Goal: Use online tool/utility: Use online tool/utility

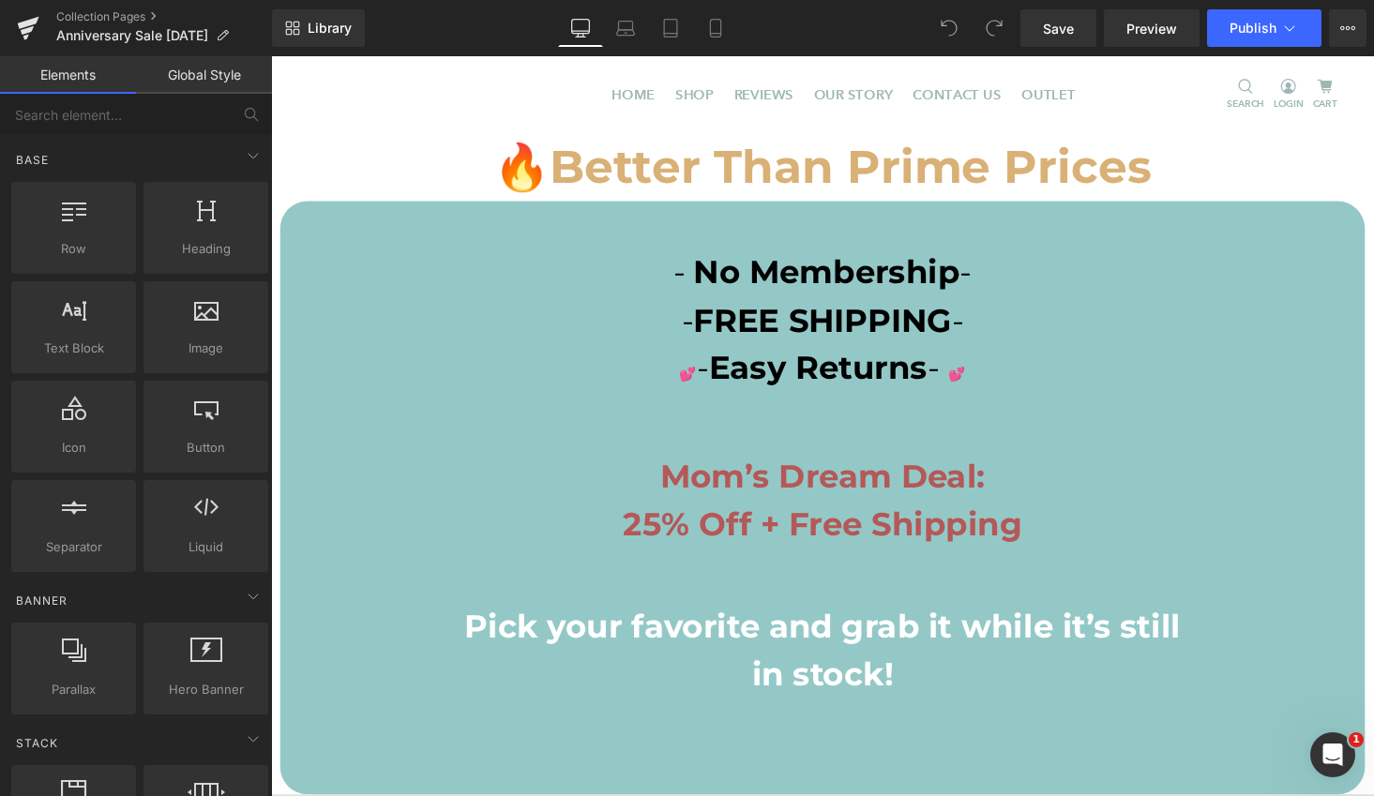
click at [402, 278] on p "- No Membership -" at bounding box center [838, 279] width 1116 height 50
click at [973, 197] on b "Better Than Prime Prices" at bounding box center [868, 170] width 620 height 57
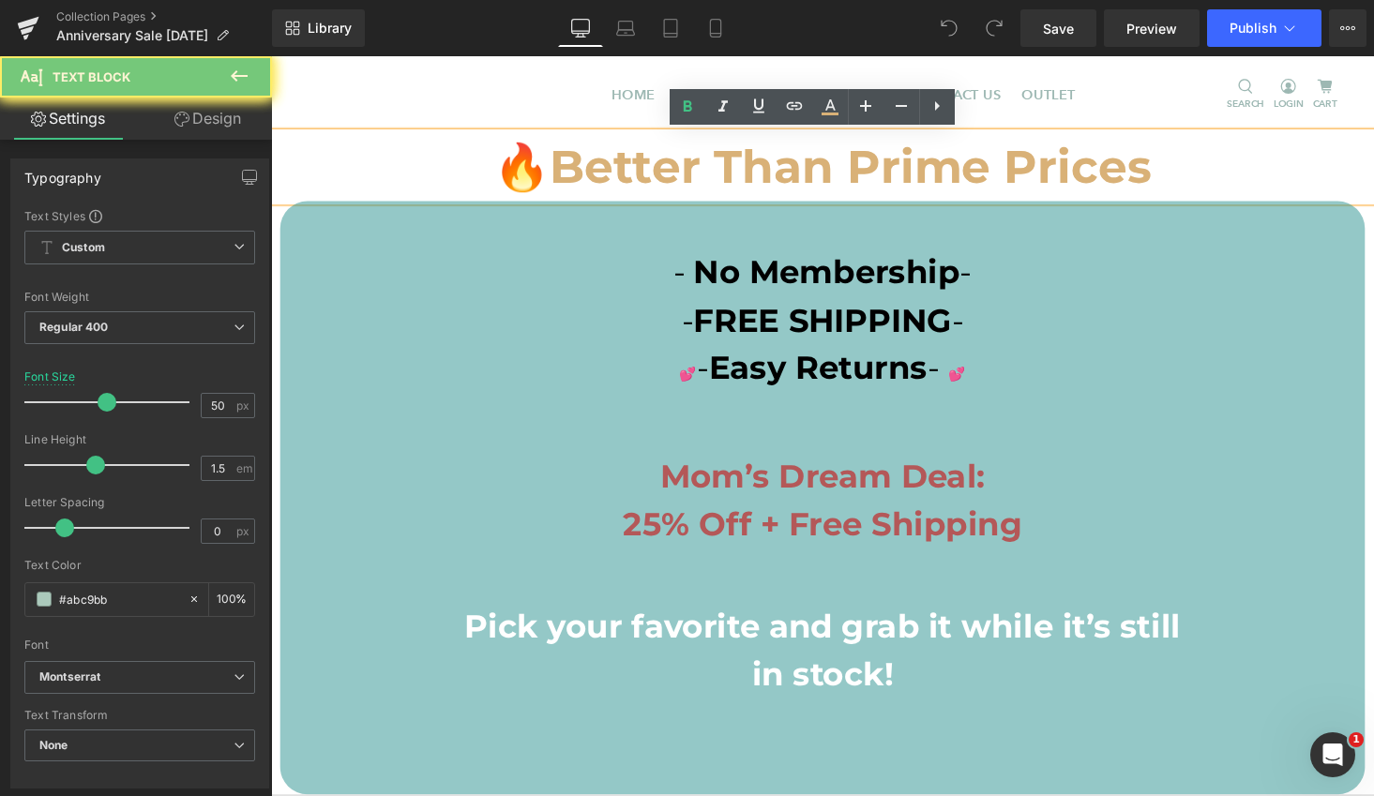
click at [1171, 169] on p "🔥 Better Than Prime Prices" at bounding box center [838, 170] width 1135 height 70
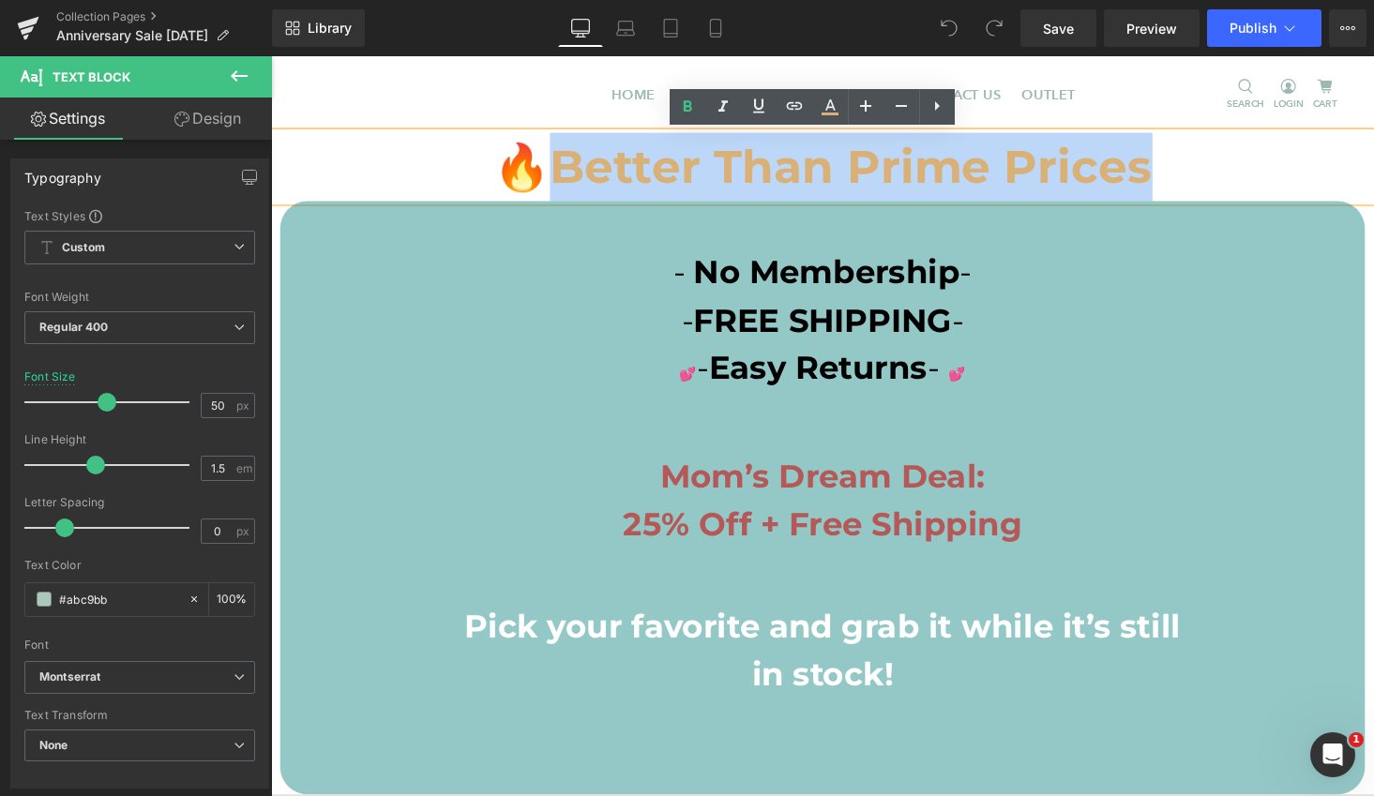
drag, startPoint x: 1171, startPoint y: 171, endPoint x: 568, endPoint y: 158, distance: 603.2
click at [568, 158] on p "🔥 Better Than Prime Prices" at bounding box center [838, 170] width 1135 height 70
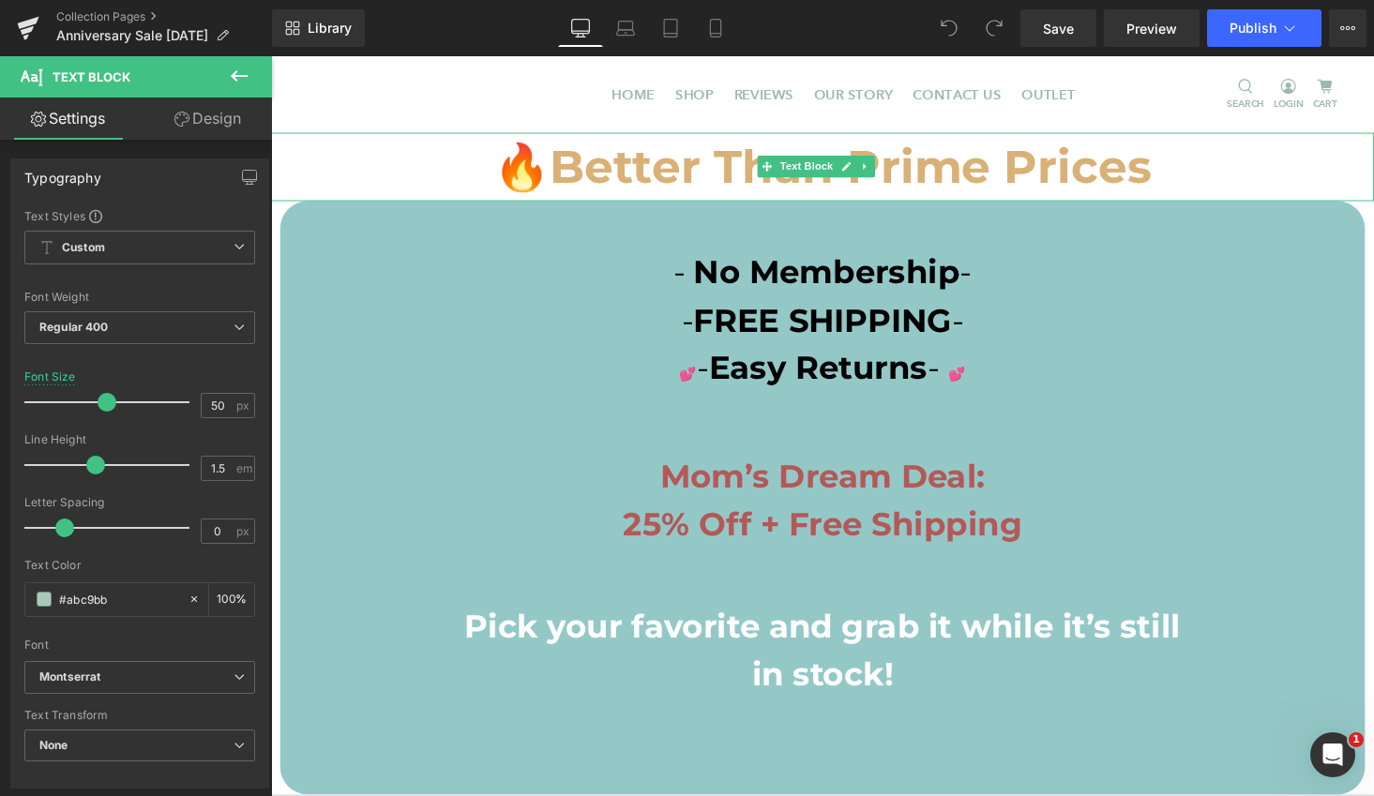
drag, startPoint x: 589, startPoint y: 184, endPoint x: 558, endPoint y: 180, distance: 31.2
click at [590, 184] on b "Better Than Prime Prices" at bounding box center [868, 170] width 620 height 57
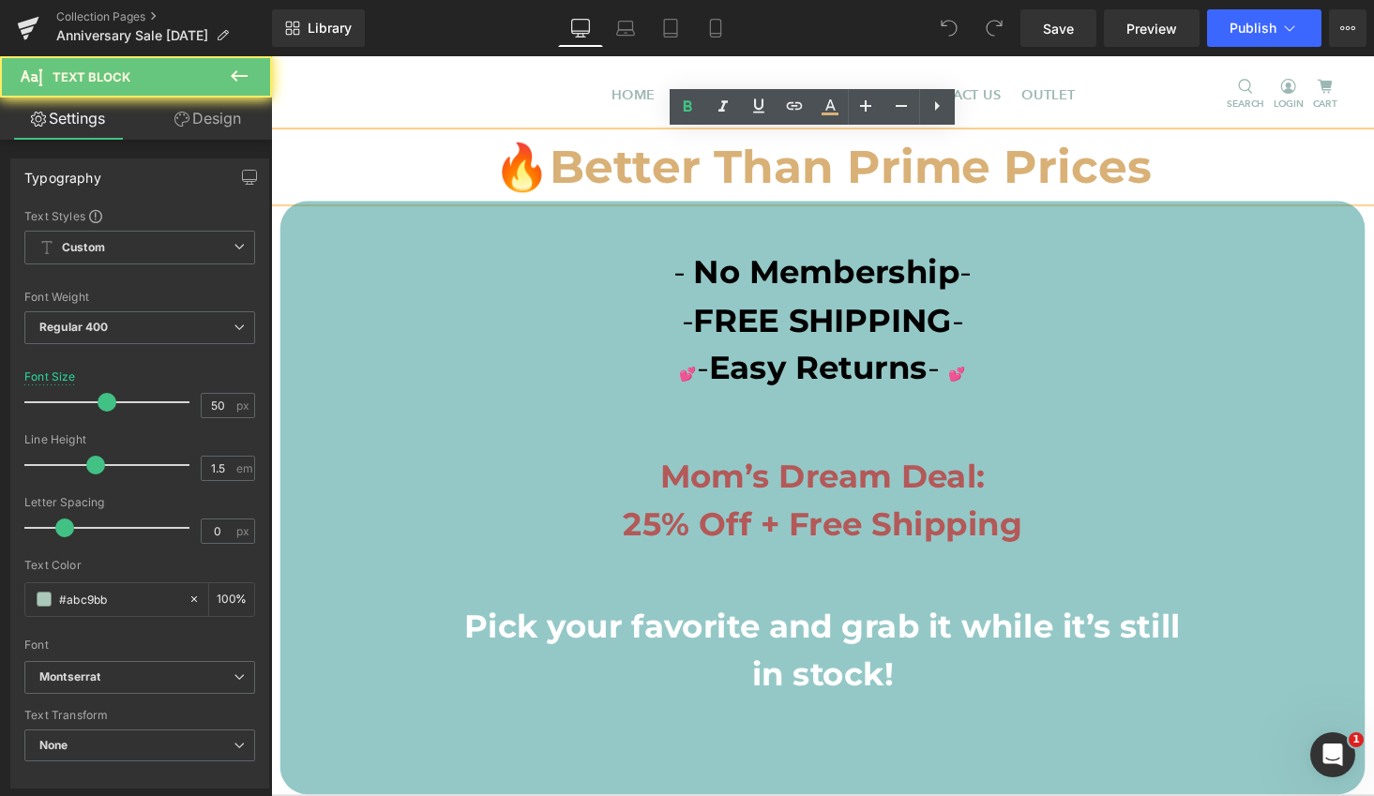
click at [564, 165] on b "Better Than Prime Prices" at bounding box center [868, 170] width 620 height 57
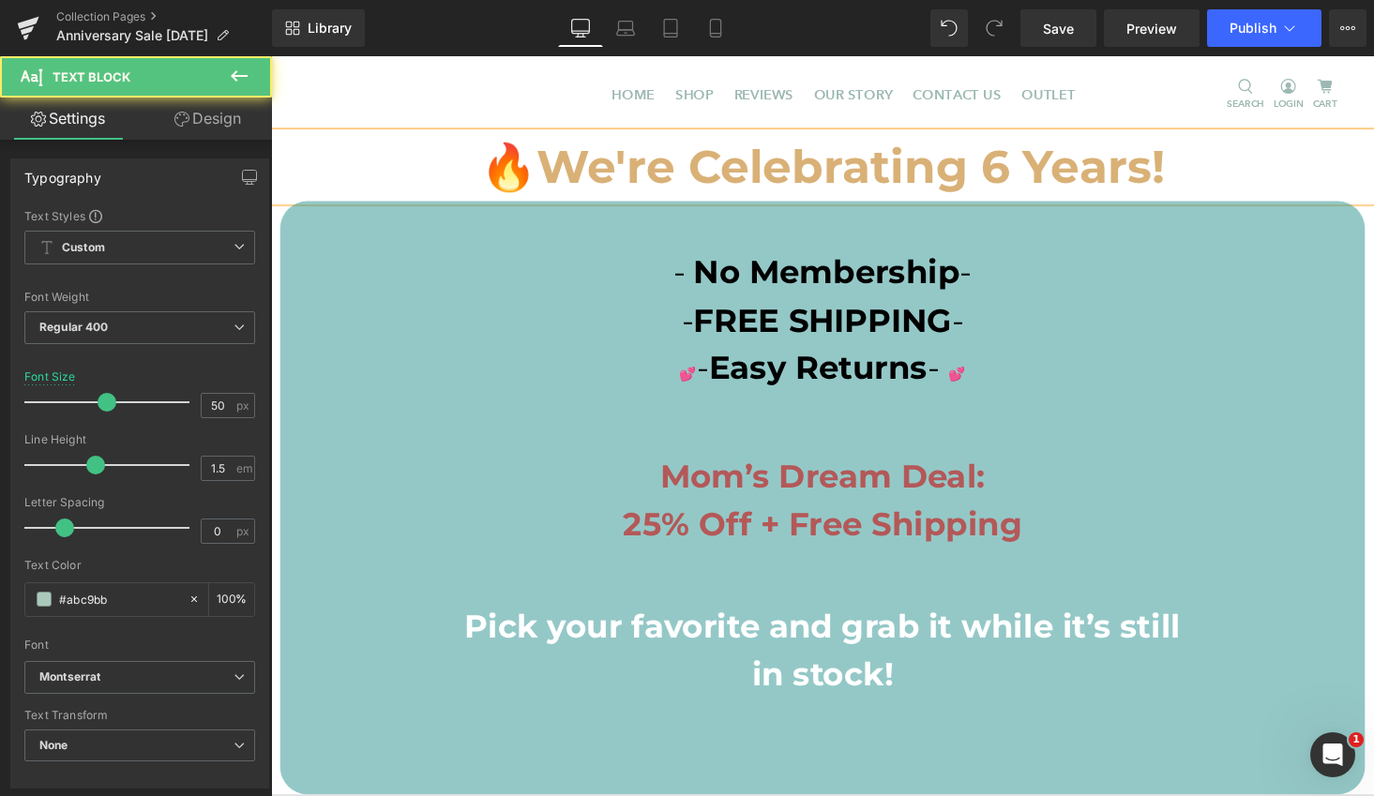
click at [545, 158] on b "We're Celebrating 6 Years!" at bounding box center [868, 170] width 646 height 57
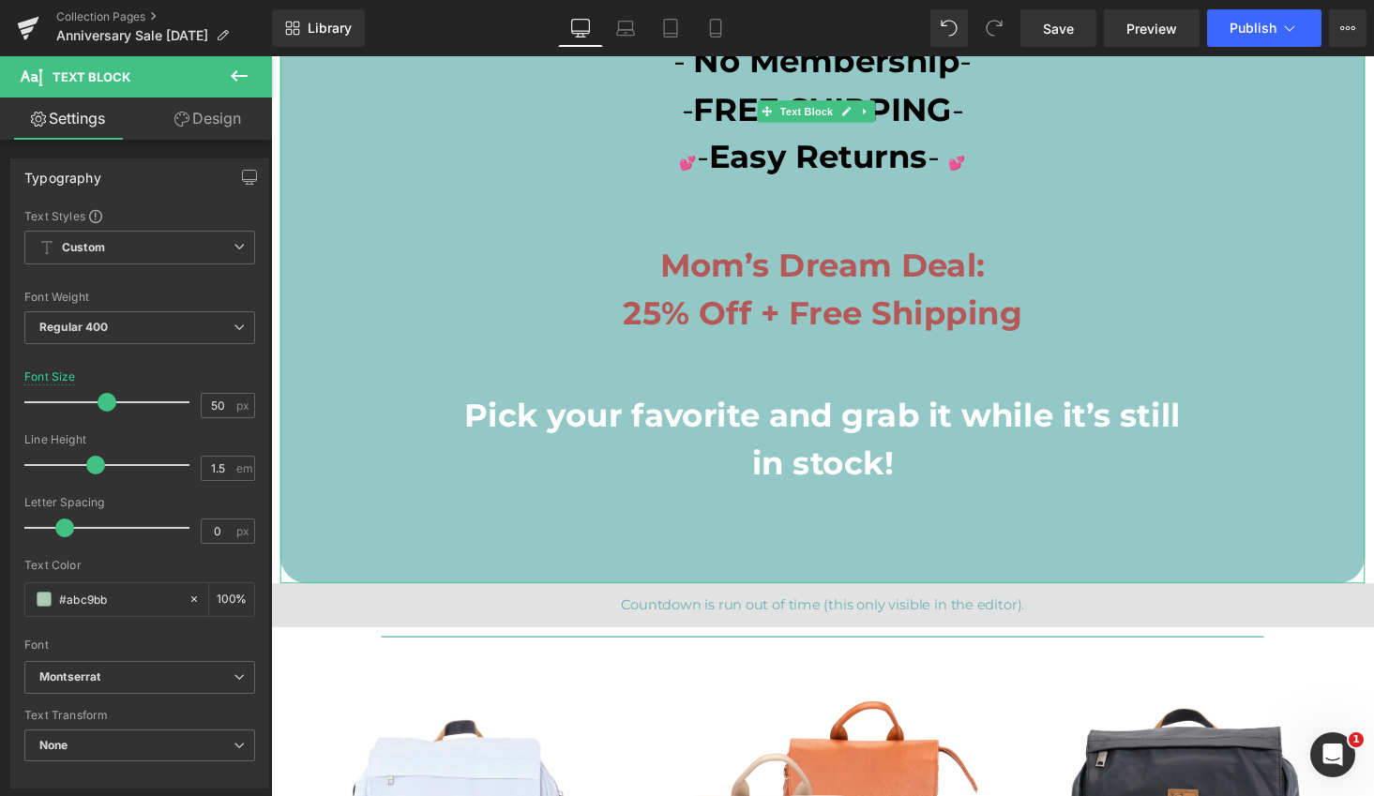
scroll to position [447, 0]
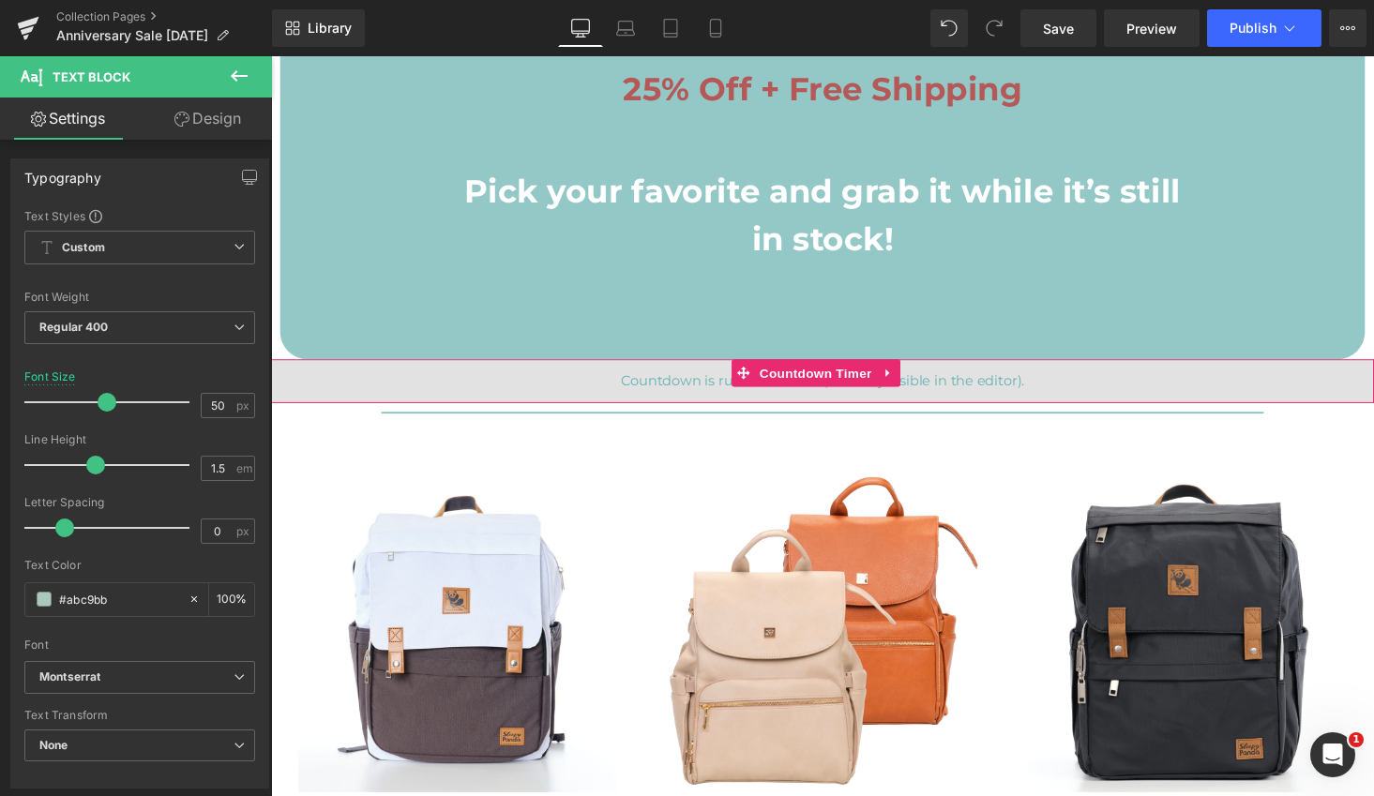
click at [1081, 383] on div "00 Days 00 Hours 00 Minutes 00 Seconds" at bounding box center [838, 391] width 1135 height 45
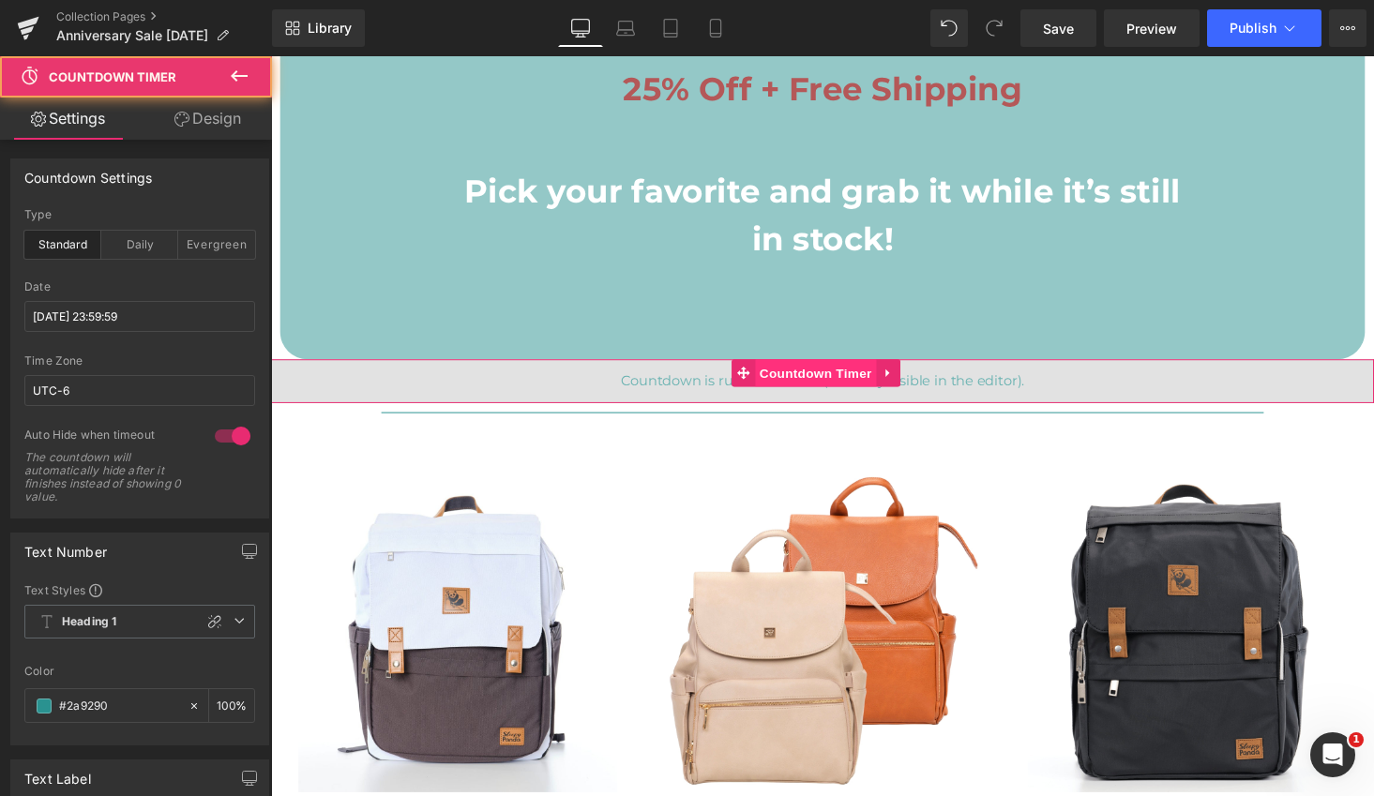
click at [838, 384] on span "Countdown Timer" at bounding box center [831, 383] width 125 height 28
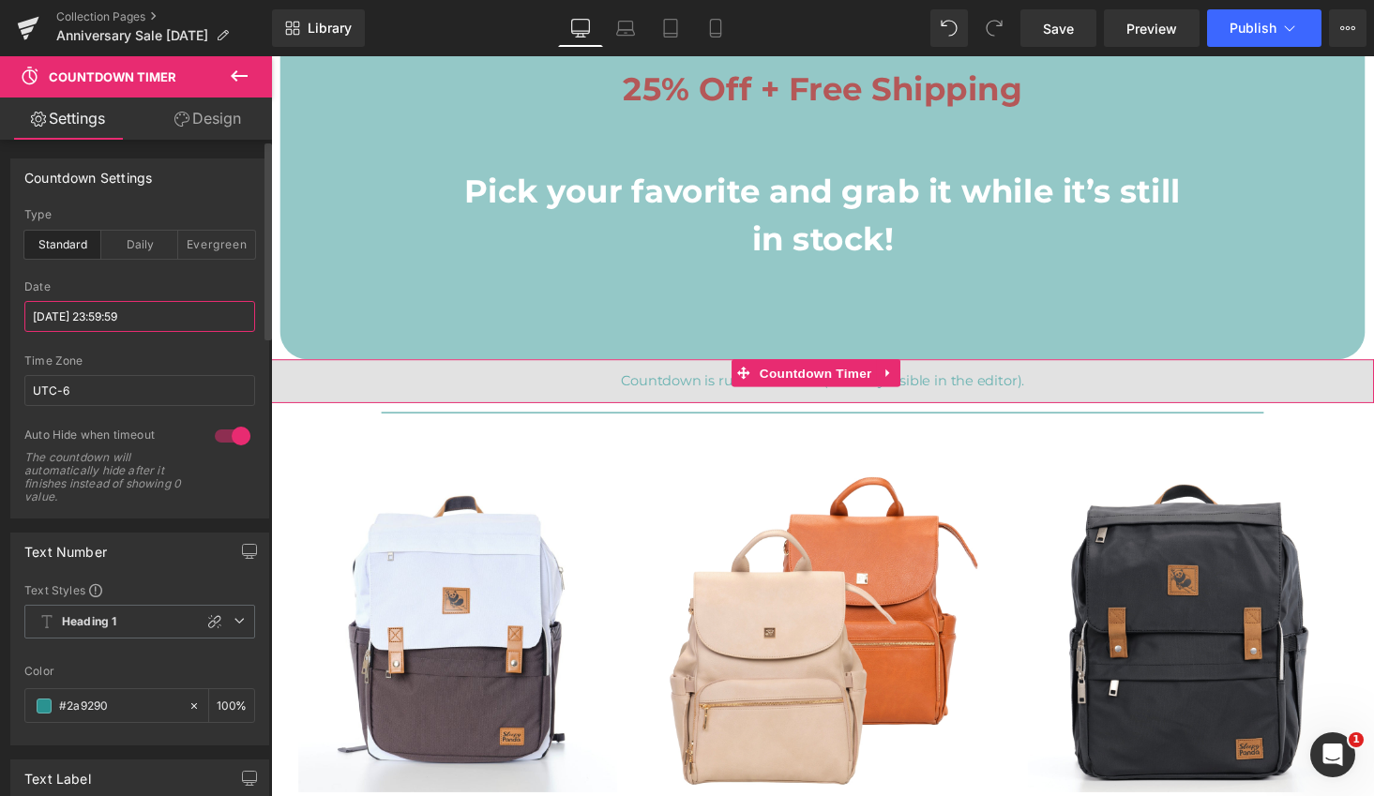
click at [108, 316] on input "2025/07/13 23:59:59" at bounding box center [139, 316] width 231 height 31
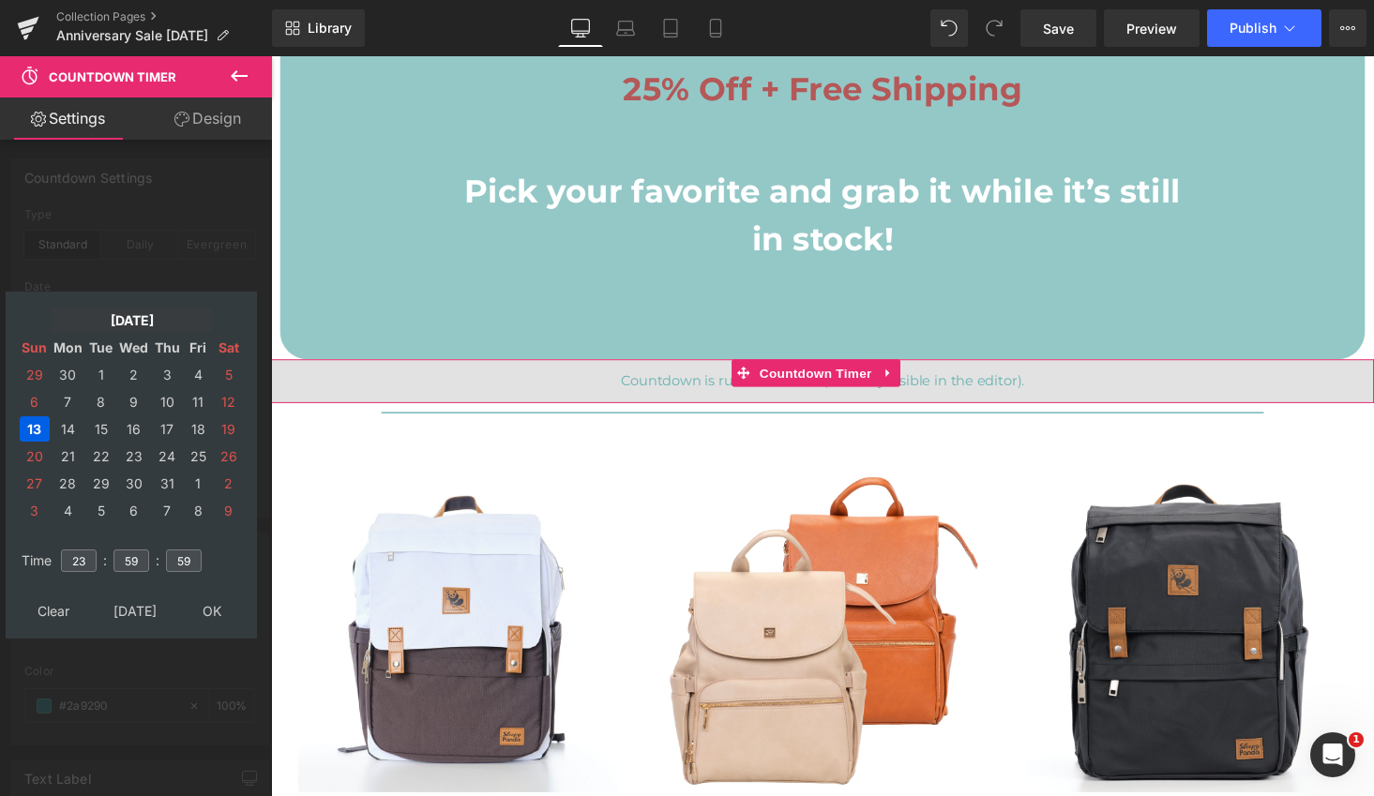
click at [125, 320] on td "Jul, 2025" at bounding box center [132, 320] width 160 height 25
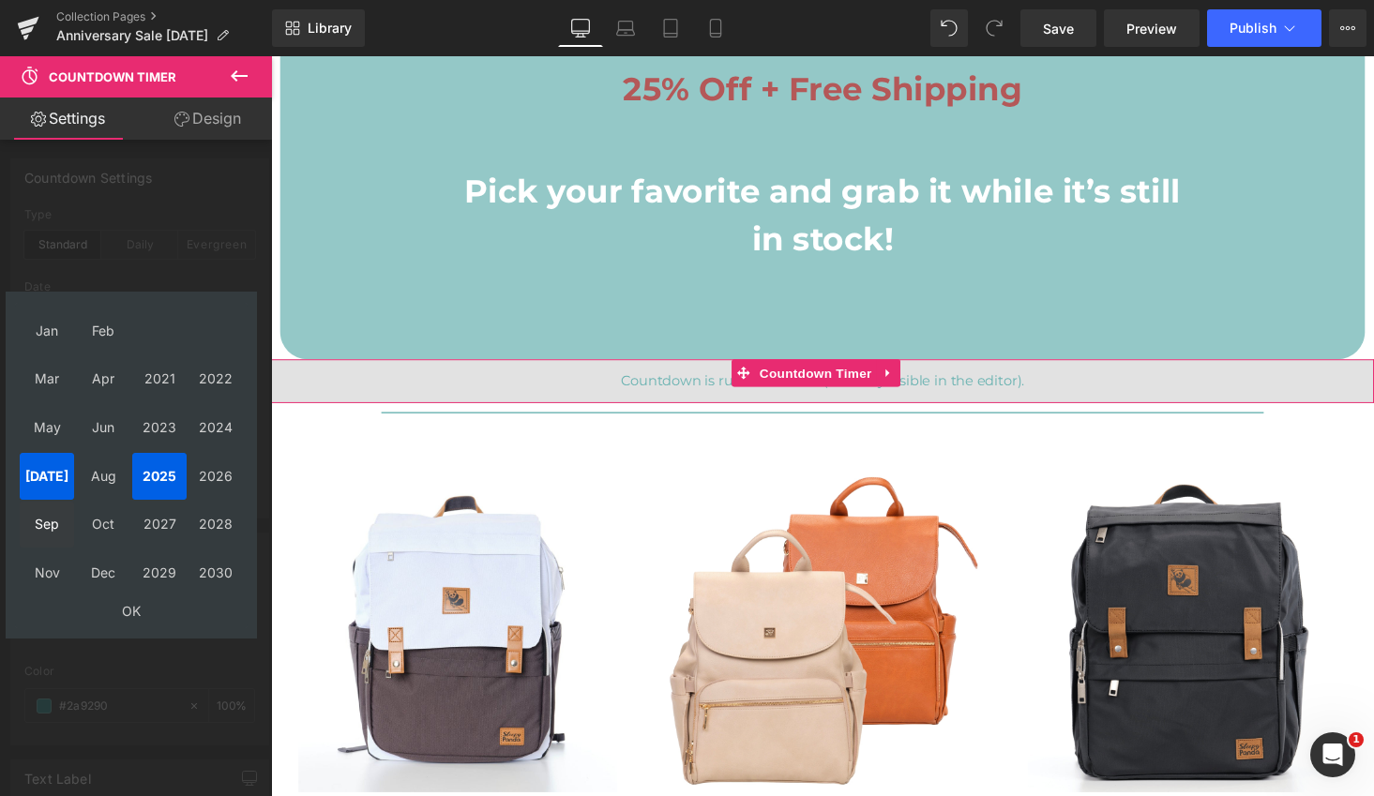
click at [51, 526] on td "Sep" at bounding box center [47, 525] width 54 height 47
click at [128, 608] on td "OK" at bounding box center [131, 610] width 223 height 25
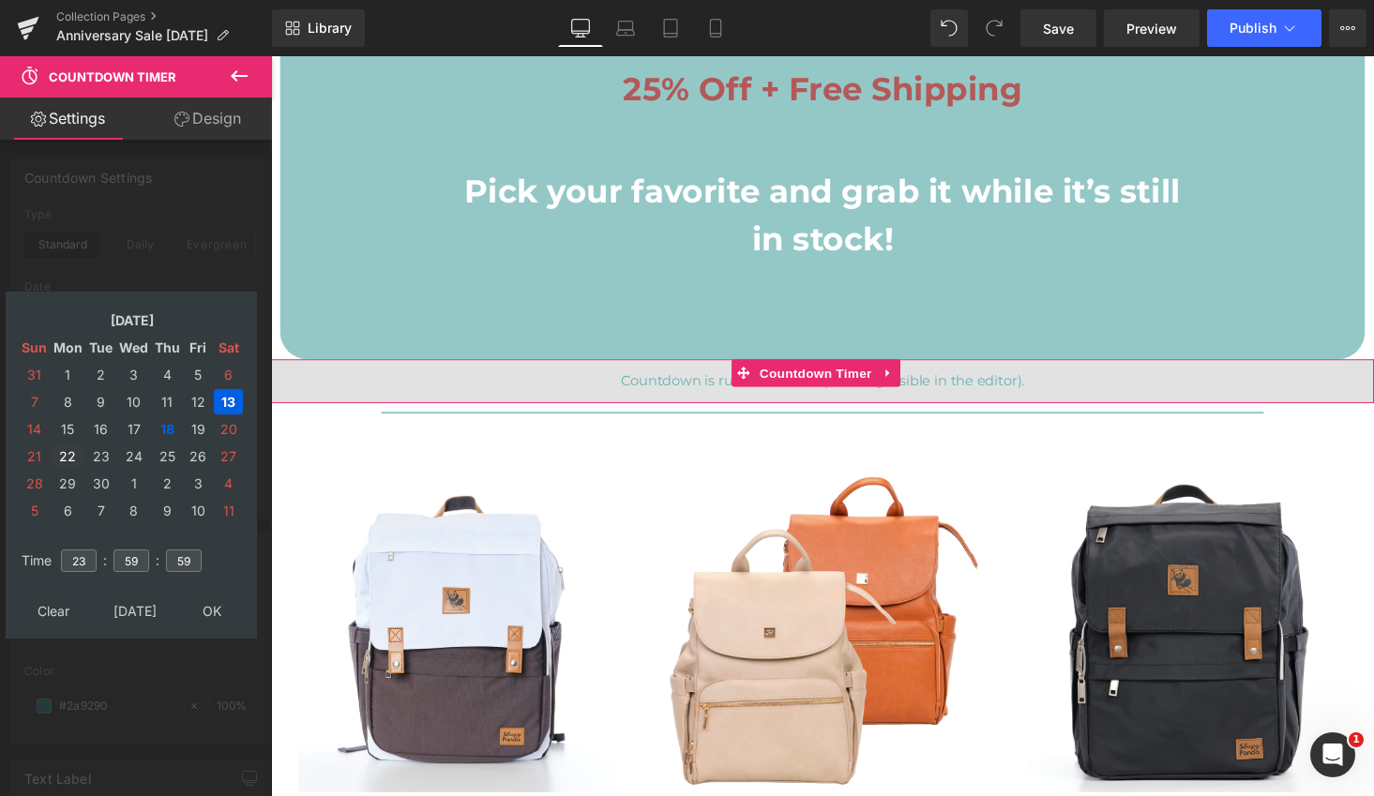
click at [72, 458] on td "22" at bounding box center [68, 456] width 33 height 25
type input "2025/09/22 23:59:59"
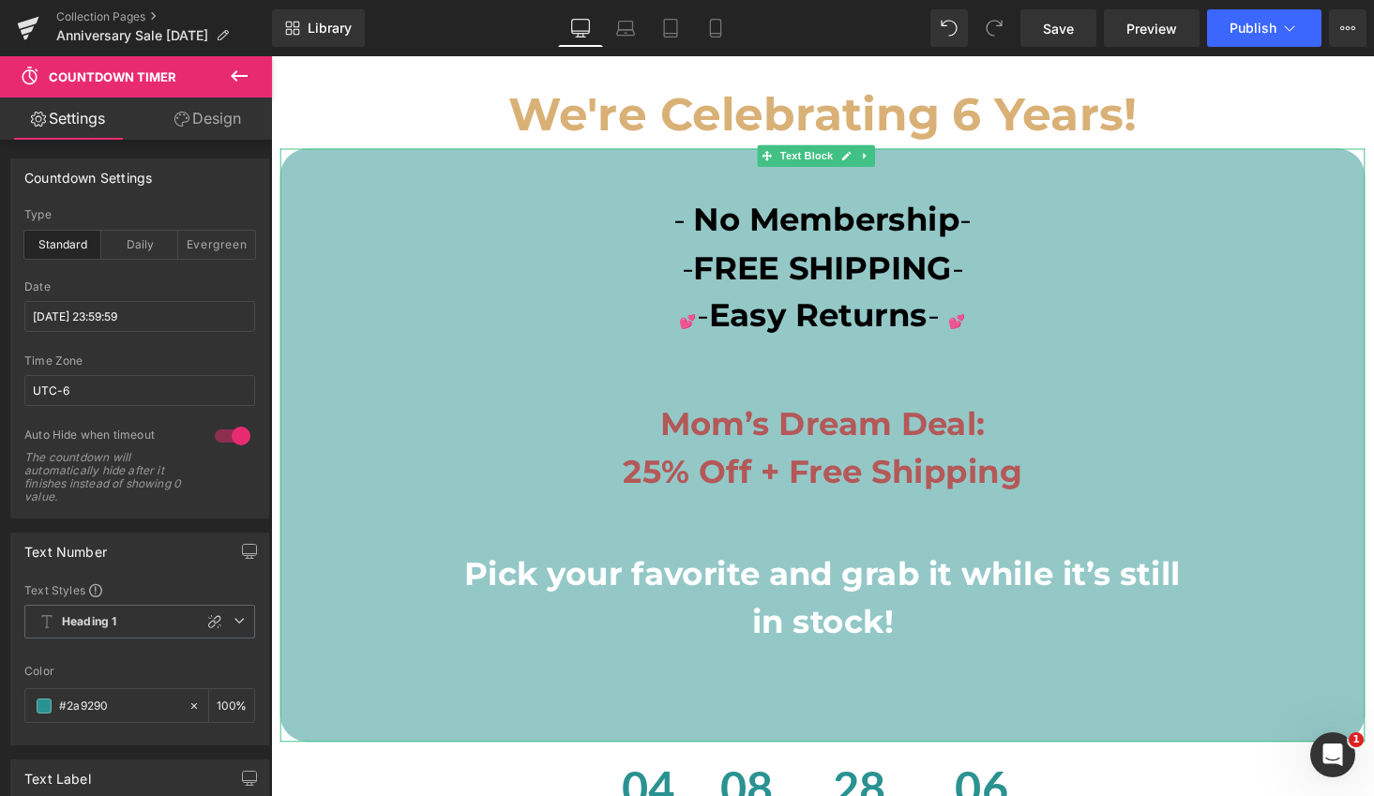
scroll to position [30, 0]
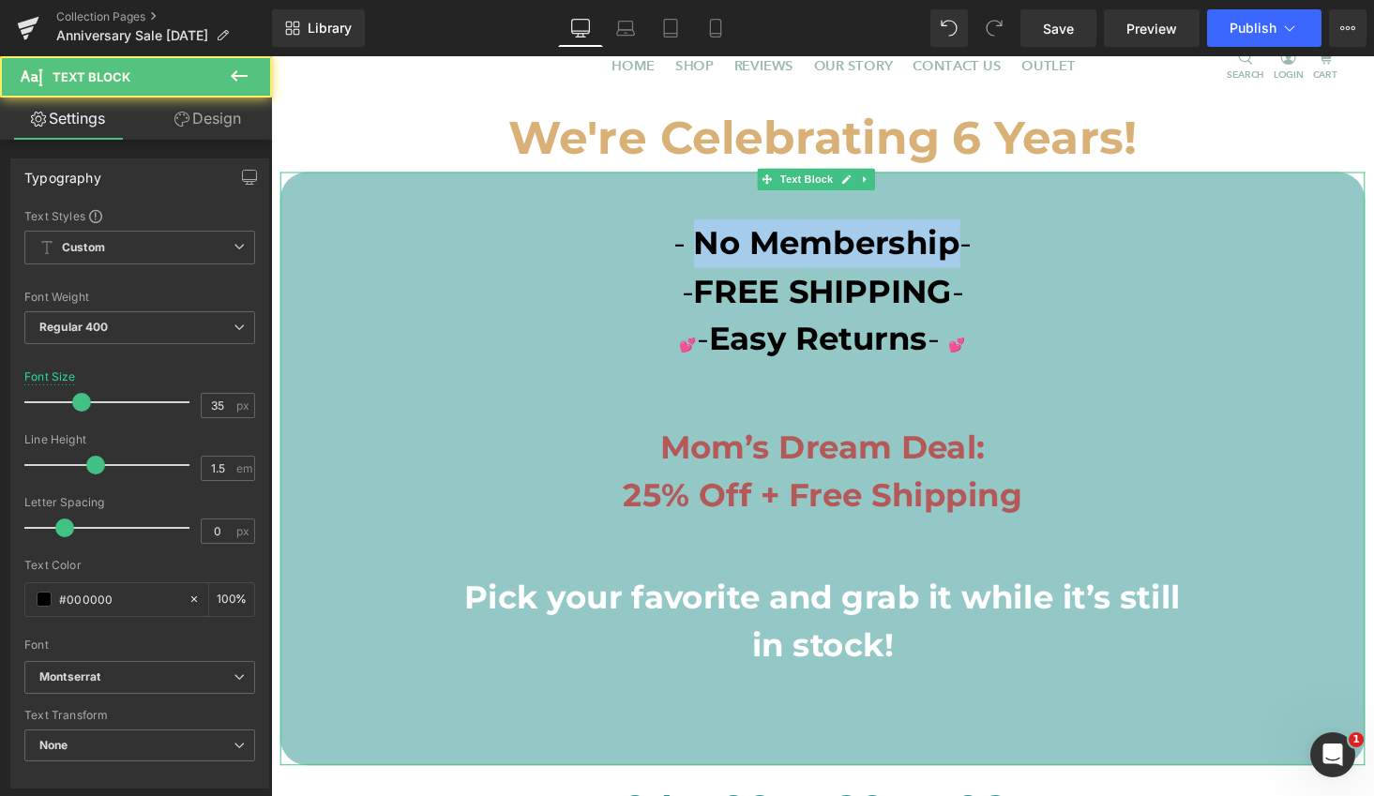
drag, startPoint x: 968, startPoint y: 249, endPoint x: 703, endPoint y: 247, distance: 264.5
click at [703, 247] on p "- No Membership -" at bounding box center [838, 249] width 1116 height 50
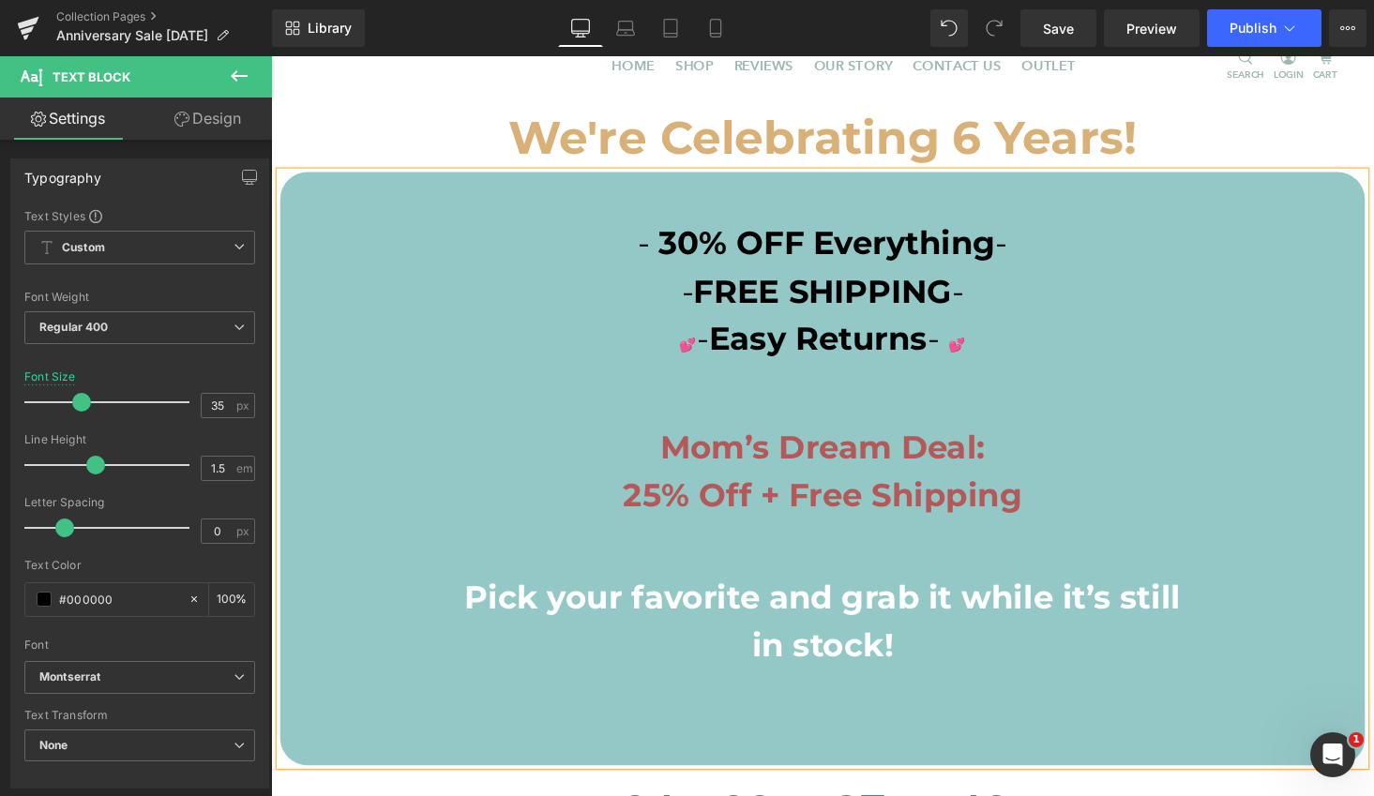
drag, startPoint x: 962, startPoint y: 297, endPoint x: 1007, endPoint y: 366, distance: 81.9
click at [962, 297] on span "FREE SHIPPING" at bounding box center [838, 298] width 265 height 40
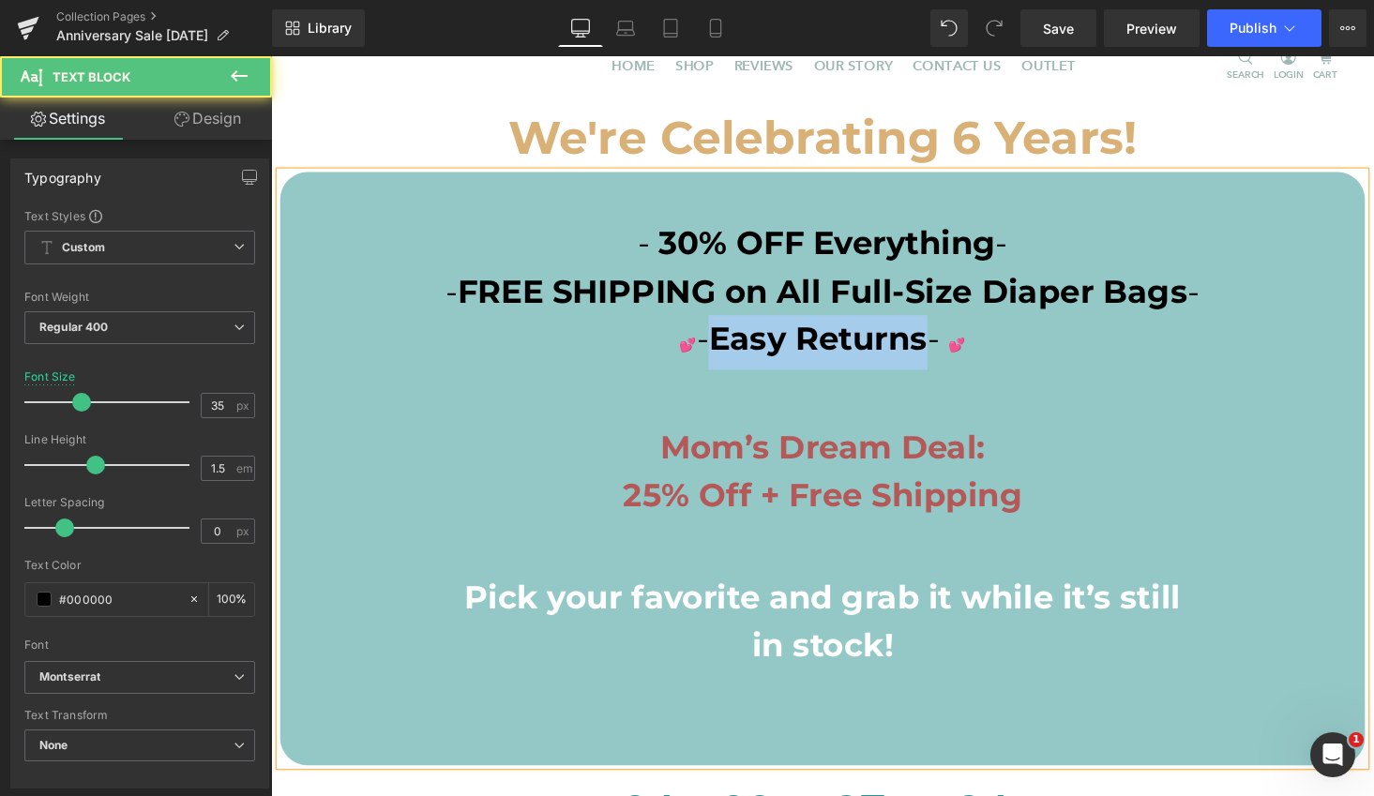
drag, startPoint x: 941, startPoint y: 348, endPoint x: 716, endPoint y: 340, distance: 225.2
click at [716, 340] on p "💕 - Easy Returns - 💕" at bounding box center [838, 351] width 1116 height 56
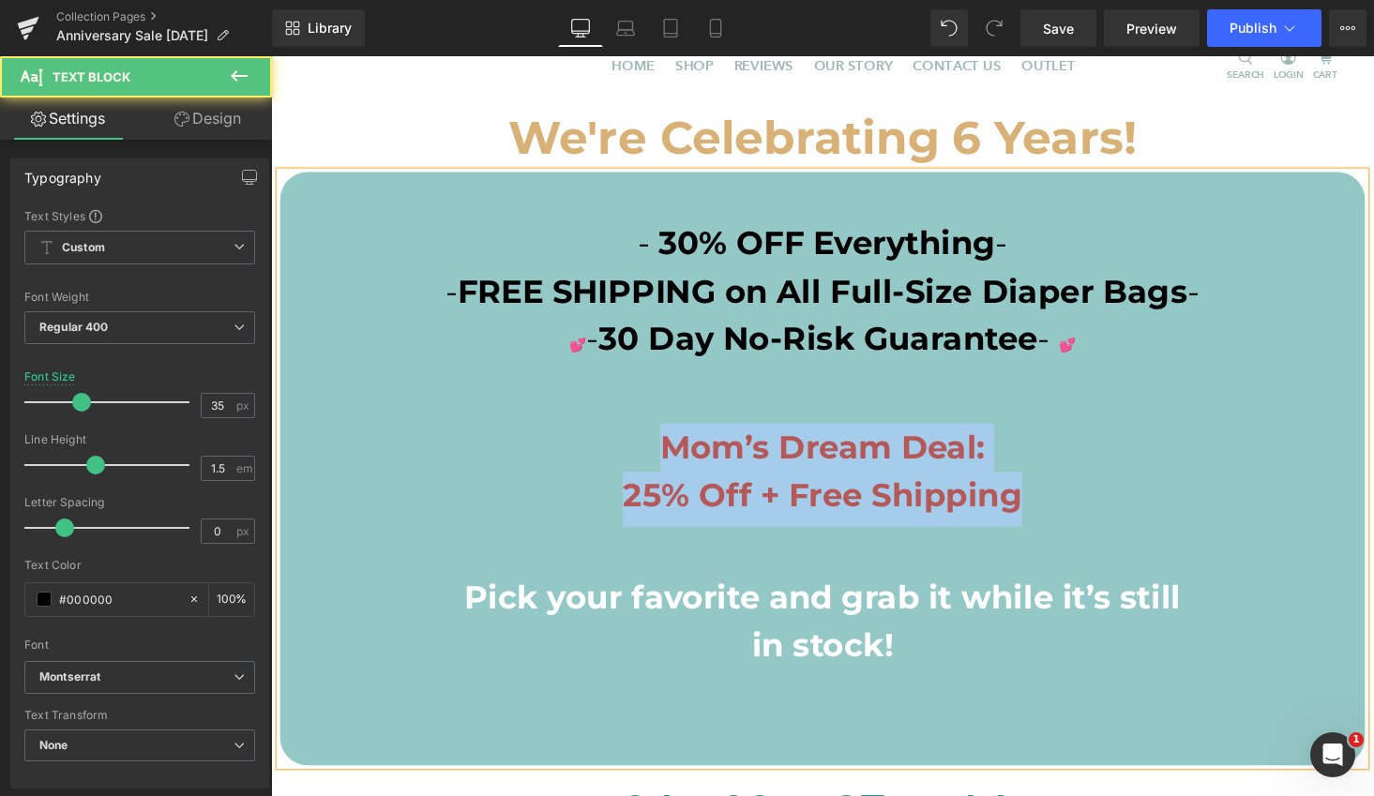
drag, startPoint x: 1042, startPoint y: 515, endPoint x: 619, endPoint y: 450, distance: 427.9
click at [619, 450] on div "- 30% OFF Everything - - FREE SHIPPING on All Full-Size Diaper Bags - 💕 - 30 Da…" at bounding box center [838, 480] width 1116 height 611
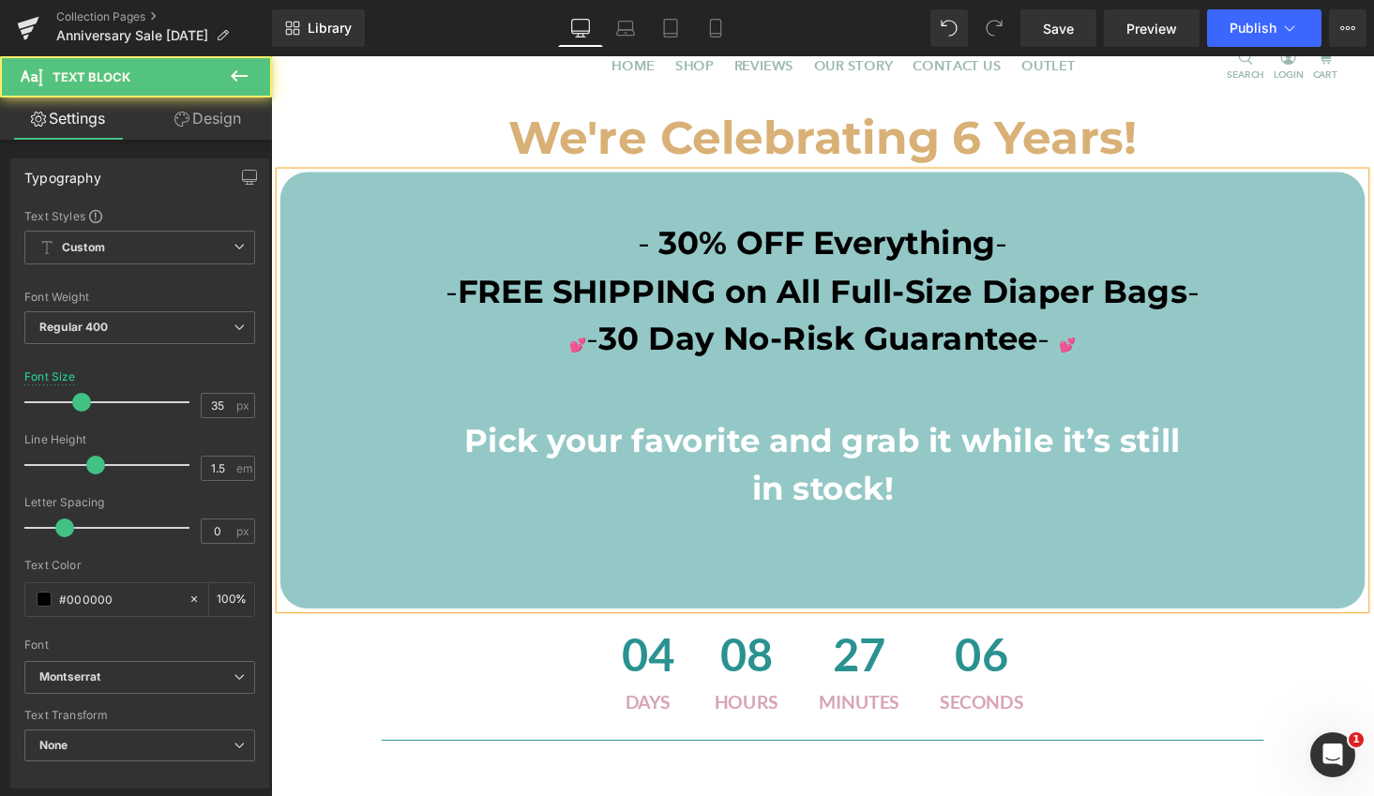
click at [623, 437] on span "Pick your favorite and grab it while it’s still" at bounding box center [838, 451] width 737 height 40
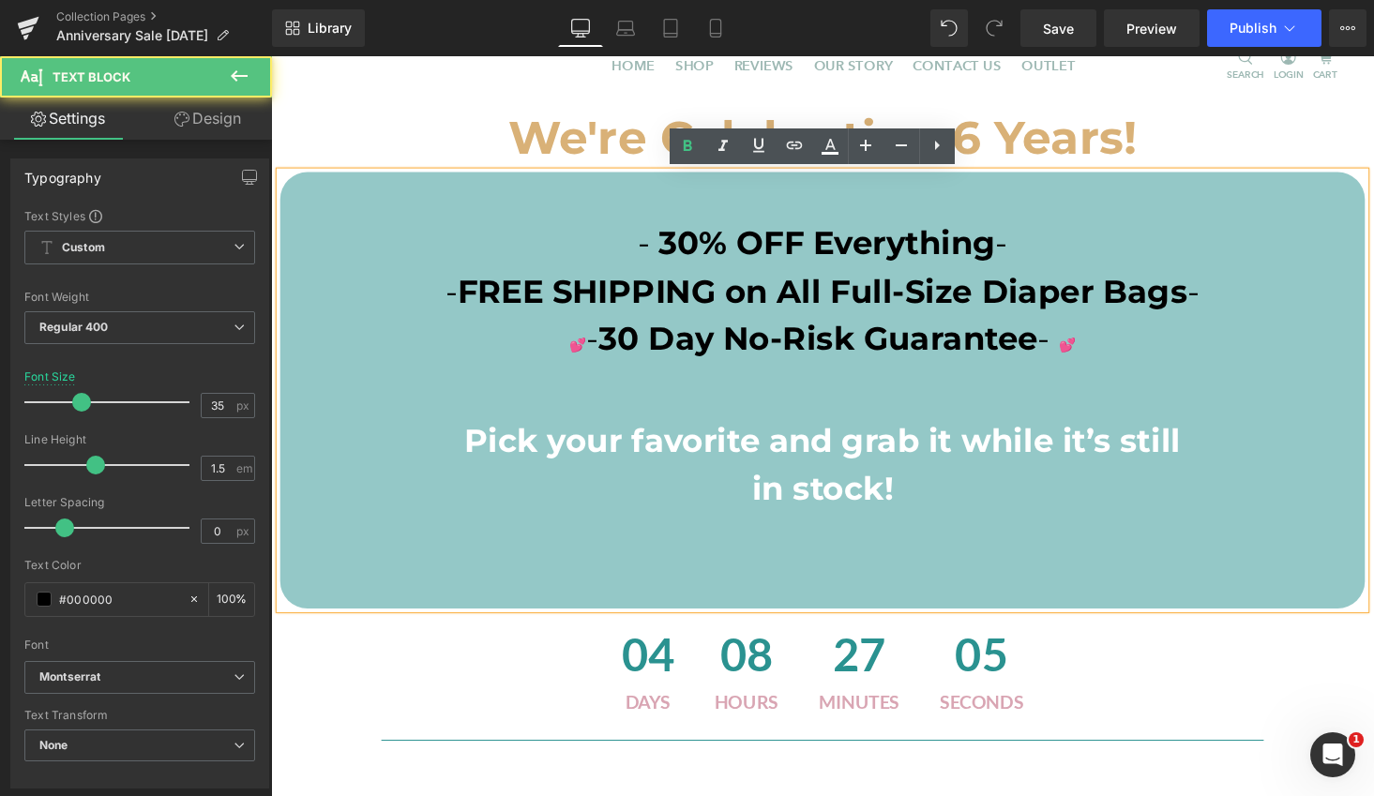
click at [486, 451] on span "Pick your favorite and grab it while it’s still" at bounding box center [838, 451] width 737 height 40
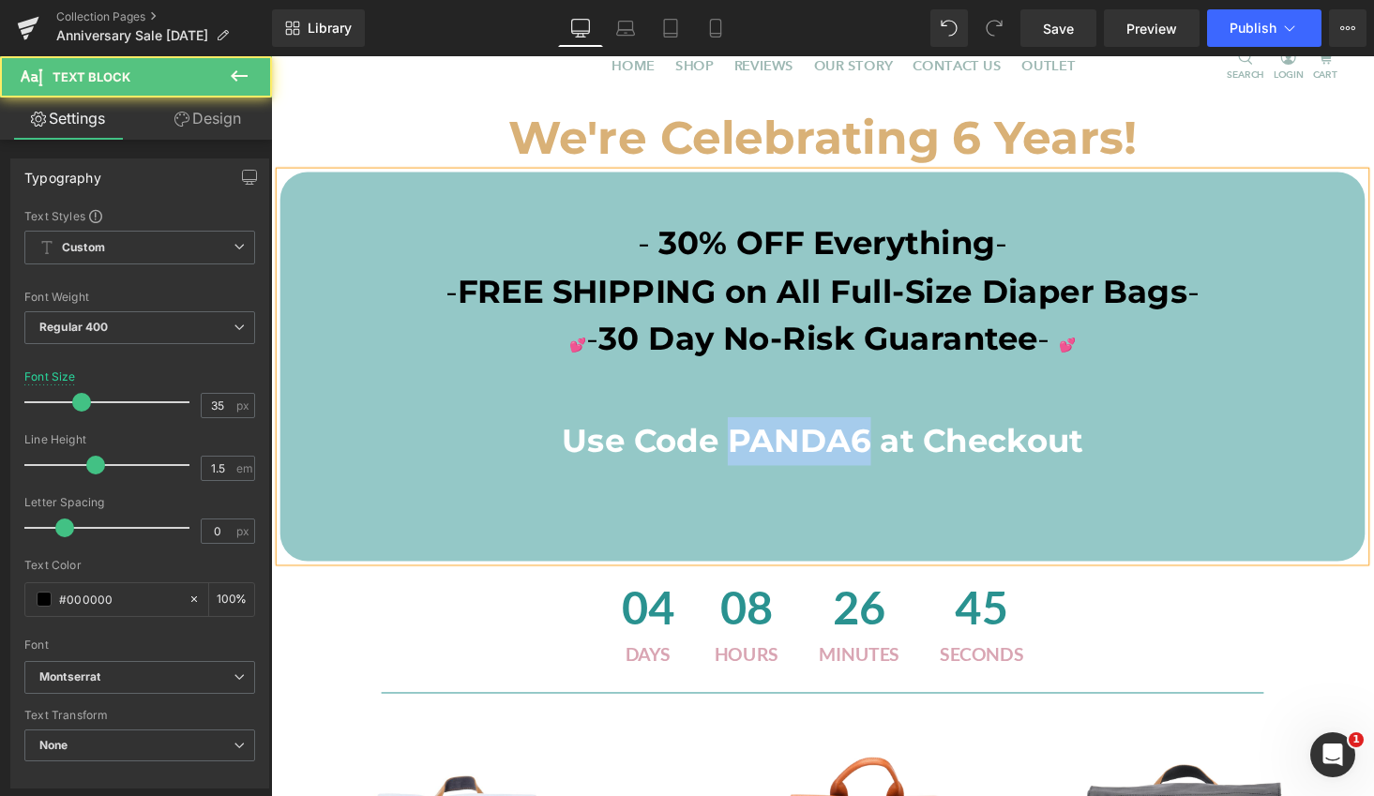
drag, startPoint x: 877, startPoint y: 455, endPoint x: 742, endPoint y: 445, distance: 135.4
click at [742, 445] on span "Use Code PANDA6 at Checkout" at bounding box center [838, 451] width 536 height 40
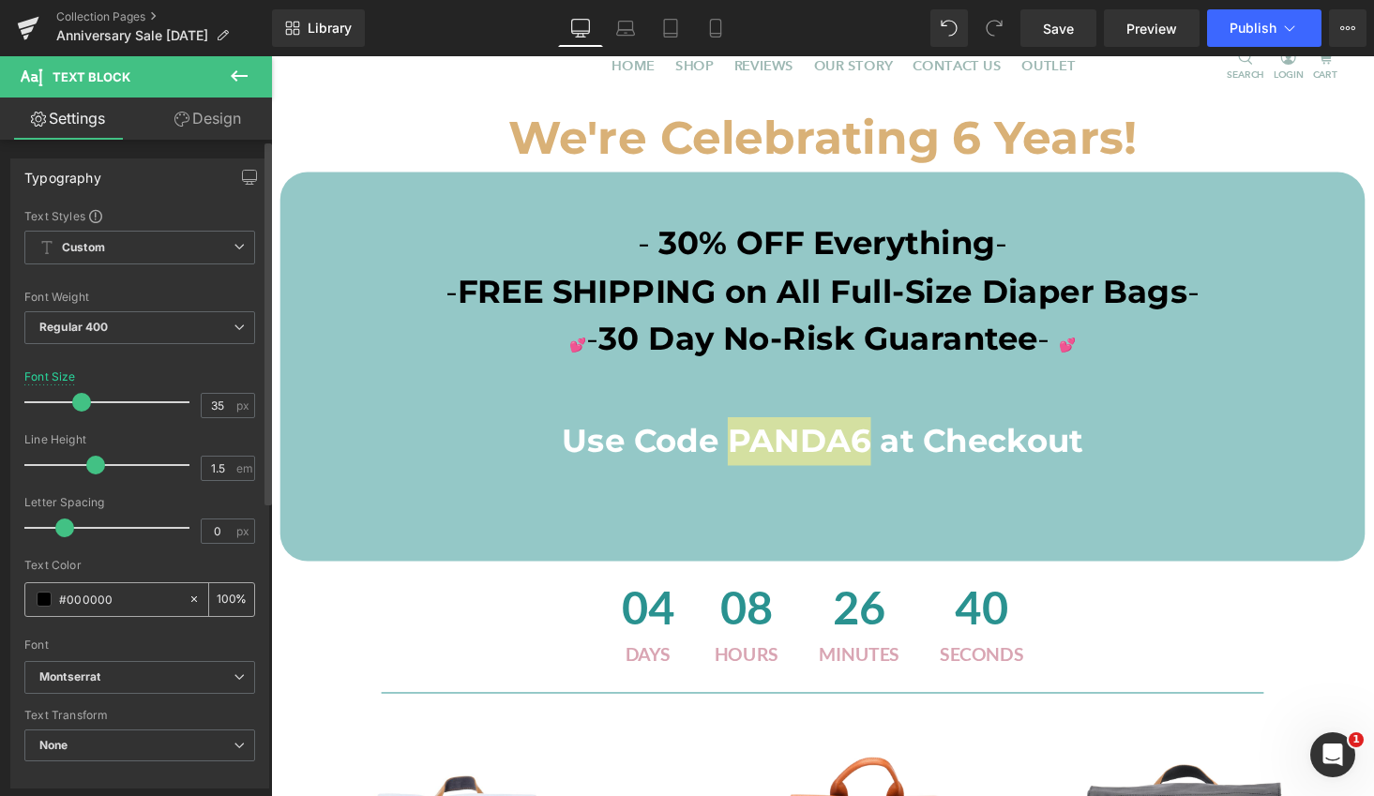
click at [45, 601] on span at bounding box center [44, 599] width 15 height 15
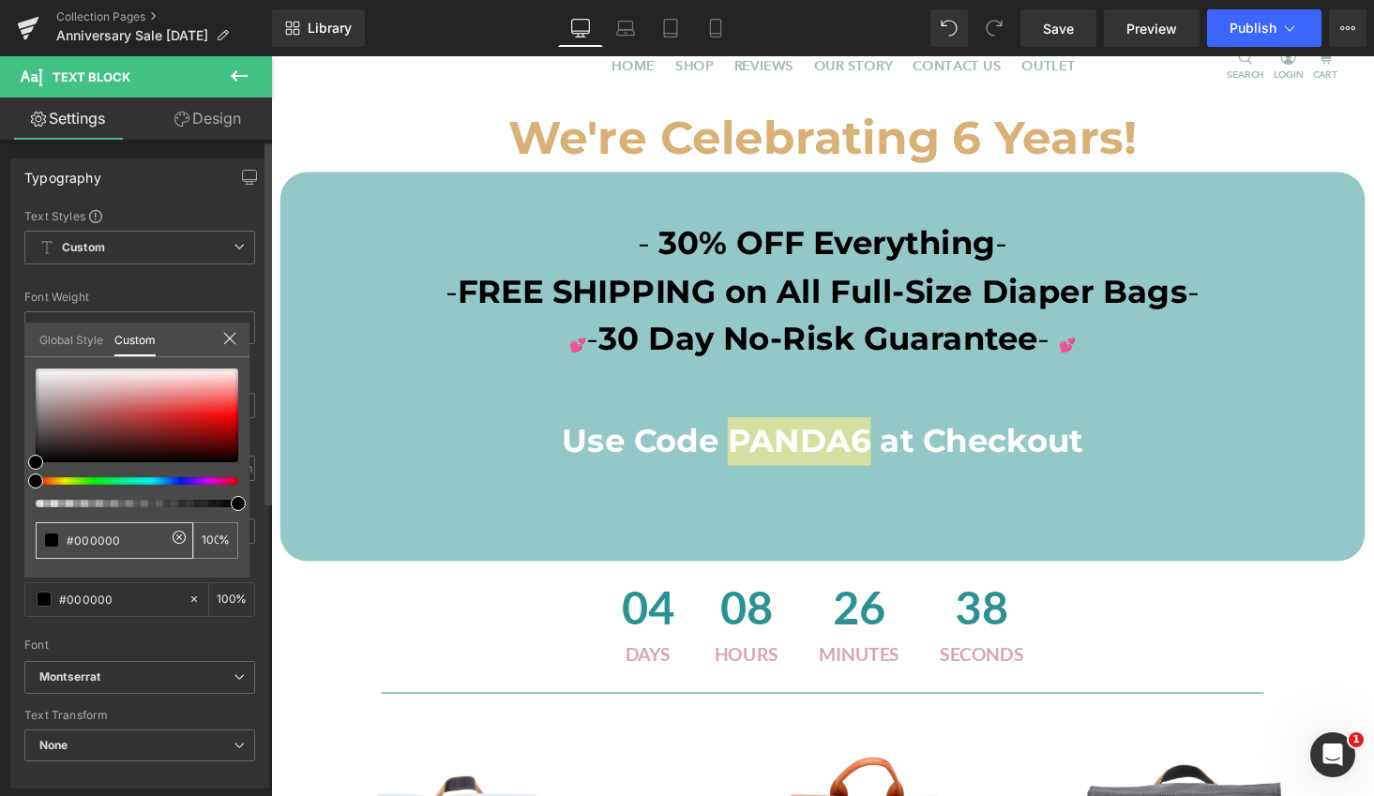
click at [156, 546] on input "#000000" at bounding box center [116, 541] width 99 height 20
click at [262, 578] on div at bounding box center [266, 471] width 11 height 657
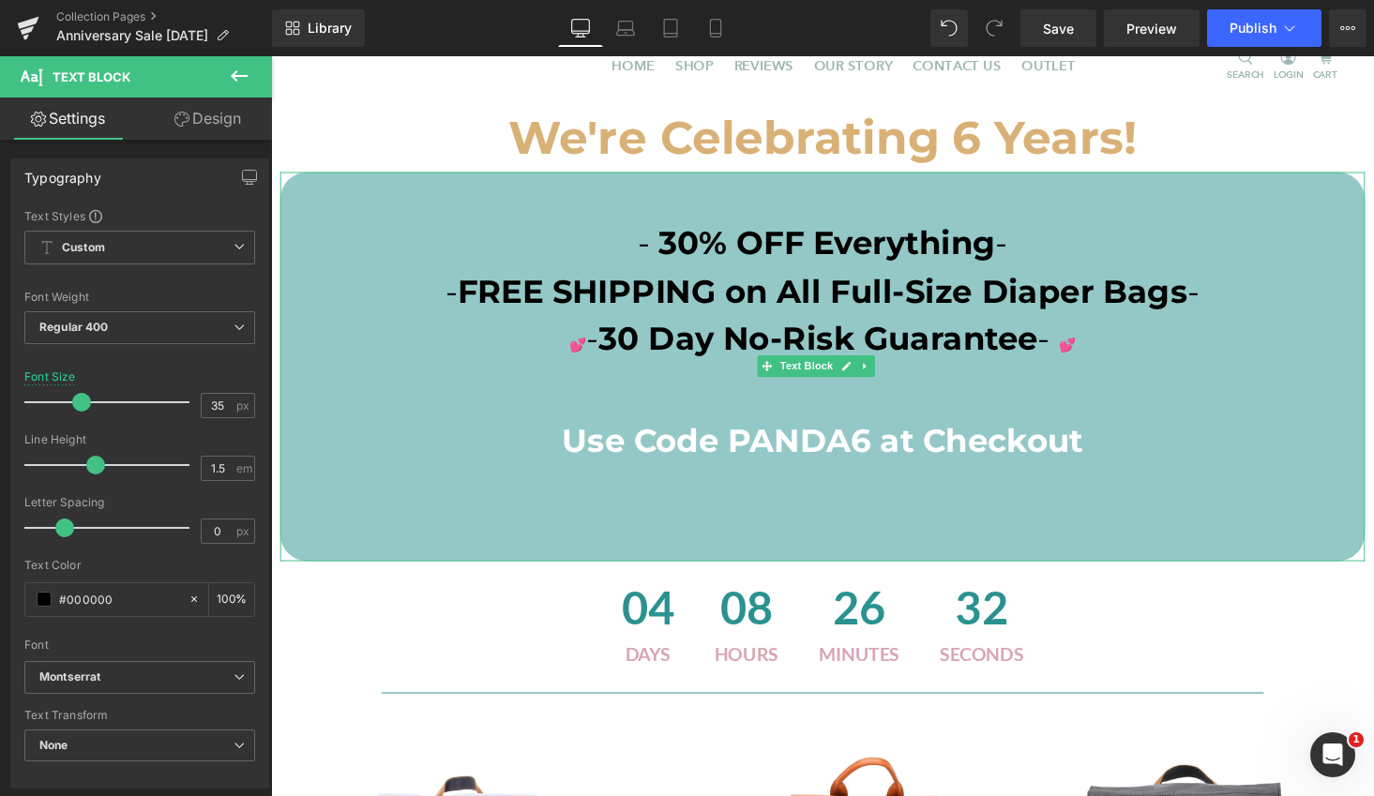
click at [844, 344] on span "30 Day No-Risk Guarantee" at bounding box center [834, 346] width 452 height 40
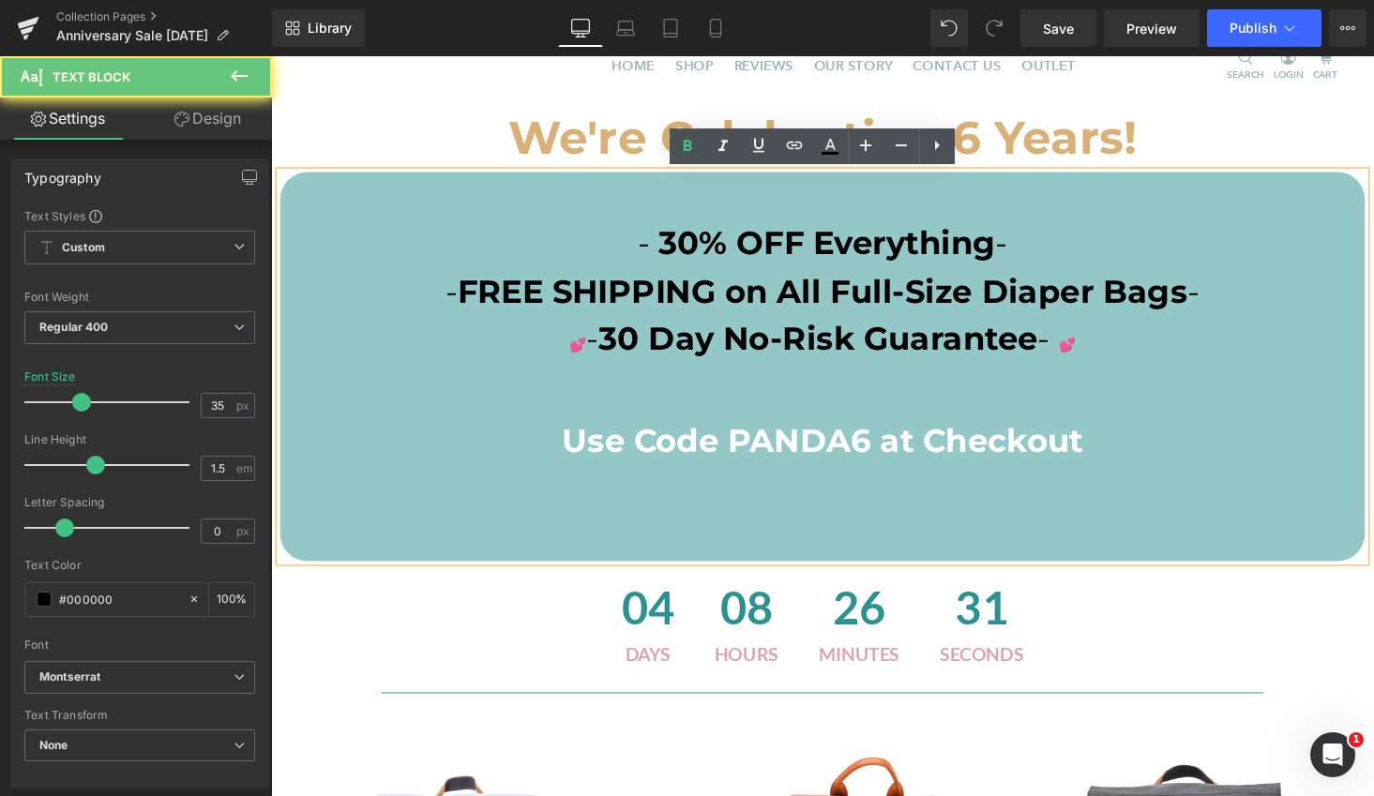
click at [910, 288] on span "FREE SHIPPING on All Full-Size Diaper Bags" at bounding box center [838, 298] width 751 height 40
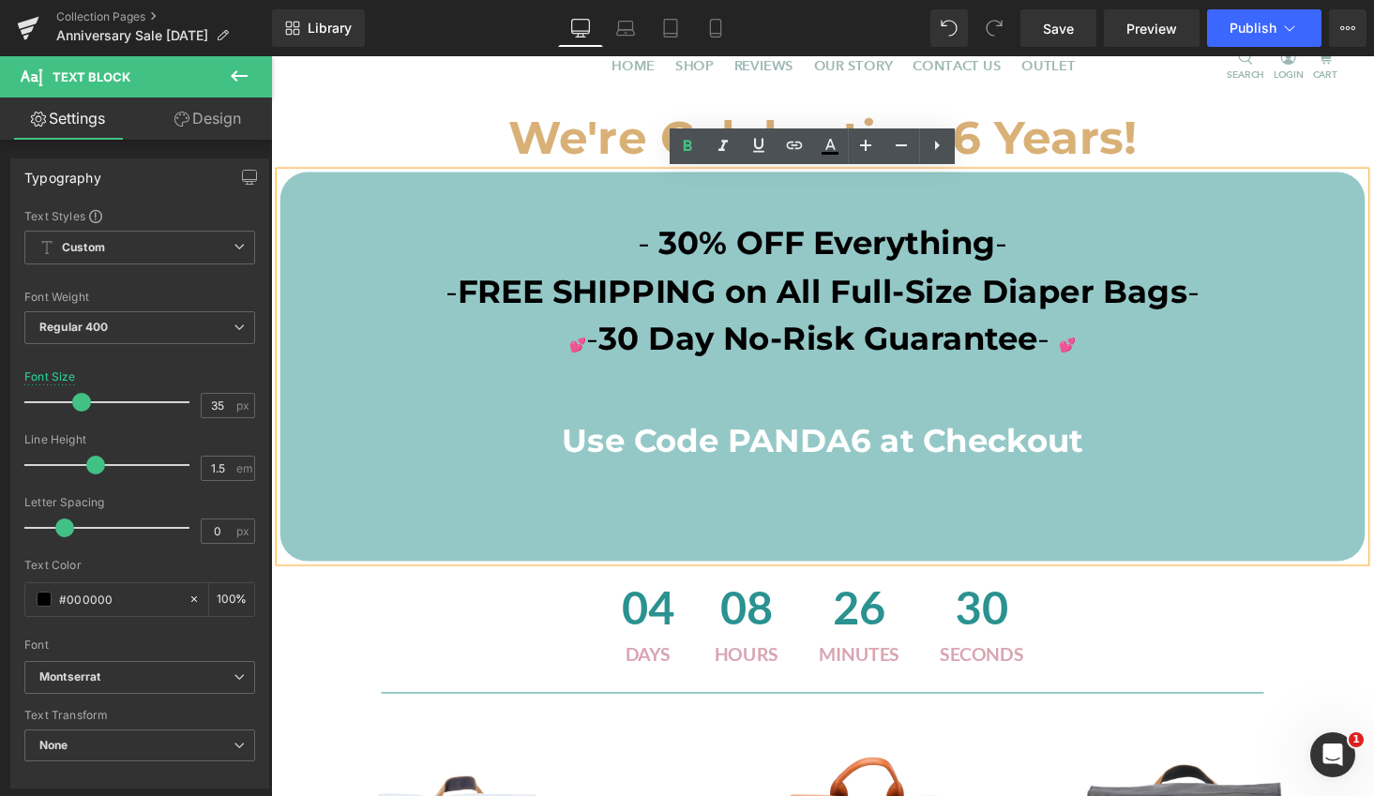
click at [812, 447] on span "Use Code PANDA6 at Checkout" at bounding box center [838, 451] width 536 height 40
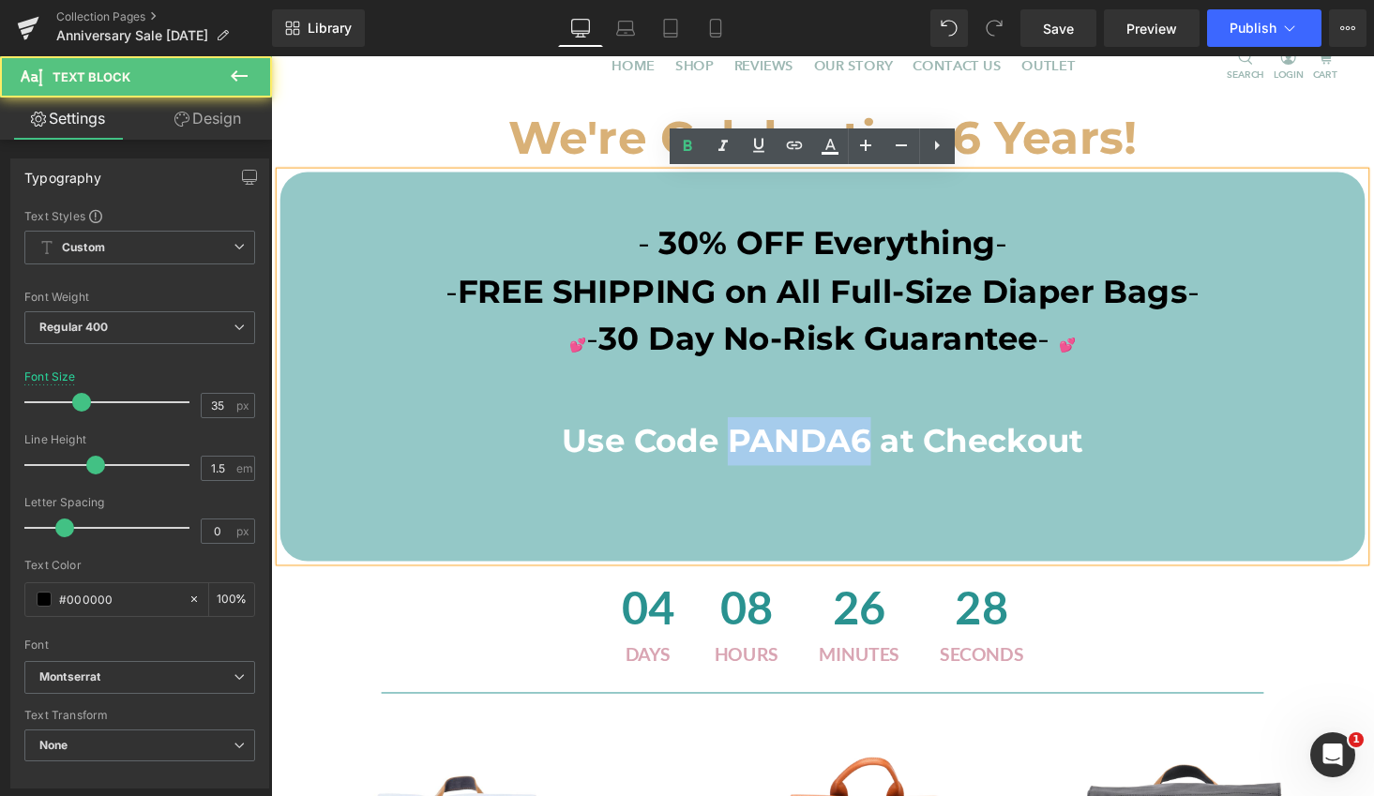
drag, startPoint x: 881, startPoint y: 448, endPoint x: 736, endPoint y: 451, distance: 144.4
click at [736, 451] on span "Use Code PANDA6 at Checkout" at bounding box center [838, 451] width 536 height 40
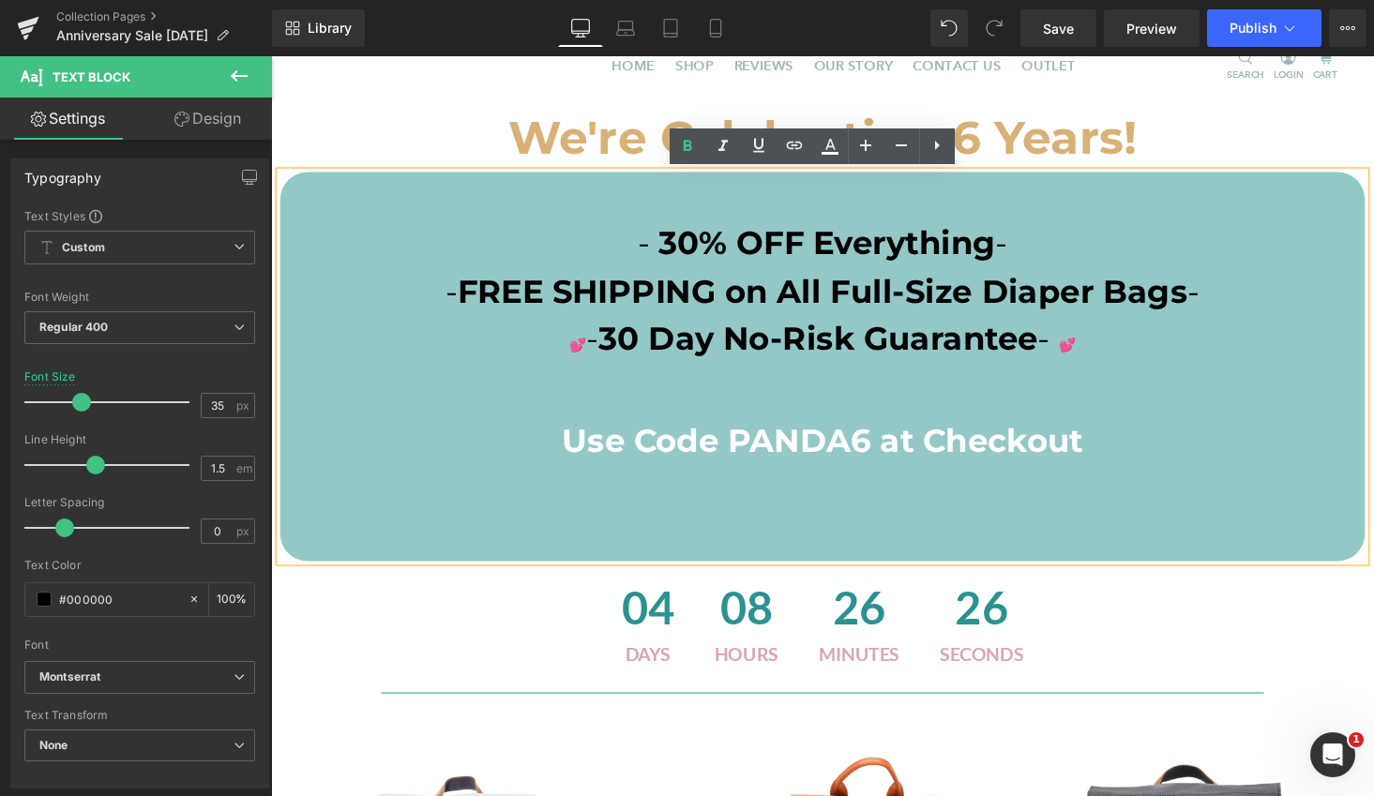
click at [999, 320] on p "- FREE SHIPPING on All Full-Size Diaper Bags -" at bounding box center [838, 299] width 1116 height 50
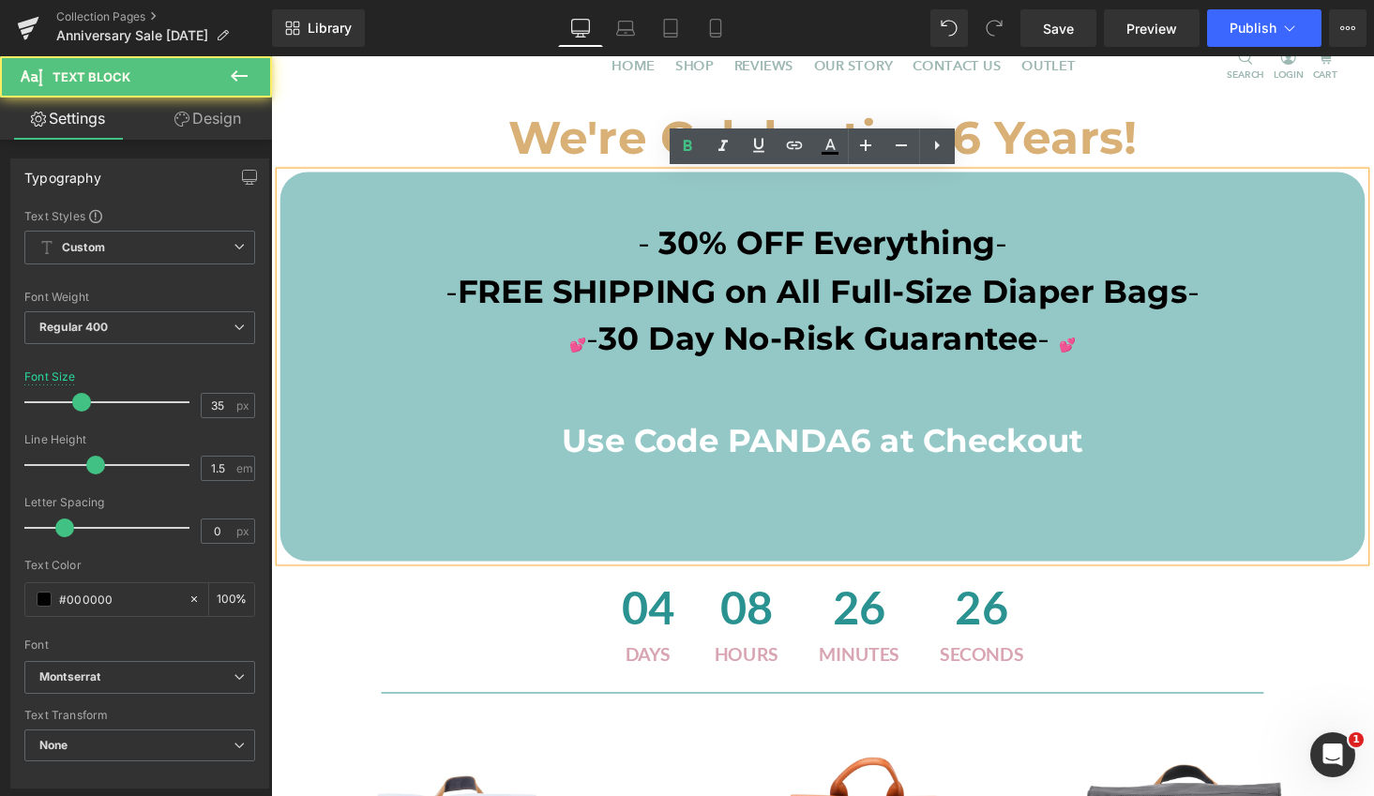
click at [955, 364] on span "30 Day No-Risk Guarantee" at bounding box center [834, 346] width 452 height 40
click at [830, 339] on span "30 Day No-Risk Guarantee" at bounding box center [834, 346] width 452 height 40
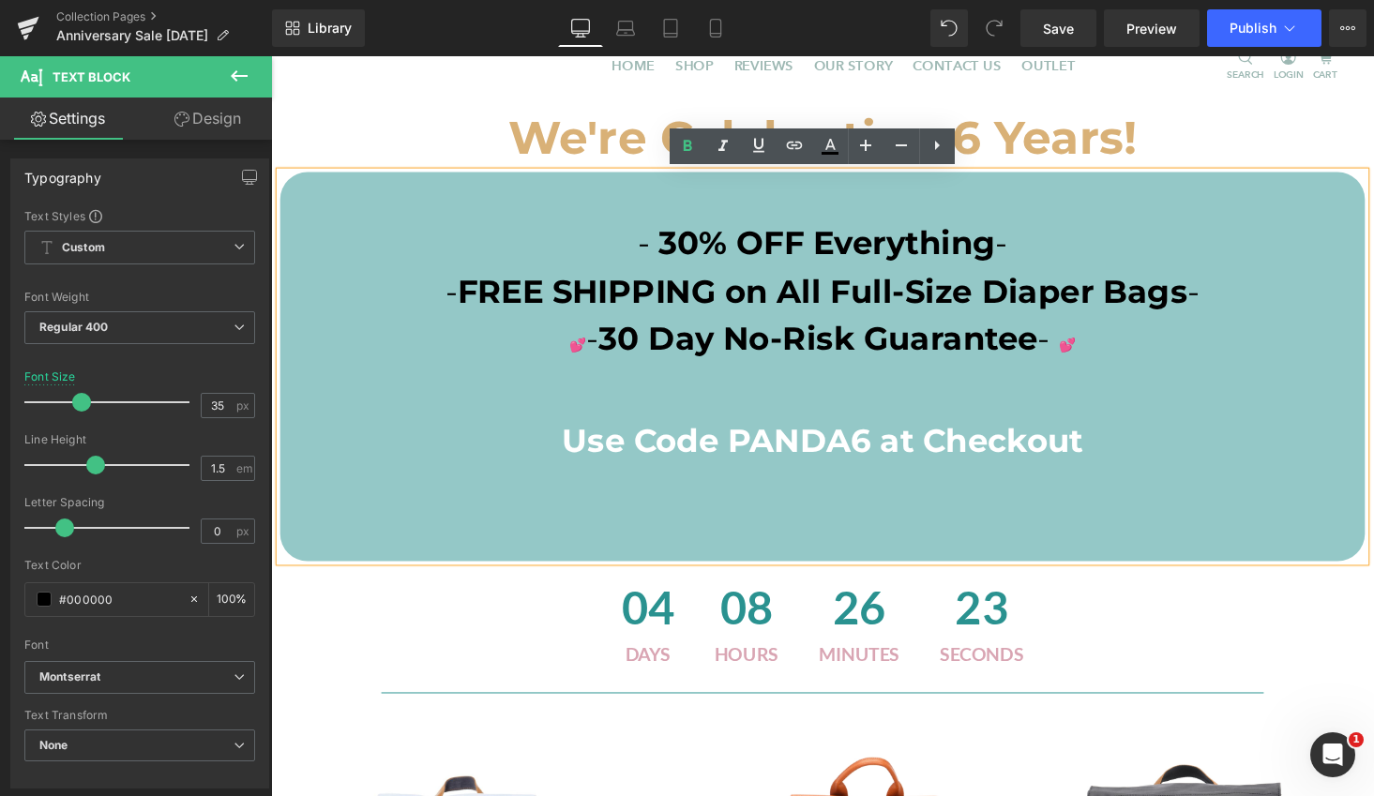
click at [651, 447] on span "Use Code PANDA6 at Checkout" at bounding box center [838, 451] width 536 height 40
click at [781, 447] on span "Use Code PANDA6 at Checkout" at bounding box center [838, 451] width 536 height 40
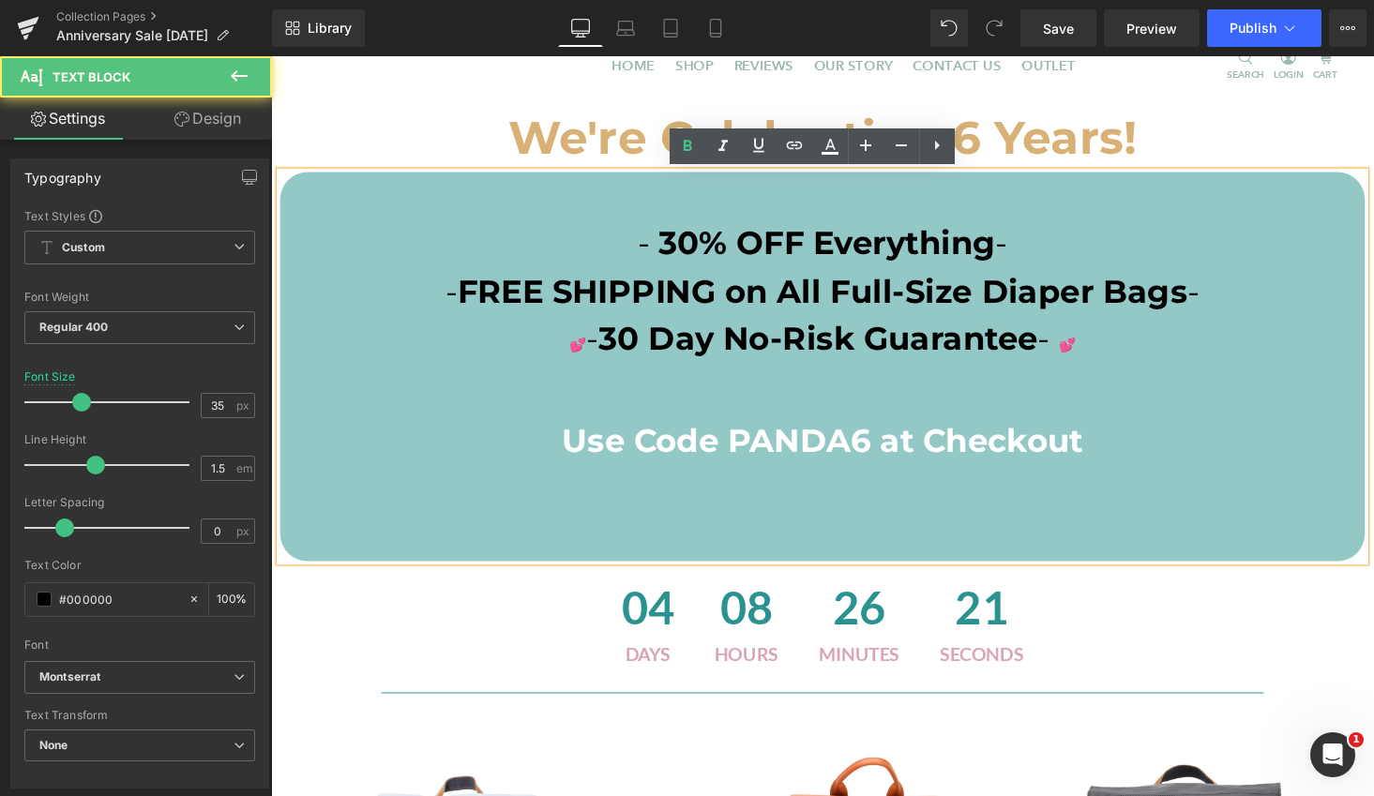
click at [828, 456] on span "Use Code PANDA6 at Checkout" at bounding box center [838, 451] width 536 height 40
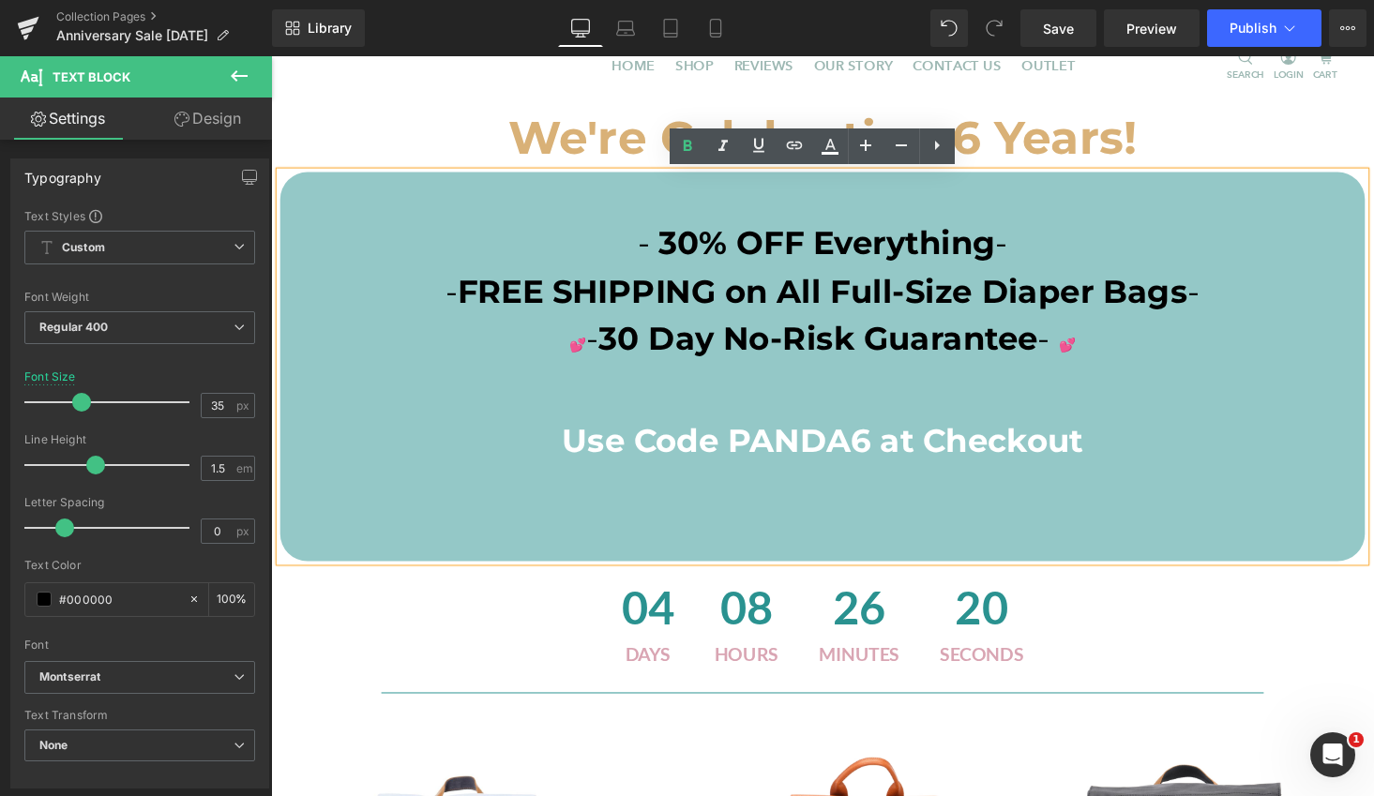
drag, startPoint x: 867, startPoint y: 447, endPoint x: 883, endPoint y: 447, distance: 16.9
click at [867, 447] on span "Use Code PANDA6 at Checkout" at bounding box center [838, 451] width 536 height 40
drag, startPoint x: 883, startPoint y: 448, endPoint x: 740, endPoint y: 455, distance: 143.6
click at [740, 455] on span "Use Code PANDA6 at Checkout" at bounding box center [838, 451] width 536 height 40
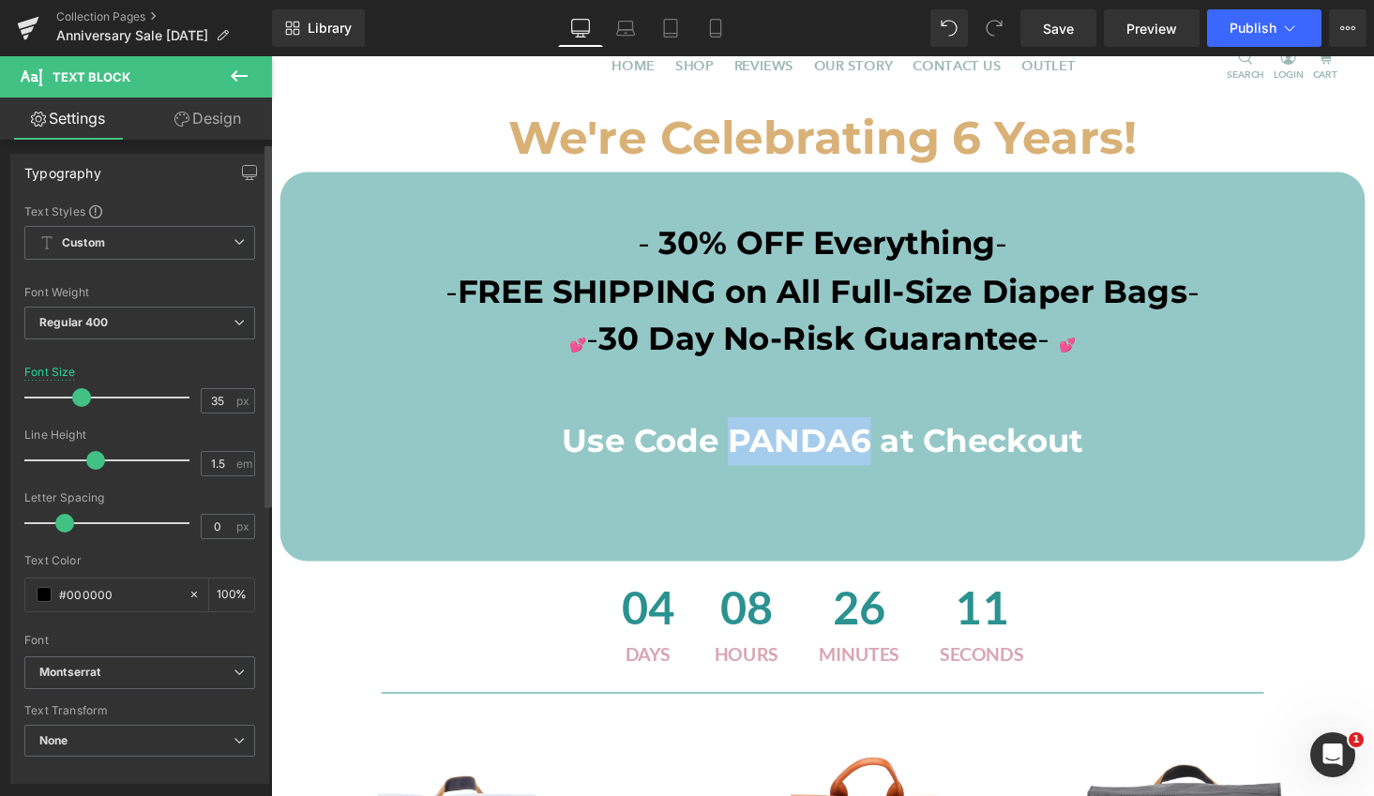
scroll to position [0, 0]
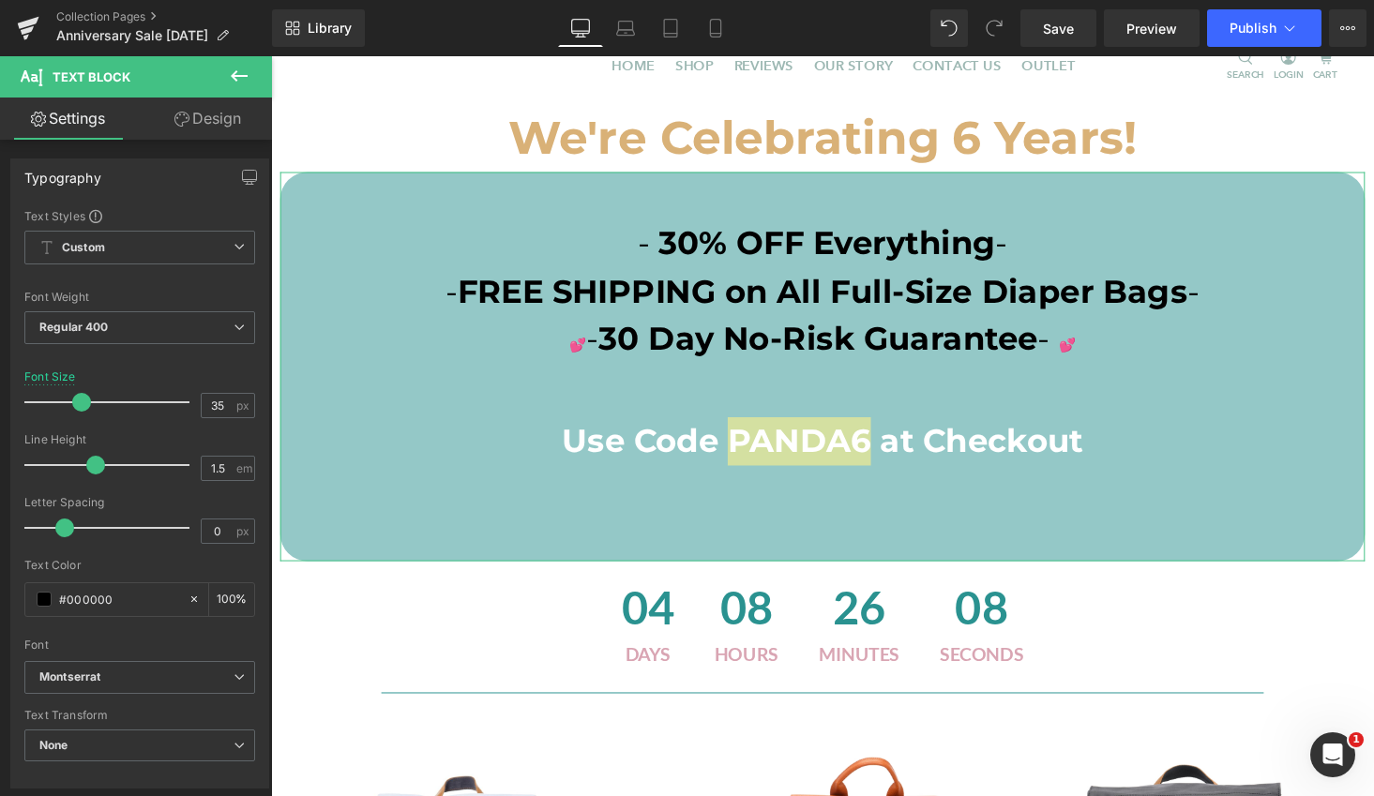
click at [219, 114] on link "Design" at bounding box center [208, 119] width 136 height 42
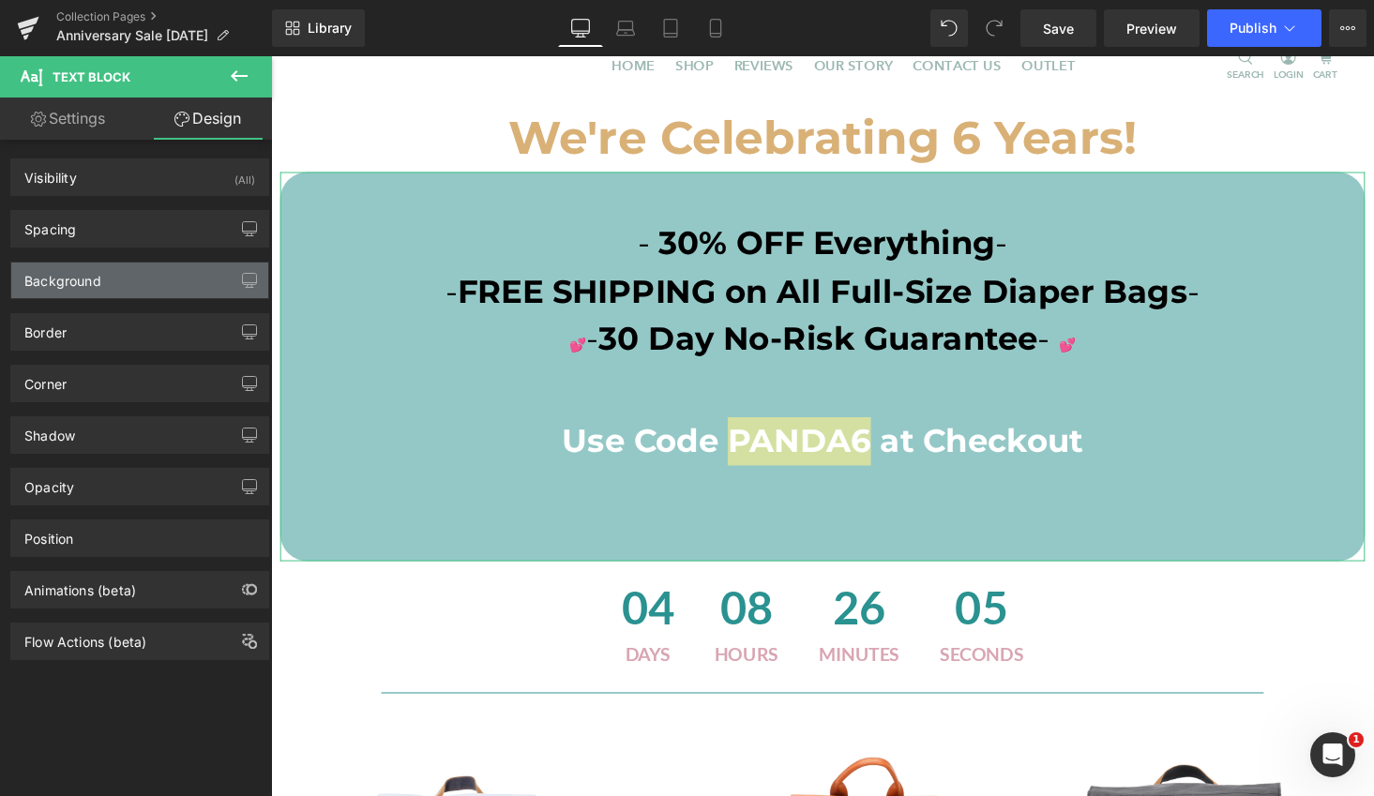
click at [116, 281] on div "Background" at bounding box center [139, 281] width 257 height 36
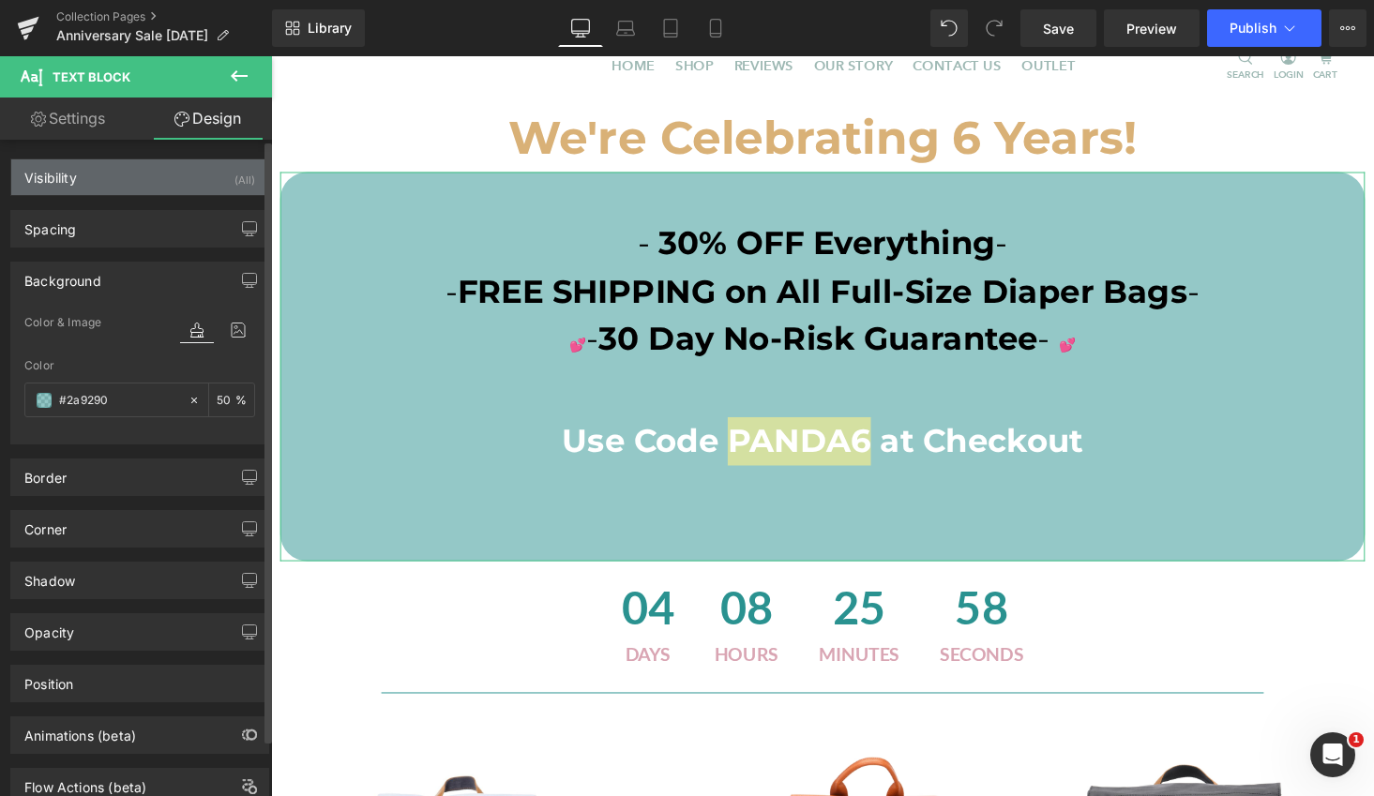
click at [57, 175] on div "Visibility" at bounding box center [50, 172] width 53 height 26
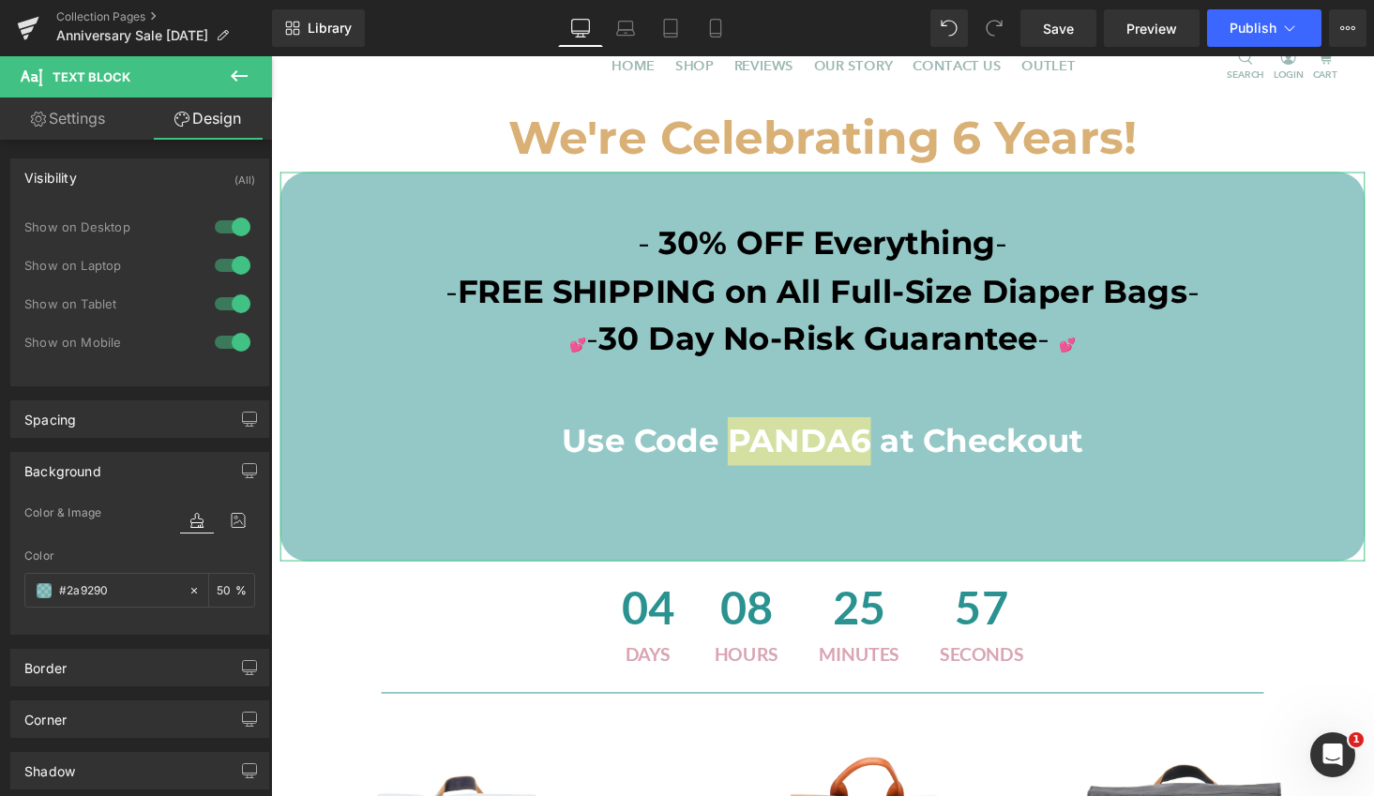
click at [99, 106] on link "Settings" at bounding box center [68, 119] width 136 height 42
type input "100"
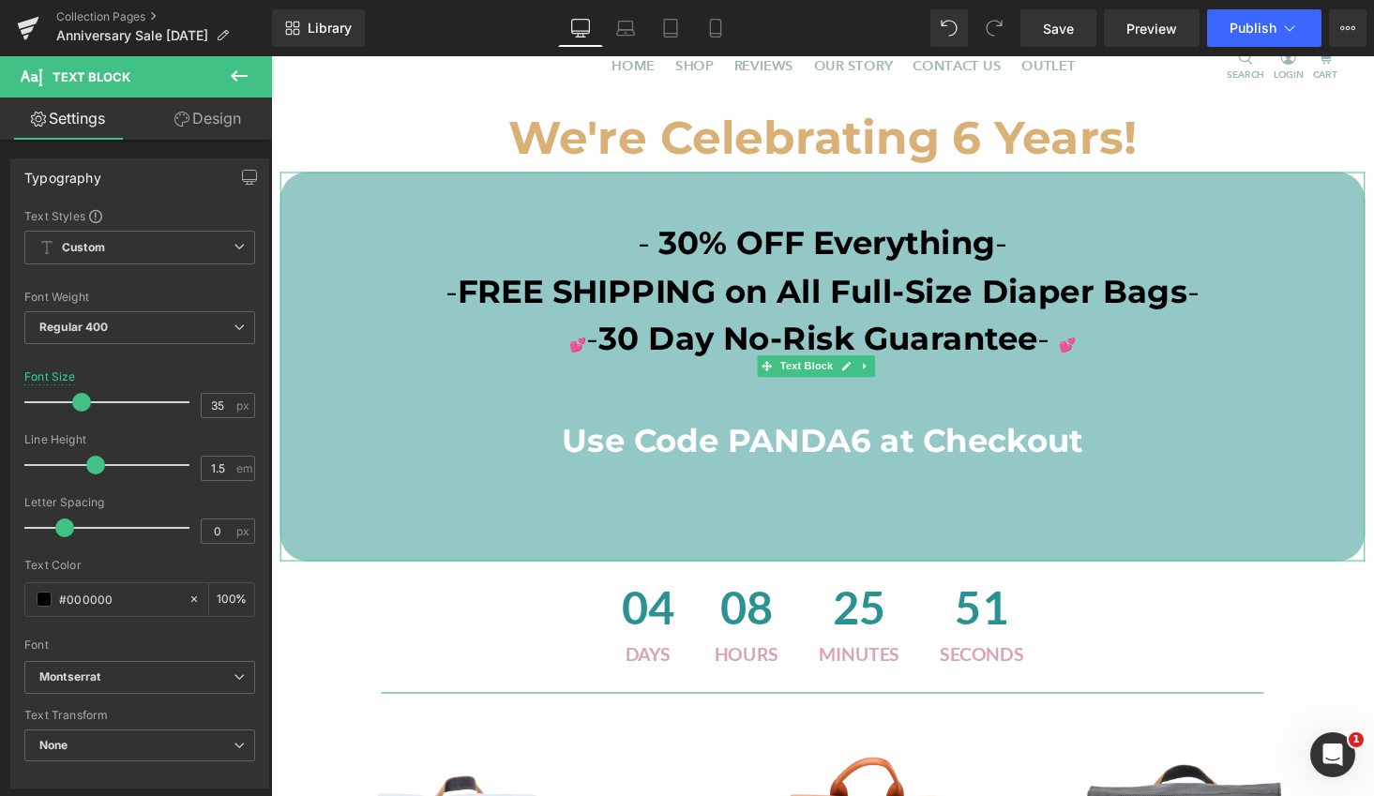
click at [1217, 410] on p at bounding box center [838, 404] width 1116 height 50
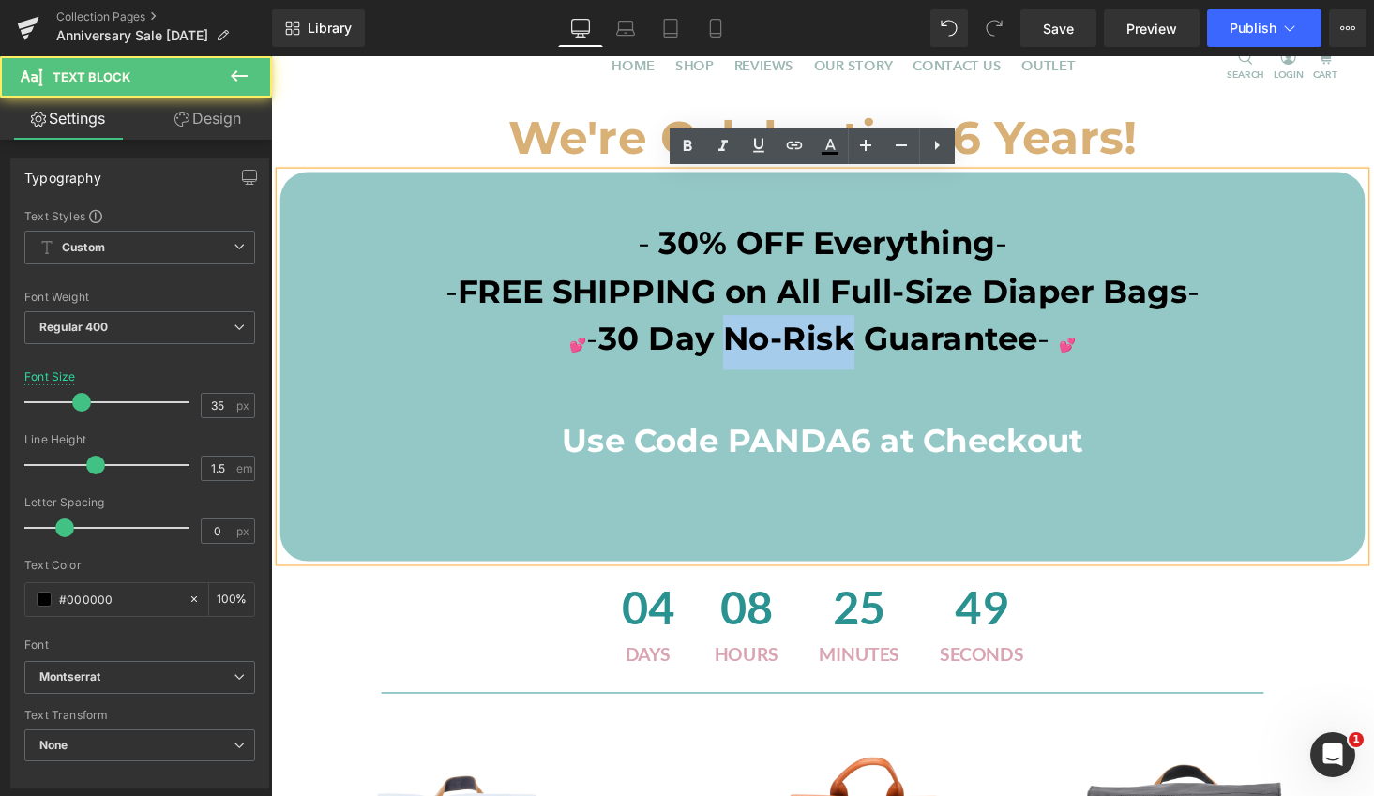
drag, startPoint x: 853, startPoint y: 345, endPoint x: 743, endPoint y: 342, distance: 110.7
click at [743, 342] on span "30 Day No-Risk Guarantee" at bounding box center [834, 346] width 452 height 40
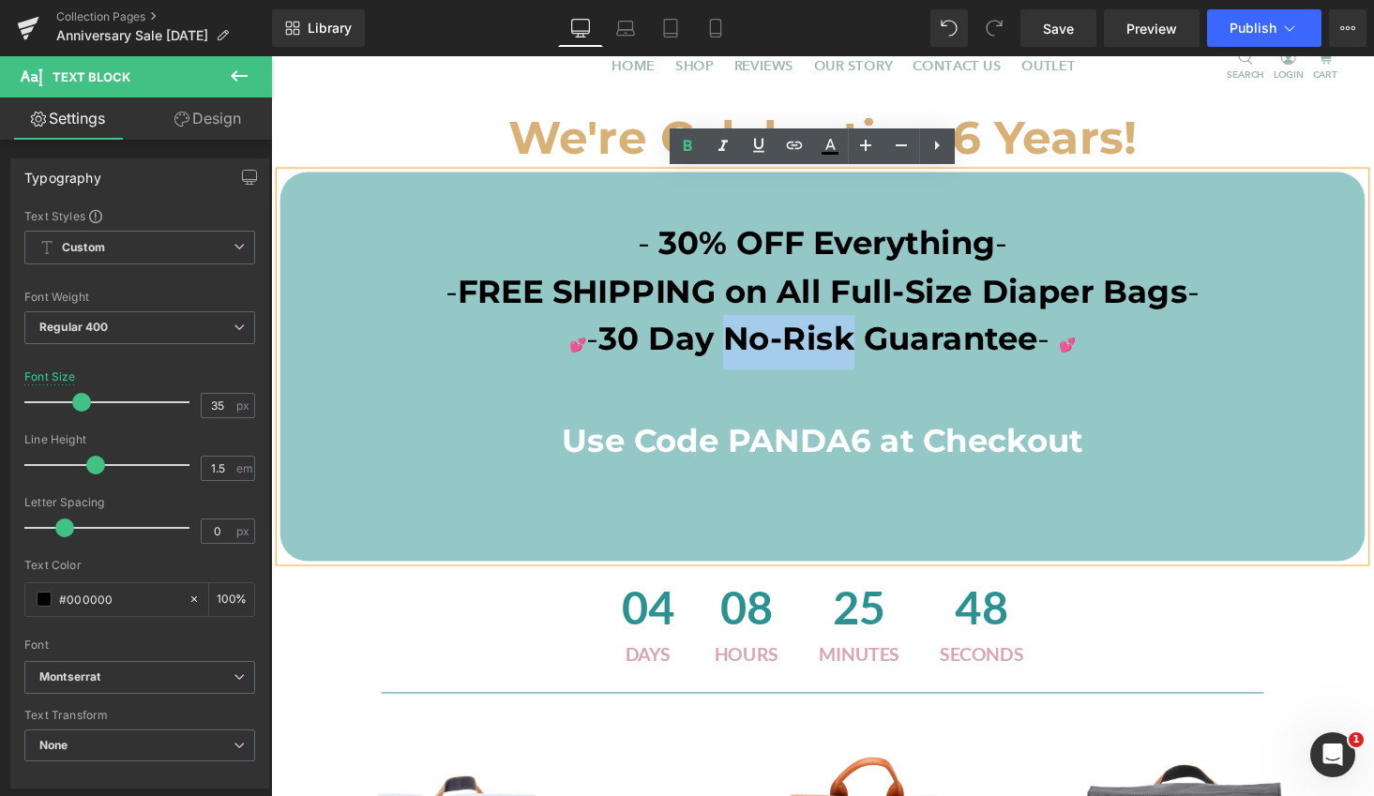
copy span "No-Risk"
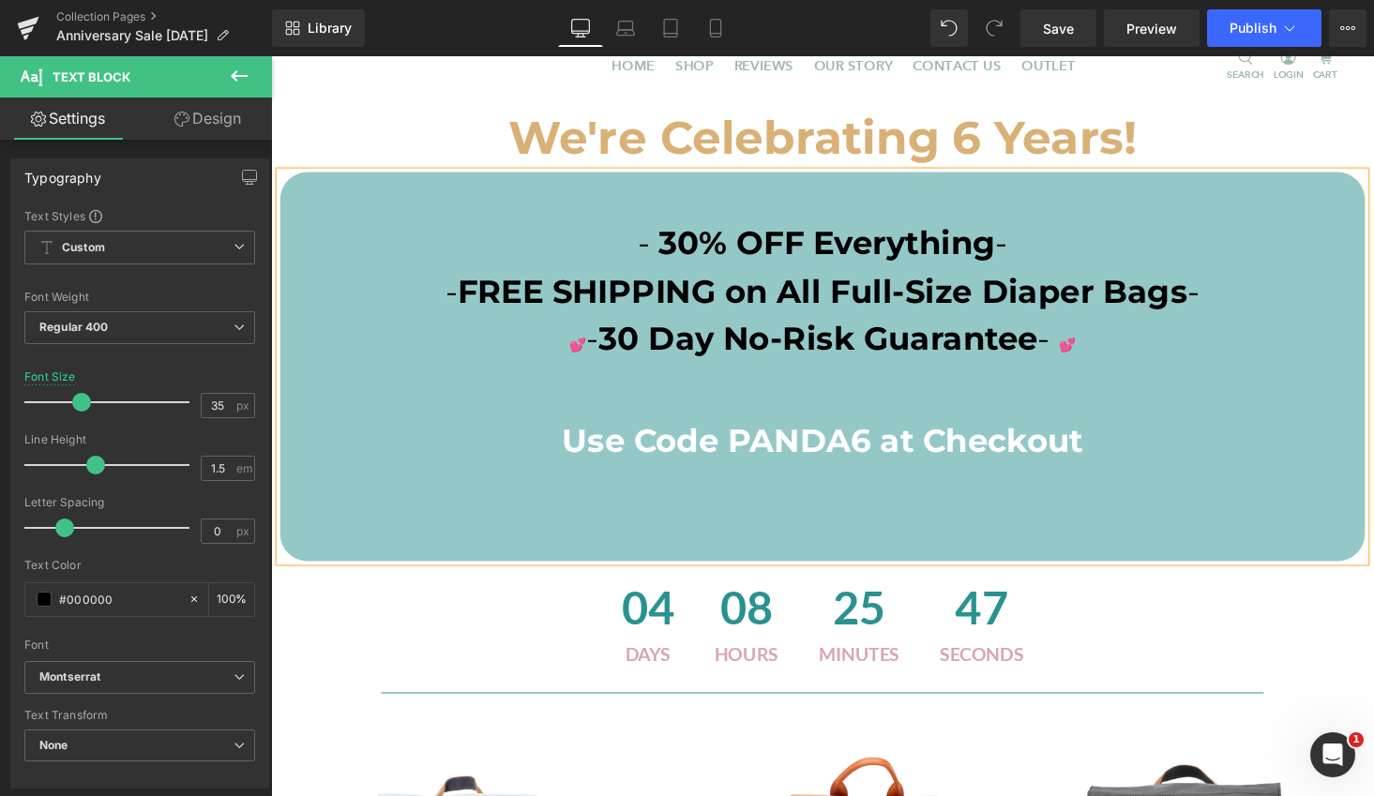
click at [760, 454] on span "Use Code PANDA6 at Checkout" at bounding box center [838, 451] width 536 height 40
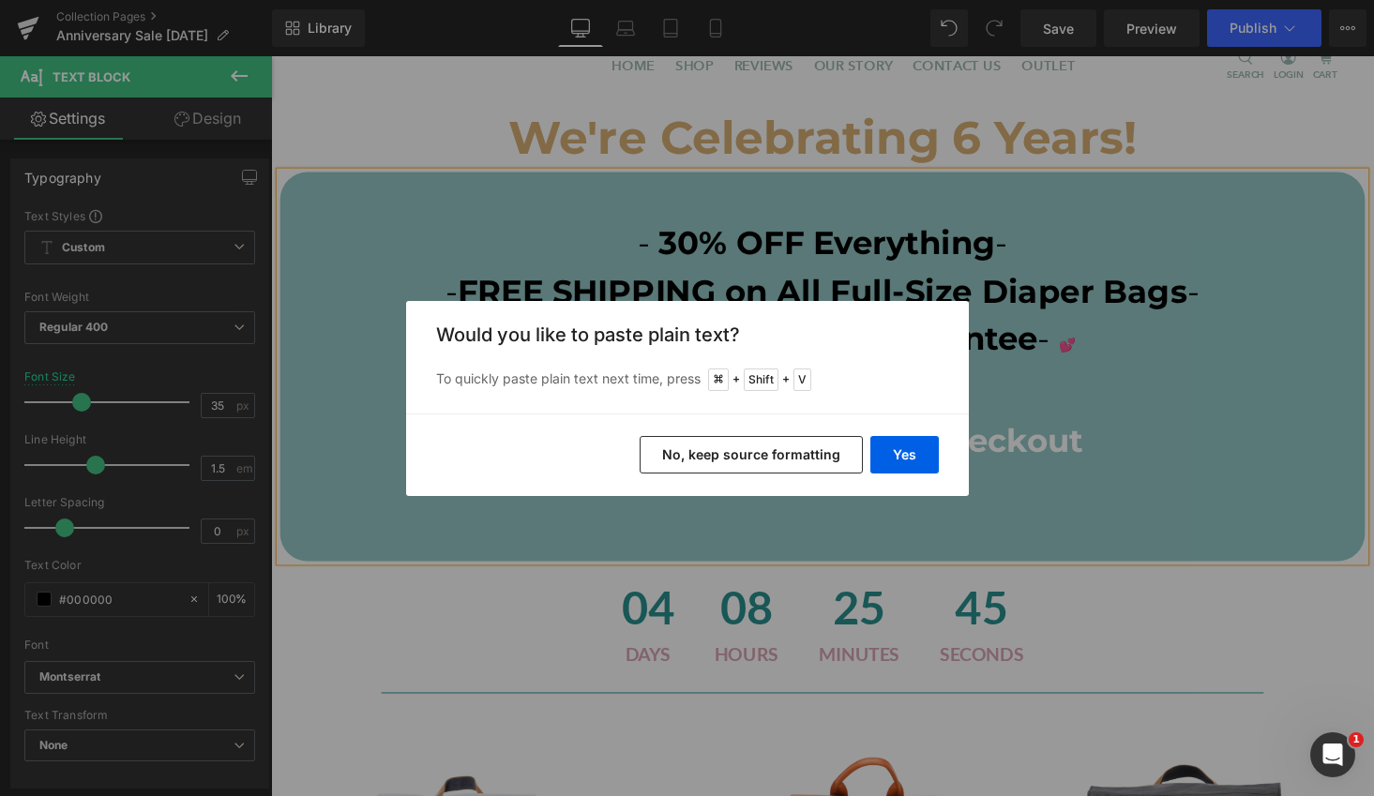
click at [763, 455] on button "No, keep source formatting" at bounding box center [751, 455] width 223 height 38
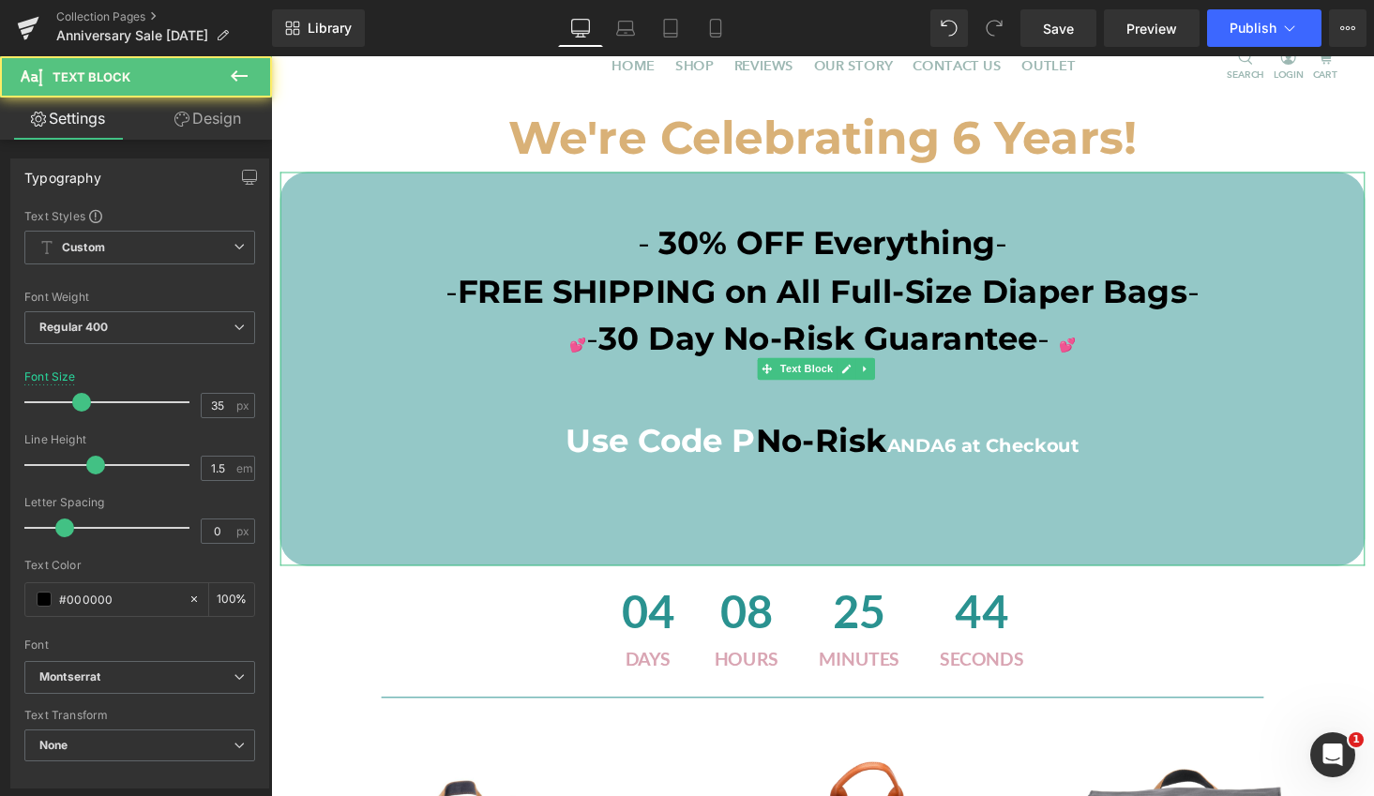
click at [771, 454] on span "No-Risk" at bounding box center [837, 451] width 135 height 40
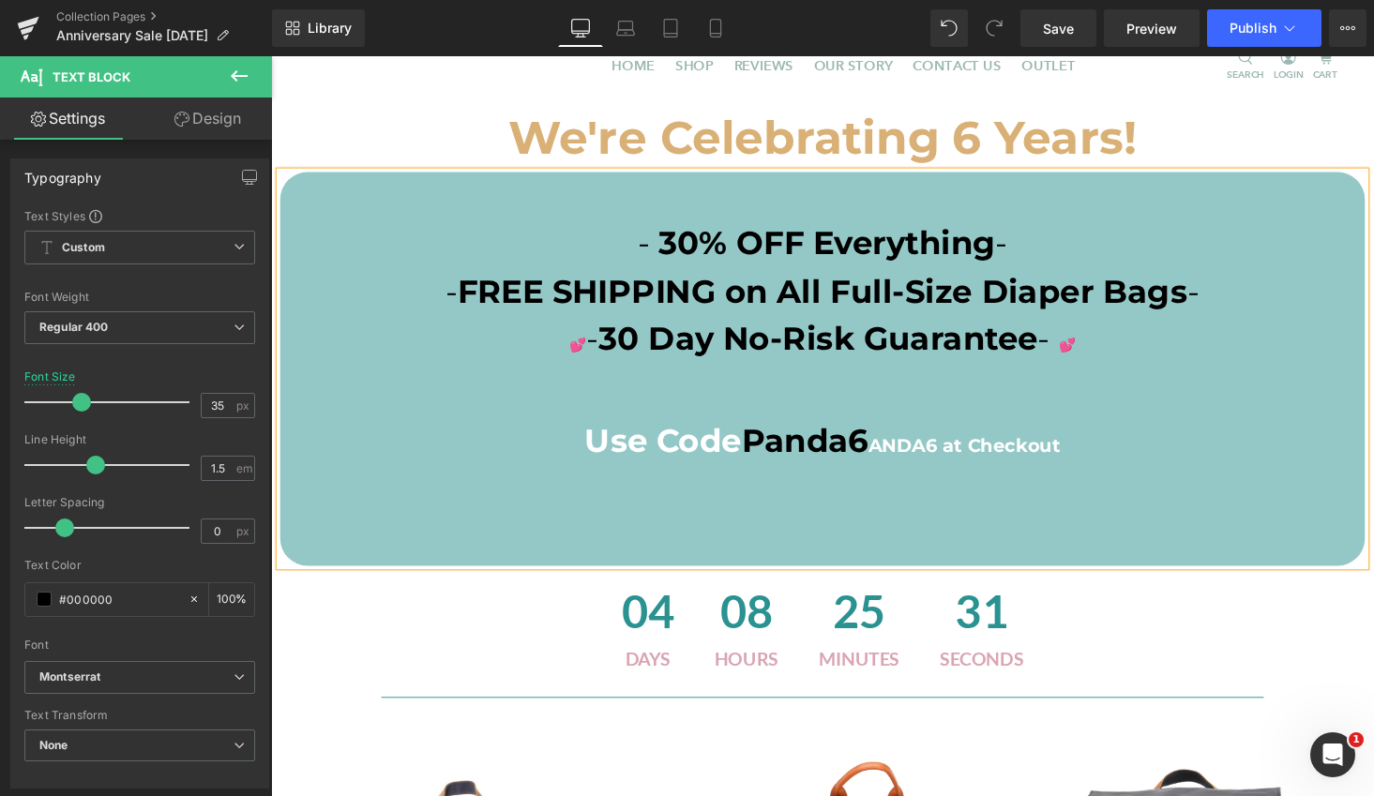
drag, startPoint x: 890, startPoint y: 452, endPoint x: 964, endPoint y: 558, distance: 129.3
click at [890, 452] on span "ANDA6 at Checkout" at bounding box center [984, 456] width 198 height 23
click at [719, 459] on span "Use Code" at bounding box center [712, 451] width 161 height 40
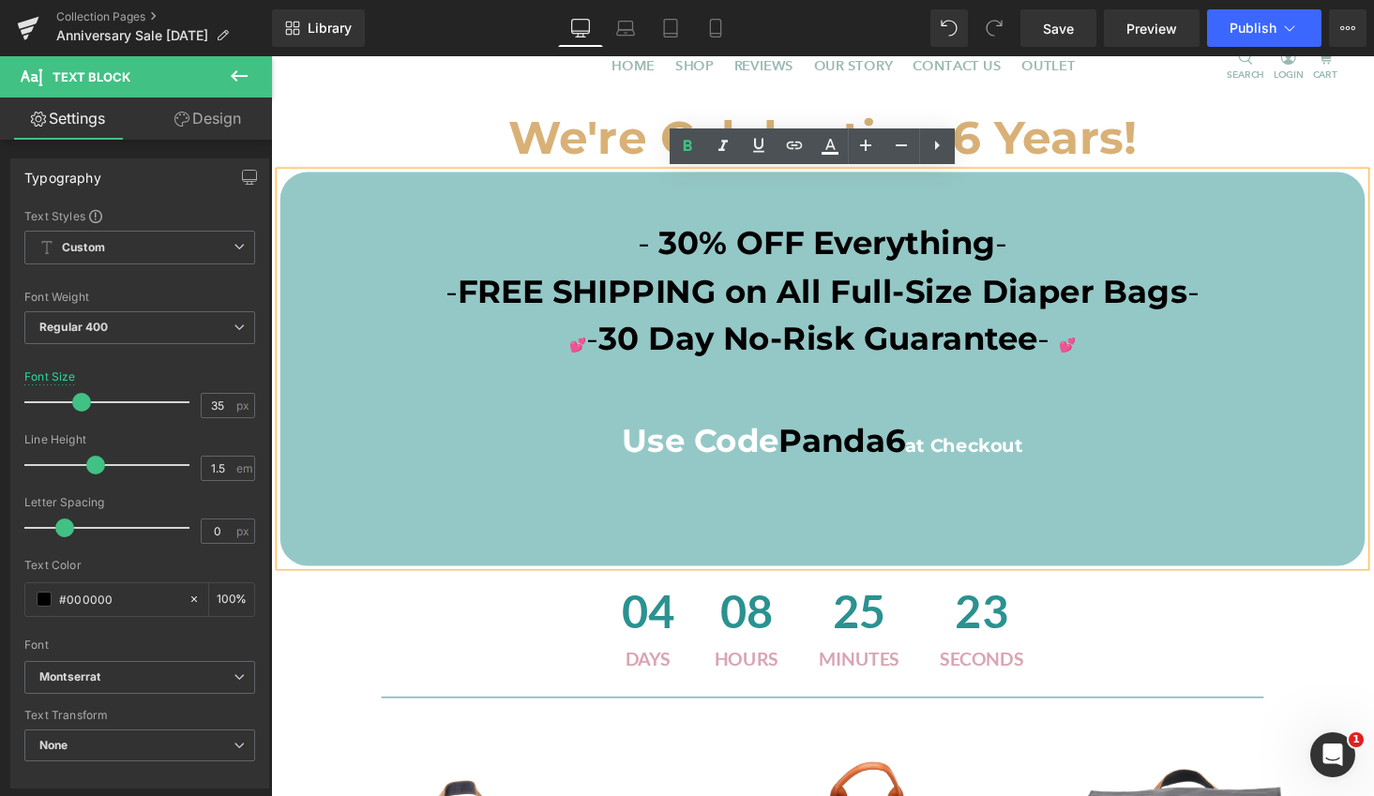
drag, startPoint x: 1007, startPoint y: 456, endPoint x: 1023, endPoint y: 460, distance: 16.6
click at [1008, 456] on span "at Checkout" at bounding box center [984, 456] width 121 height 23
drag, startPoint x: 1053, startPoint y: 460, endPoint x: 932, endPoint y: 457, distance: 121.0
click at [932, 457] on p "Use Code Panda6 at Checkout" at bounding box center [838, 455] width 1116 height 54
click at [859, 148] on icon at bounding box center [865, 145] width 23 height 23
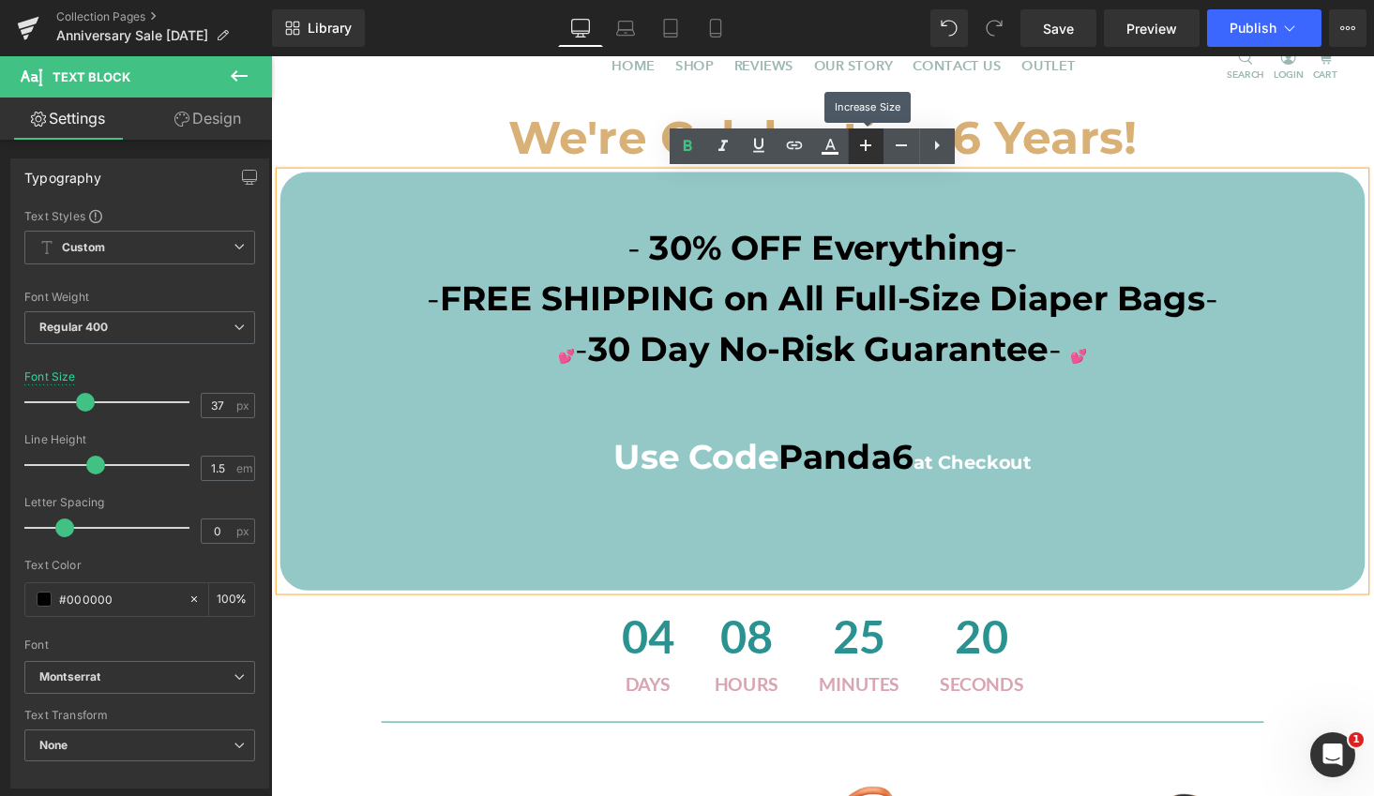
click at [859, 148] on icon at bounding box center [865, 145] width 23 height 23
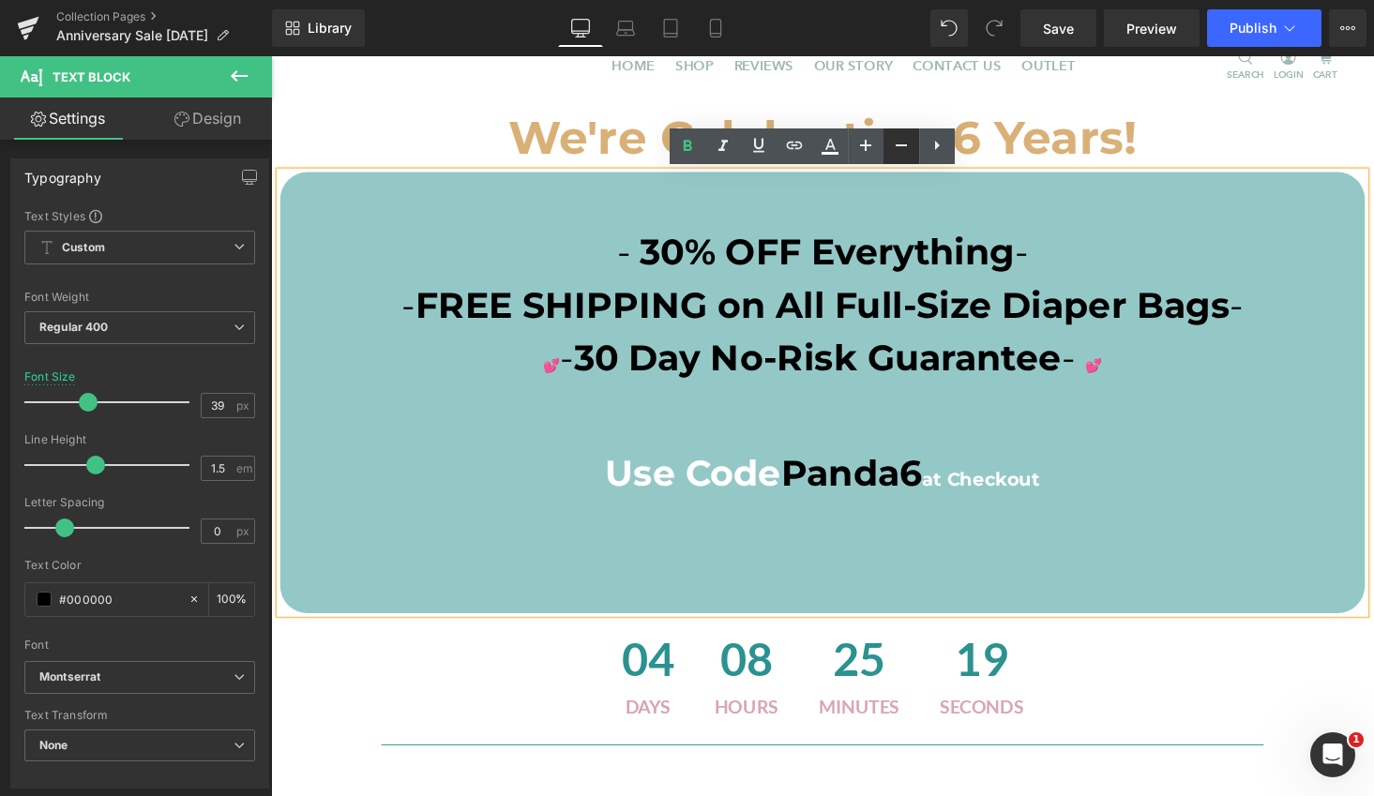
click at [890, 152] on icon at bounding box center [901, 145] width 23 height 23
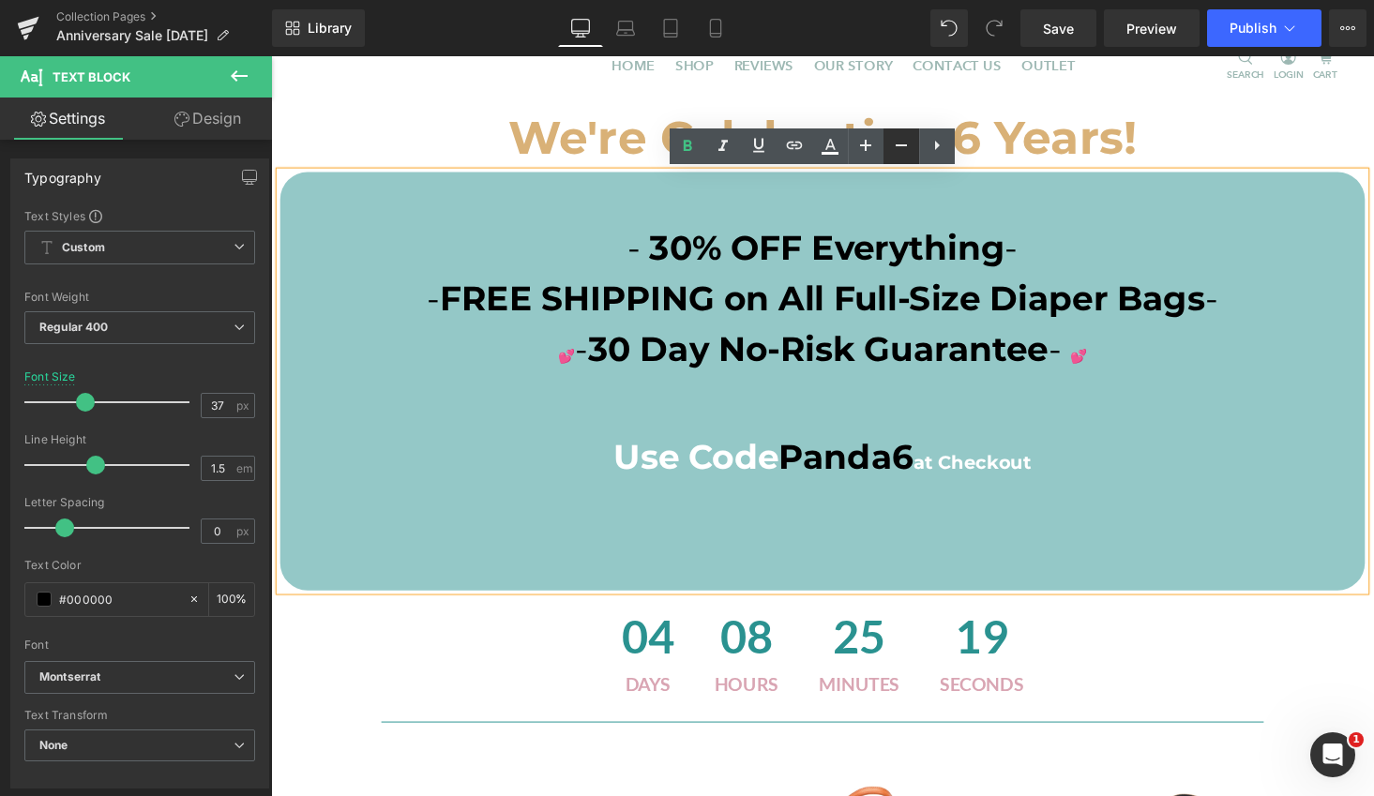
click at [890, 152] on icon at bounding box center [901, 145] width 23 height 23
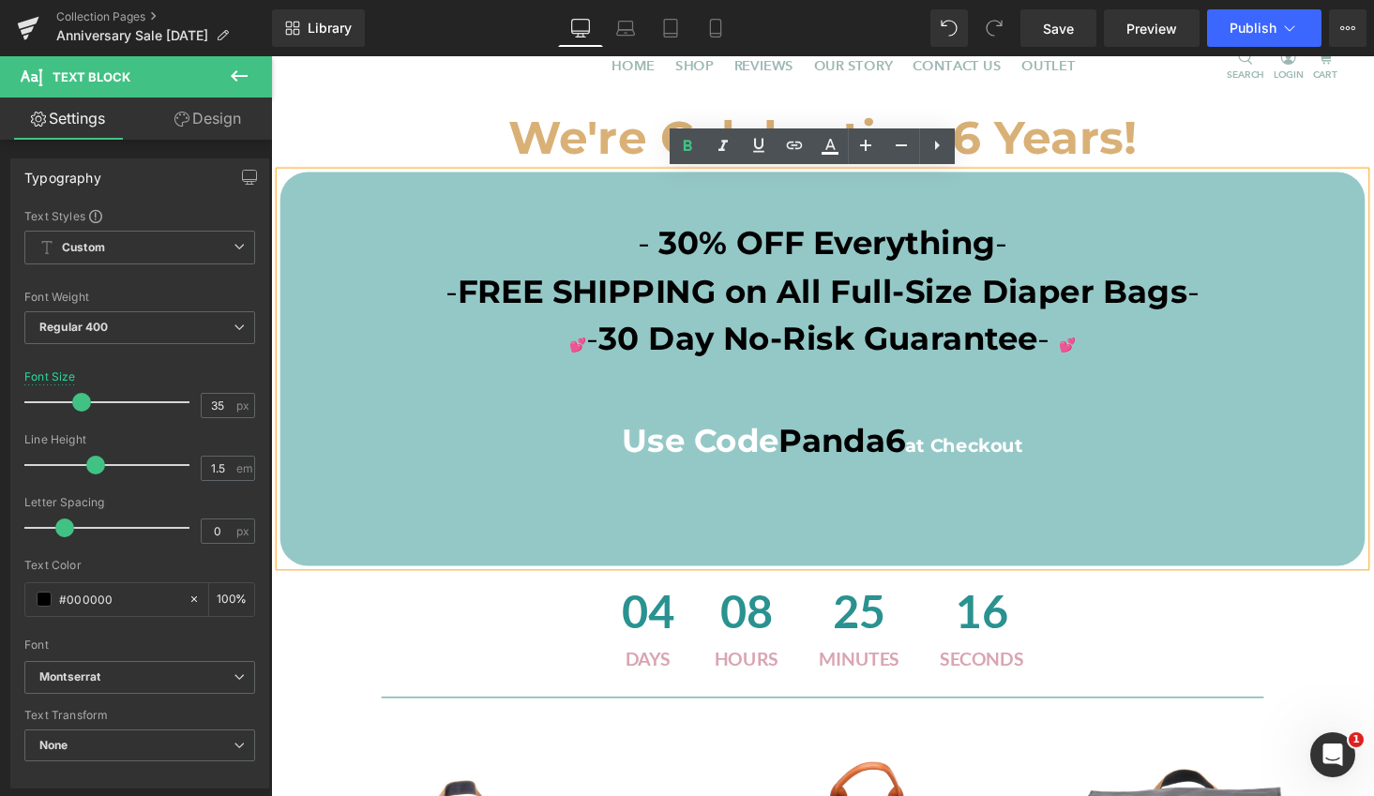
drag, startPoint x: 1123, startPoint y: 400, endPoint x: 1221, endPoint y: 432, distance: 102.6
click at [1124, 400] on p at bounding box center [838, 404] width 1116 height 50
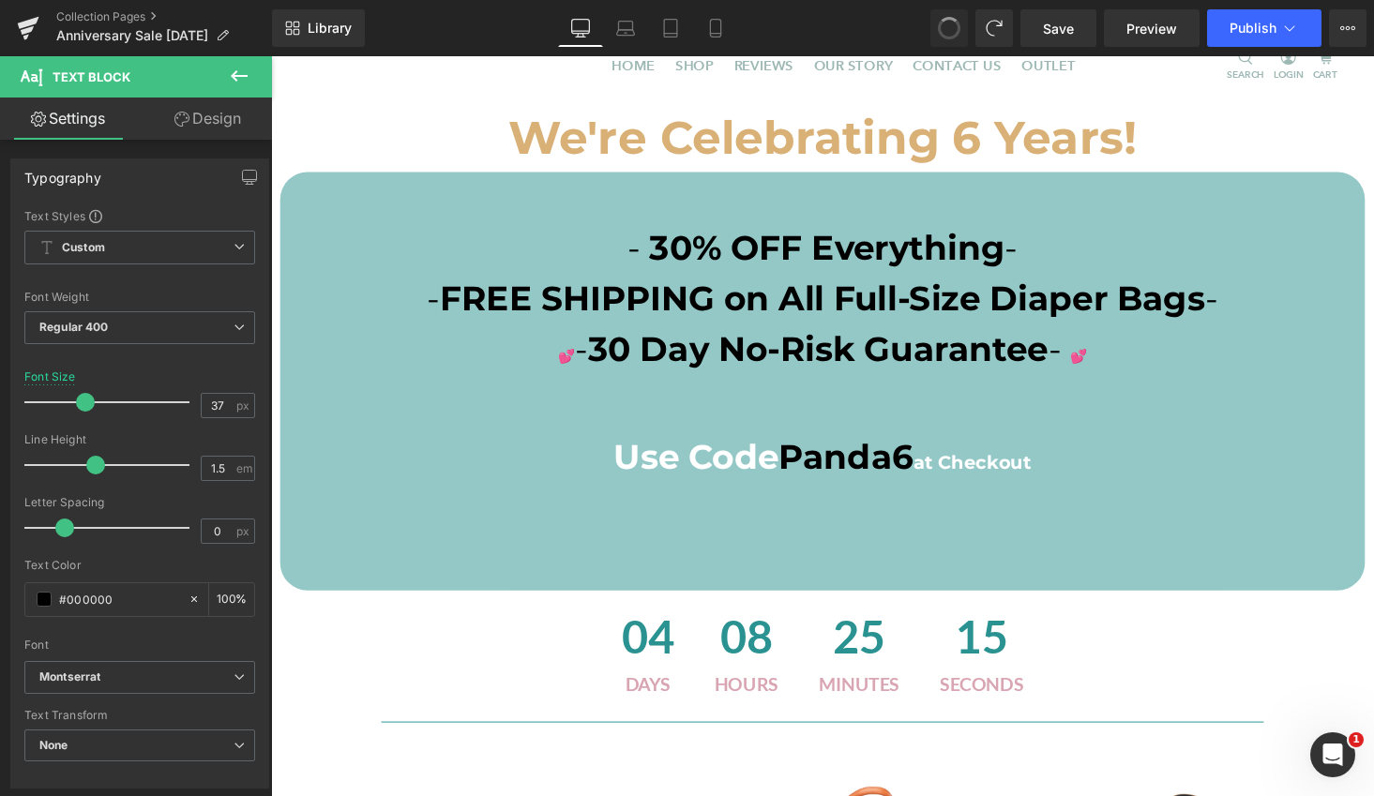
type input "35"
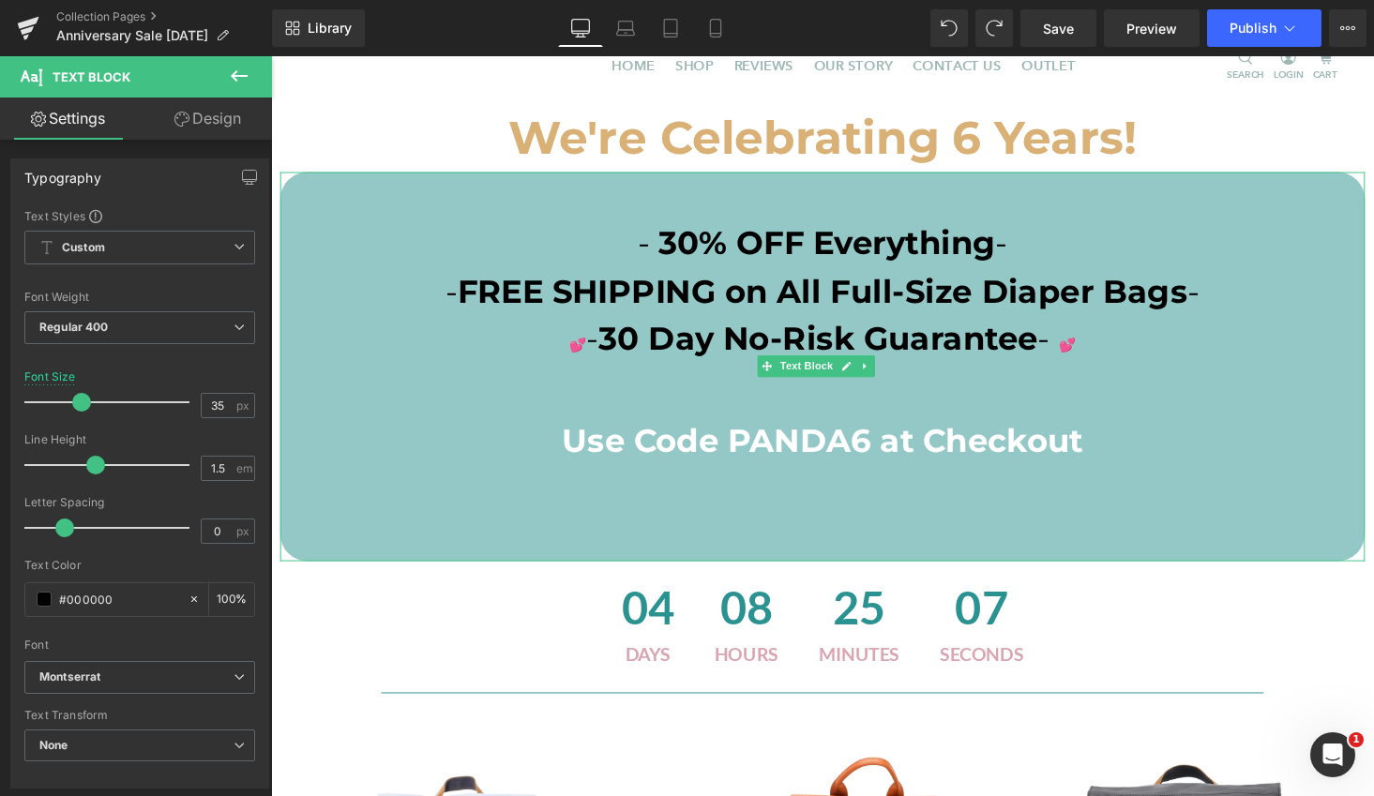
click at [713, 352] on span "30 Day No-Risk Guarantee" at bounding box center [834, 346] width 452 height 40
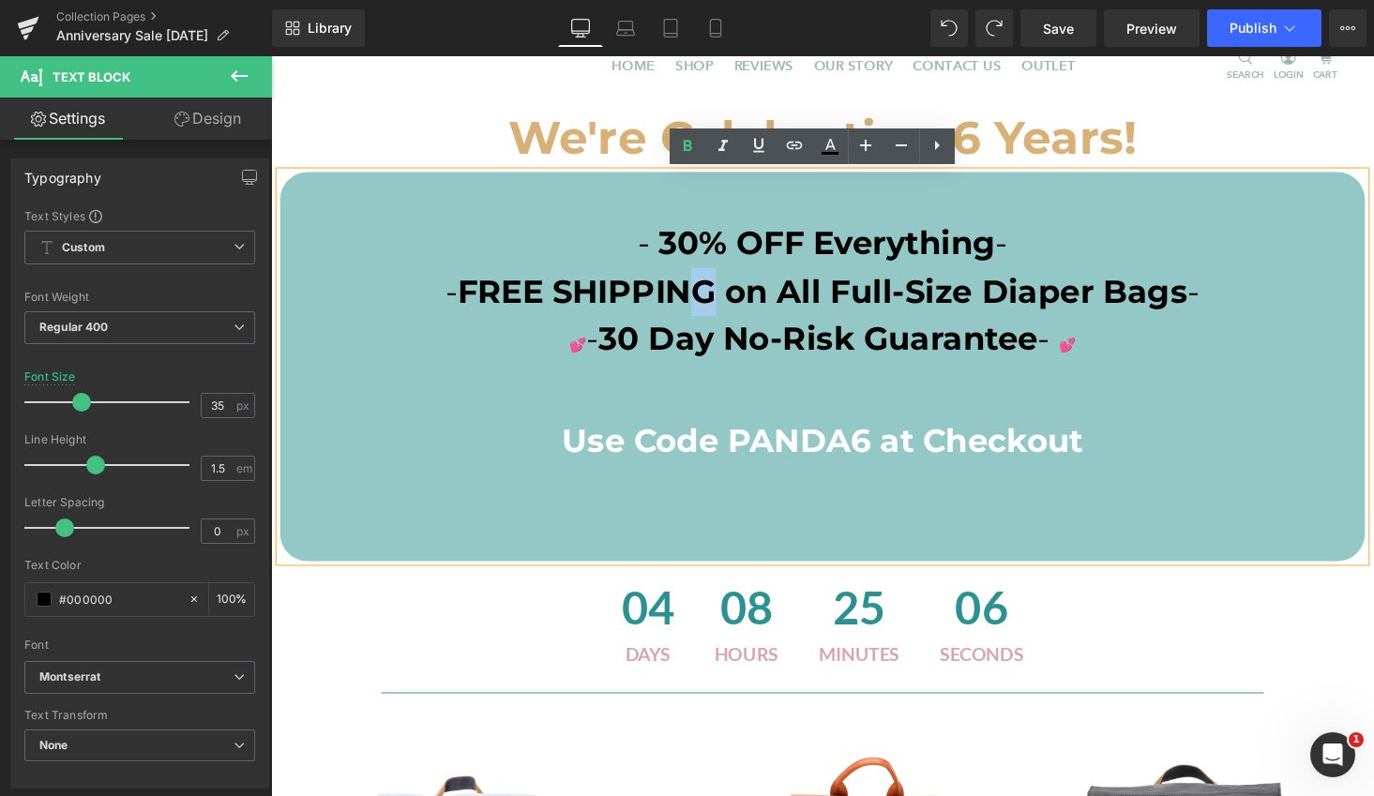
drag, startPoint x: 723, startPoint y: 292, endPoint x: 708, endPoint y: 295, distance: 15.5
click at [708, 295] on span "FREE SHIPPING on All Full-Size Diaper Bags" at bounding box center [838, 298] width 751 height 40
copy span "G"
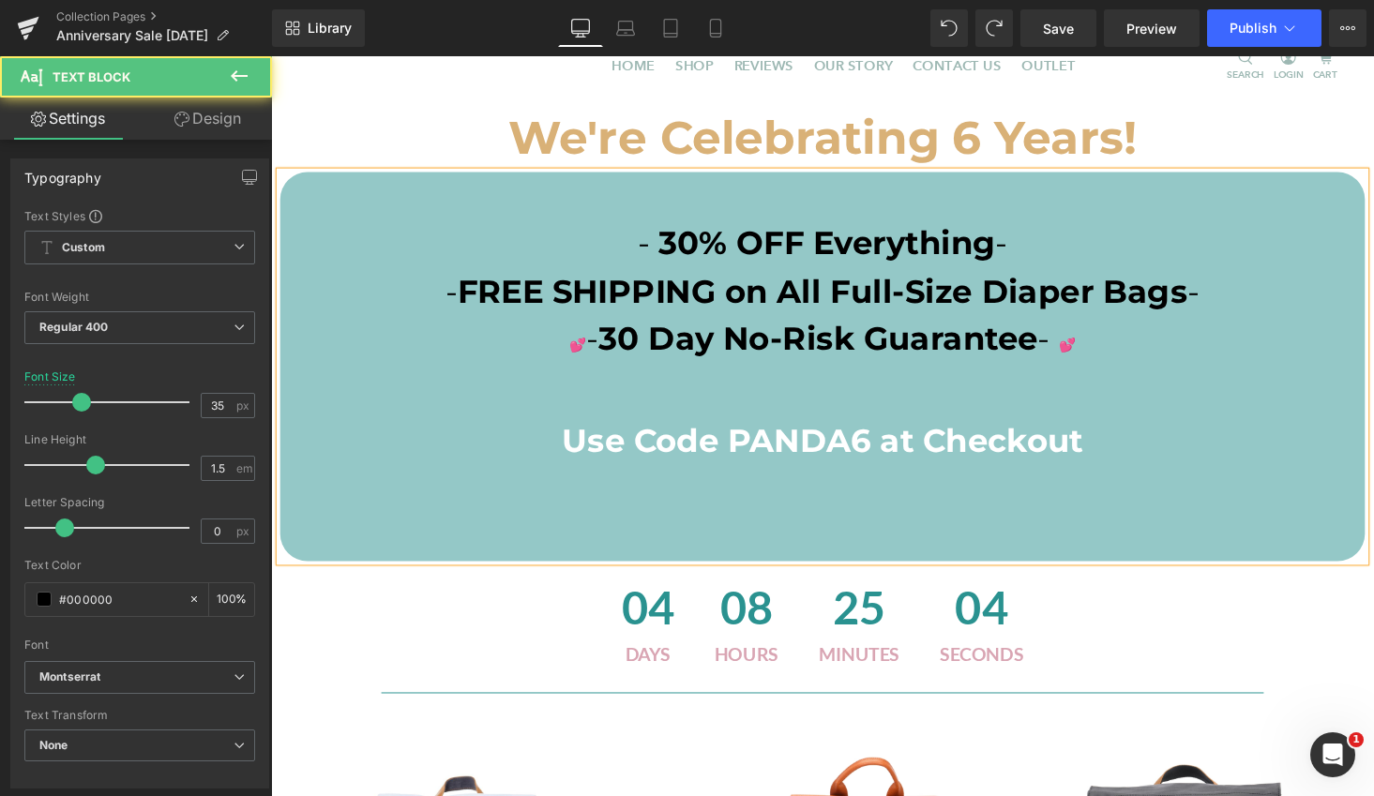
click at [763, 459] on span "Use Code PANDA6 at Checkout" at bounding box center [838, 451] width 536 height 40
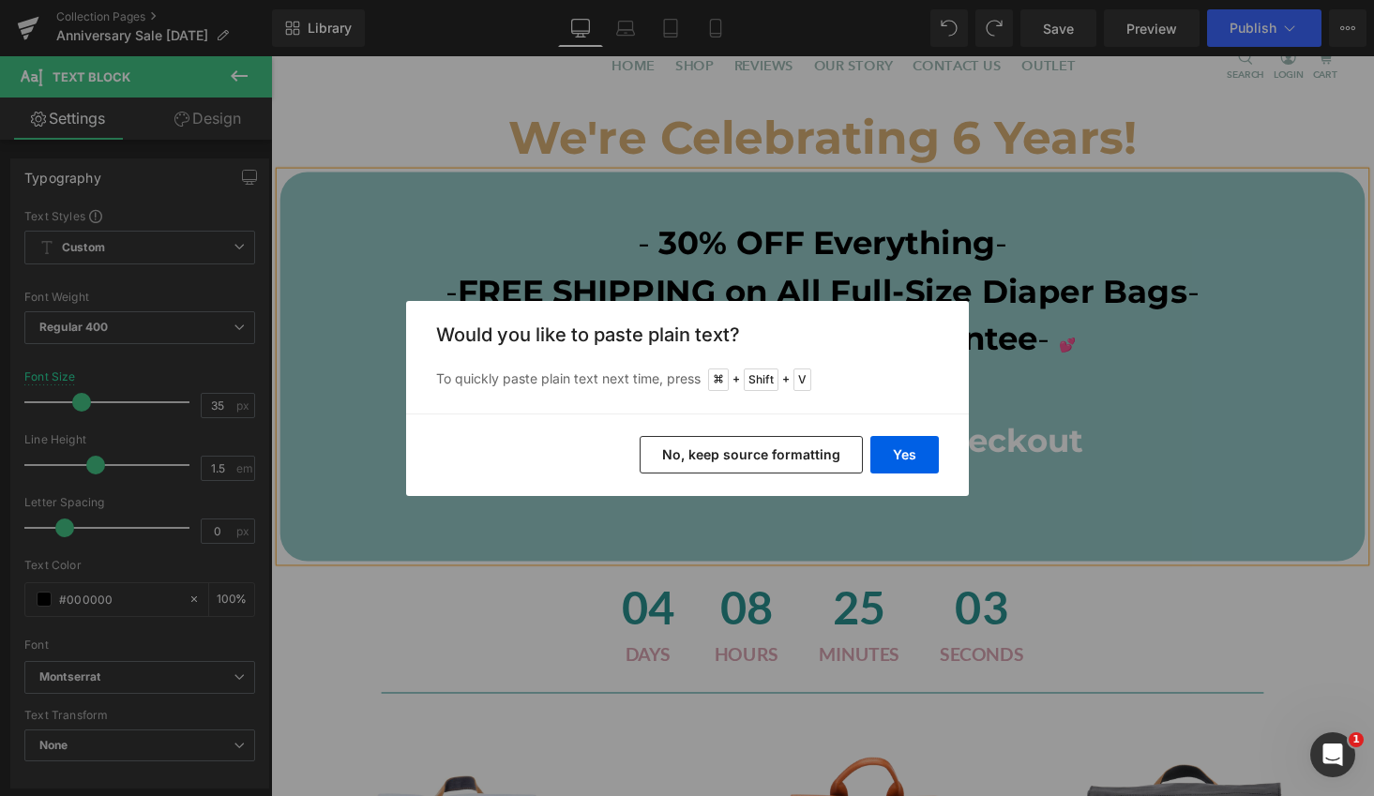
click at [810, 455] on button "No, keep source formatting" at bounding box center [751, 455] width 223 height 38
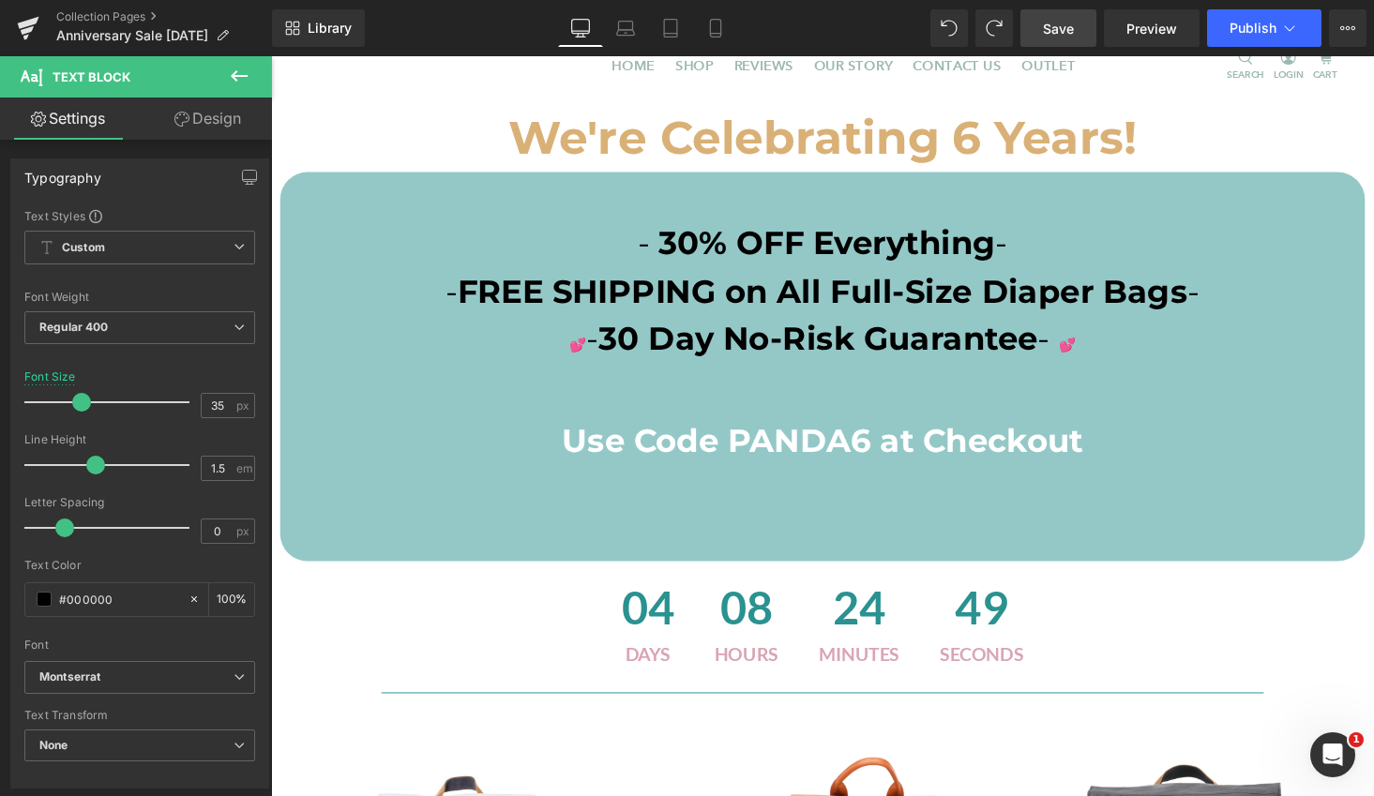
click at [1069, 26] on span "Save" at bounding box center [1058, 29] width 31 height 20
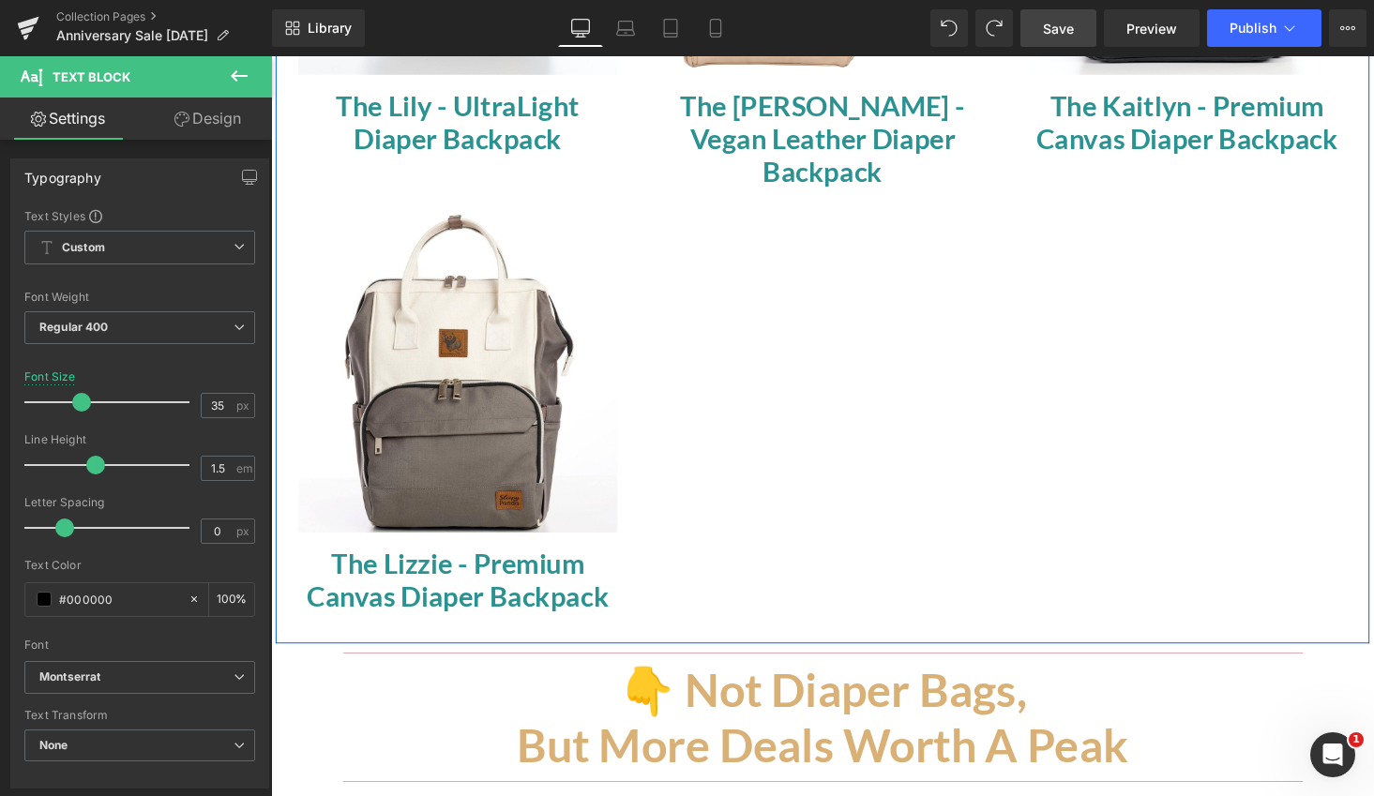
scroll to position [608, 0]
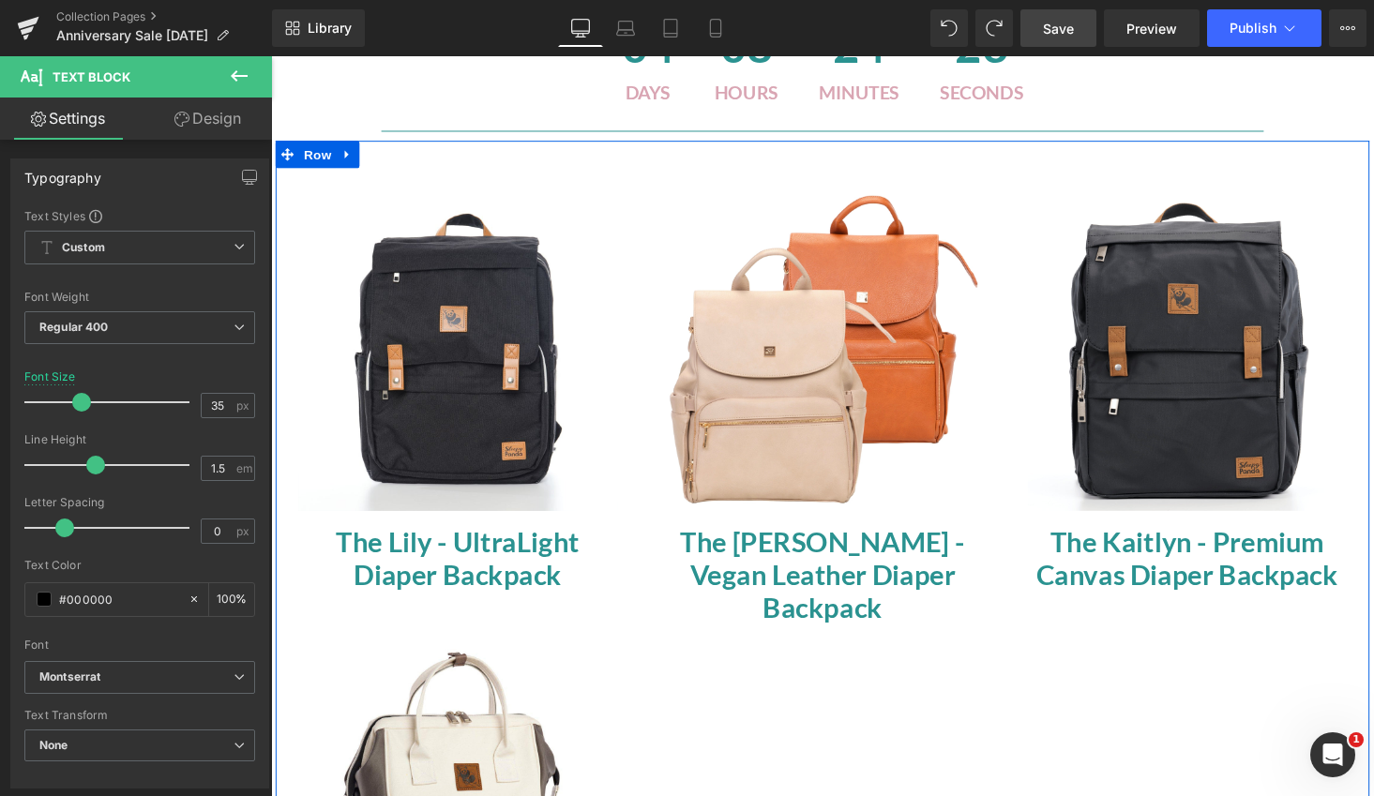
click at [461, 334] on img at bounding box center [463, 360] width 328 height 328
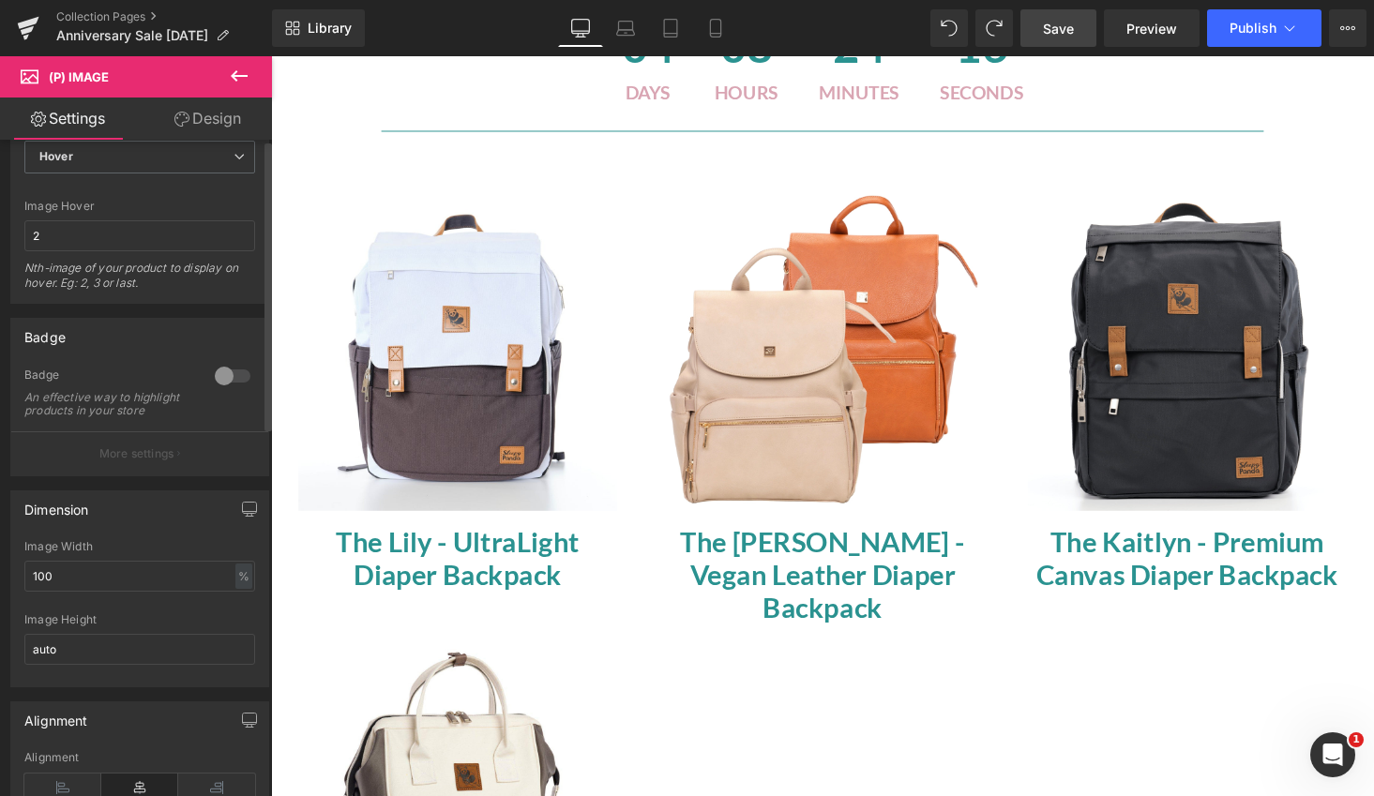
scroll to position [0, 0]
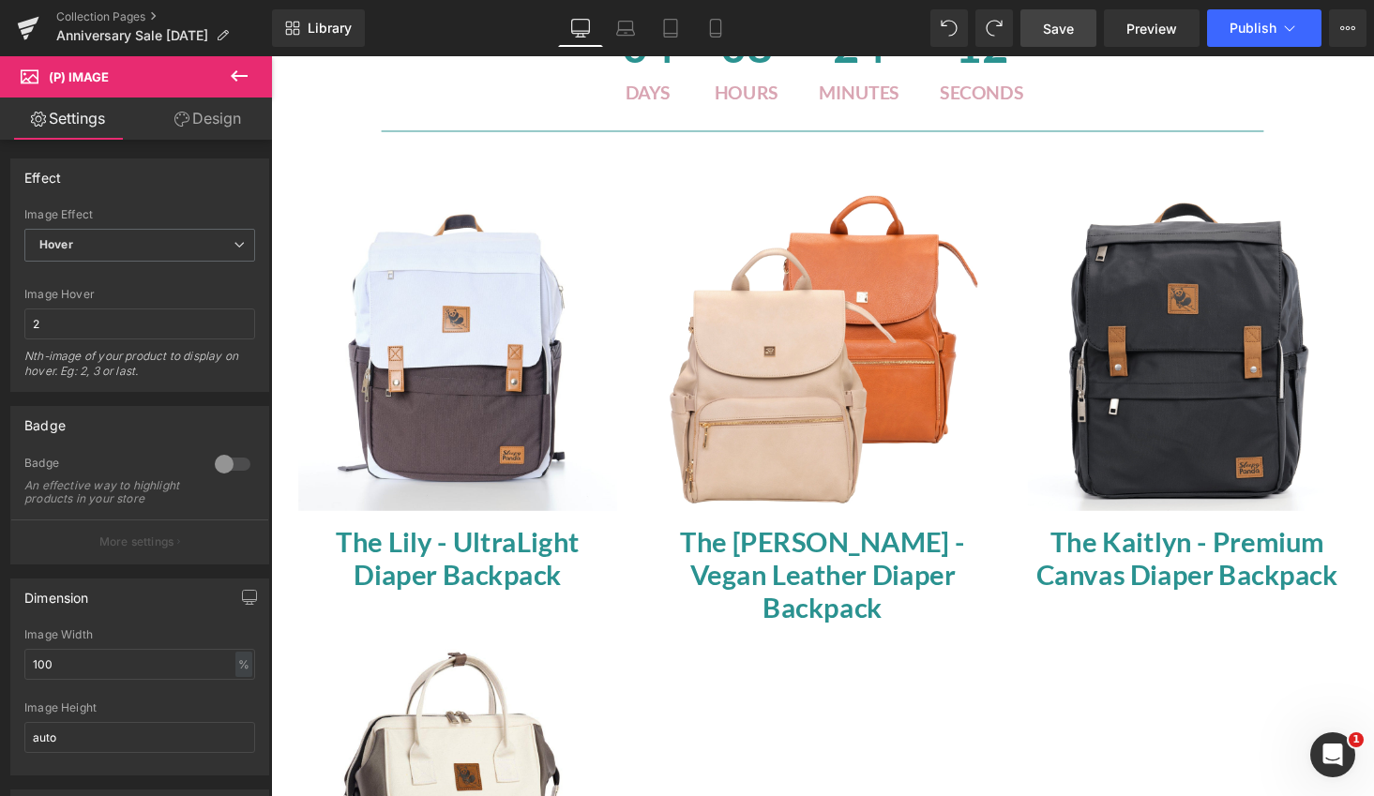
click at [105, 80] on span "(P) Image" at bounding box center [79, 76] width 60 height 15
click at [235, 74] on icon at bounding box center [239, 76] width 23 height 23
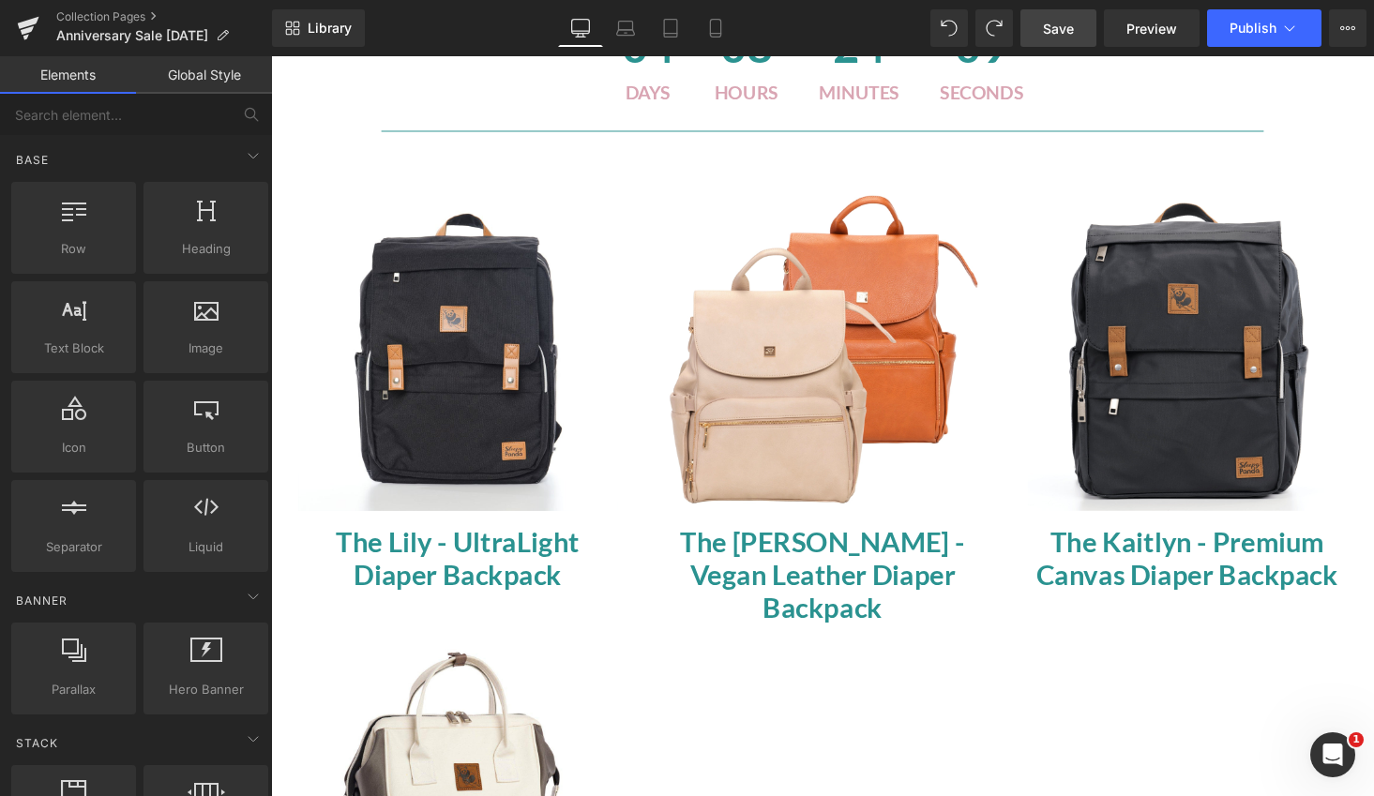
click at [410, 326] on img at bounding box center [463, 360] width 328 height 328
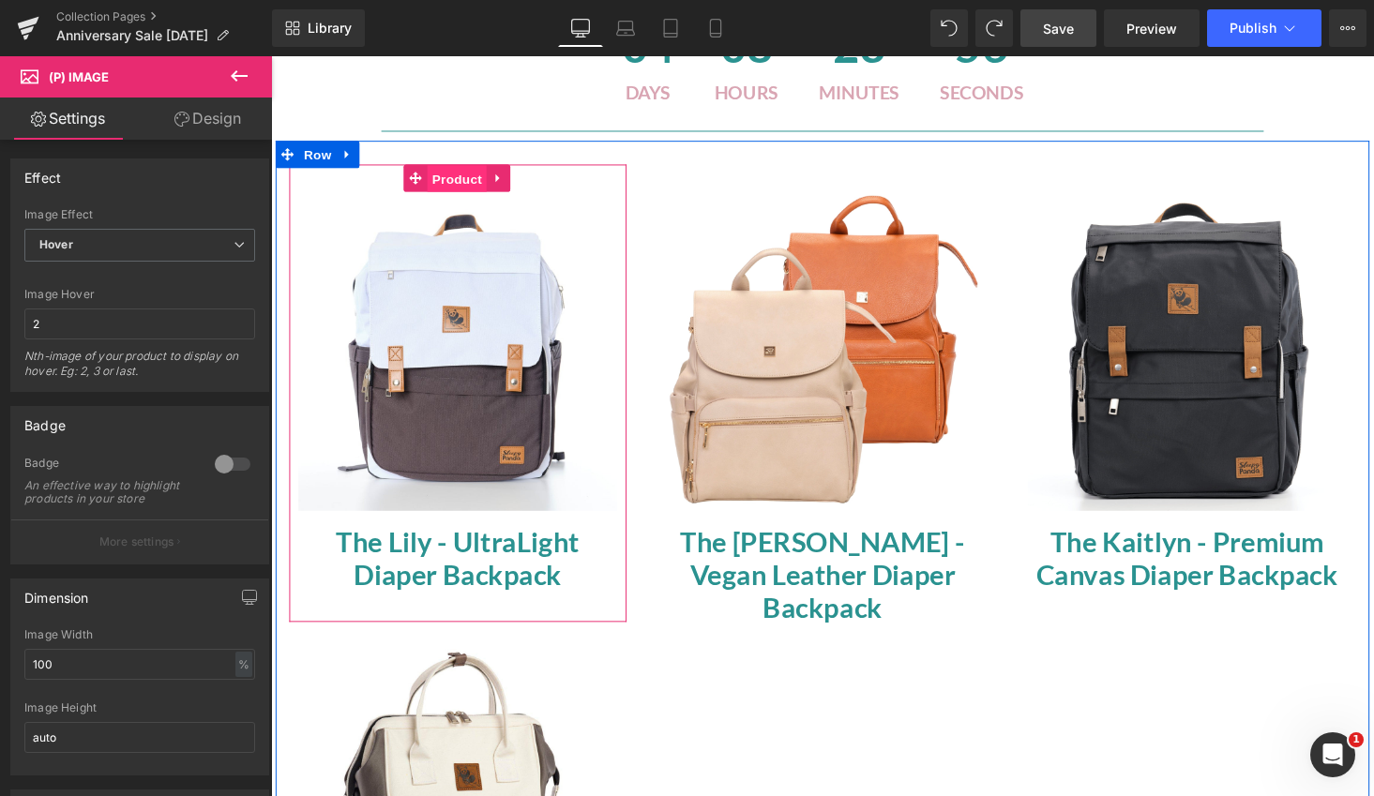
click at [449, 180] on span "Product" at bounding box center [462, 183] width 61 height 28
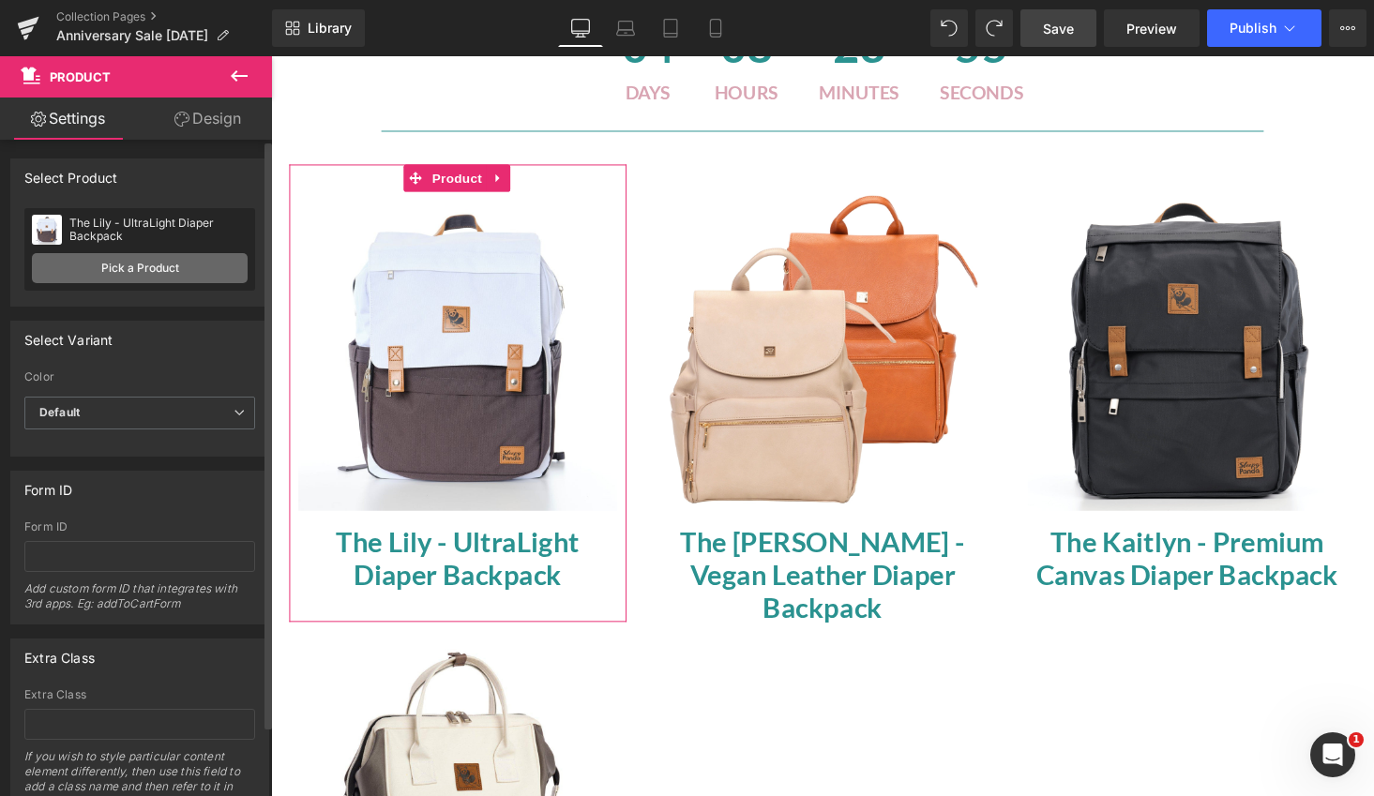
click at [172, 270] on link "Pick a Product" at bounding box center [140, 268] width 216 height 30
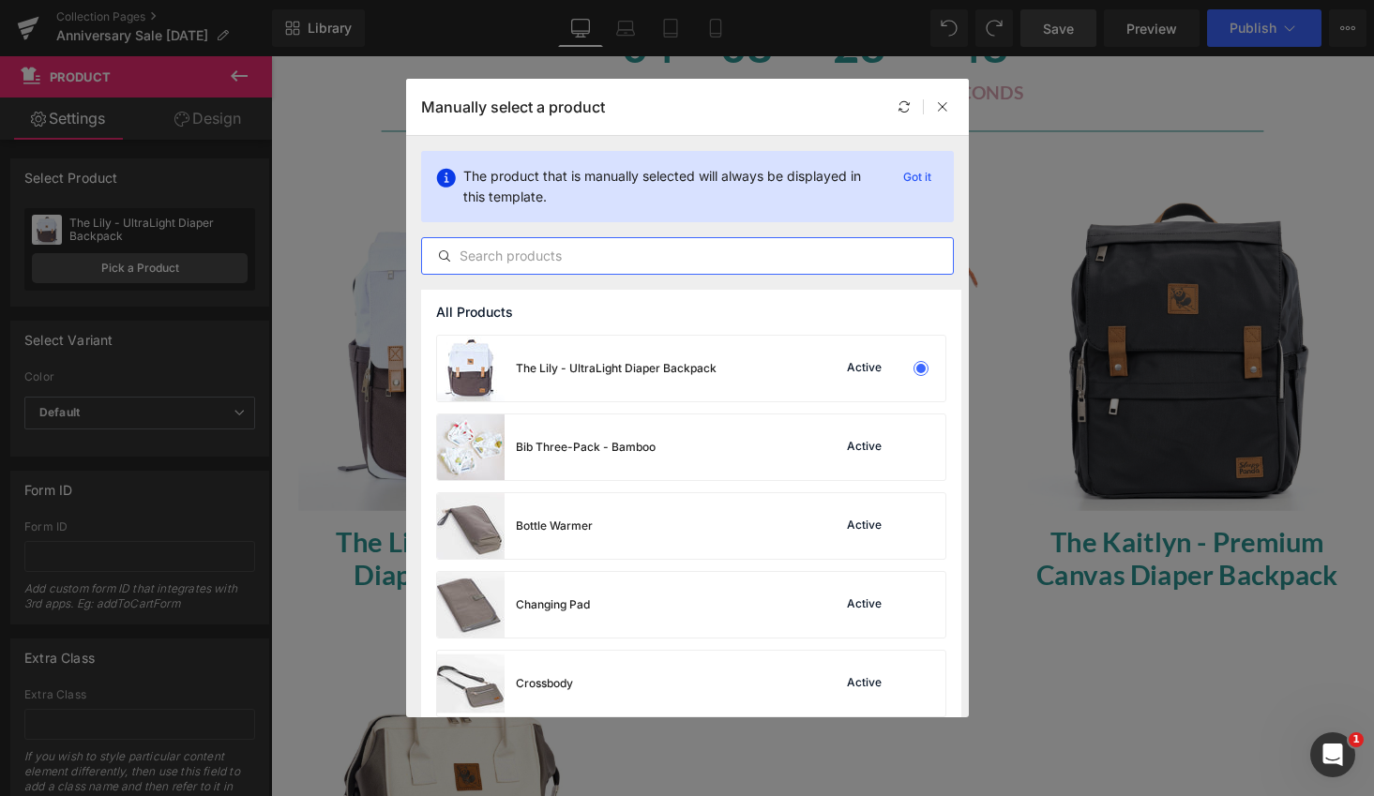
click at [638, 264] on input "text" at bounding box center [687, 256] width 531 height 23
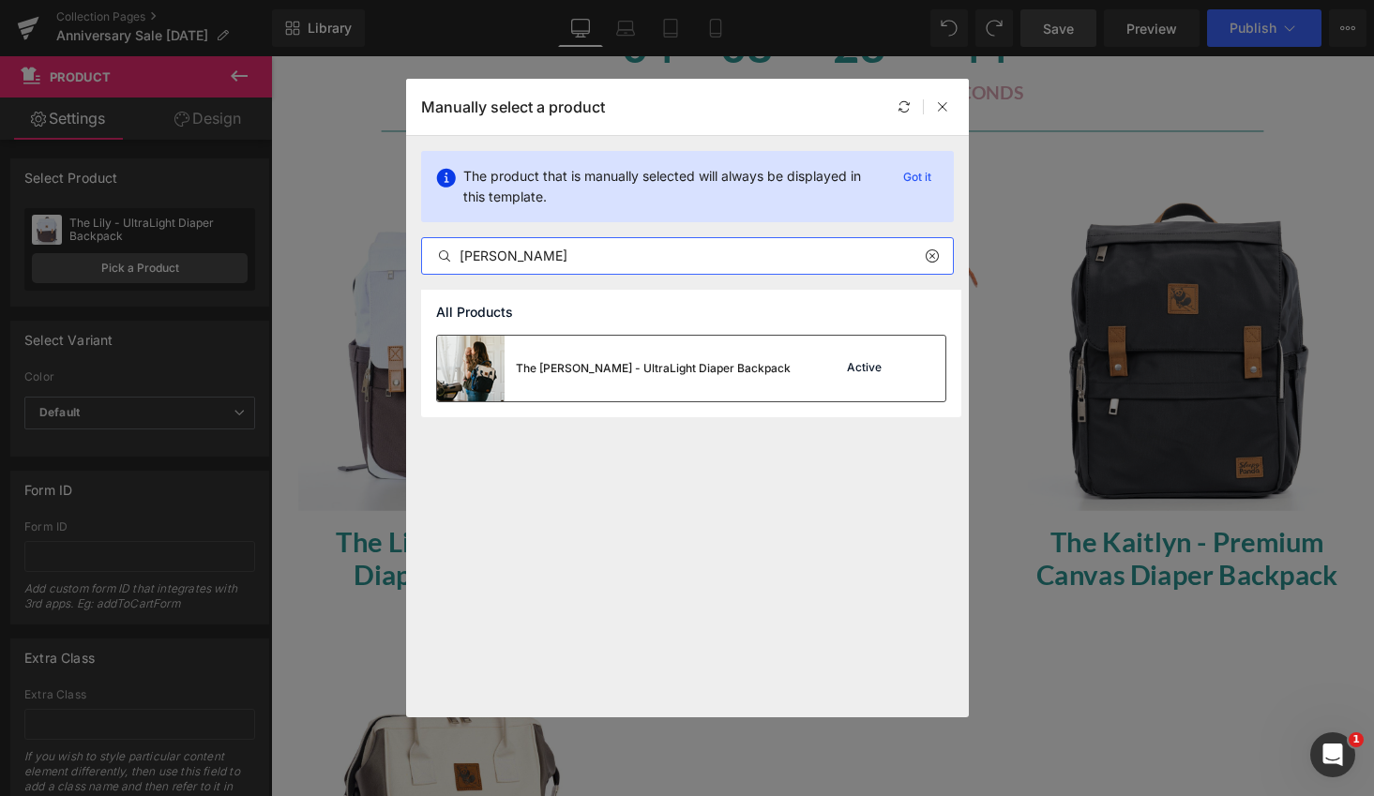
type input "everly"
click at [624, 374] on div "The [PERSON_NAME] - UltraLight Diaper Backpack" at bounding box center [653, 368] width 275 height 17
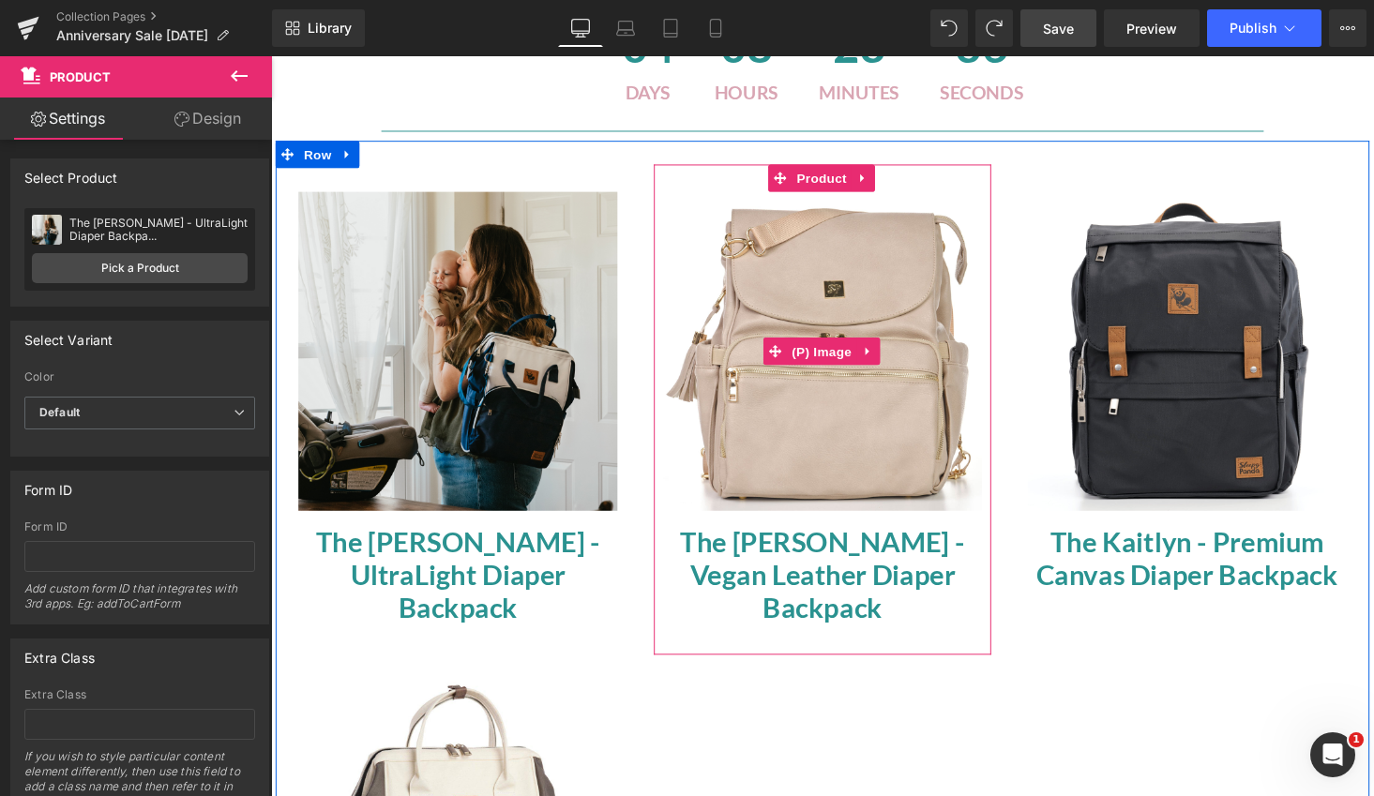
click at [862, 262] on img at bounding box center [838, 360] width 328 height 328
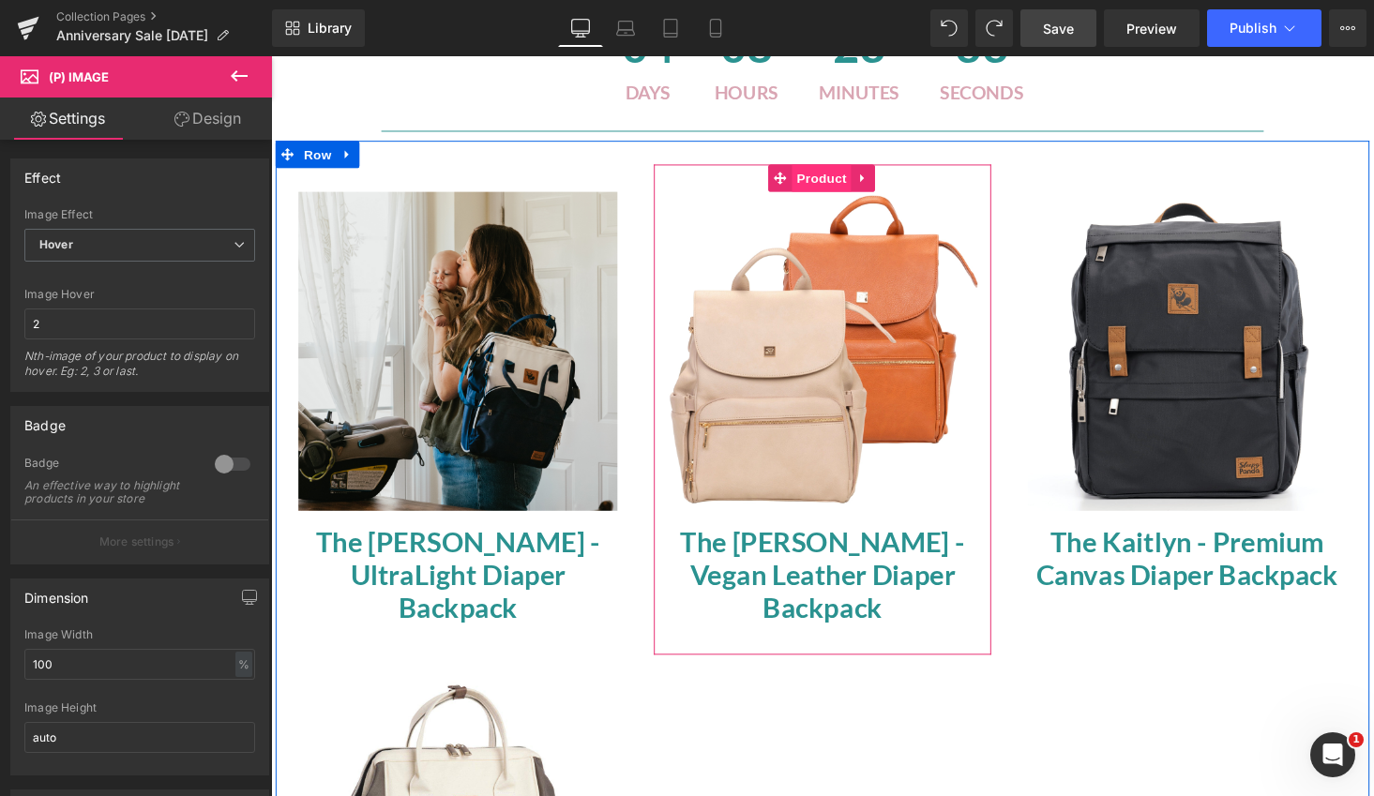
click at [835, 184] on span "Product" at bounding box center [837, 182] width 61 height 28
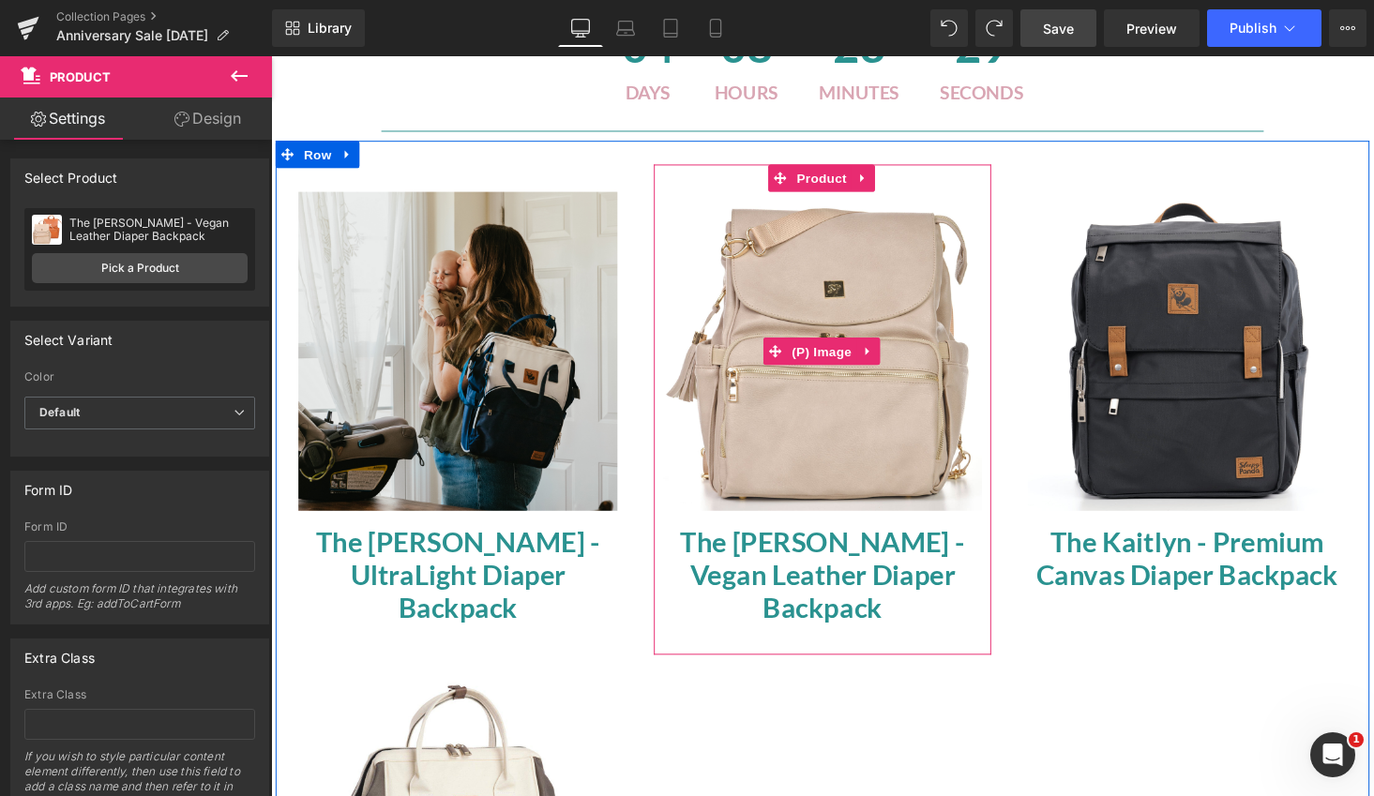
click at [865, 251] on img at bounding box center [838, 360] width 328 height 328
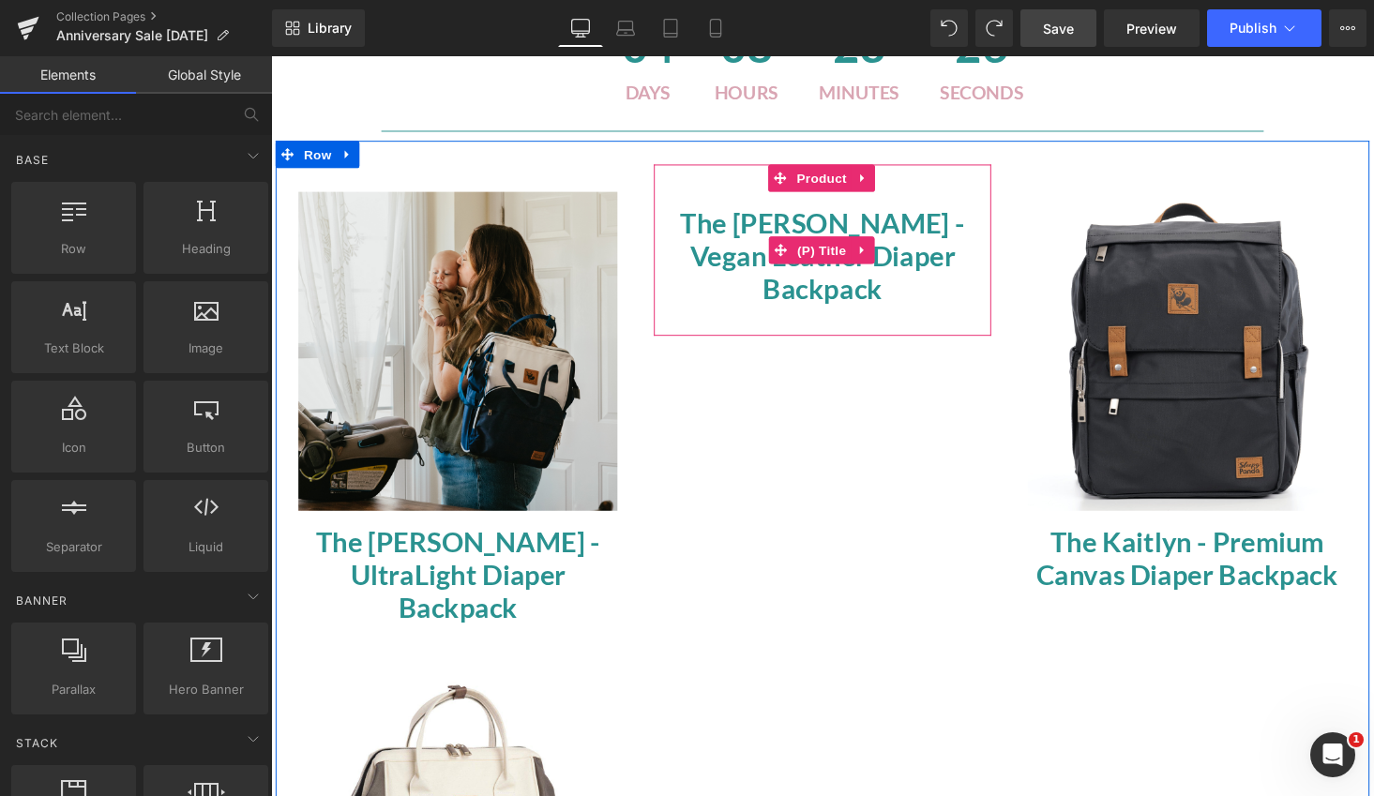
drag, startPoint x: 919, startPoint y: 228, endPoint x: 906, endPoint y: 216, distance: 17.9
click at [919, 228] on link "The Bailey - Vegan Leather Diaper Backpack" at bounding box center [838, 254] width 328 height 116
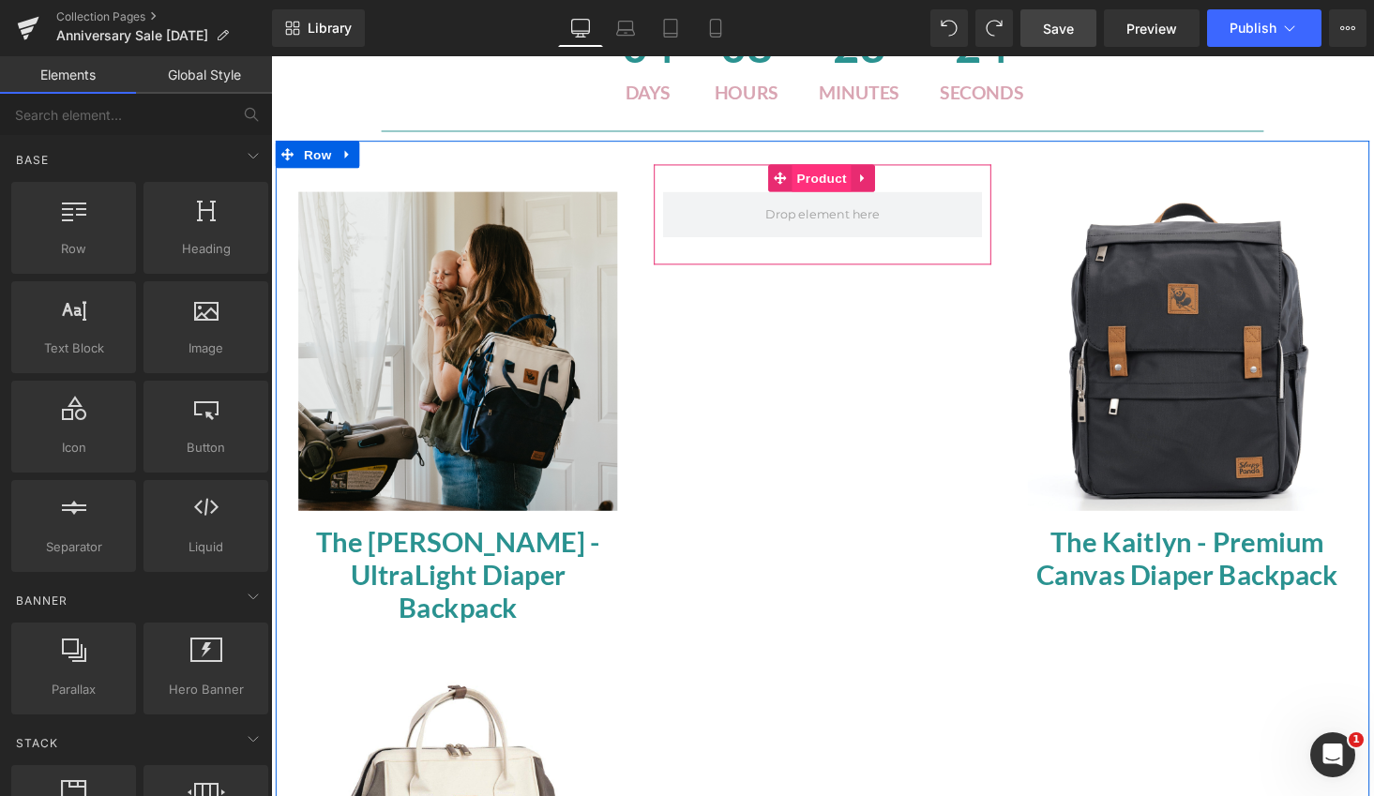
click at [848, 188] on span "Product" at bounding box center [837, 182] width 61 height 28
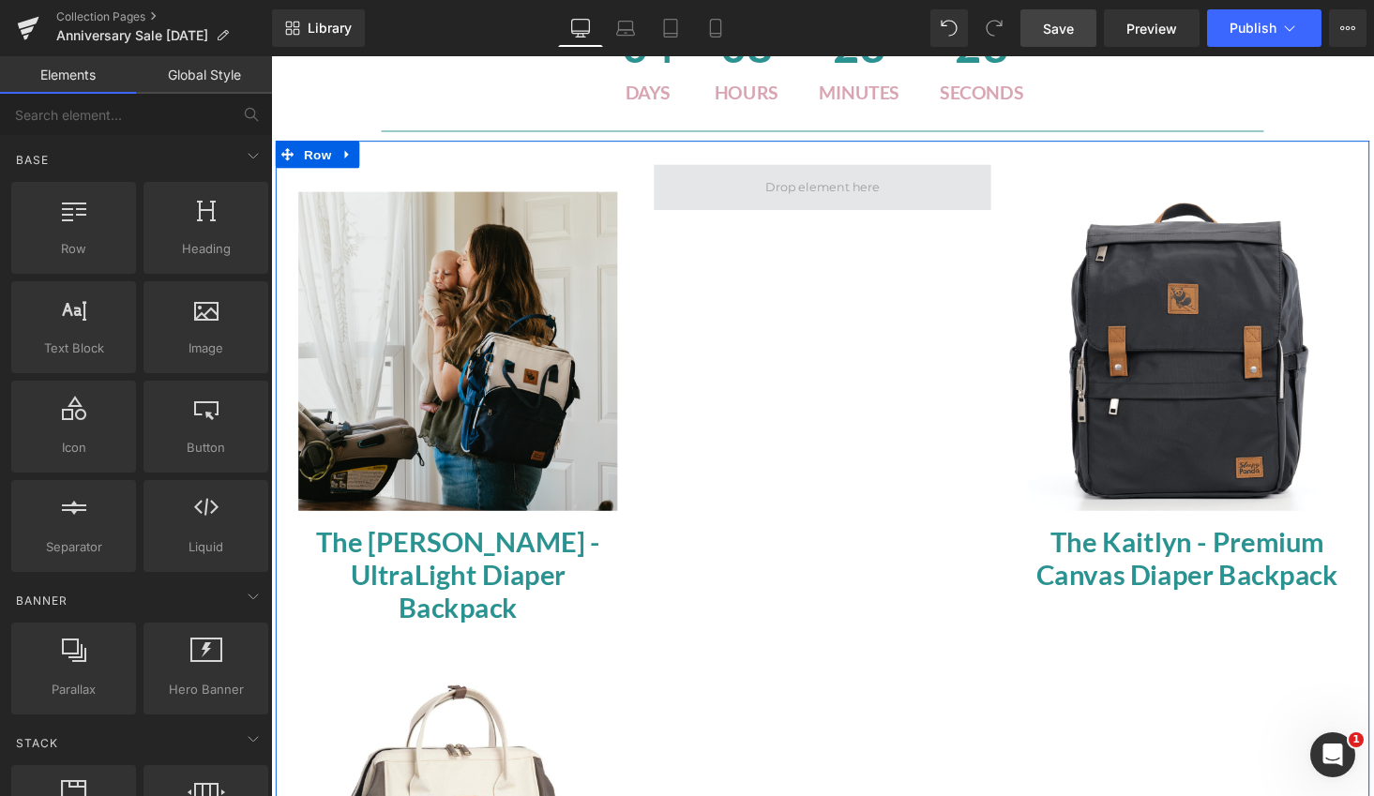
click at [825, 187] on span at bounding box center [838, 191] width 130 height 28
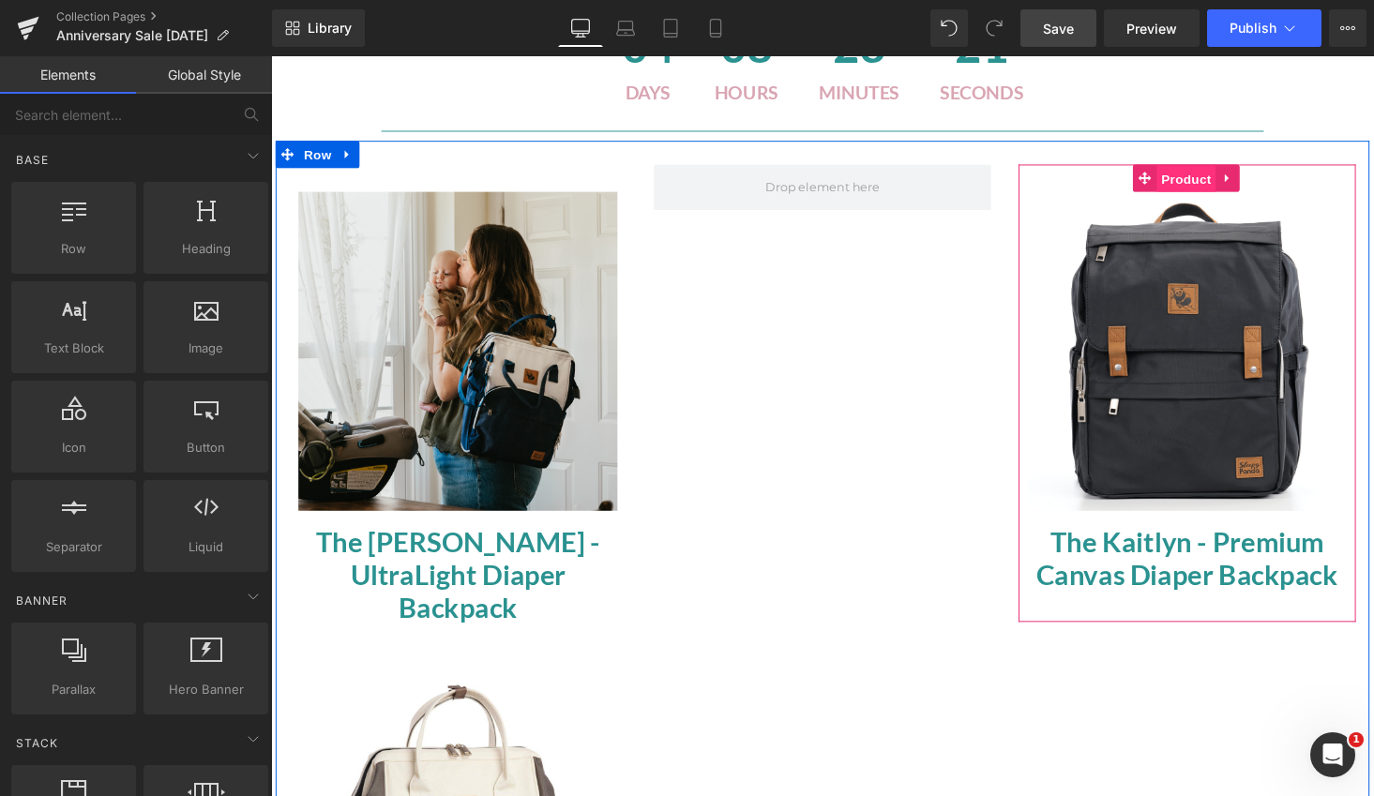
click at [1208, 178] on span "Product" at bounding box center [1213, 183] width 61 height 28
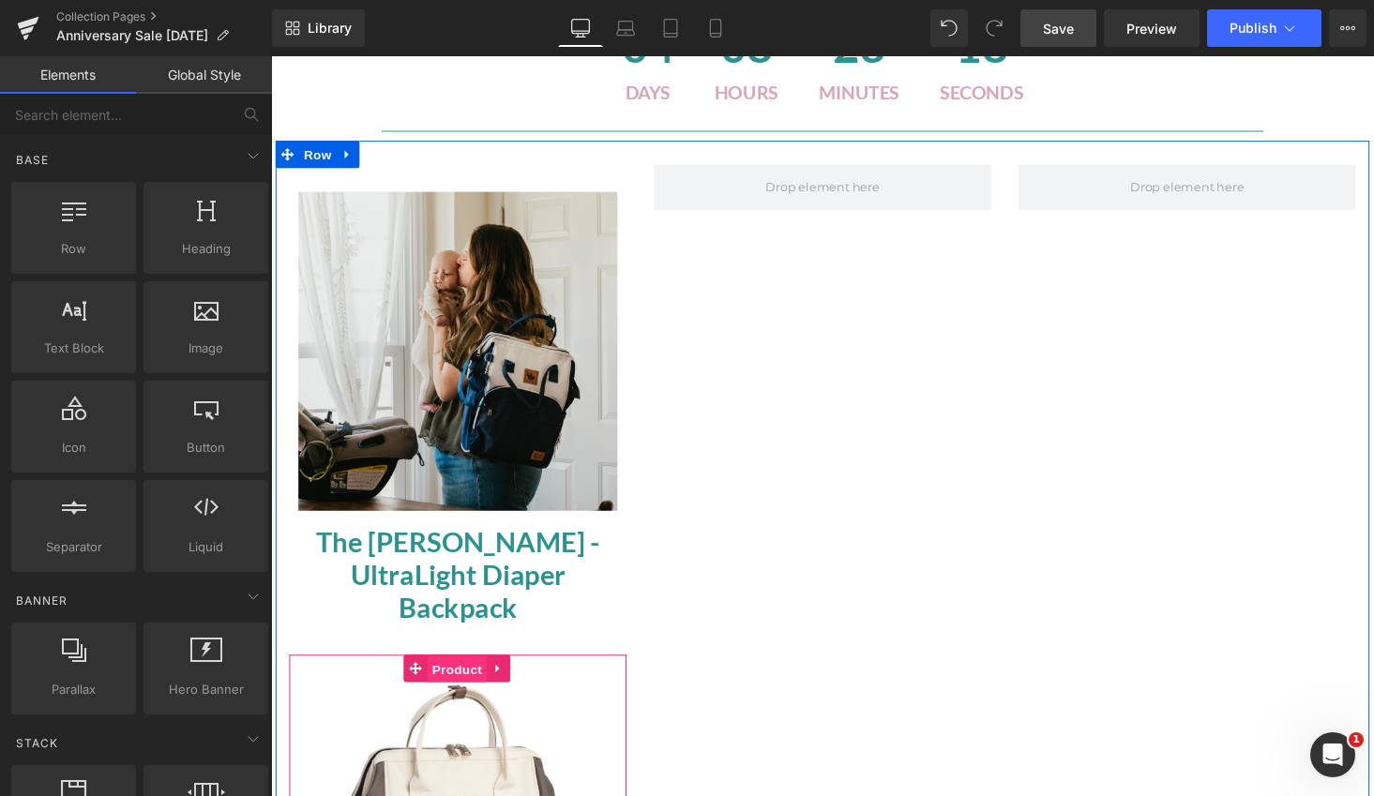
click at [453, 673] on span "Product" at bounding box center [462, 687] width 61 height 28
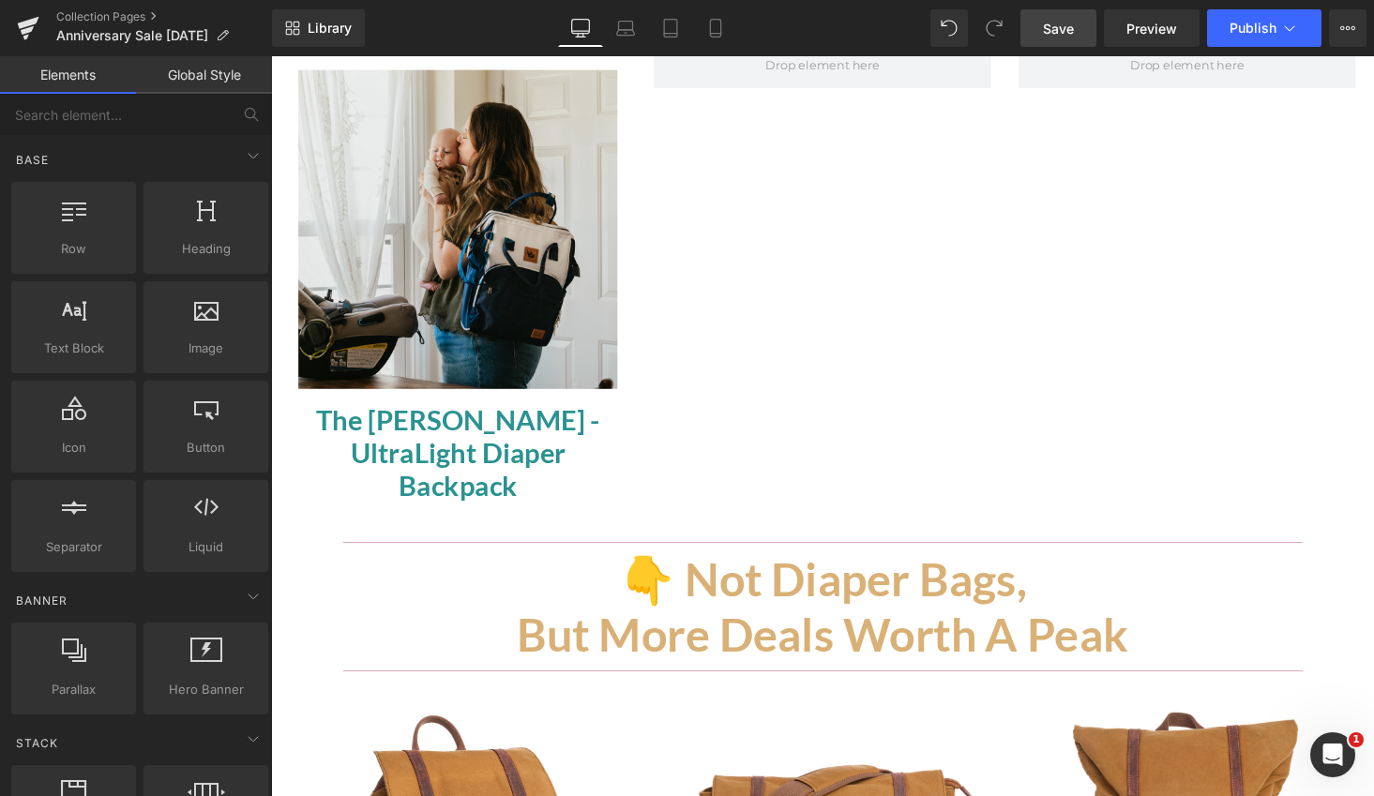
scroll to position [830, 0]
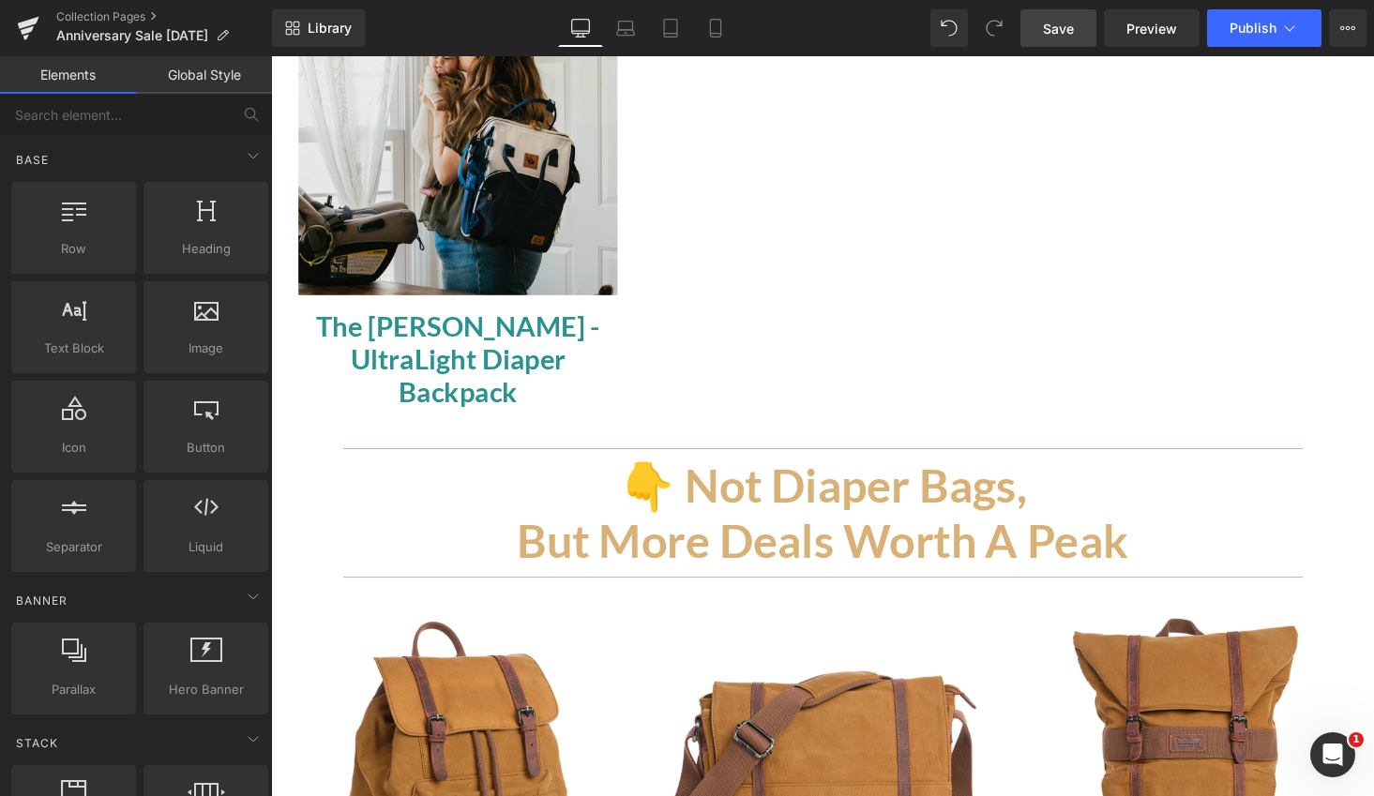
click at [810, 470] on span "👇 Not Diaper Bags," at bounding box center [838, 498] width 419 height 56
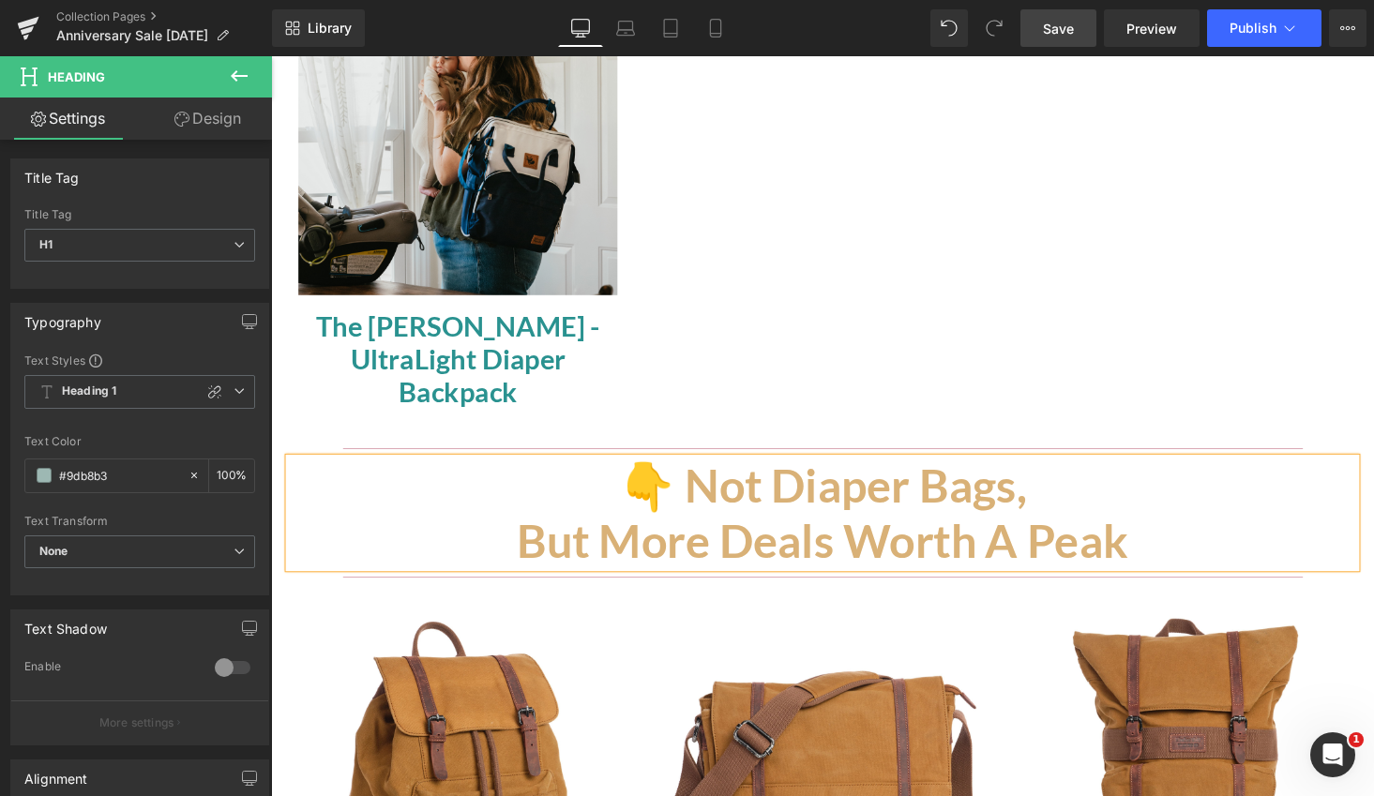
click at [725, 470] on span "👇 Not Diaper Bags," at bounding box center [838, 498] width 419 height 56
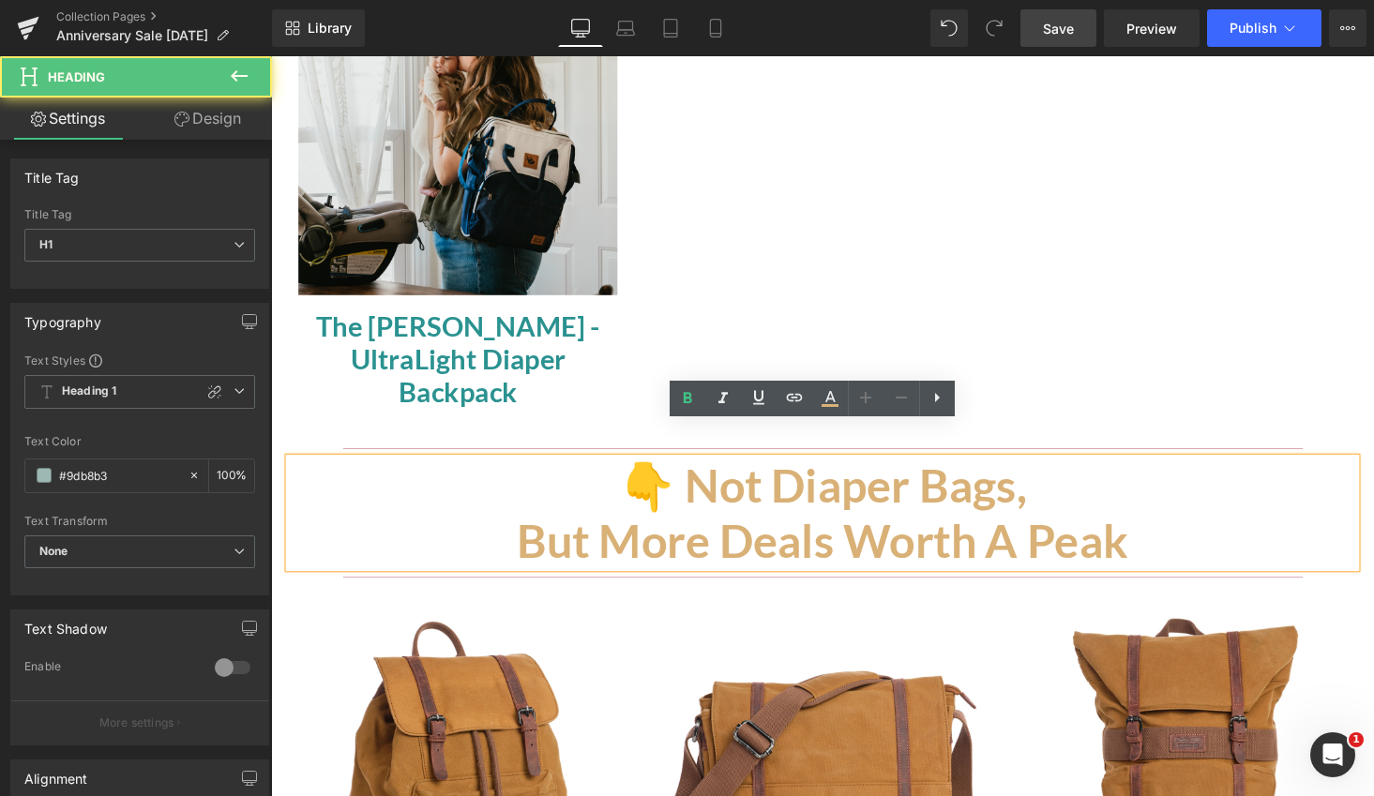
click at [778, 470] on span "👇 Not Diaper Bags," at bounding box center [838, 498] width 419 height 56
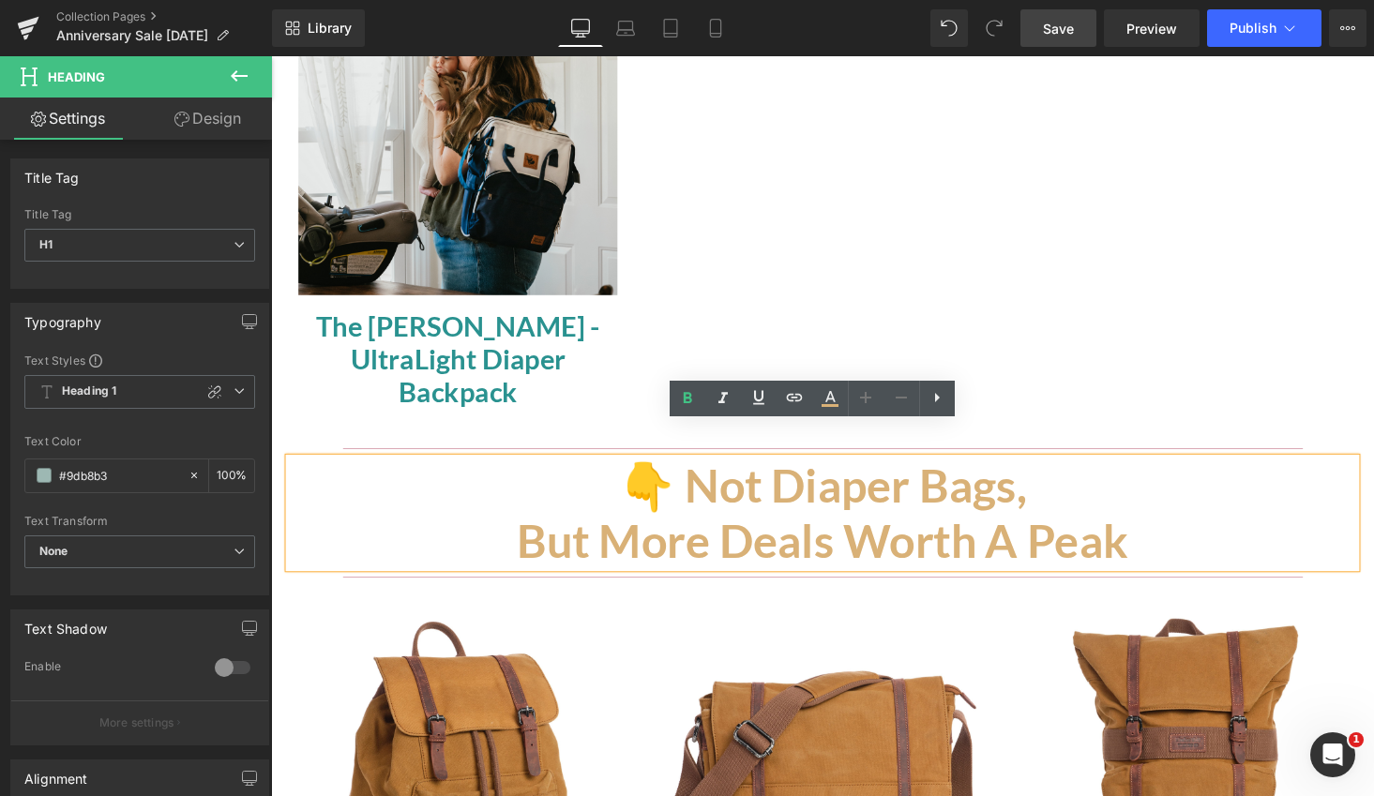
click at [620, 450] on div at bounding box center [838, 460] width 1097 height 20
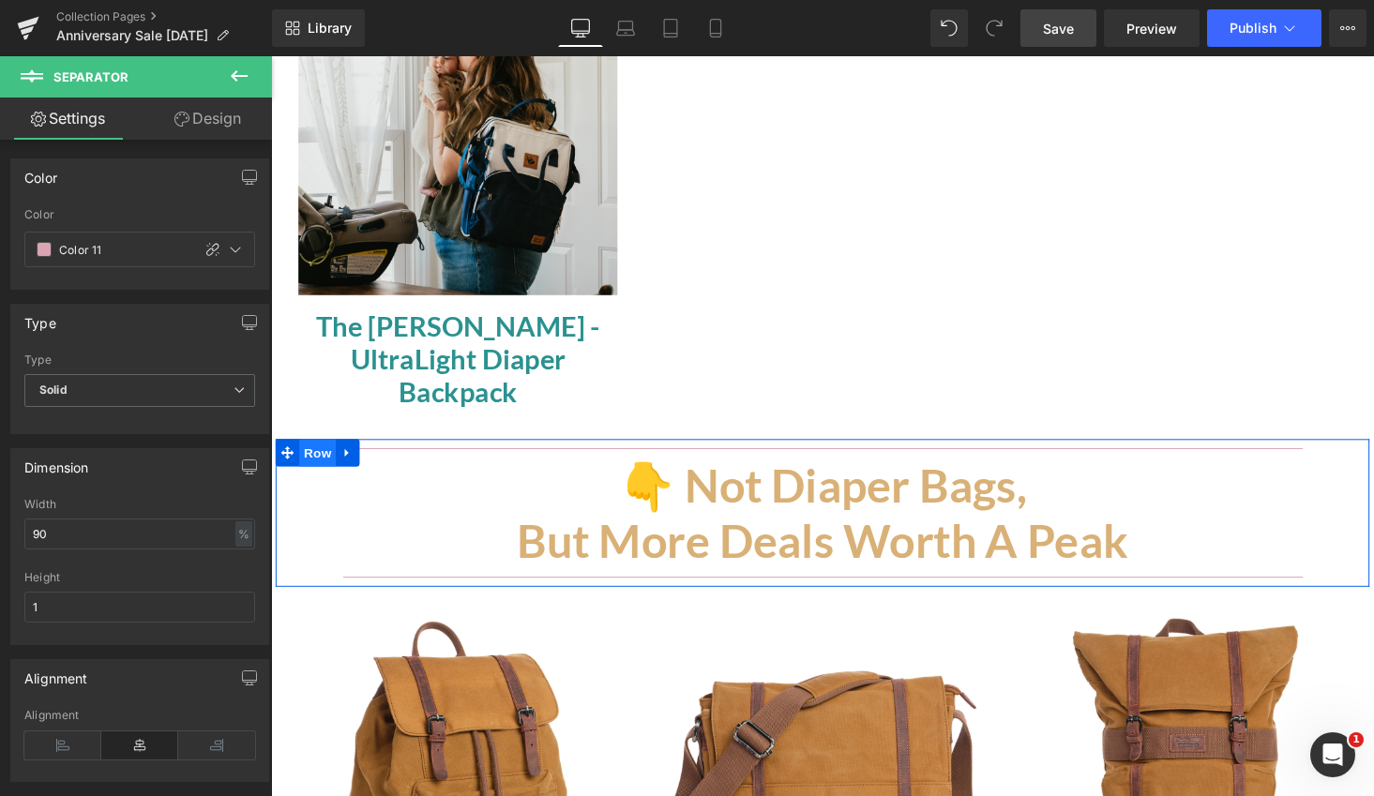
click at [316, 450] on span "Row" at bounding box center [319, 464] width 38 height 28
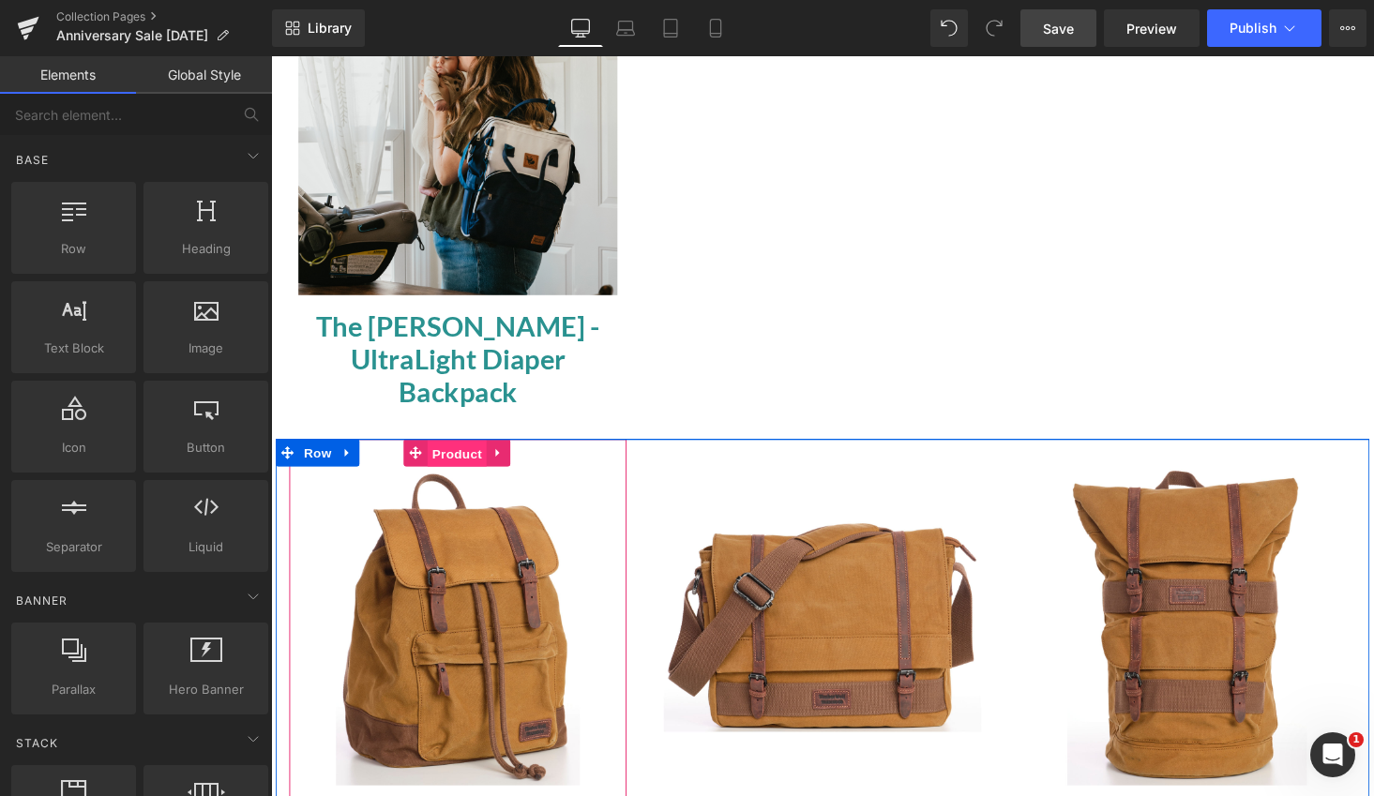
click at [459, 451] on span "Product" at bounding box center [462, 465] width 61 height 28
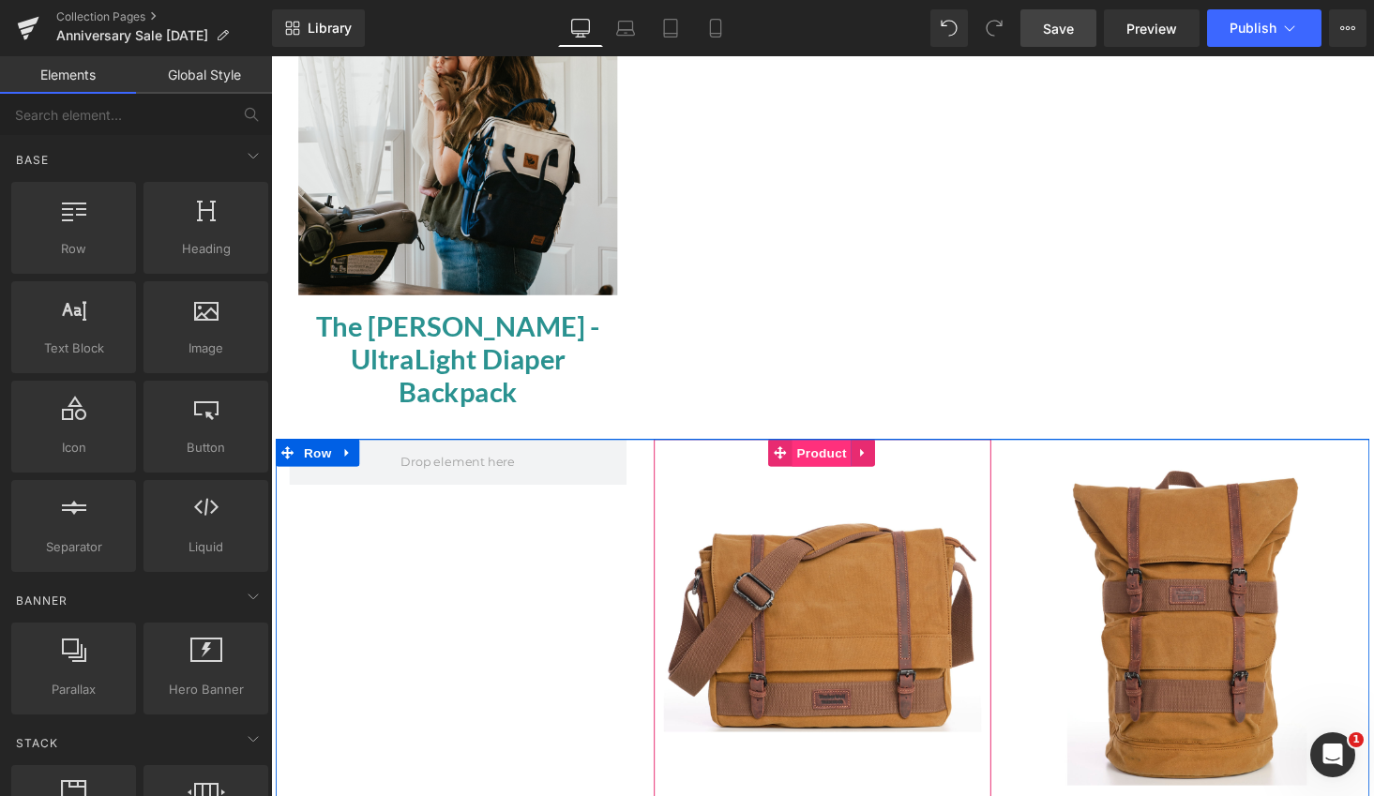
click at [835, 450] on span "Product" at bounding box center [837, 464] width 61 height 28
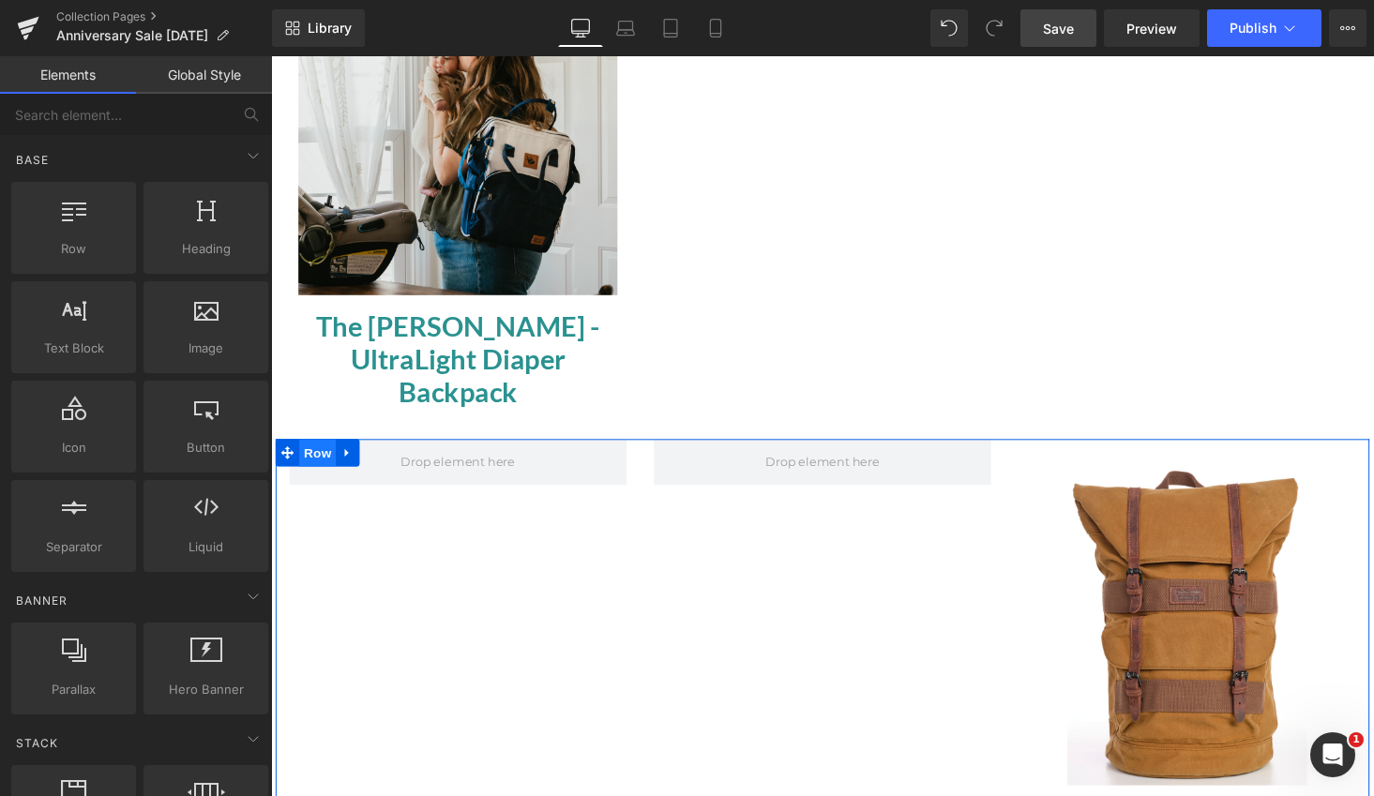
click at [320, 450] on span "Row" at bounding box center [319, 464] width 38 height 28
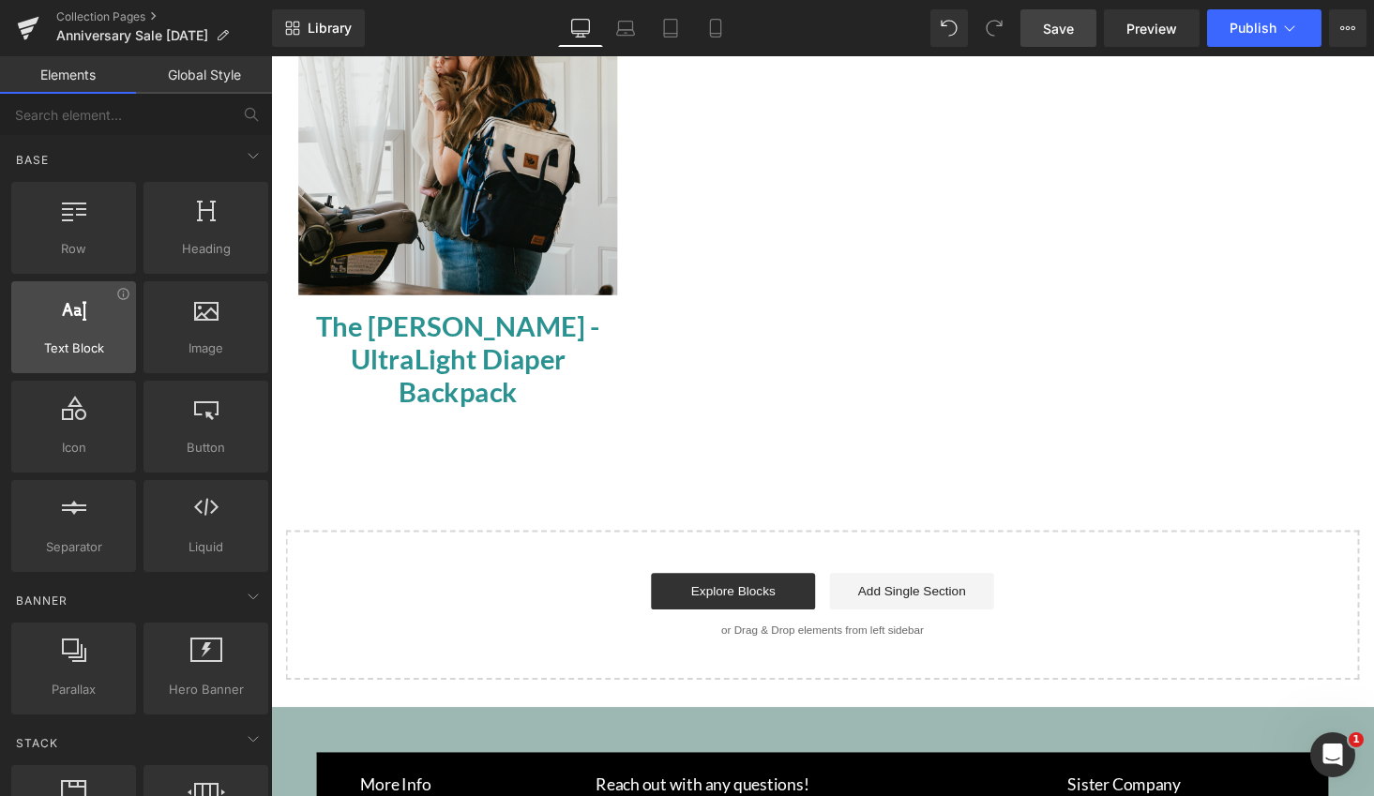
click at [77, 320] on icon at bounding box center [74, 308] width 24 height 24
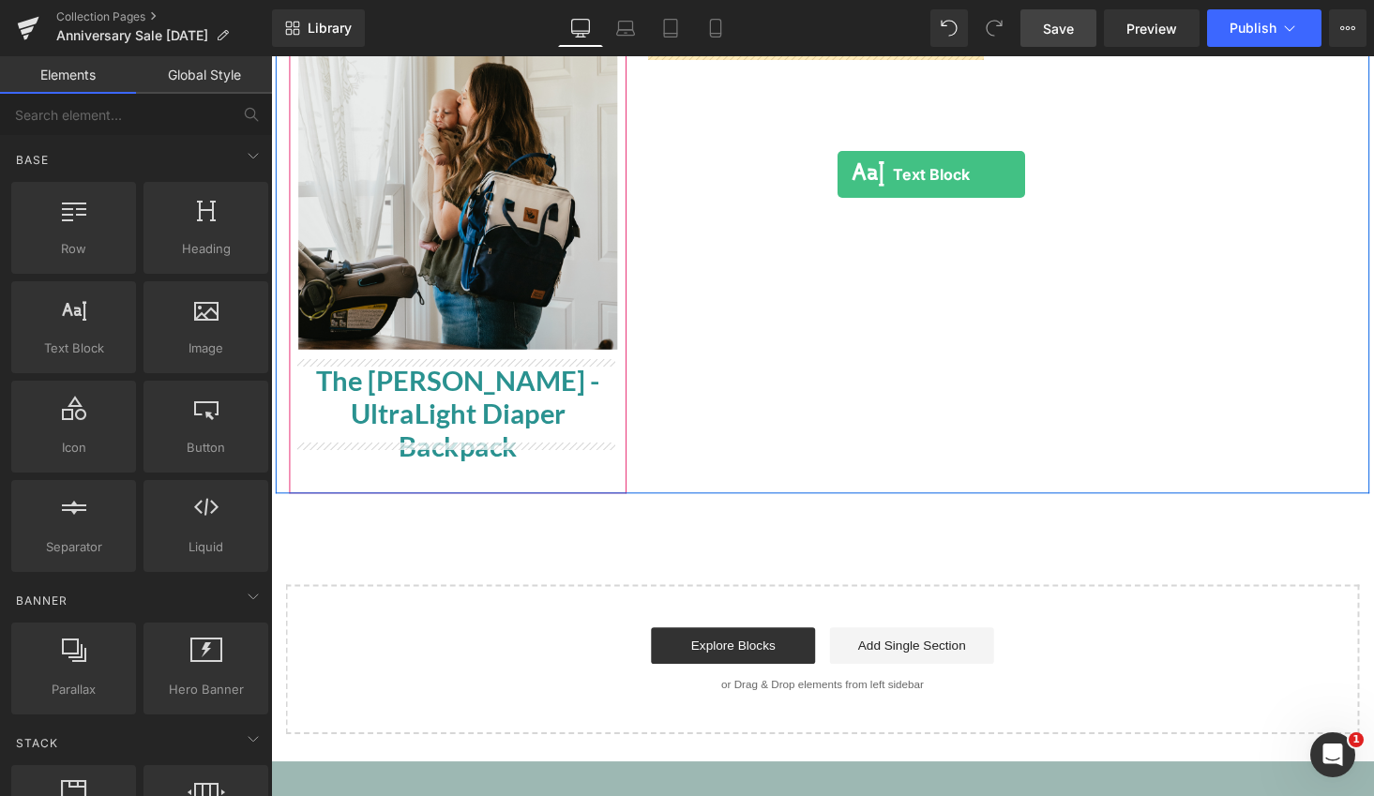
scroll to position [557, 0]
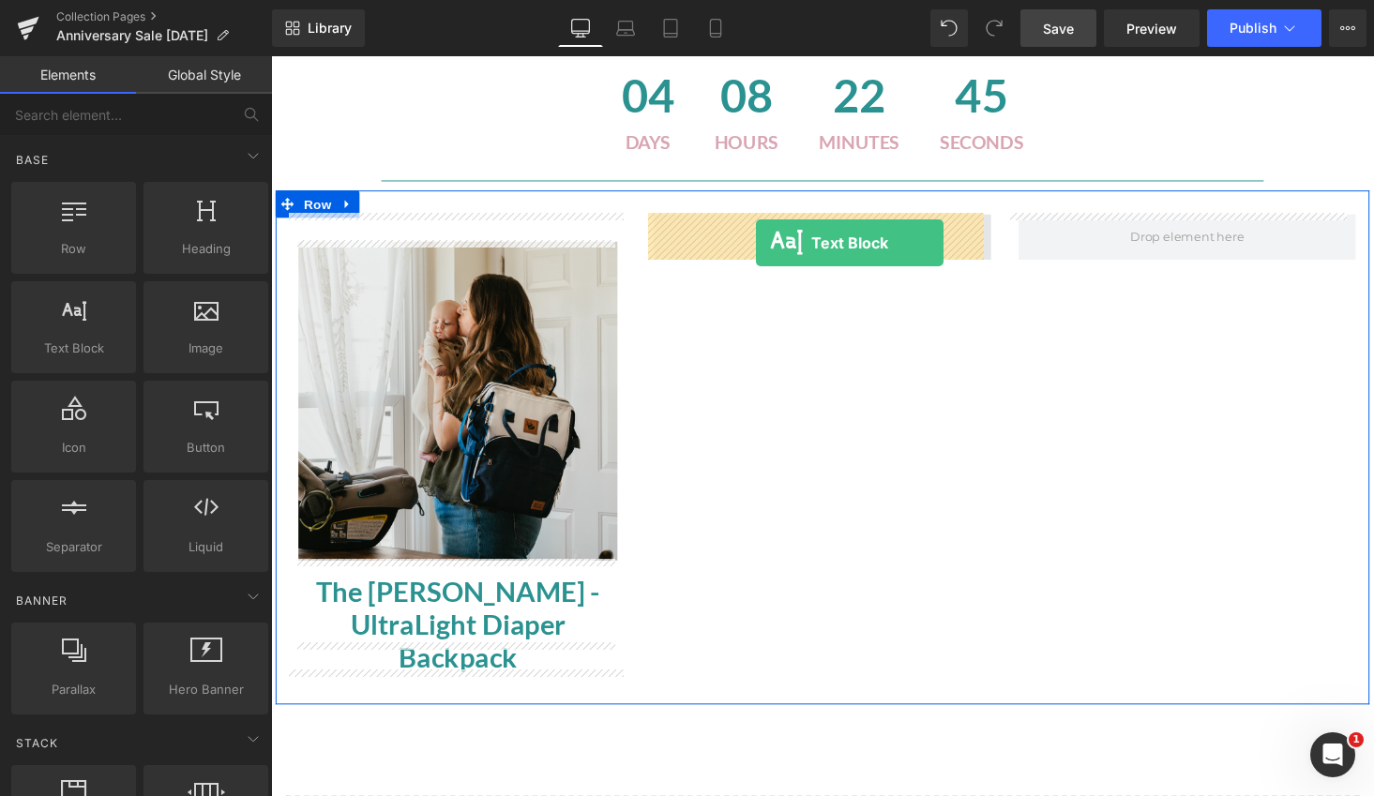
drag, startPoint x: 343, startPoint y: 376, endPoint x: 770, endPoint y: 249, distance: 445.4
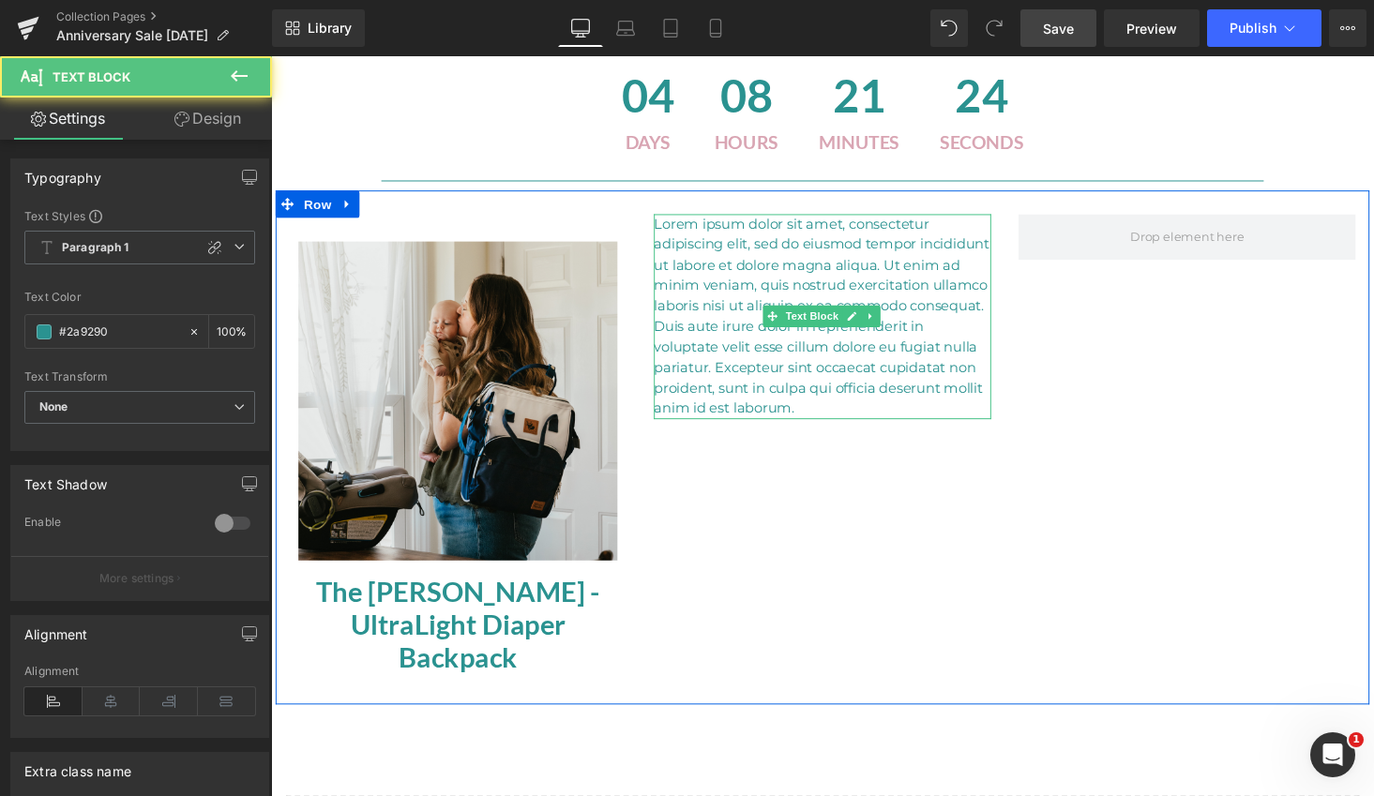
click at [881, 370] on p "Lorem ipsum dolor sit amet, consectetur adipiscing elit, sed do eiusmod tempor …" at bounding box center [838, 324] width 347 height 211
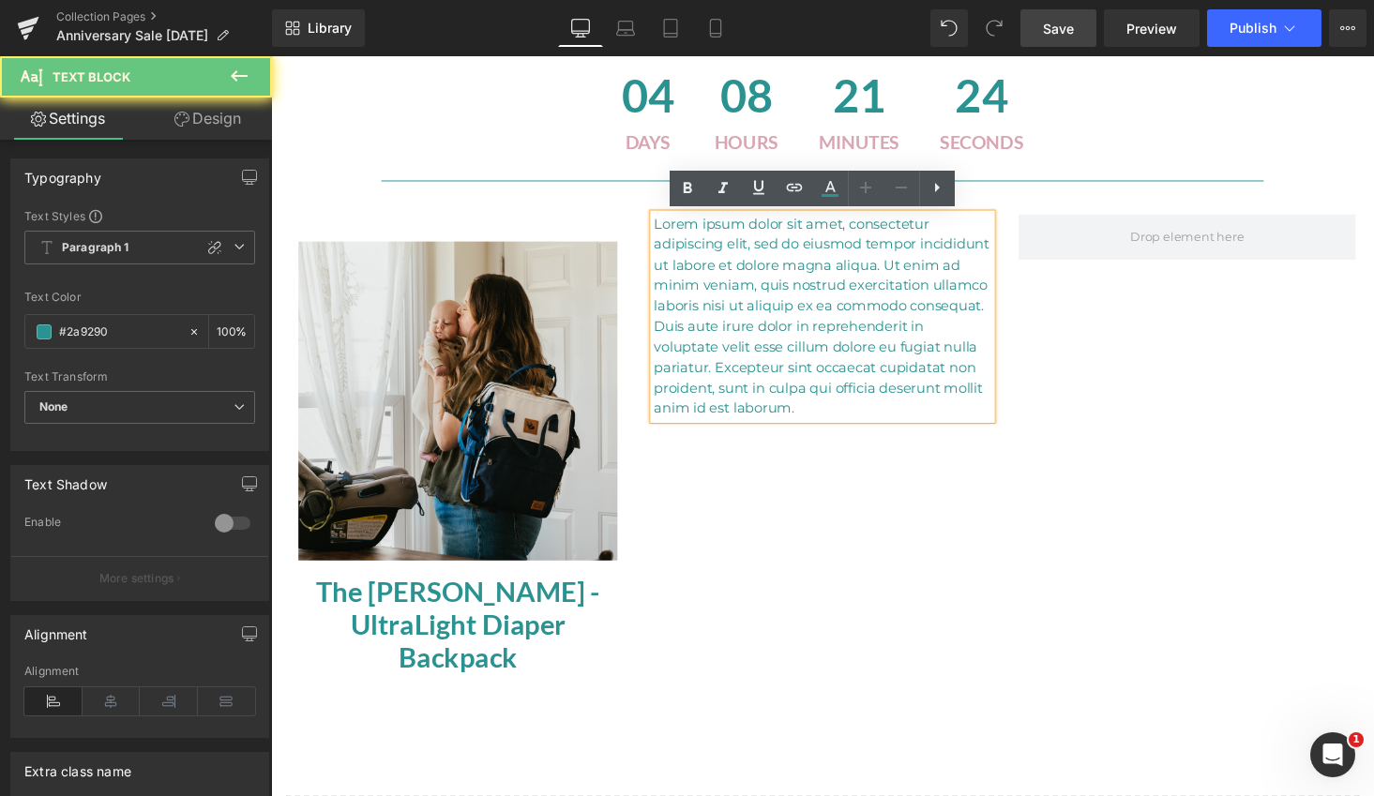
click at [976, 420] on p "Lorem ipsum dolor sit amet, consectetur adipiscing elit, sed do eiusmod tempor …" at bounding box center [838, 324] width 347 height 211
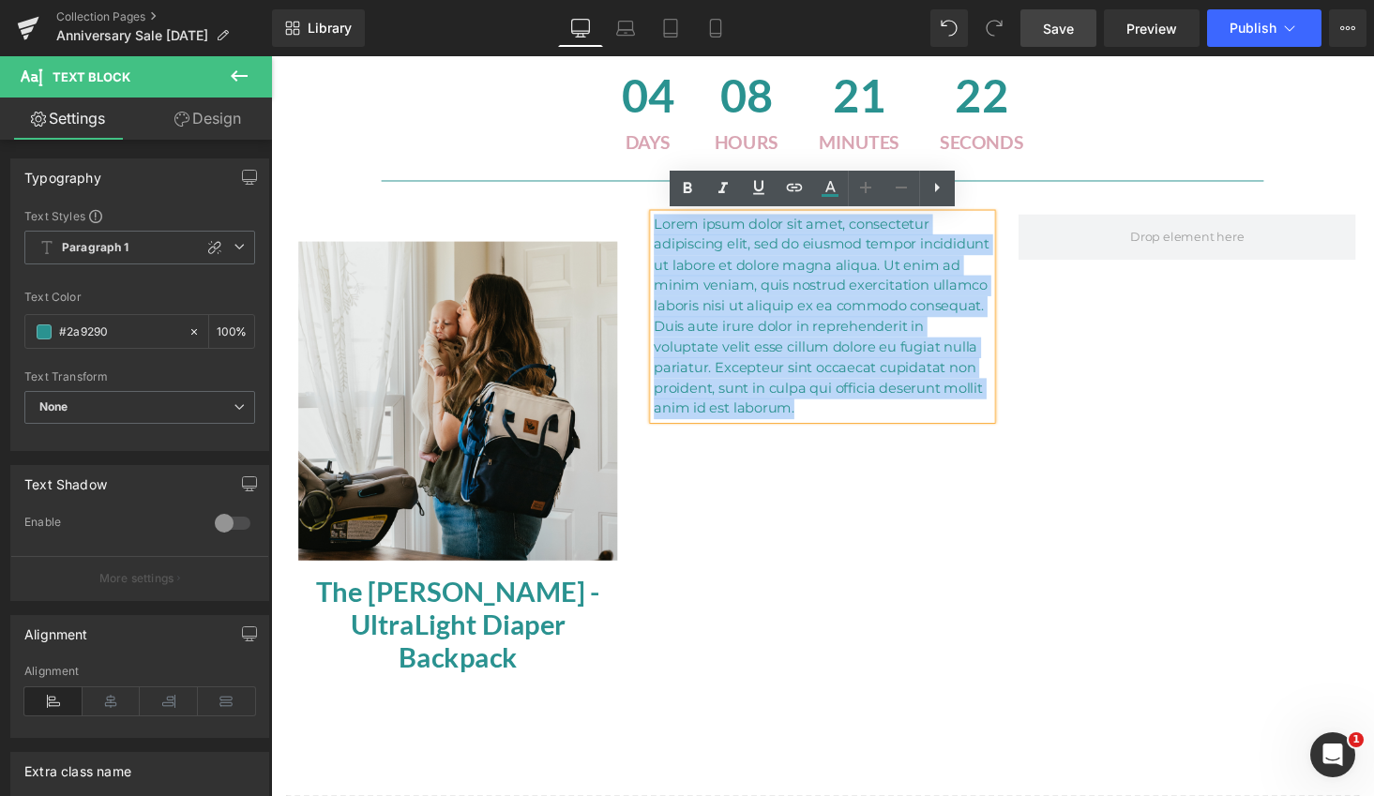
drag, startPoint x: 998, startPoint y: 422, endPoint x: 634, endPoint y: 221, distance: 415.5
click at [634, 221] on div "Sale Off (P) Image The Everly - UltraLight Diaper Backpack (P) Title Product Te…" at bounding box center [838, 458] width 1125 height 529
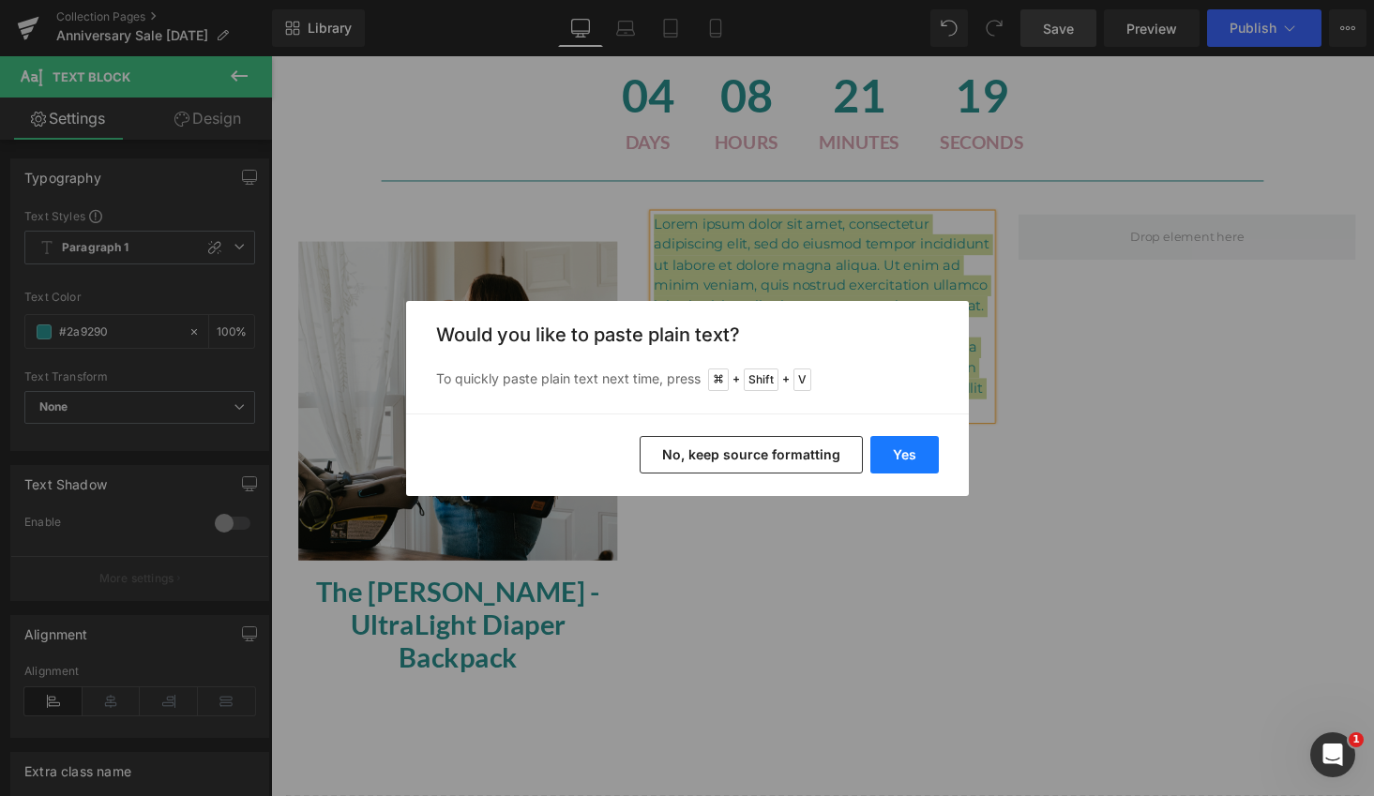
click at [905, 454] on button "Yes" at bounding box center [904, 455] width 68 height 38
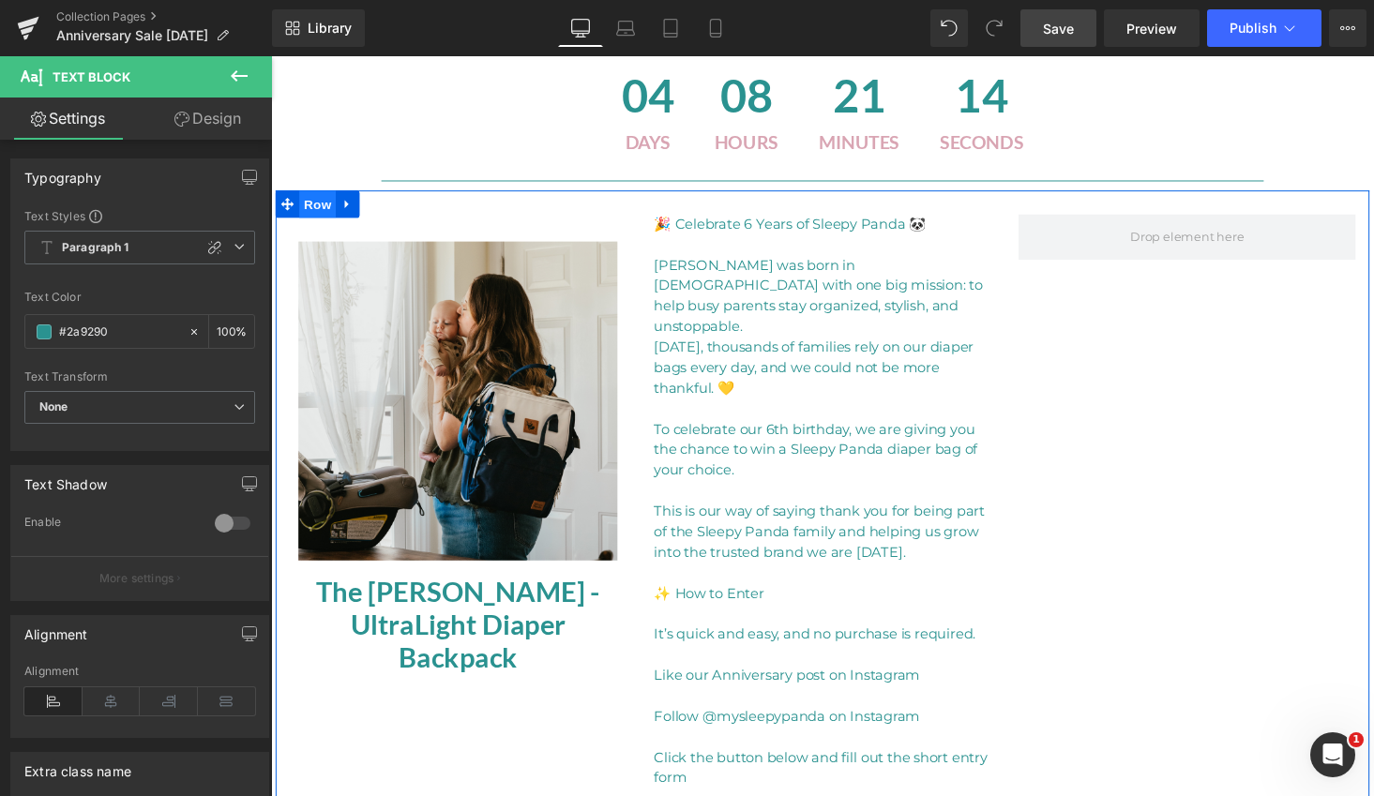
click at [319, 205] on span "Row" at bounding box center [319, 208] width 38 height 28
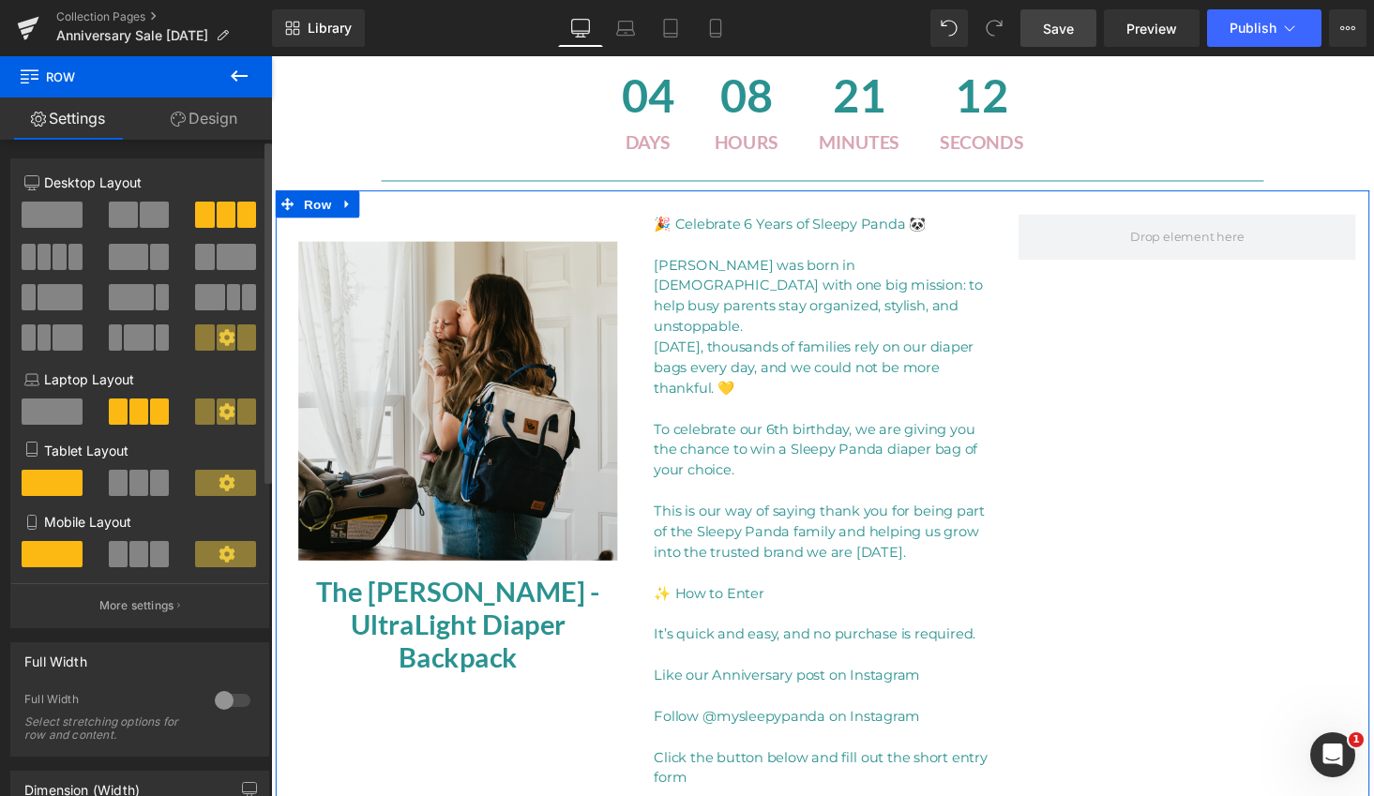
click at [123, 216] on span at bounding box center [123, 215] width 29 height 26
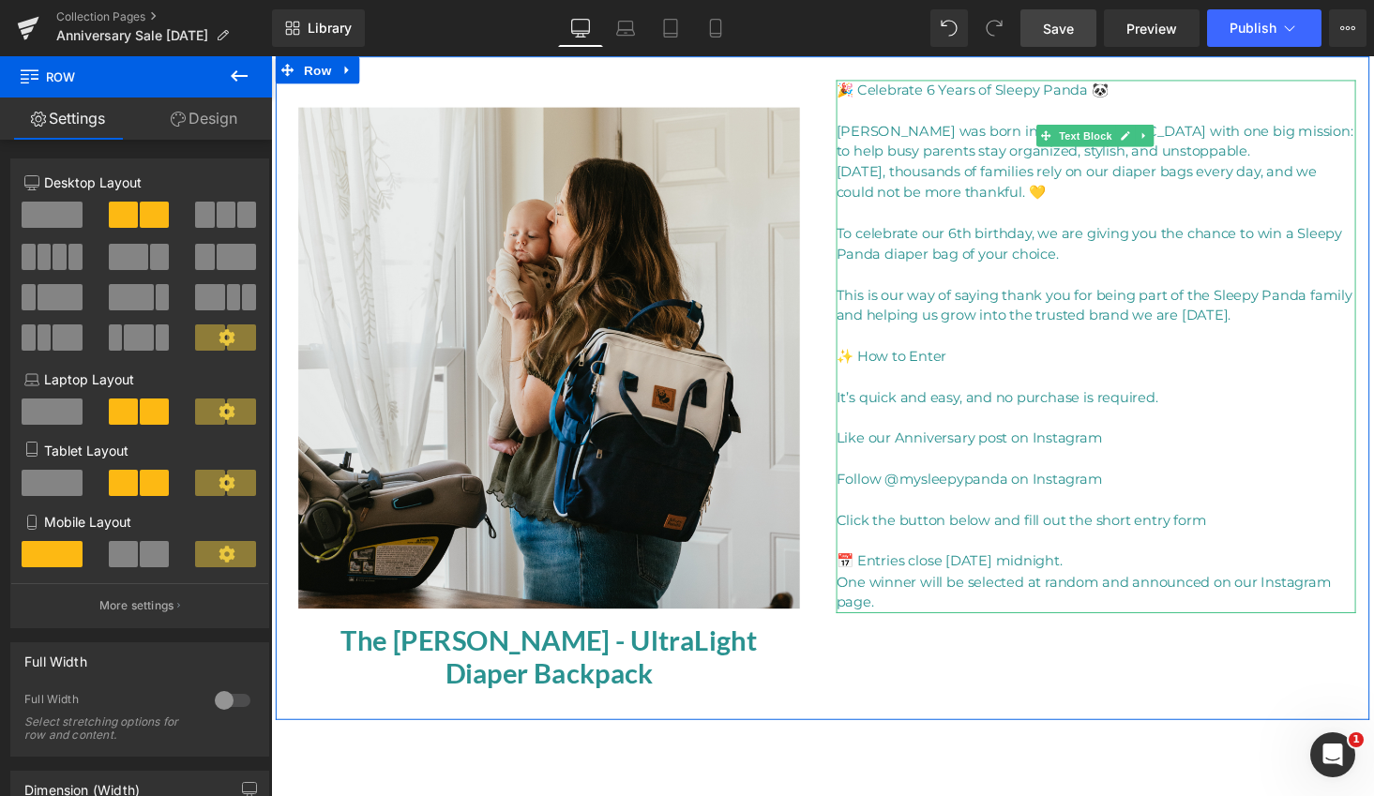
scroll to position [631, 0]
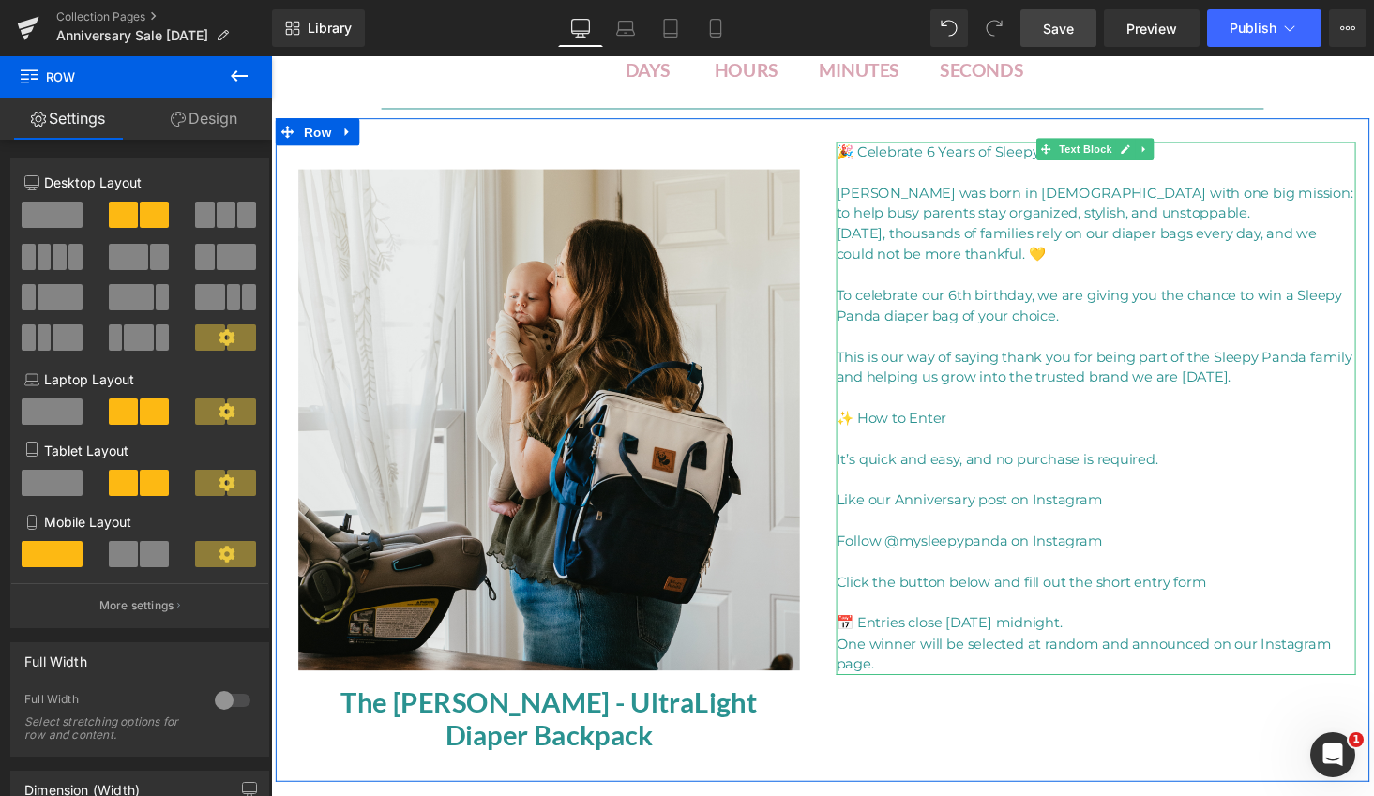
click at [871, 681] on p "One winner will be selected at random and announced on our Instagram page." at bounding box center [1119, 672] width 535 height 42
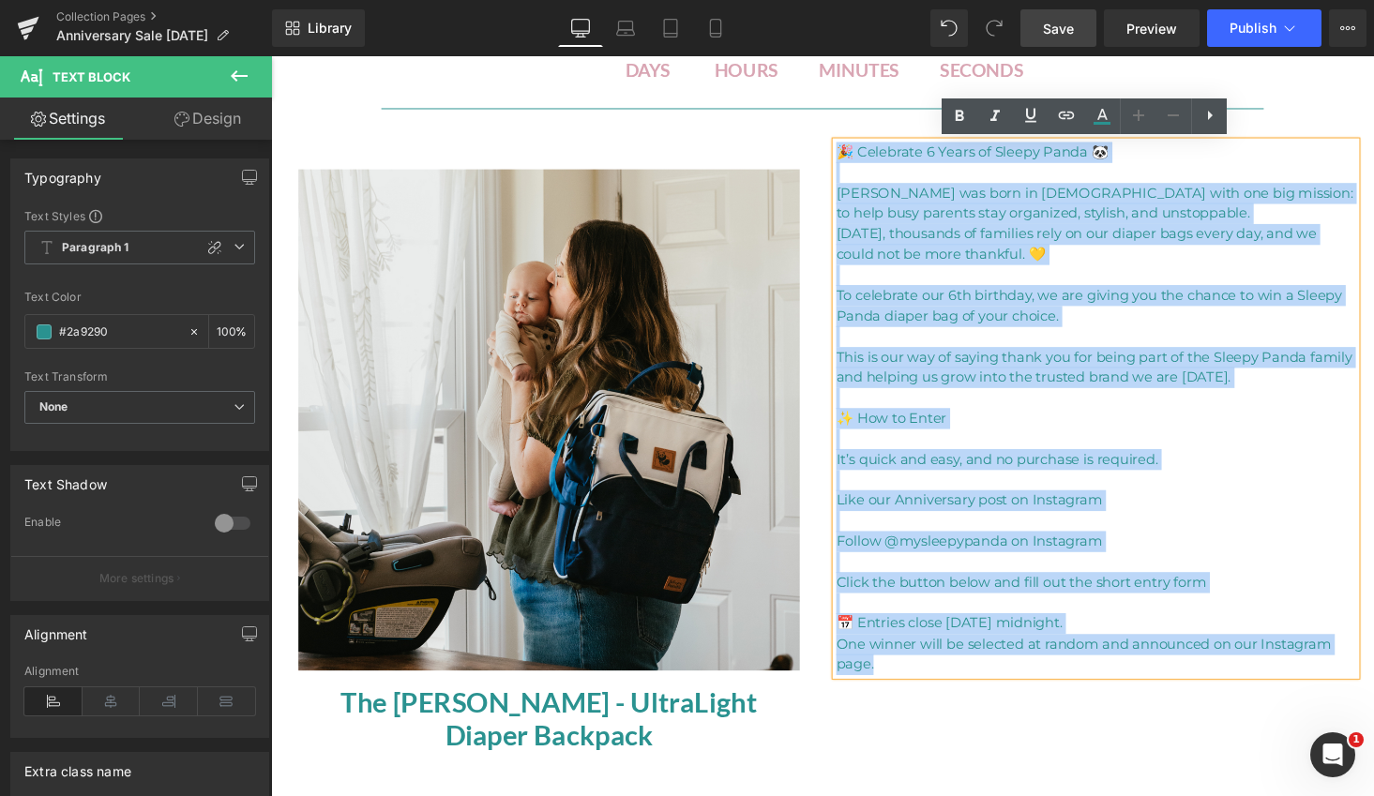
drag, startPoint x: 899, startPoint y: 616, endPoint x: 839, endPoint y: 136, distance: 483.9
click at [839, 136] on div "Sale Off (P) Image The Everly - UltraLight Diaper Backpack (P) Title Product 🎉 …" at bounding box center [838, 461] width 1125 height 683
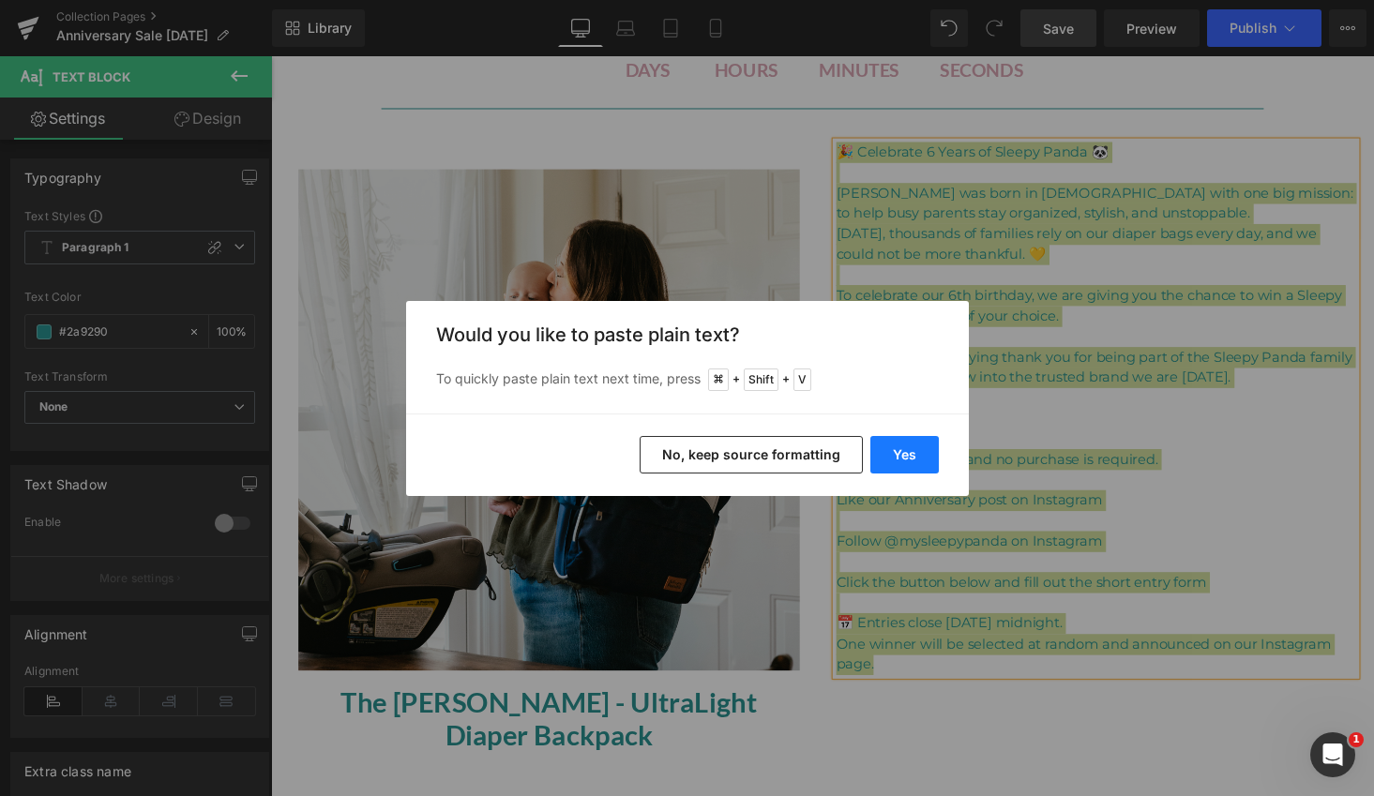
click at [918, 450] on button "Yes" at bounding box center [904, 455] width 68 height 38
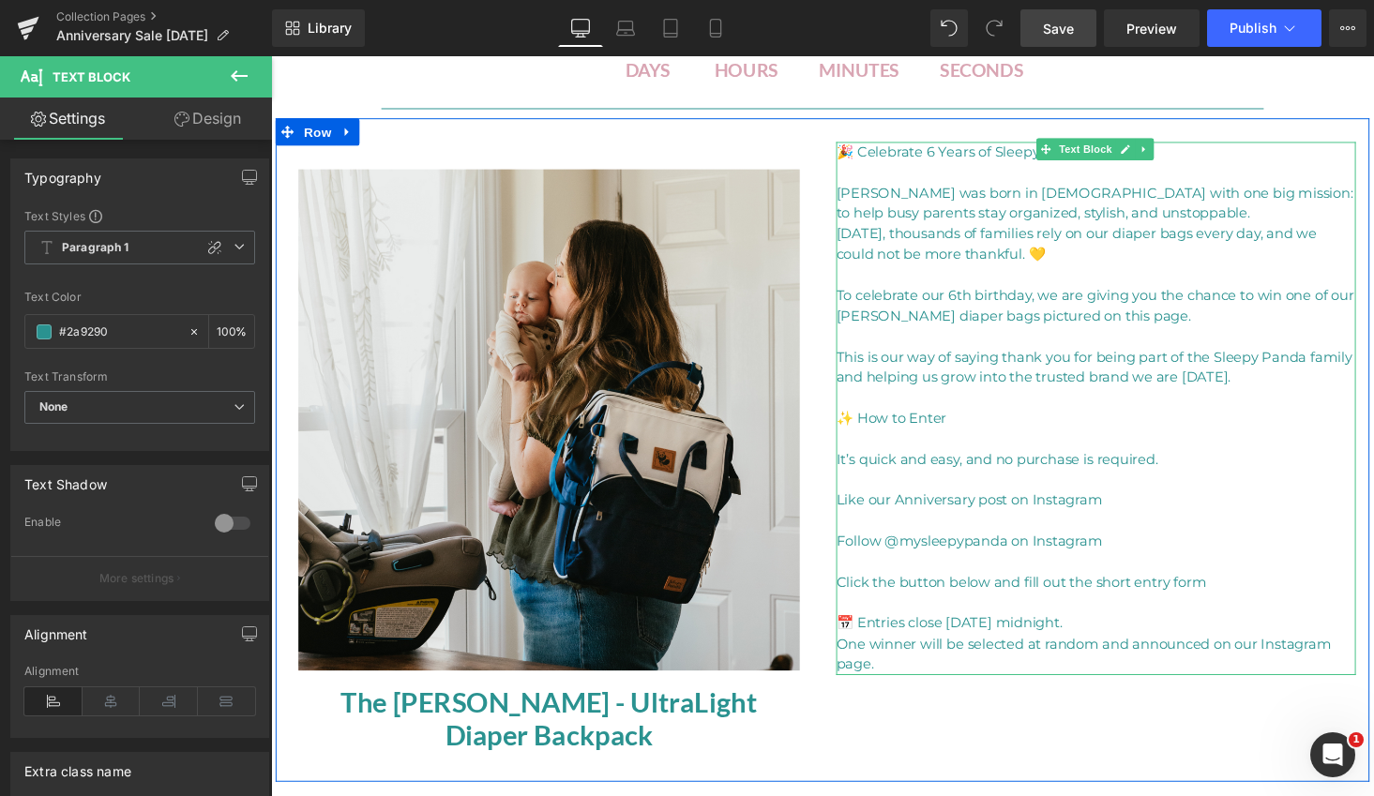
click at [867, 155] on p "🎉 Celebrate 6 Years of Sleepy Panda 🐼" at bounding box center [1119, 155] width 535 height 22
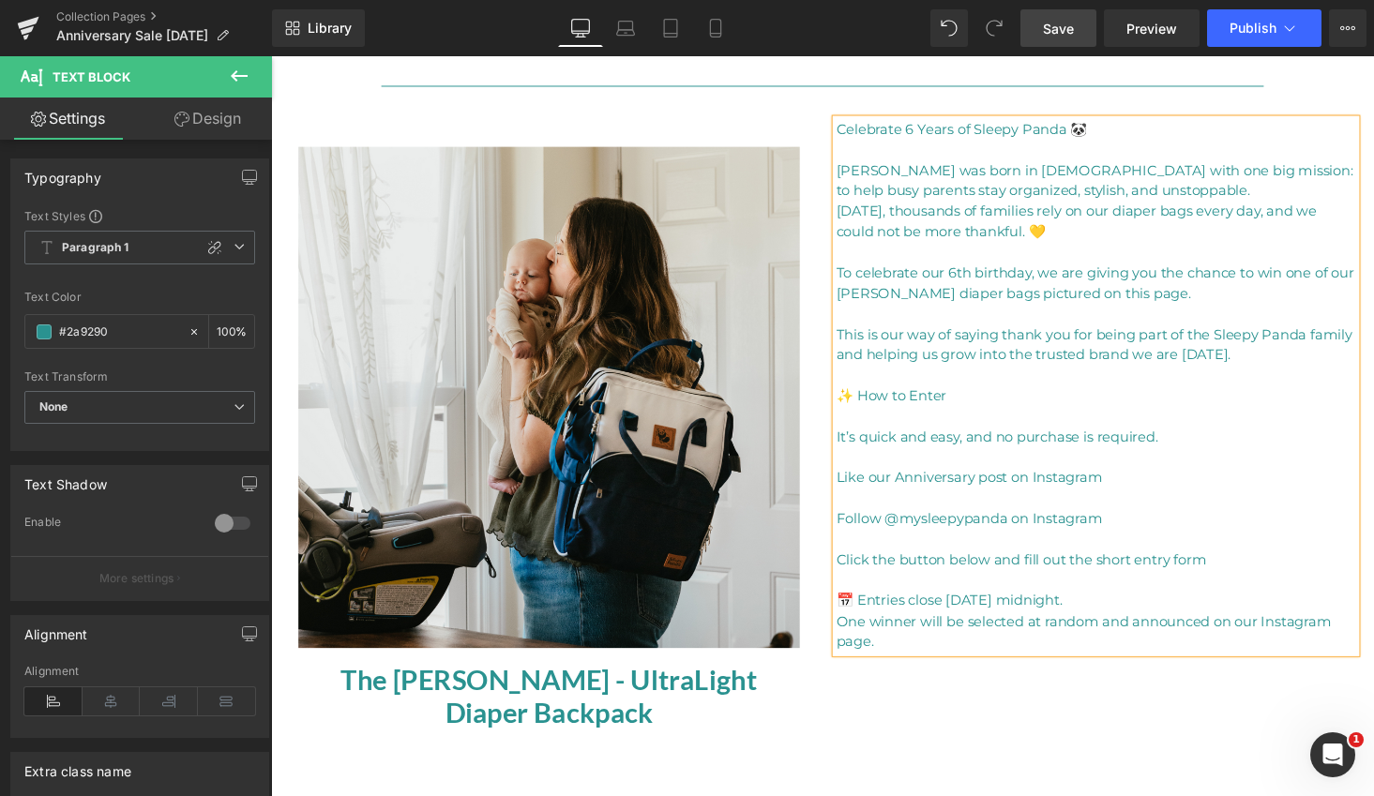
scroll to position [678, 0]
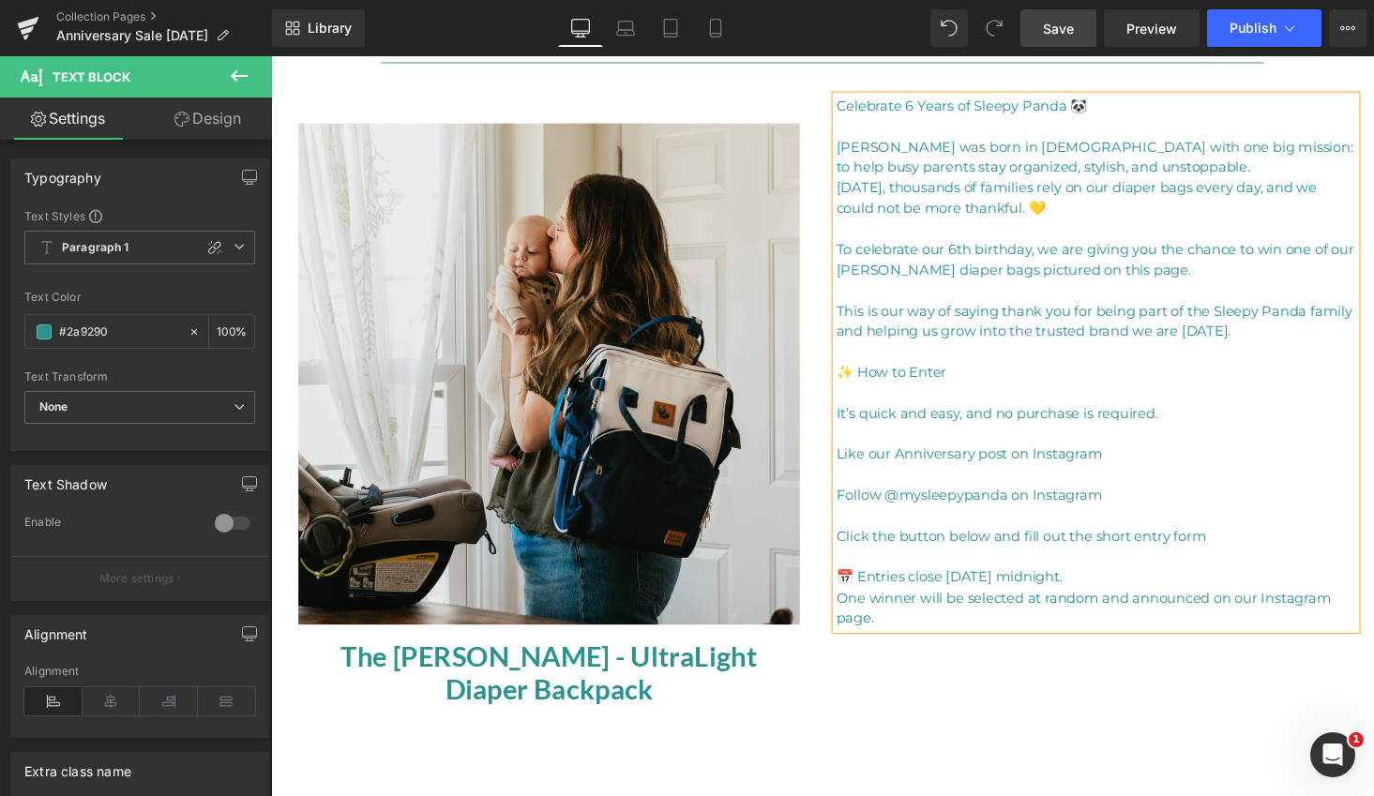
drag, startPoint x: 1151, startPoint y: 612, endPoint x: 1202, endPoint y: 540, distance: 88.7
click at [1154, 611] on p "One winner will be selected at random and announced on our Instagram page." at bounding box center [1119, 625] width 535 height 42
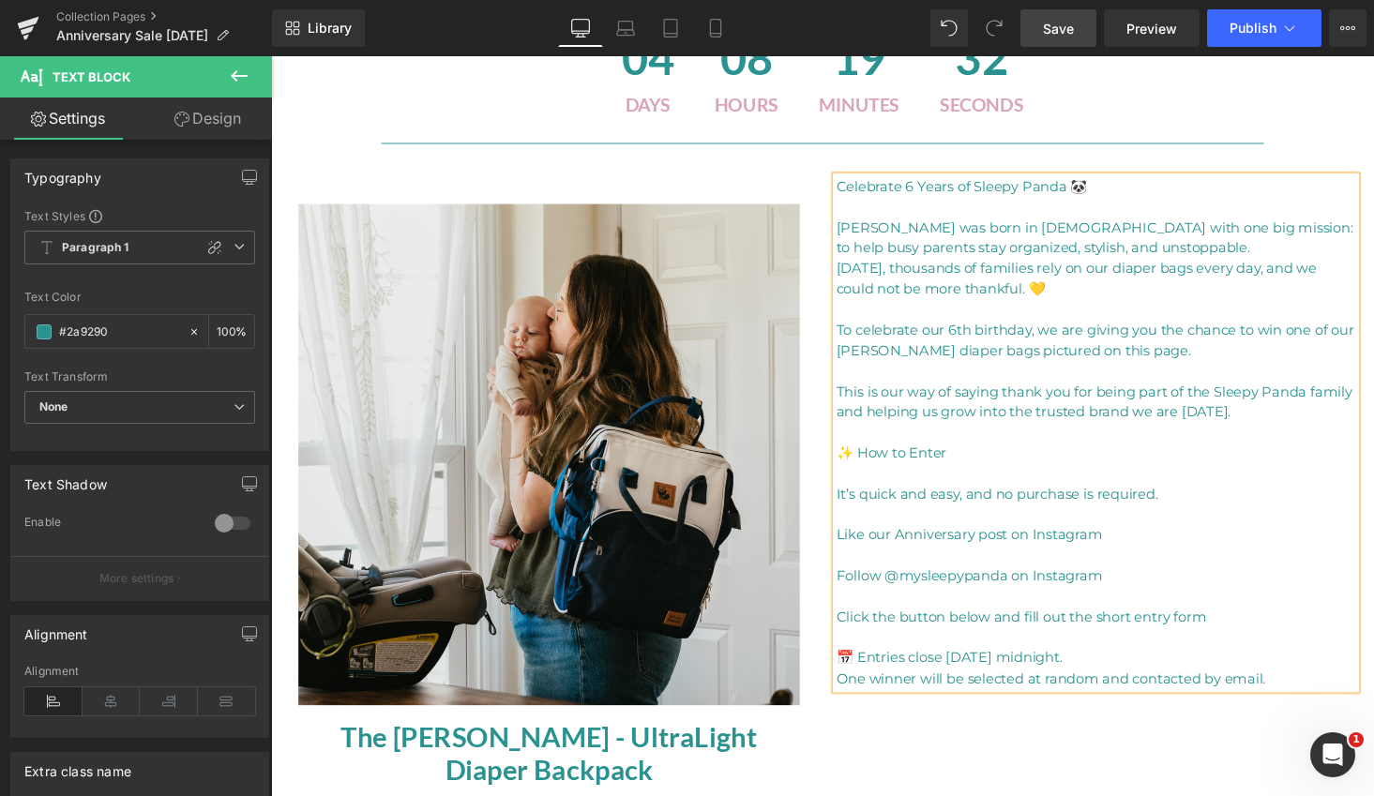
scroll to position [607, 0]
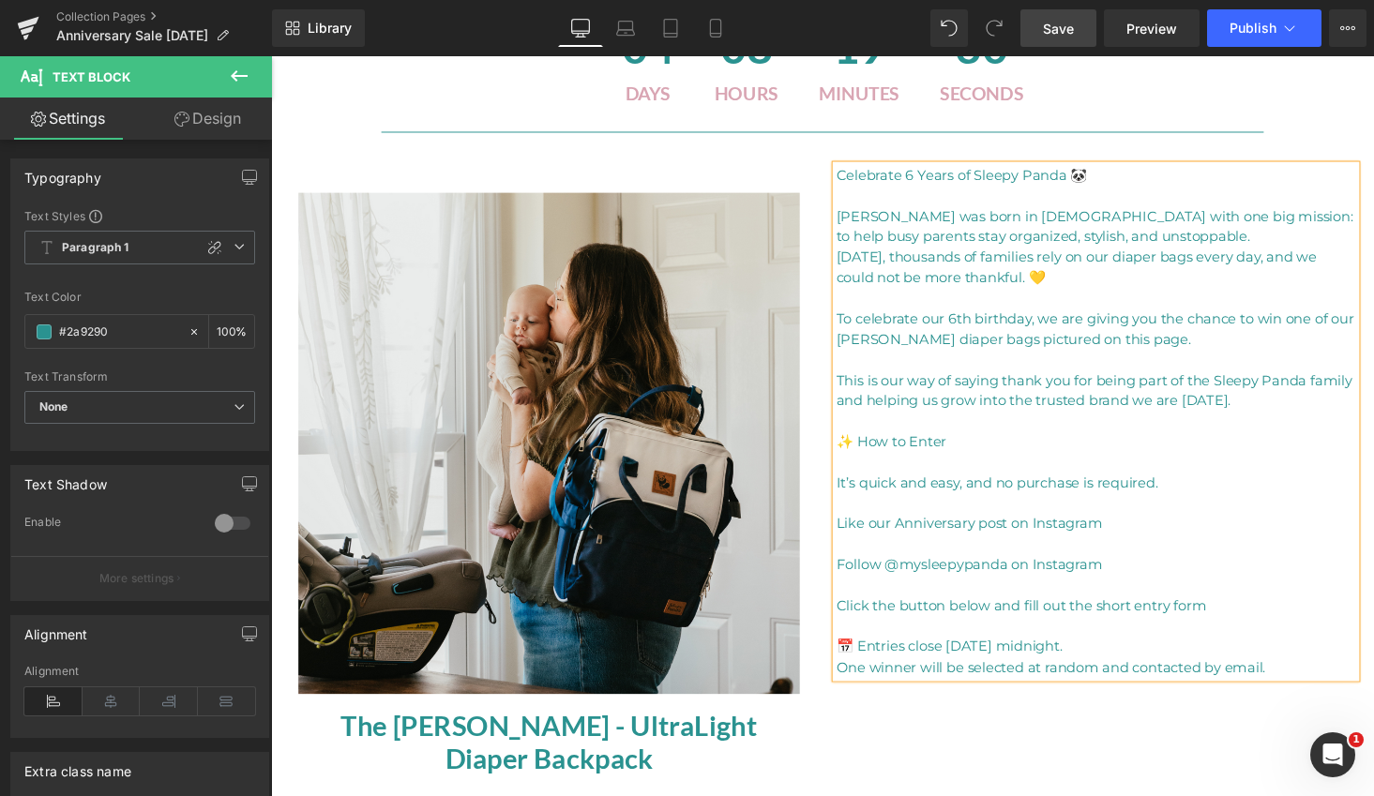
click at [940, 155] on div "Sale Off (P) Image The Everly - UltraLight Diaper Backpack (P) Title Product Ce…" at bounding box center [838, 485] width 1125 height 683
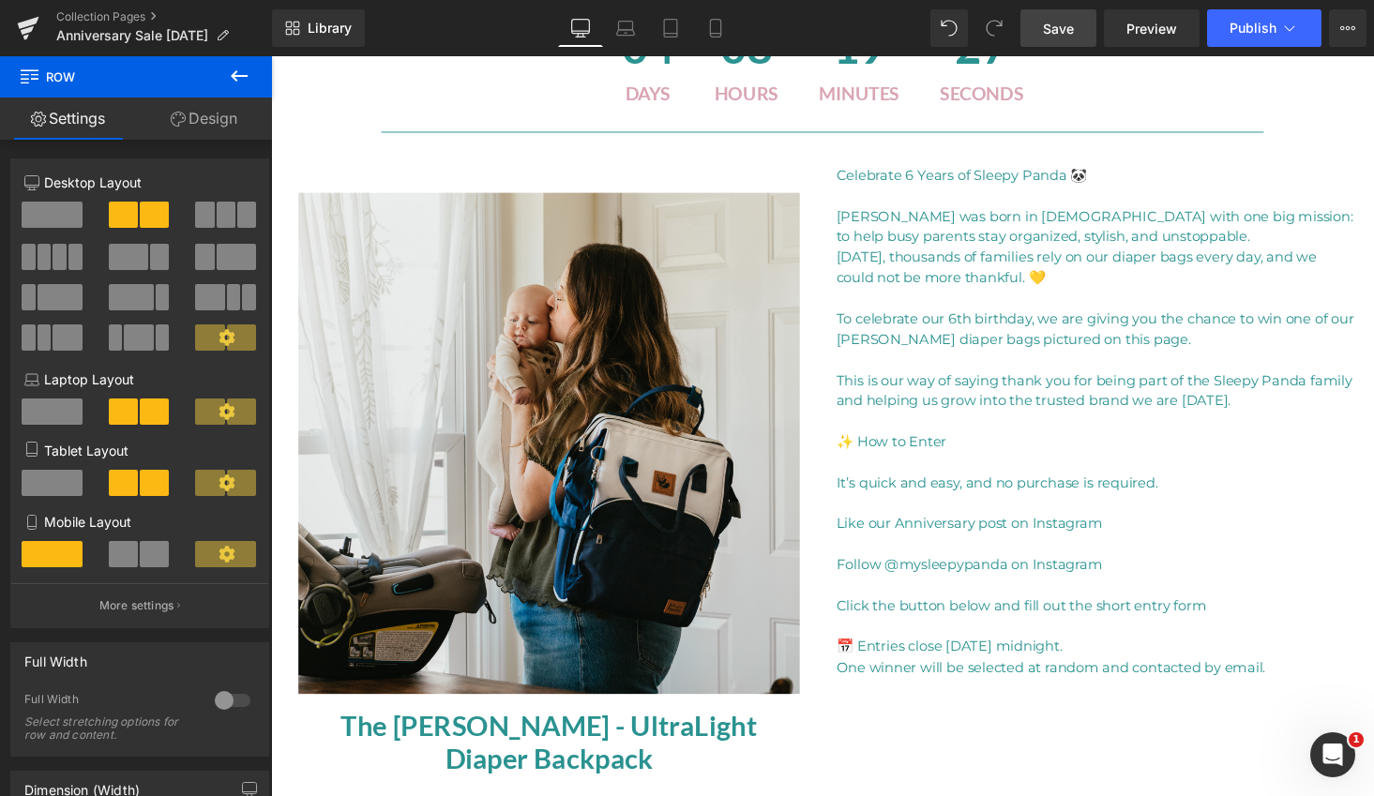
click at [1053, 28] on span "Save" at bounding box center [1058, 29] width 31 height 20
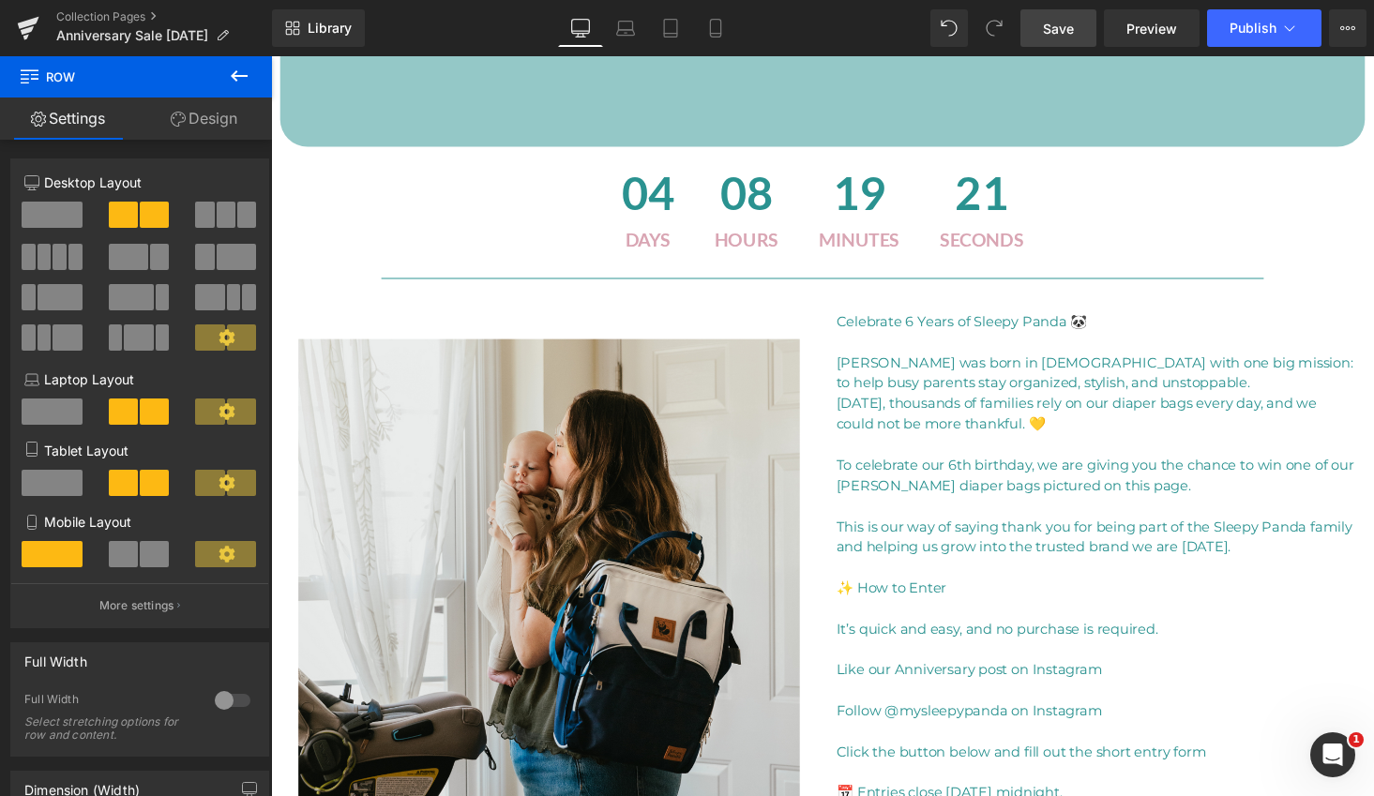
scroll to position [0, 0]
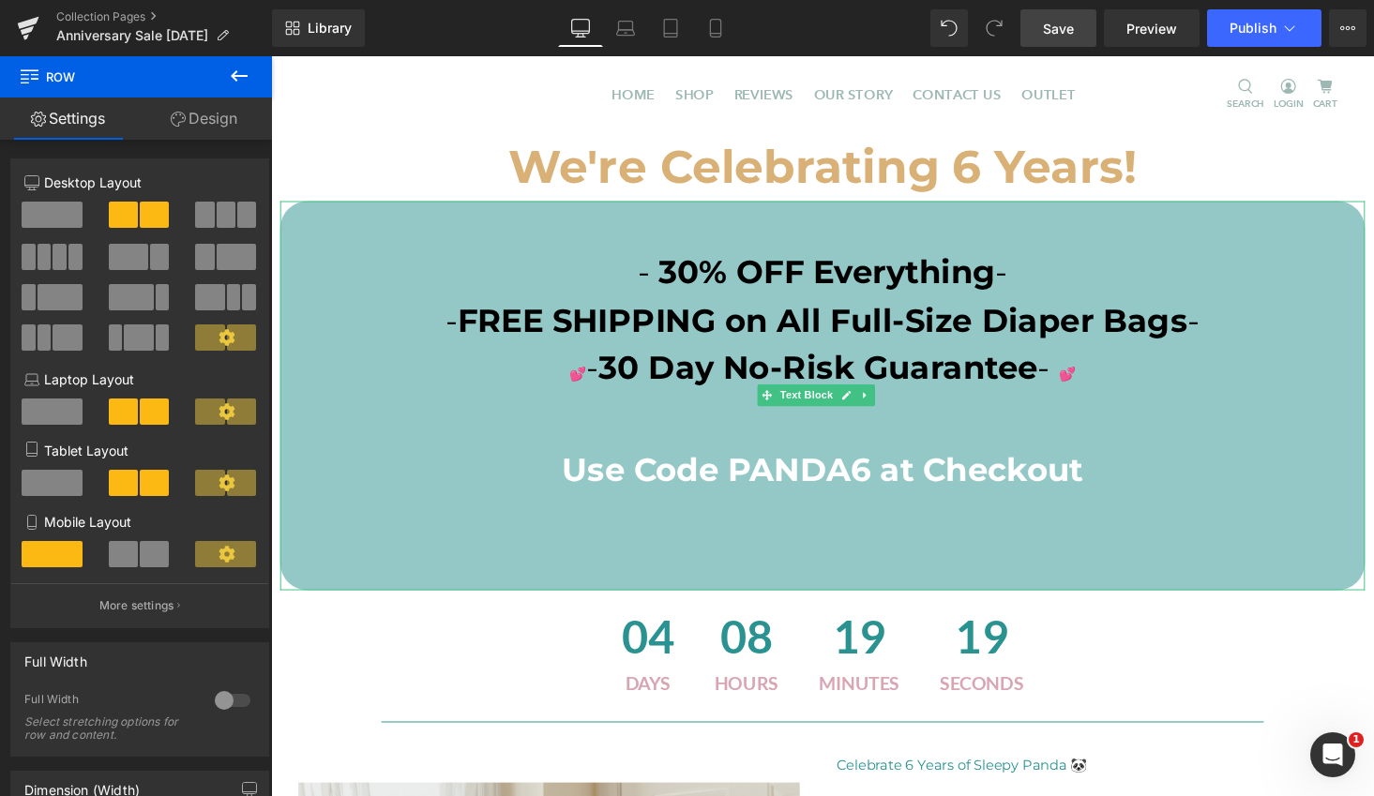
click at [1101, 486] on p "Use Code PANDA6 at Checkout" at bounding box center [838, 483] width 1116 height 50
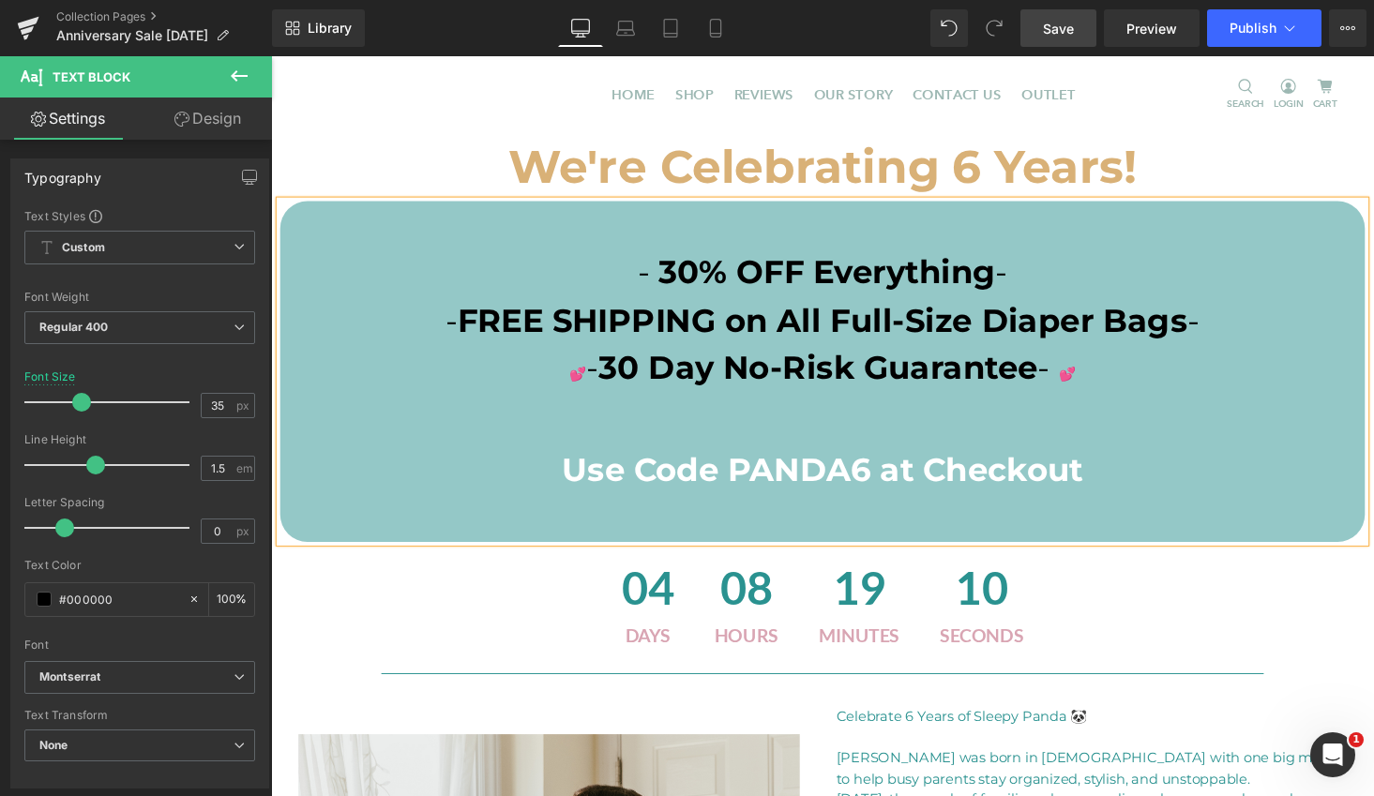
drag, startPoint x: 1059, startPoint y: 27, endPoint x: 1066, endPoint y: 40, distance: 15.1
click at [1059, 28] on span "Save" at bounding box center [1058, 29] width 31 height 20
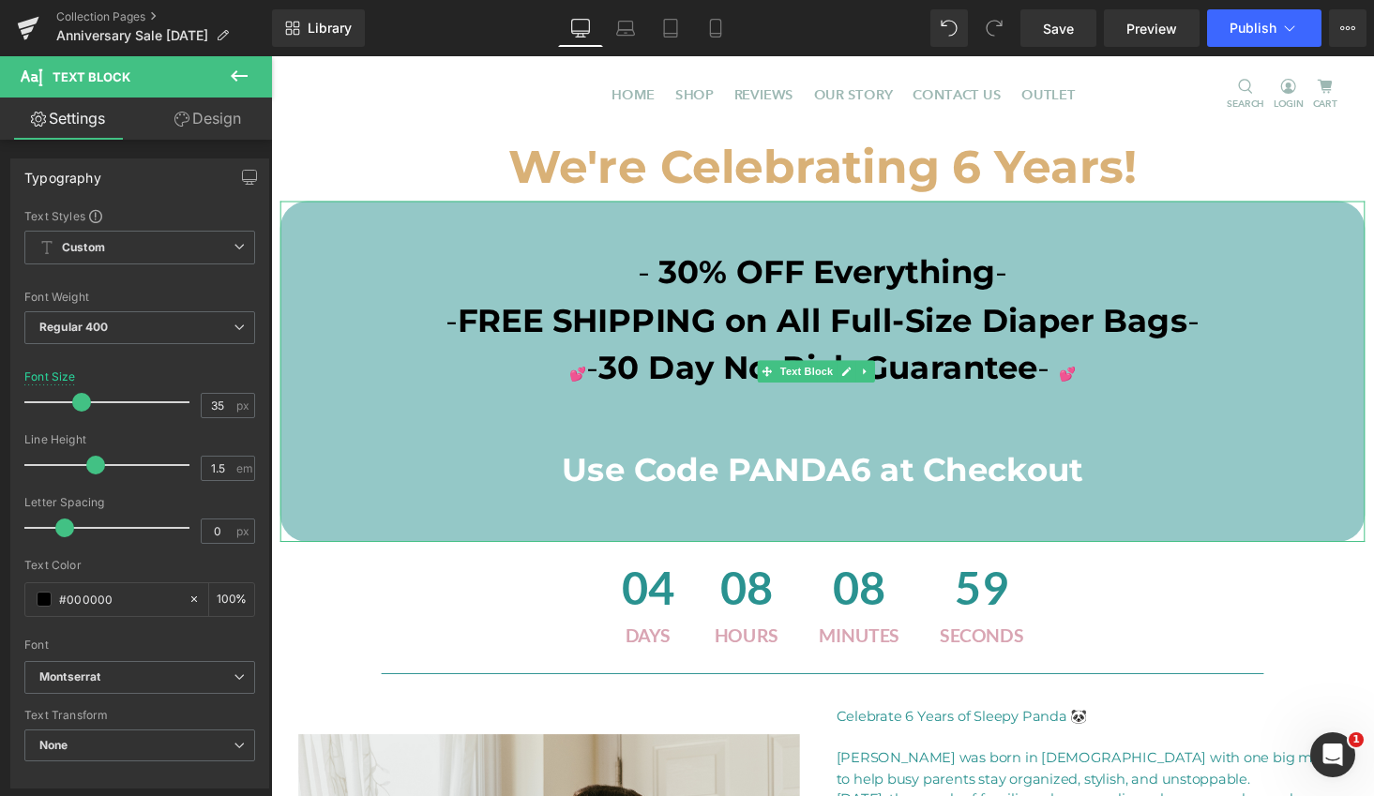
drag, startPoint x: 867, startPoint y: 464, endPoint x: 908, endPoint y: 523, distance: 71.5
click at [868, 464] on span "Use Code PANDA6 at Checkout" at bounding box center [838, 481] width 536 height 40
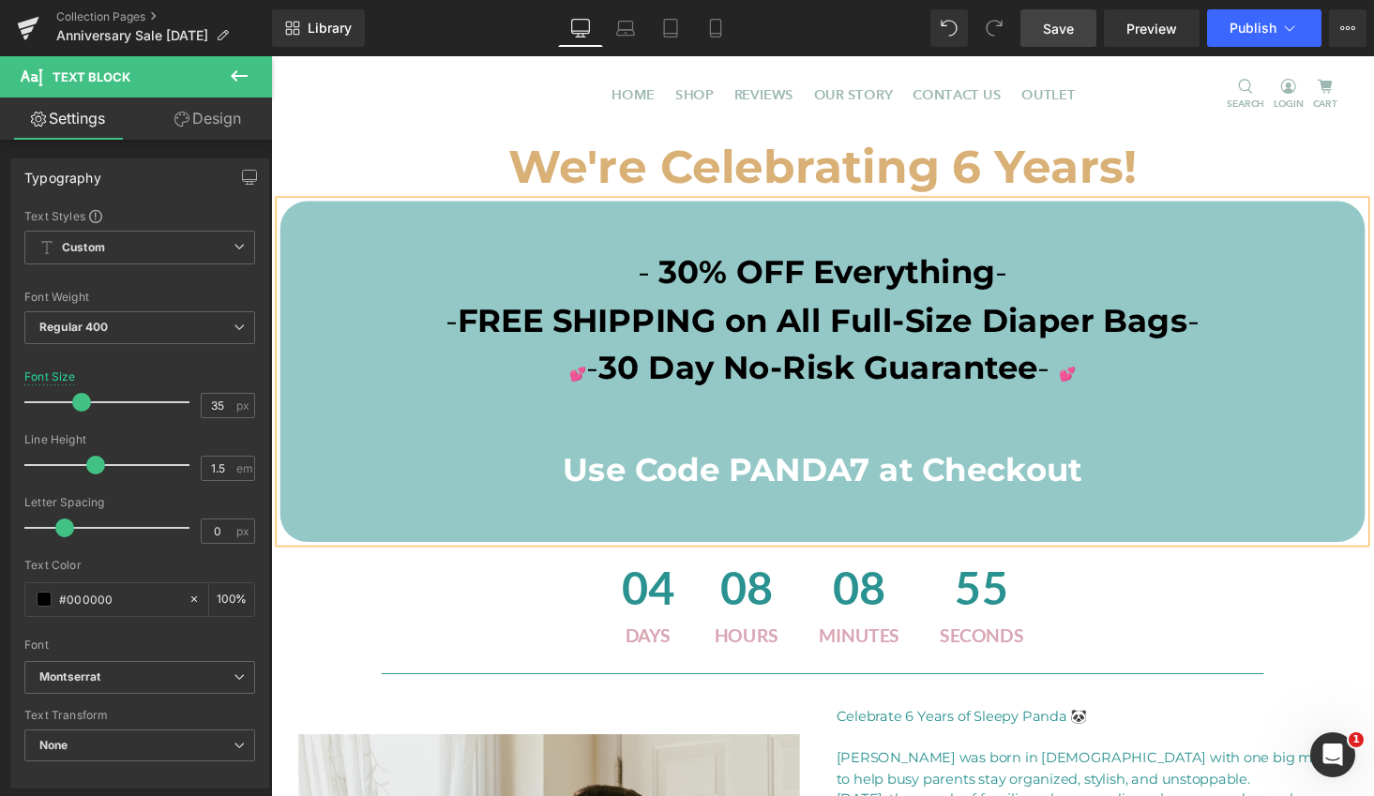
click at [1068, 34] on span "Save" at bounding box center [1058, 29] width 31 height 20
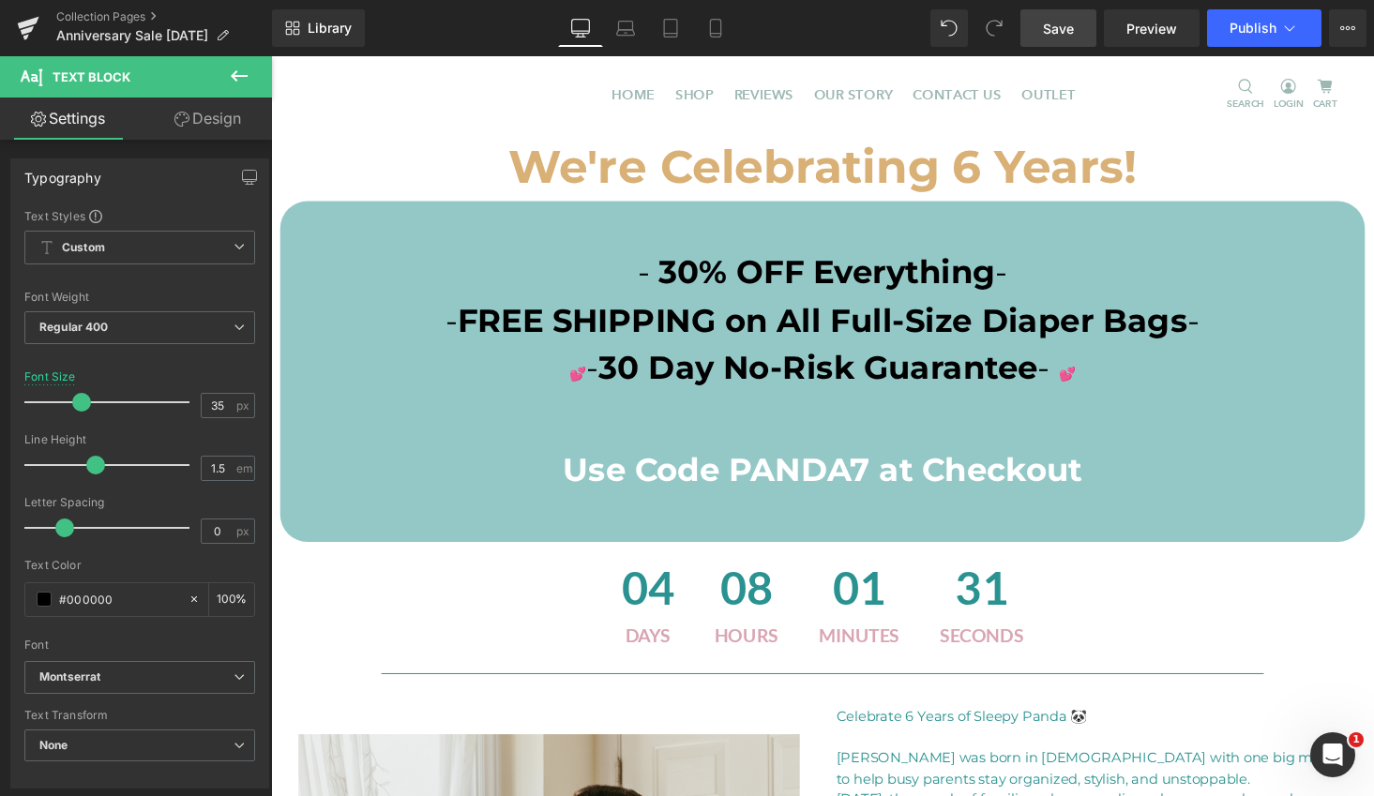
click at [239, 73] on icon at bounding box center [239, 76] width 23 height 23
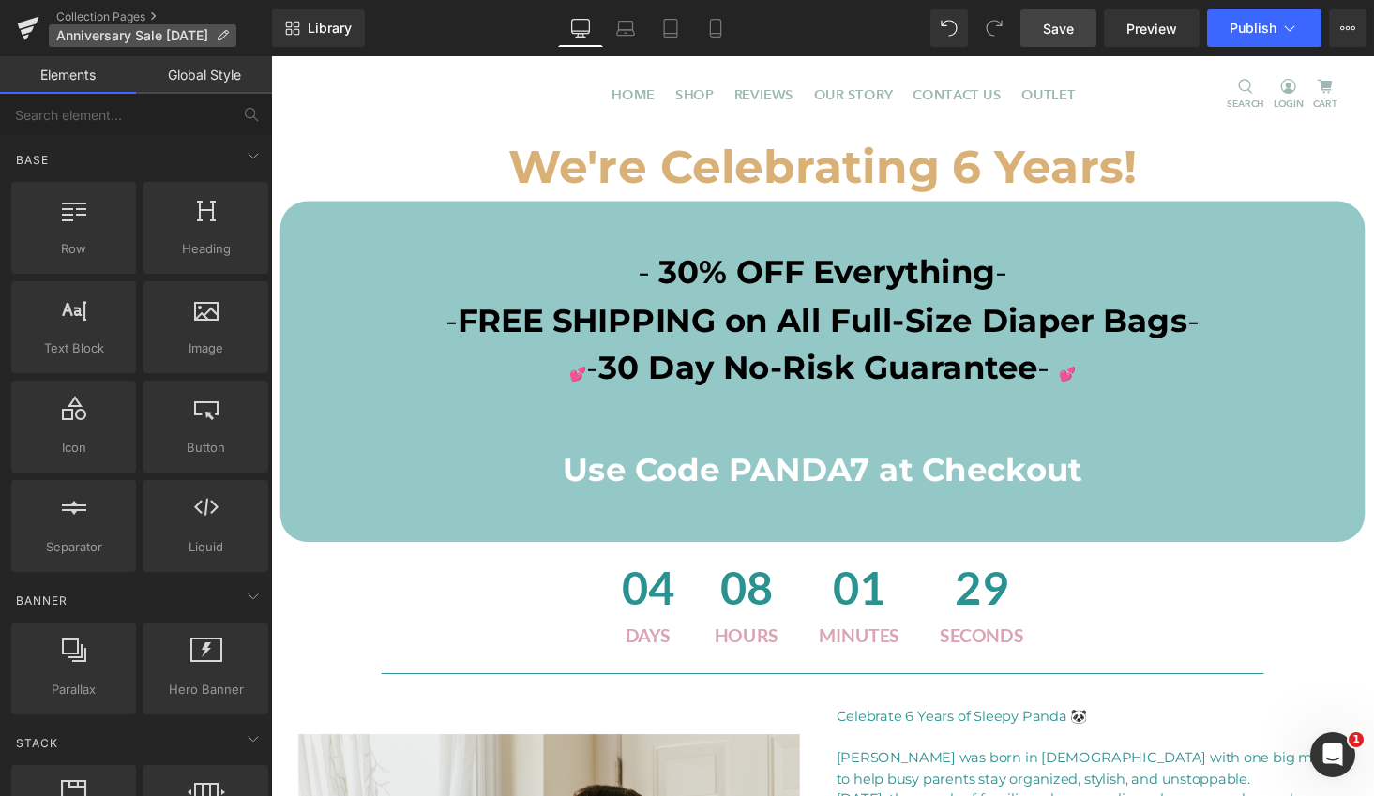
drag, startPoint x: 38, startPoint y: 27, endPoint x: 65, endPoint y: 30, distance: 26.4
click at [39, 27] on link at bounding box center [28, 28] width 56 height 56
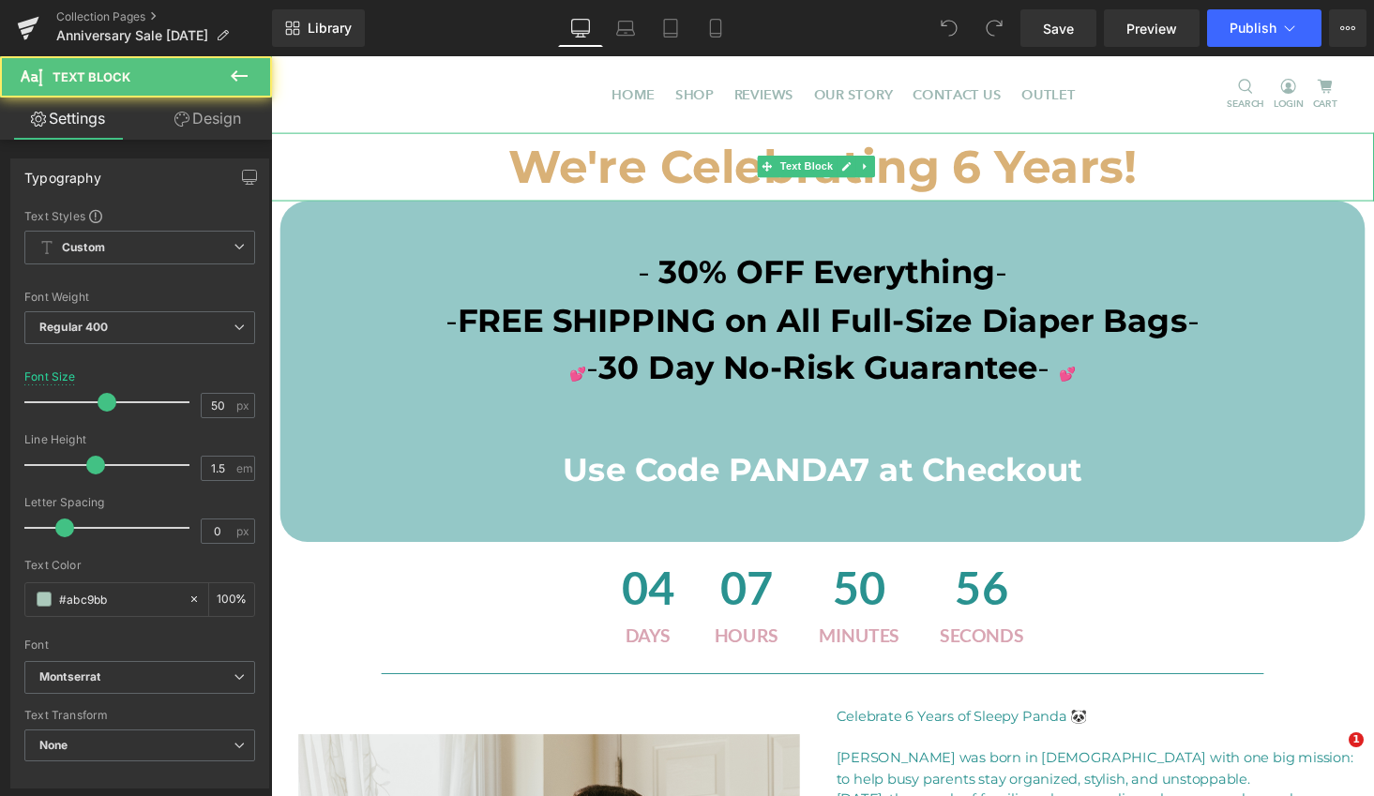
click at [995, 166] on b "We're Celebrating 6 Years!" at bounding box center [839, 170] width 646 height 57
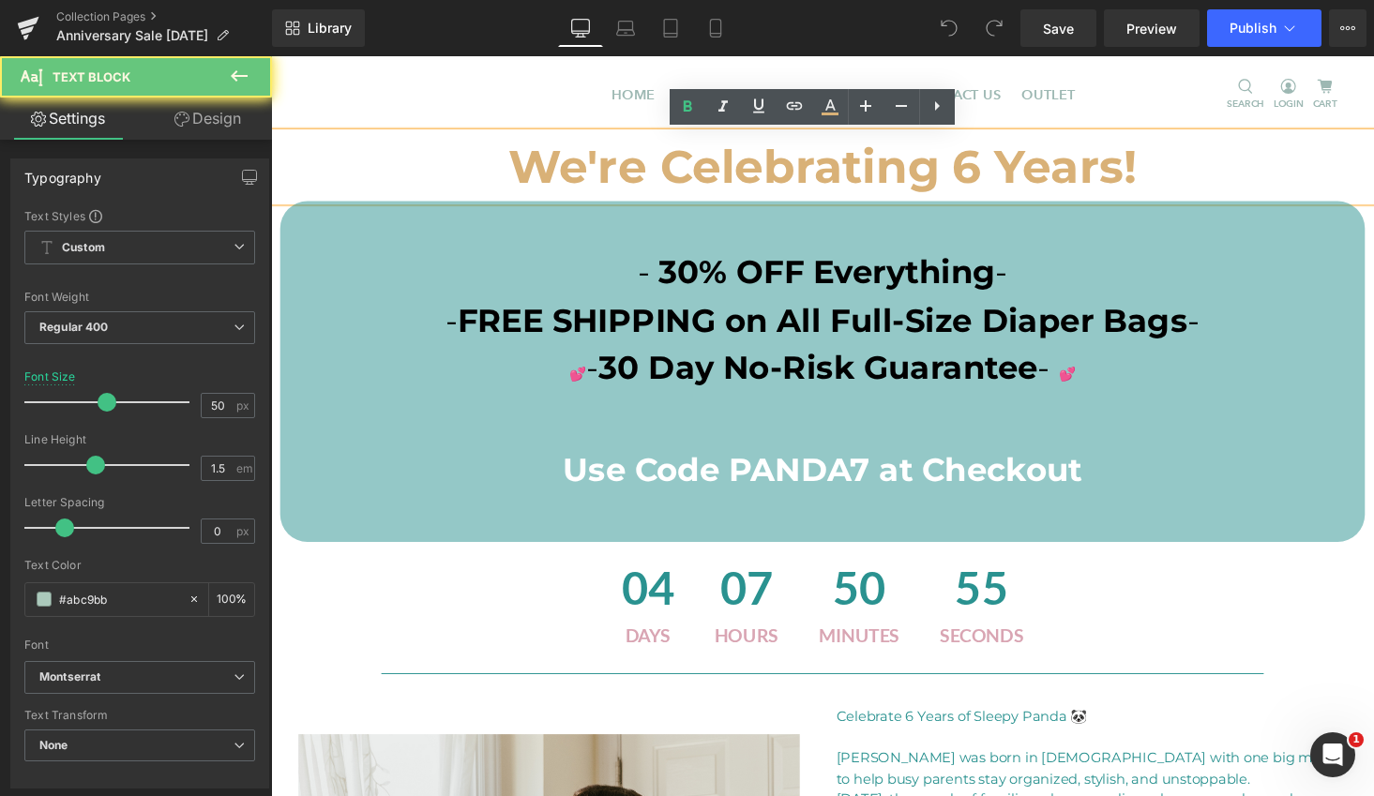
click at [986, 161] on b "We're Celebrating 6 Years!" at bounding box center [839, 170] width 646 height 57
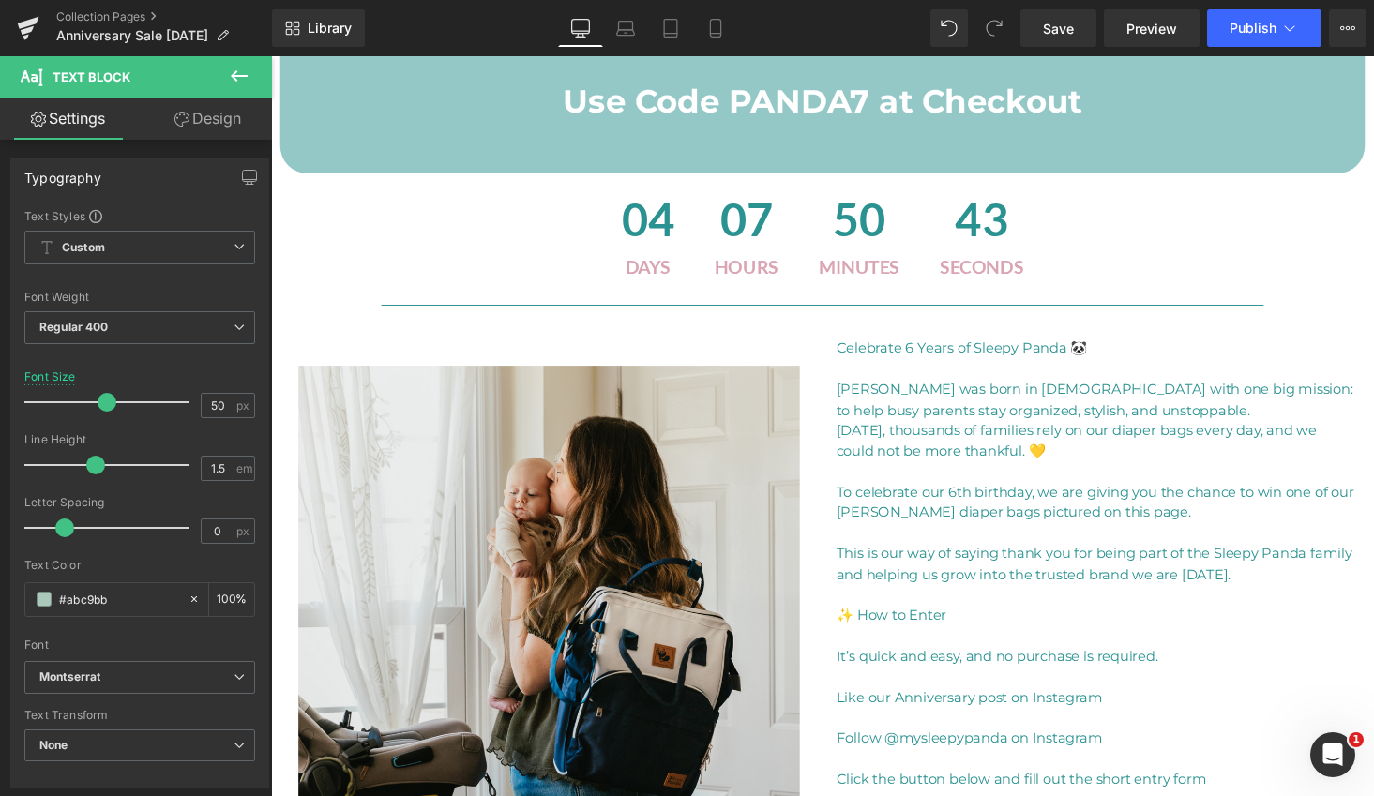
scroll to position [475, 0]
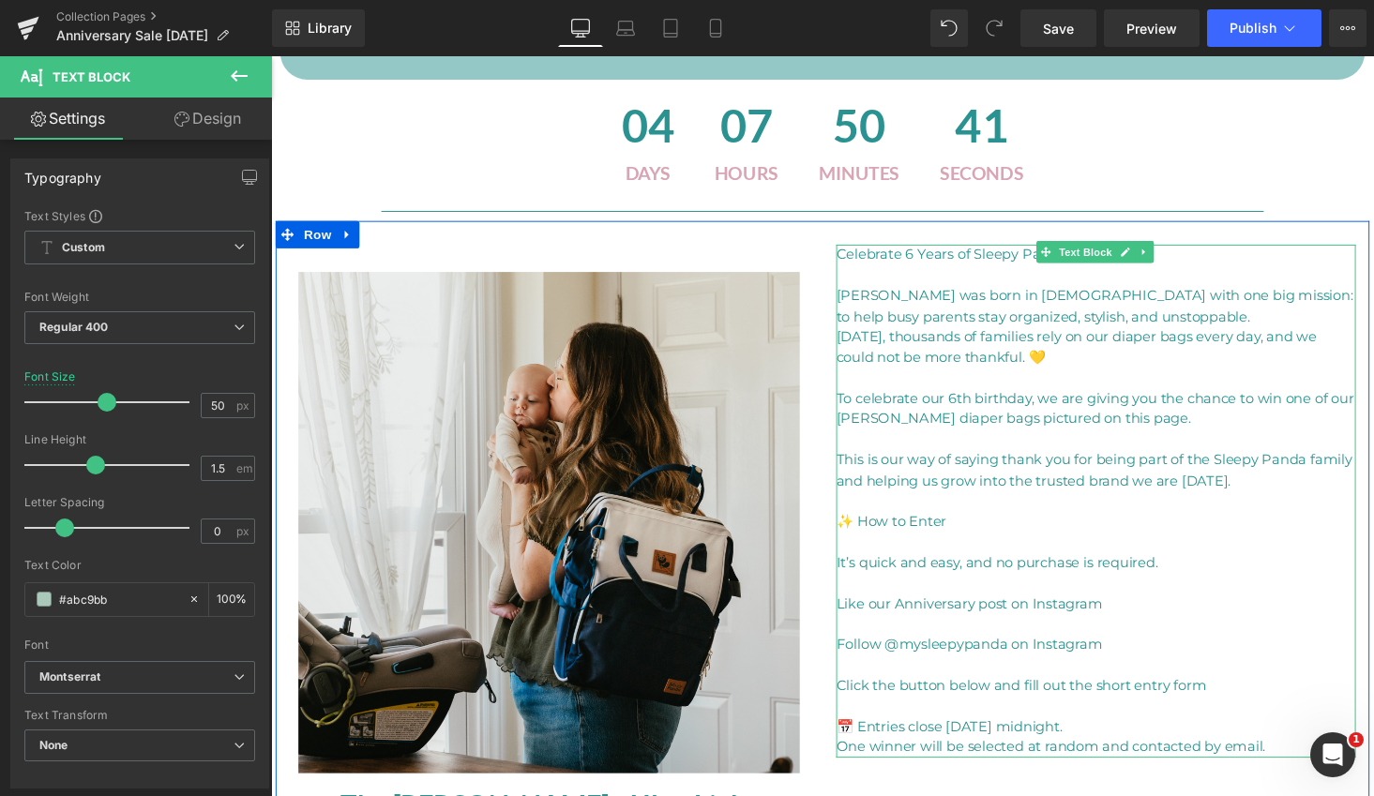
click at [917, 262] on p "Celebrate 6 Years of Sleepy Panda 🐼" at bounding box center [1119, 261] width 535 height 22
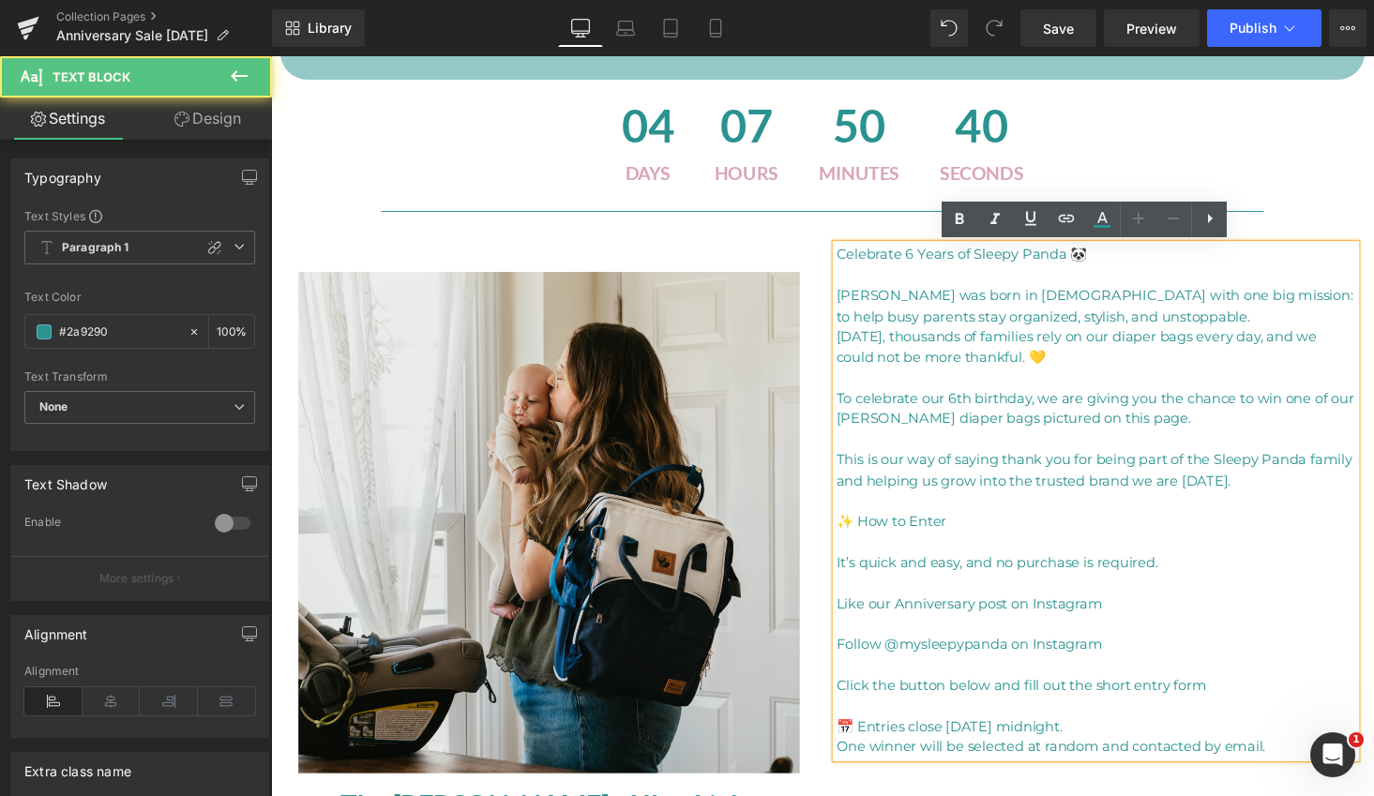
drag, startPoint x: 919, startPoint y: 251, endPoint x: 964, endPoint y: 315, distance: 78.1
click at [919, 251] on p "Celebrate 6 Years of Sleepy Panda 🐼" at bounding box center [1119, 261] width 535 height 22
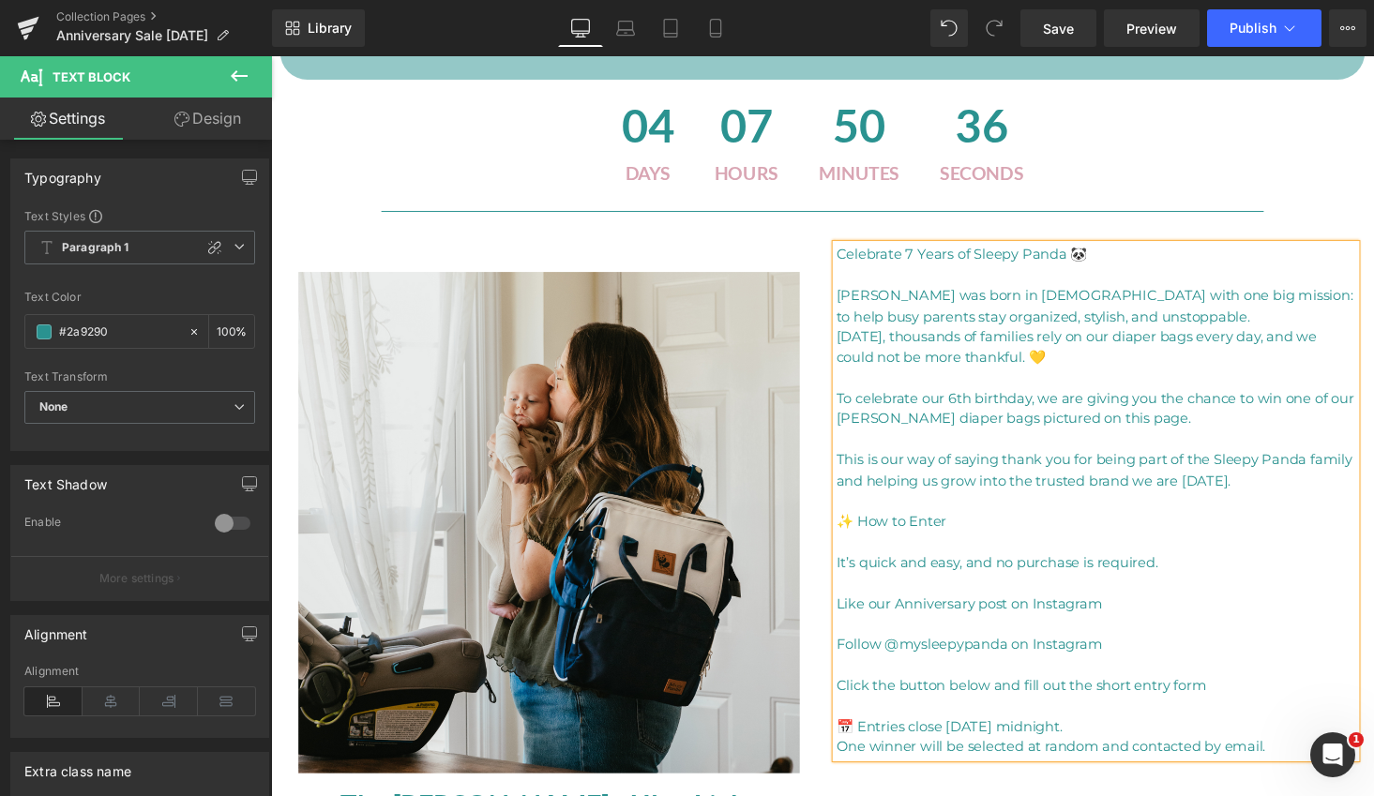
drag, startPoint x: 1055, startPoint y: 300, endPoint x: 1069, endPoint y: 341, distance: 43.6
click at [1055, 299] on p "[PERSON_NAME] was born in [DEMOGRAPHIC_DATA] with one big mission: to help busy…" at bounding box center [1119, 314] width 535 height 42
click at [960, 404] on p "To celebrate our 6th birthday, we are giving you the chance to win one of our […" at bounding box center [1119, 420] width 535 height 42
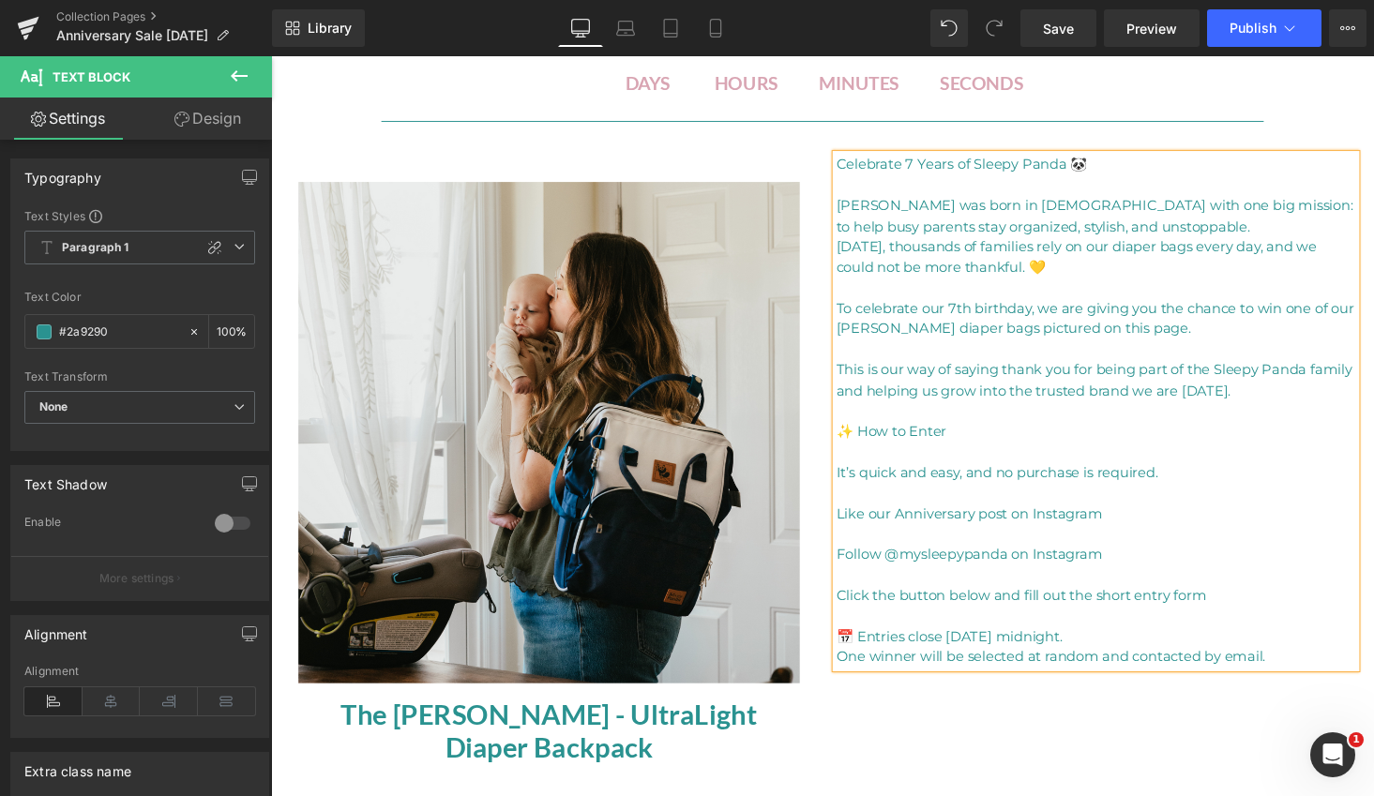
scroll to position [581, 0]
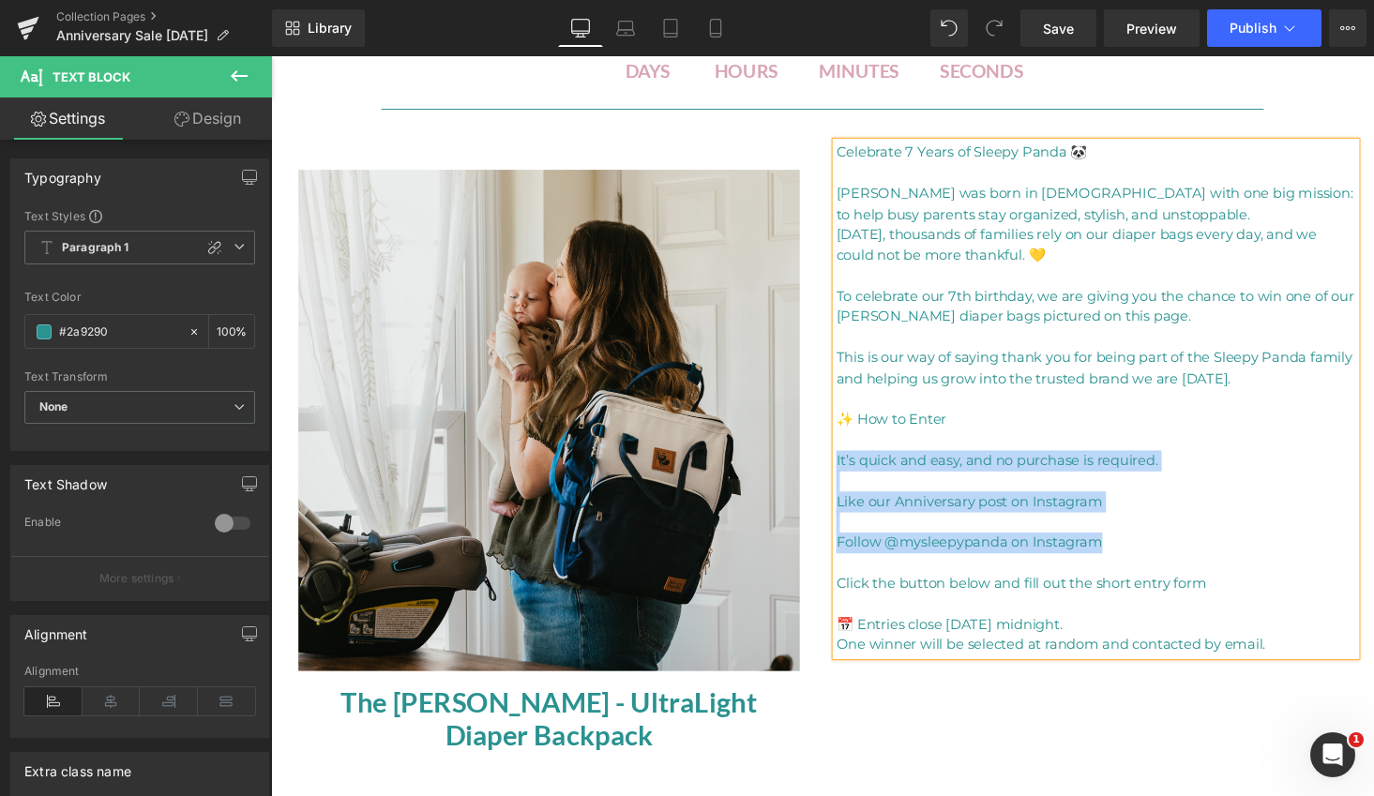
drag, startPoint x: 1123, startPoint y: 559, endPoint x: 847, endPoint y: 470, distance: 289.8
click at [852, 470] on div "Celebrate 7 Years of Sleepy Panda 🐼 Sleepy Panda was born in [DEMOGRAPHIC_DATA]…" at bounding box center [1119, 409] width 535 height 528
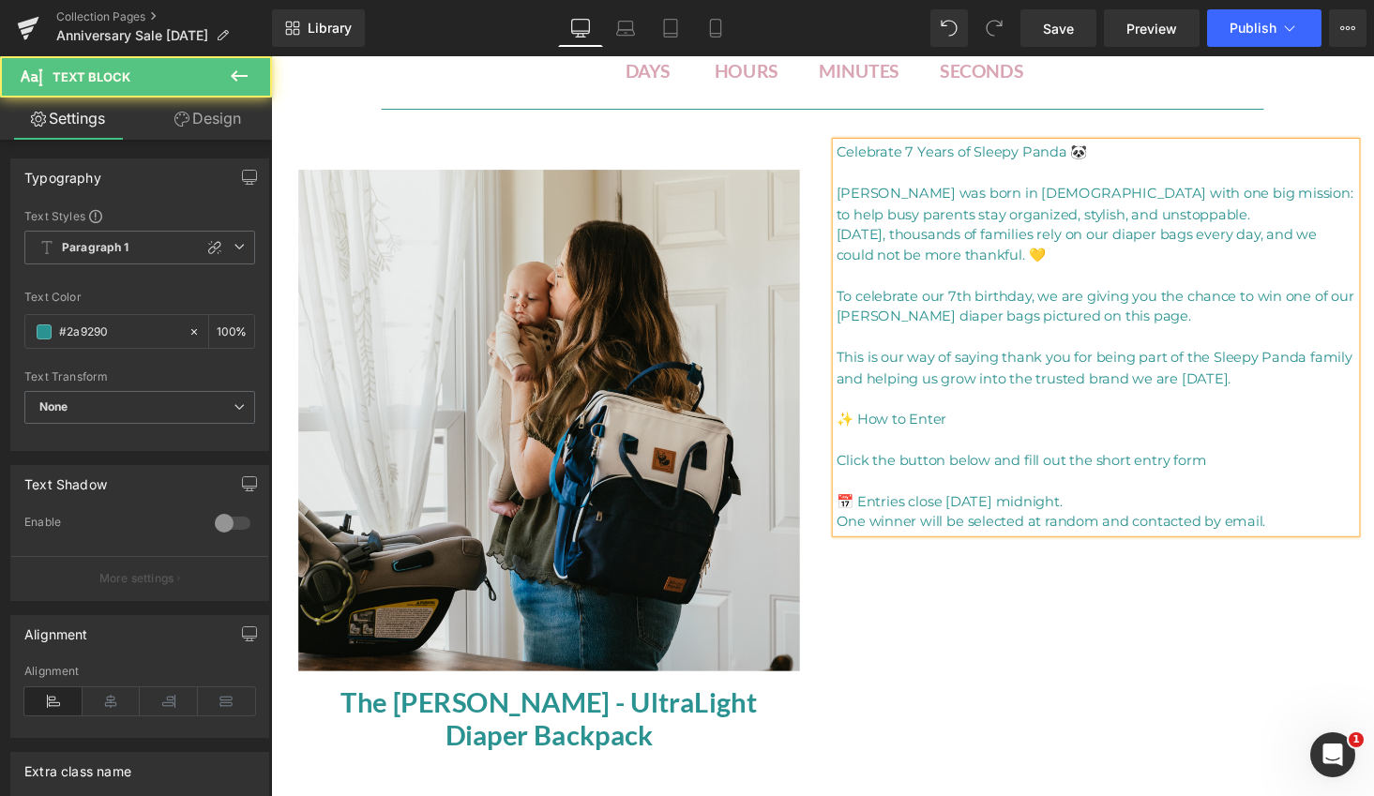
drag, startPoint x: 1008, startPoint y: 470, endPoint x: 1067, endPoint y: 520, distance: 77.8
click at [1008, 470] on p "Click the button below and fill out the short entry form" at bounding box center [1119, 473] width 535 height 22
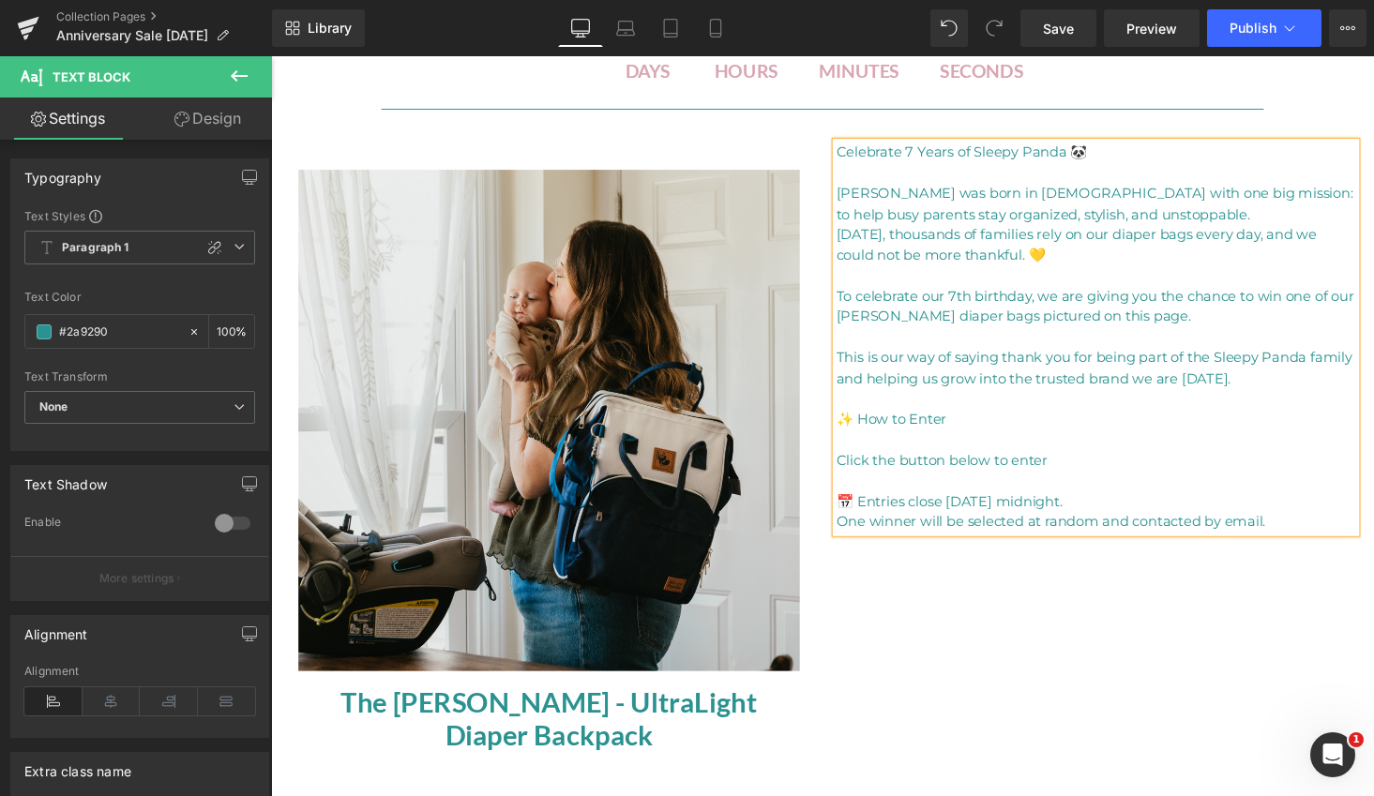
click at [866, 428] on p "✨ How to Enter" at bounding box center [1119, 431] width 535 height 22
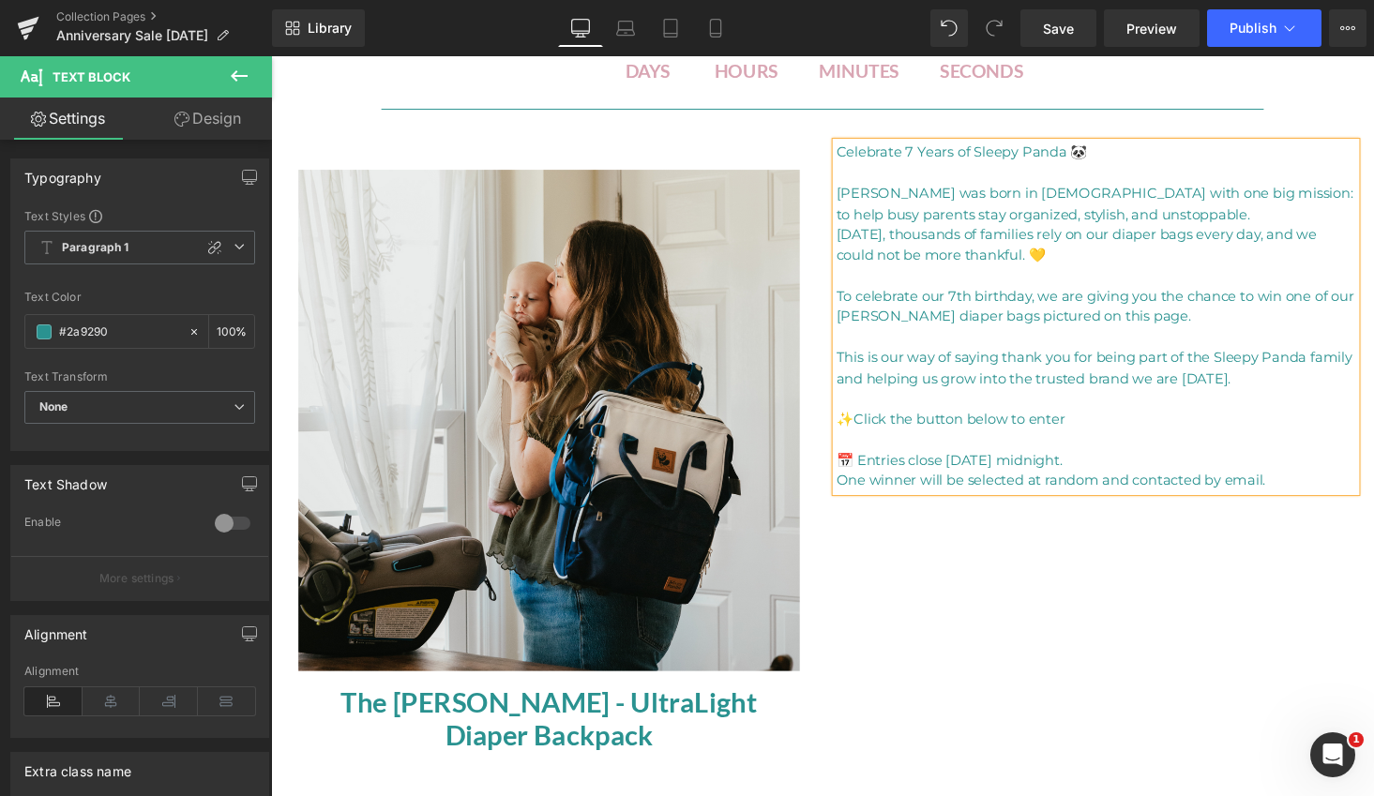
click at [1161, 472] on p "📅 Entries close [DATE] midnight." at bounding box center [1119, 473] width 535 height 22
drag, startPoint x: 864, startPoint y: 237, endPoint x: 898, endPoint y: 312, distance: 82.7
click at [864, 237] on p "[DATE], thousands of families rely on our diaper bags every day, and we could n…" at bounding box center [1119, 251] width 535 height 42
click at [1147, 219] on p "[PERSON_NAME] was born in [DEMOGRAPHIC_DATA] with one big mission: to help busy…" at bounding box center [1119, 209] width 535 height 42
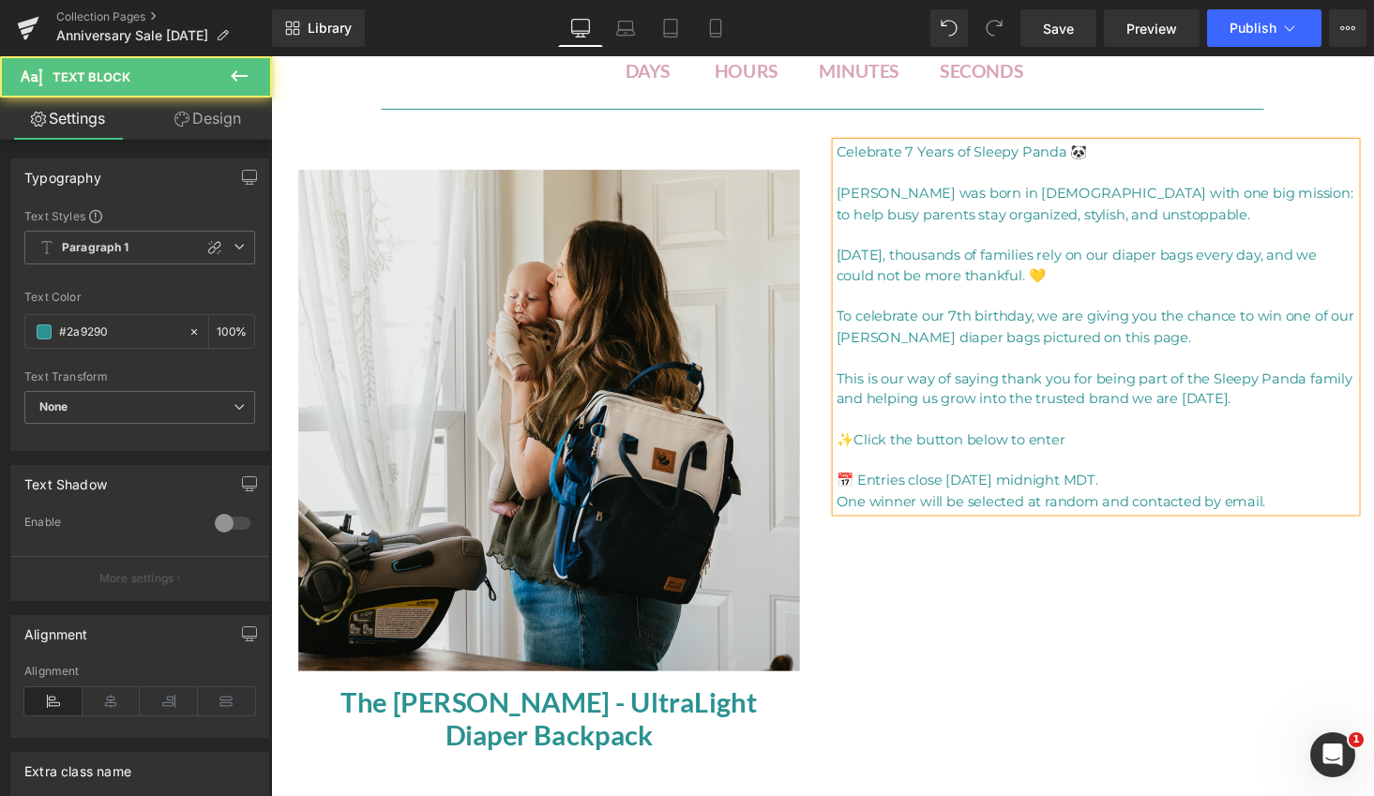
drag, startPoint x: 1008, startPoint y: 346, endPoint x: 1050, endPoint y: 408, distance: 74.9
click at [1008, 346] on p "To celebrate our 7th birthday, we are giving you the chance to win one of our […" at bounding box center [1119, 335] width 535 height 42
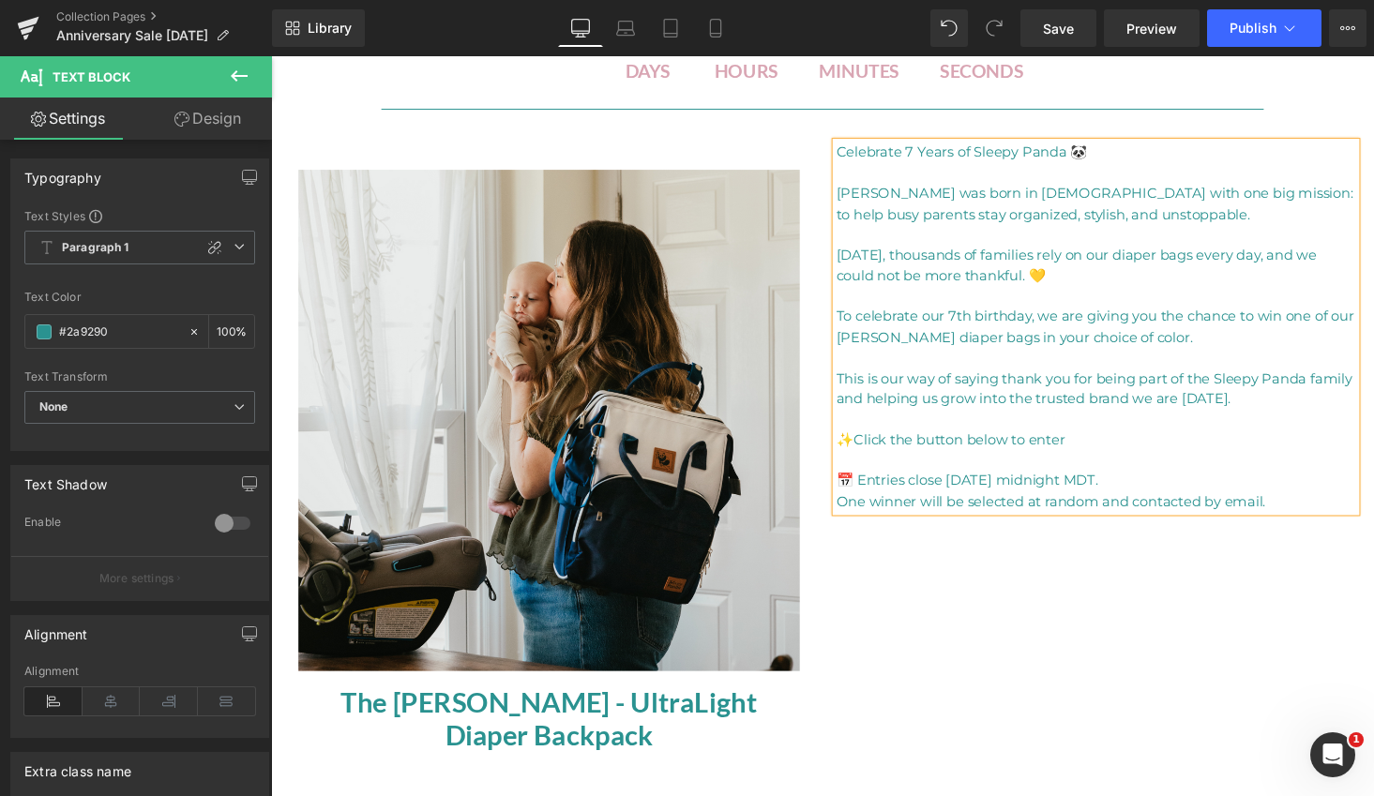
click at [1245, 523] on p "One winner will be selected at random and contacted by email." at bounding box center [1119, 516] width 535 height 22
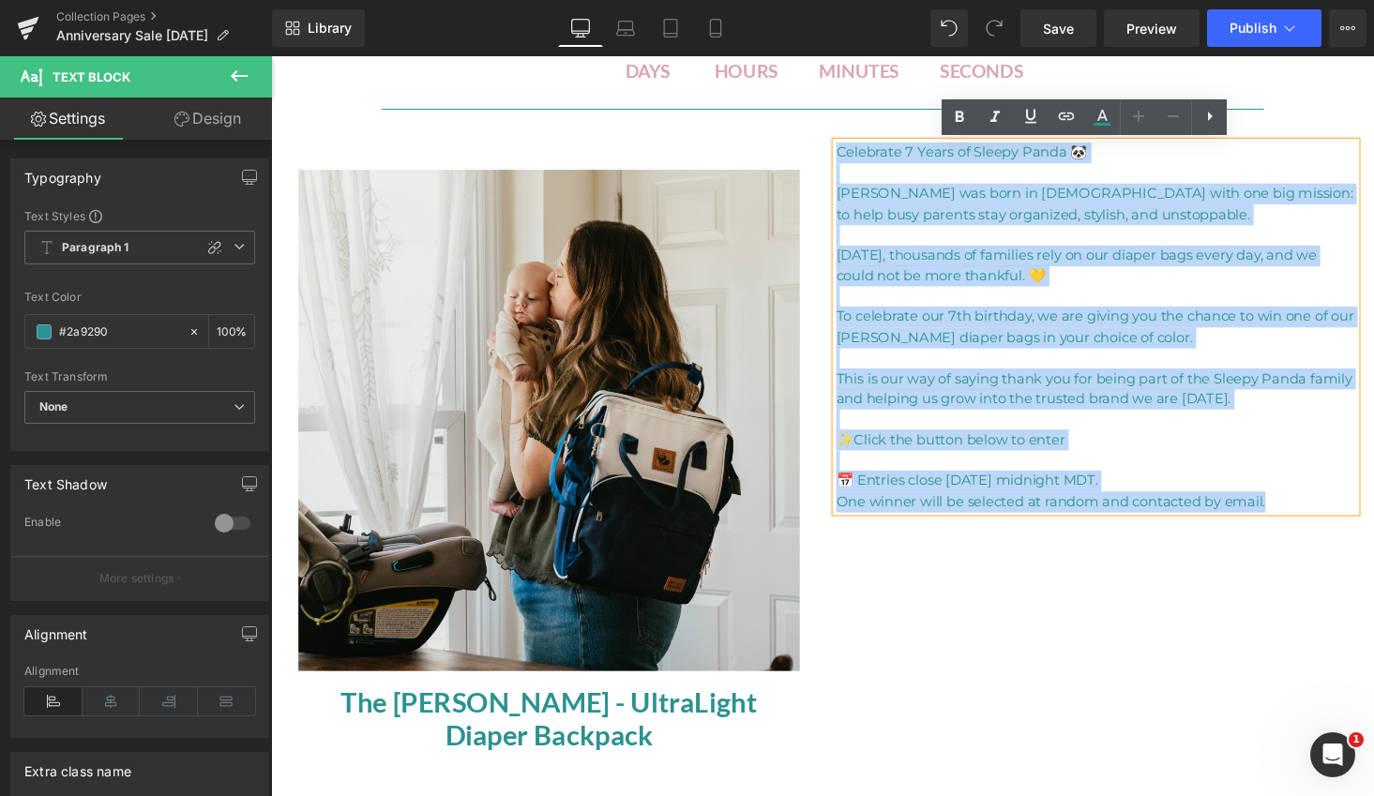
drag, startPoint x: 1318, startPoint y: 520, endPoint x: 835, endPoint y: 143, distance: 613.3
click at [835, 143] on div "Sale Off (P) Image The [PERSON_NAME] - UltraLight Diaper Backpack (P) Title Pro…" at bounding box center [838, 462] width 1125 height 683
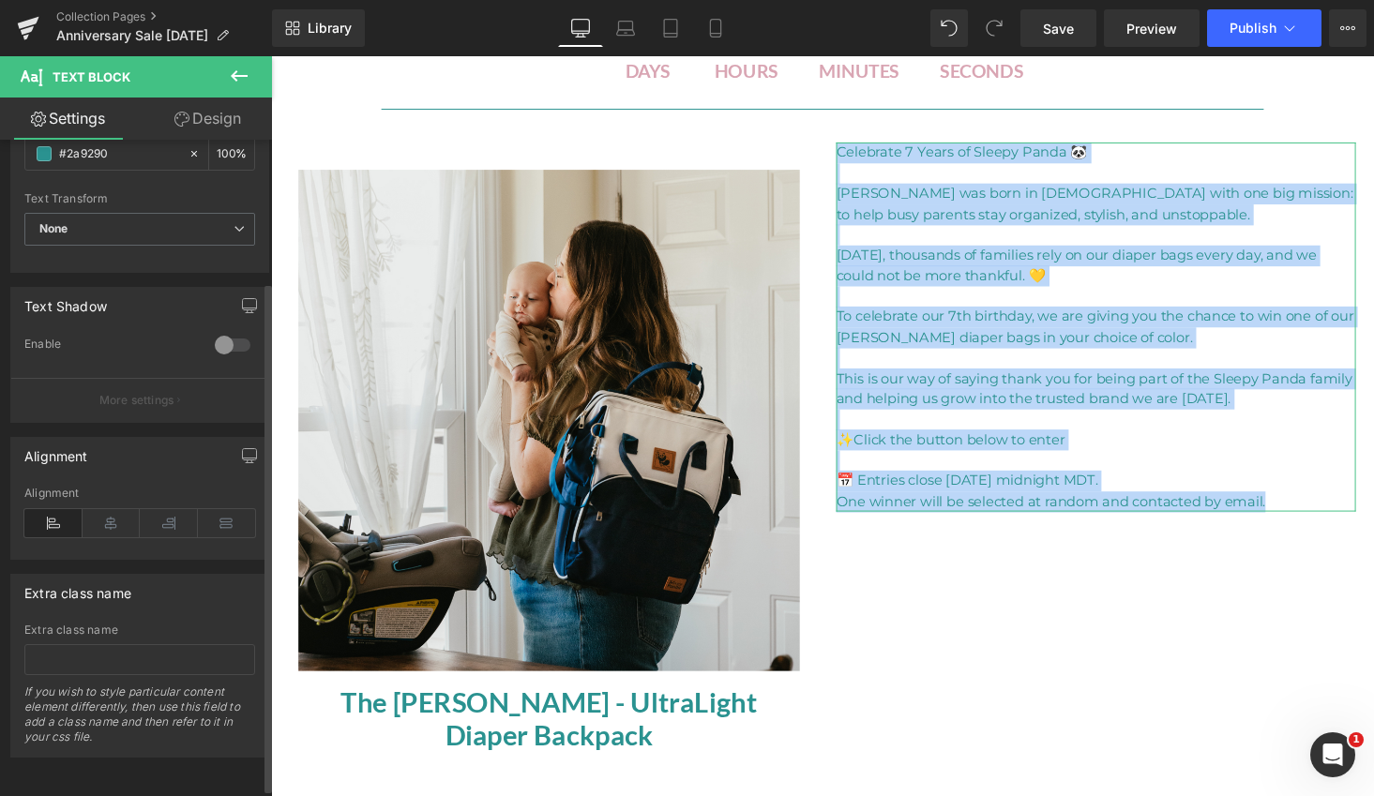
scroll to position [0, 0]
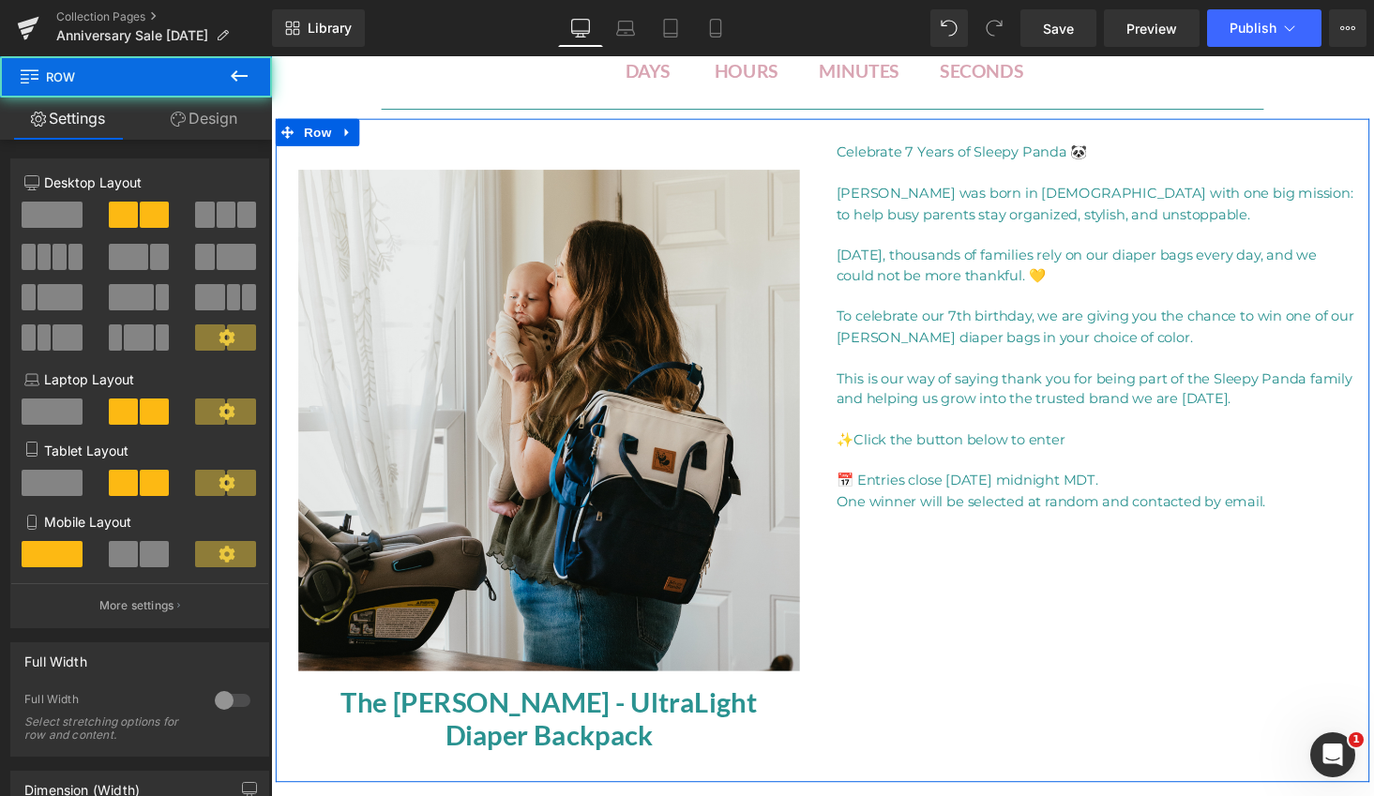
click at [1073, 579] on div "Sale Off (P) Image The [PERSON_NAME] - UltraLight Diaper Backpack (P) Title Pro…" at bounding box center [838, 462] width 1125 height 683
click at [843, 159] on div "Celebrate 7 Years of Sleepy Panda 🐼 Sleepy Panda was born in [DEMOGRAPHIC_DATA]…" at bounding box center [1119, 335] width 563 height 380
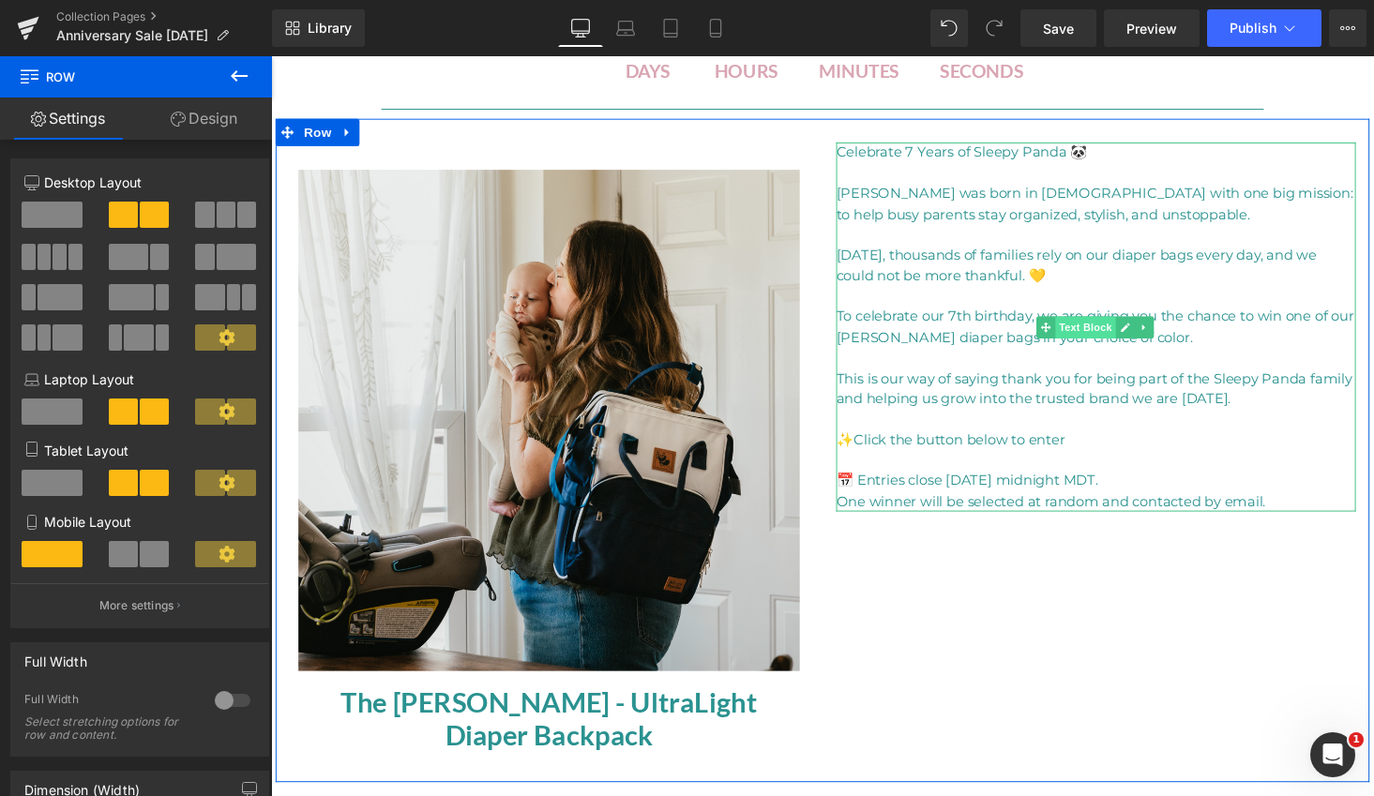
click at [1107, 339] on span "Text Block" at bounding box center [1109, 335] width 62 height 23
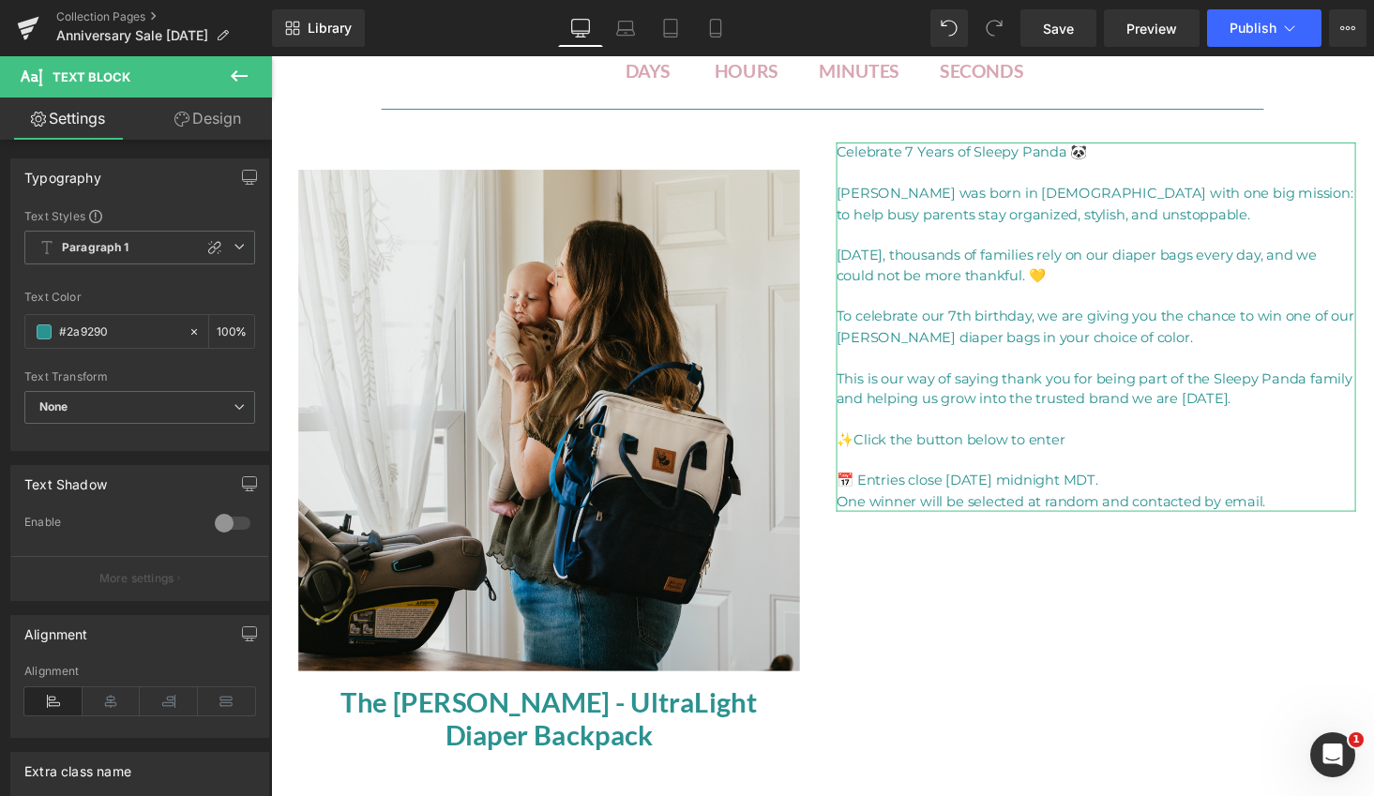
click at [222, 112] on link "Design" at bounding box center [208, 119] width 136 height 42
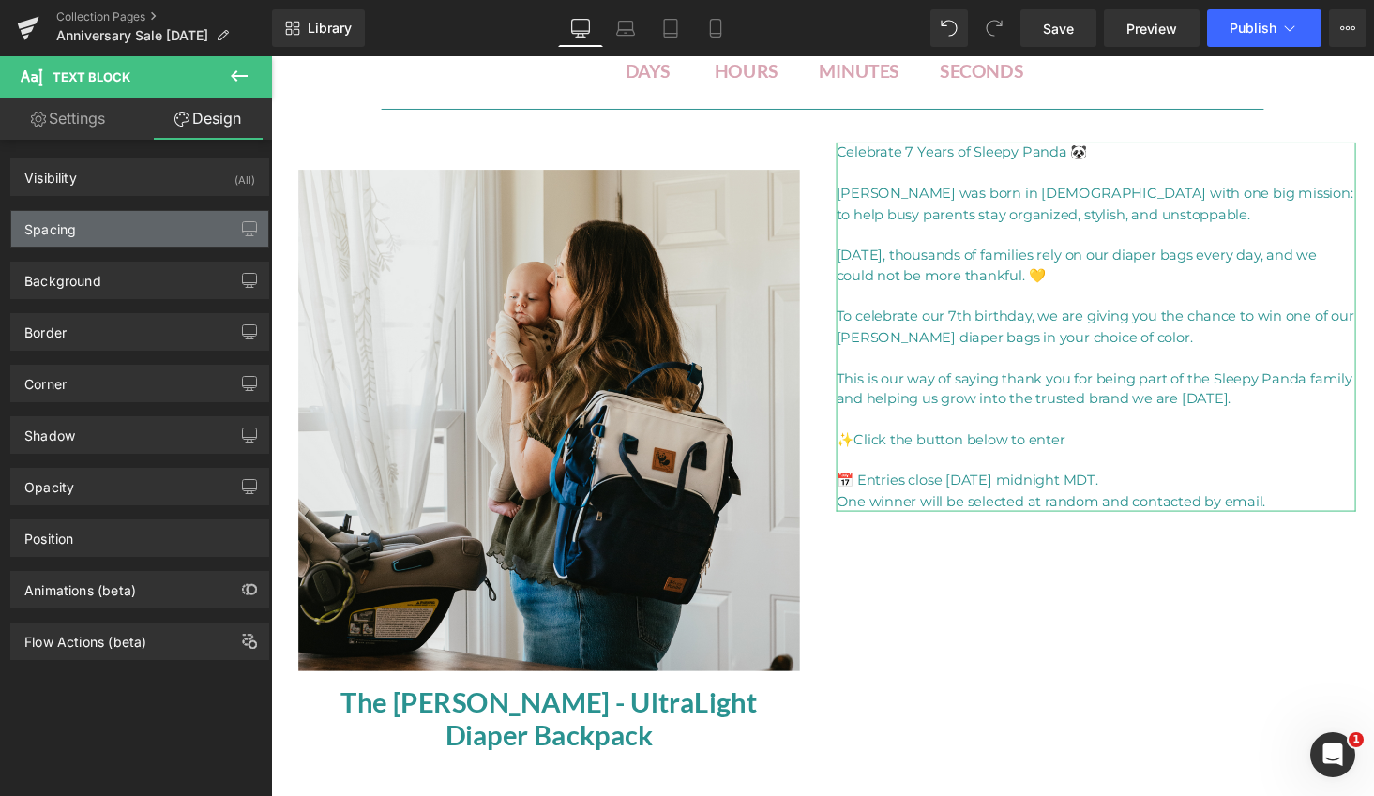
click at [54, 217] on div "Spacing" at bounding box center [50, 224] width 52 height 26
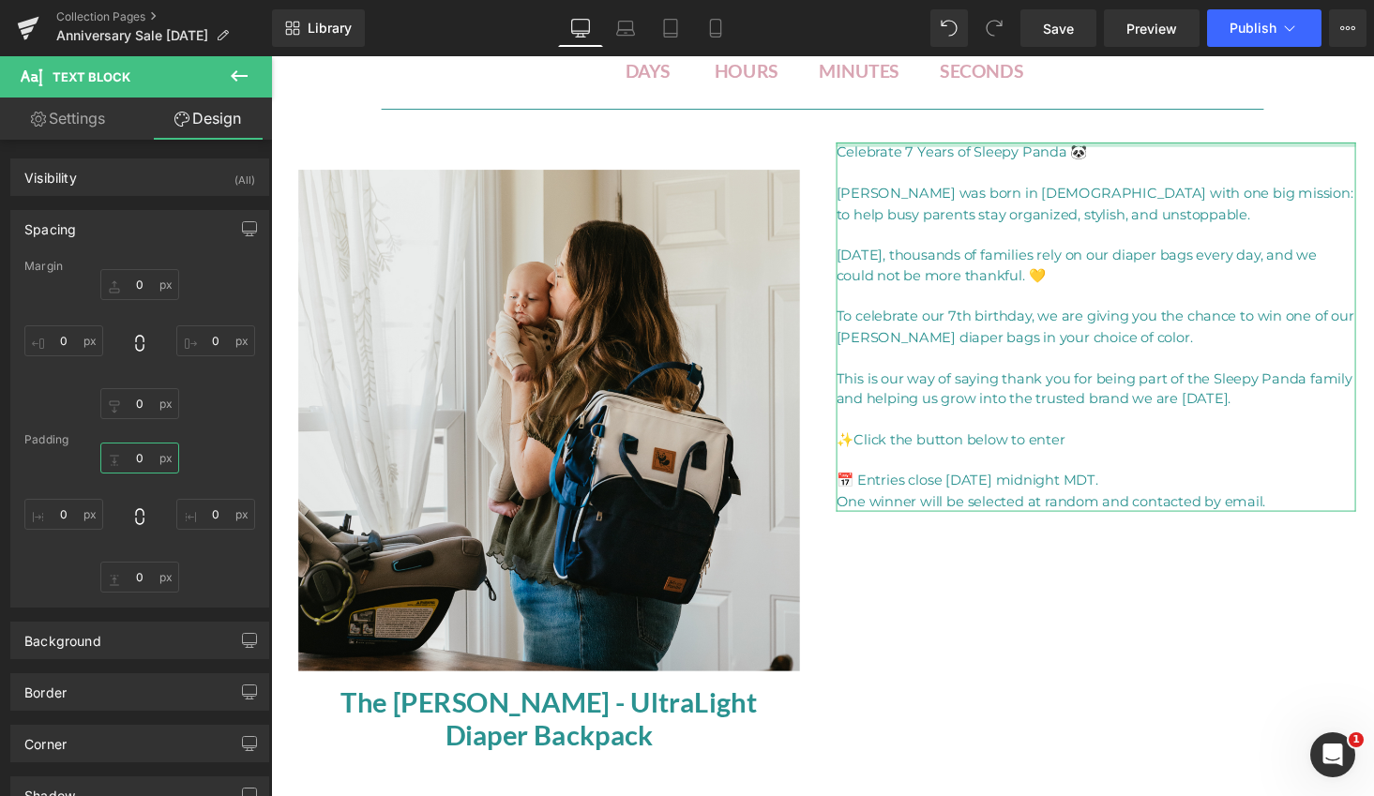
click at [143, 450] on input "0" at bounding box center [139, 458] width 79 height 31
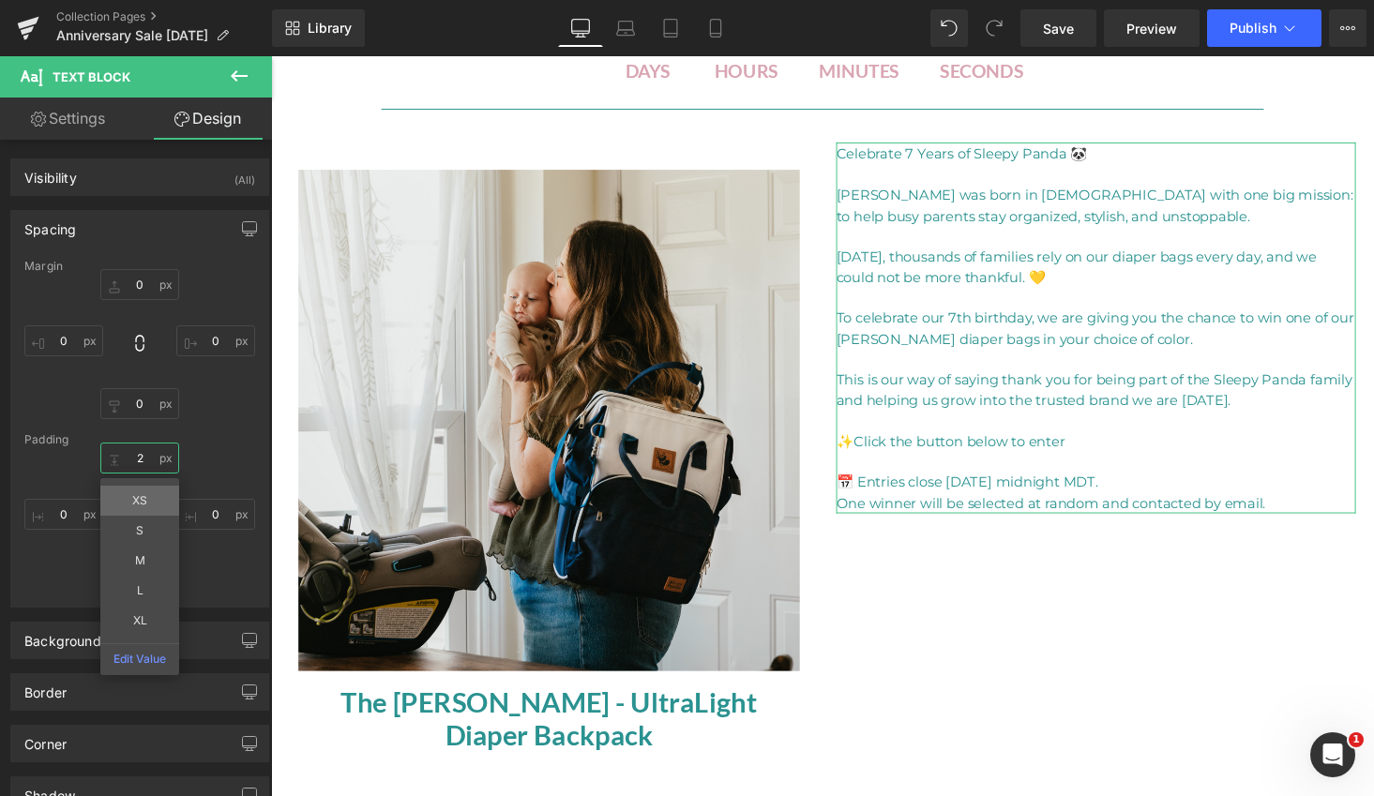
type input "25"
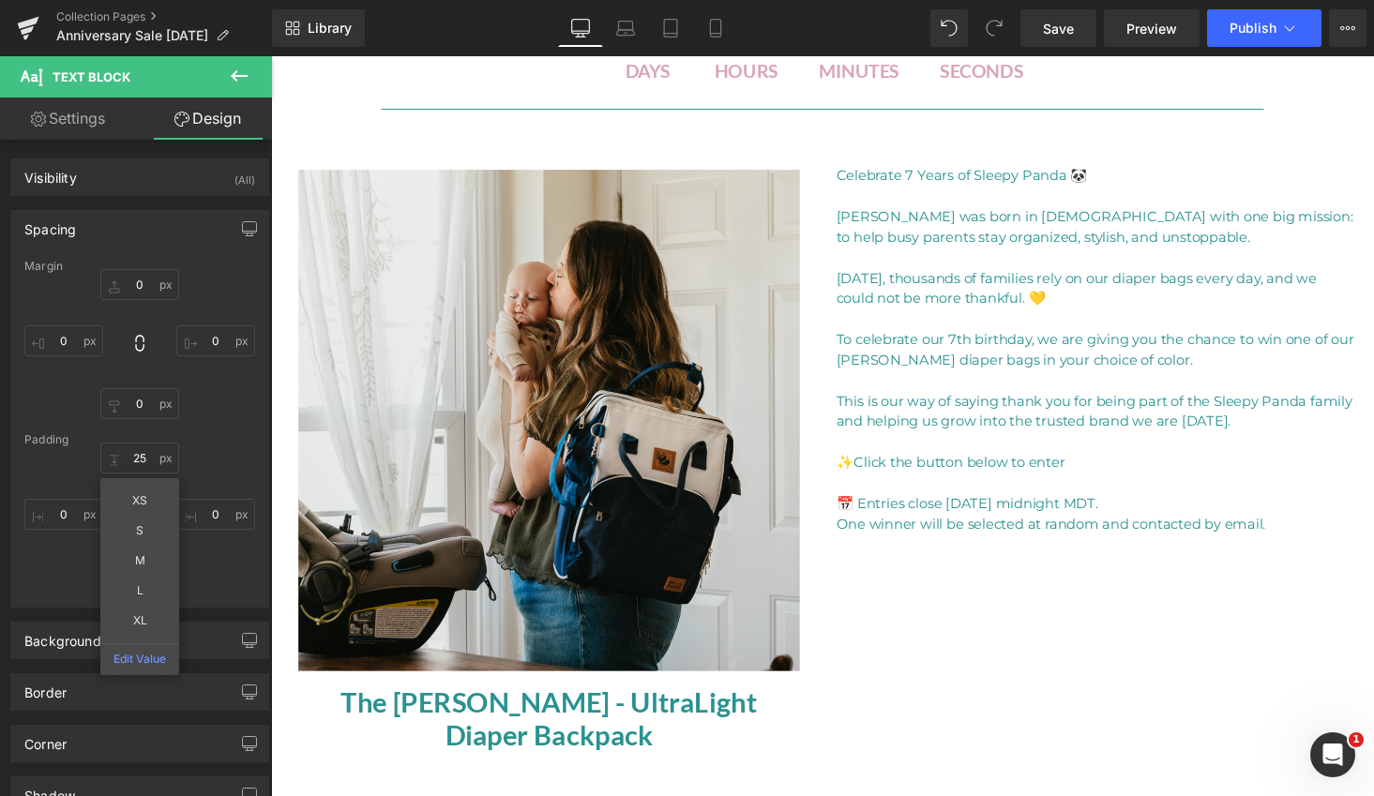
click at [1004, 714] on div "Sale Off (P) Image The [PERSON_NAME] - UltraLight Diaper Backpack (P) Title Pro…" at bounding box center [838, 462] width 1125 height 683
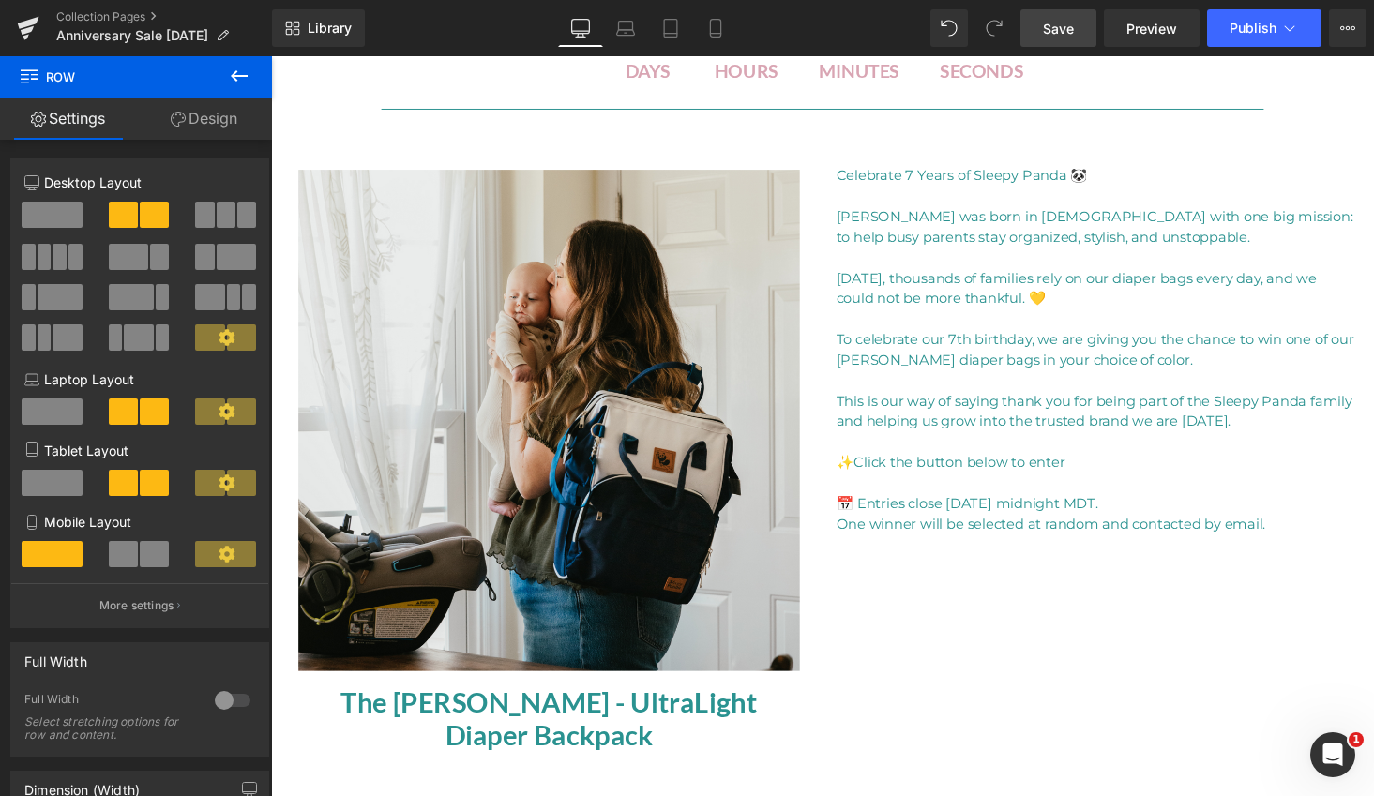
click at [1070, 26] on span "Save" at bounding box center [1058, 29] width 31 height 20
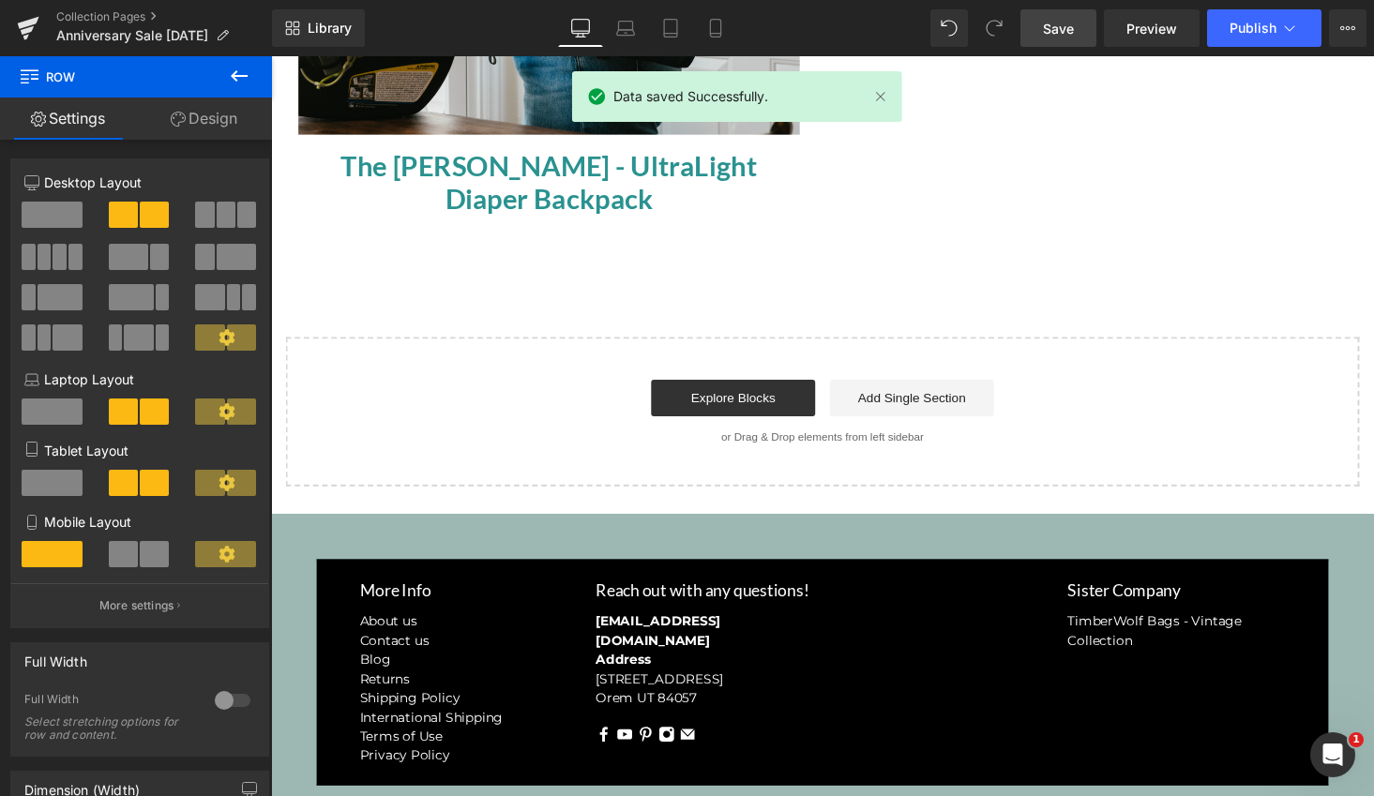
scroll to position [613, 0]
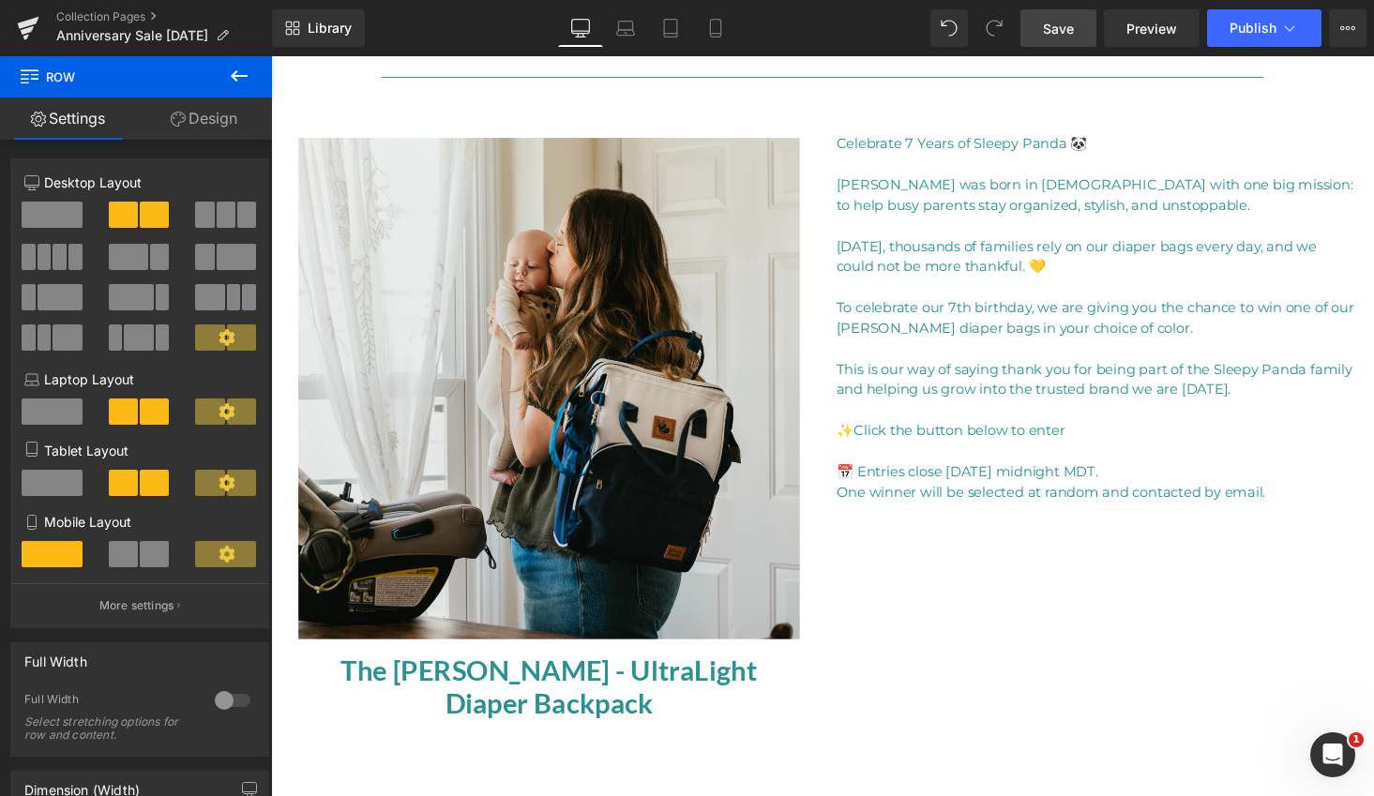
click at [237, 75] on icon at bounding box center [239, 75] width 17 height 11
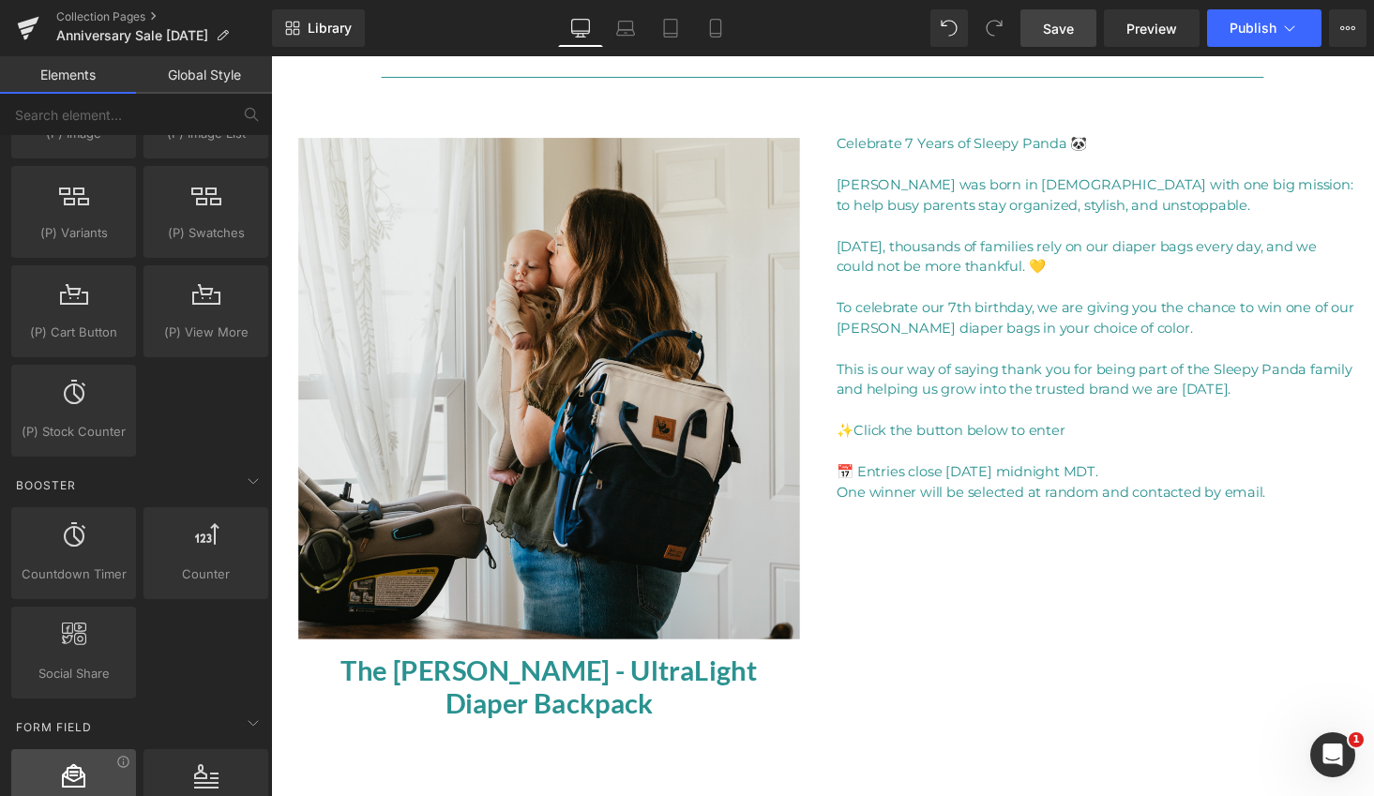
scroll to position [2405, 0]
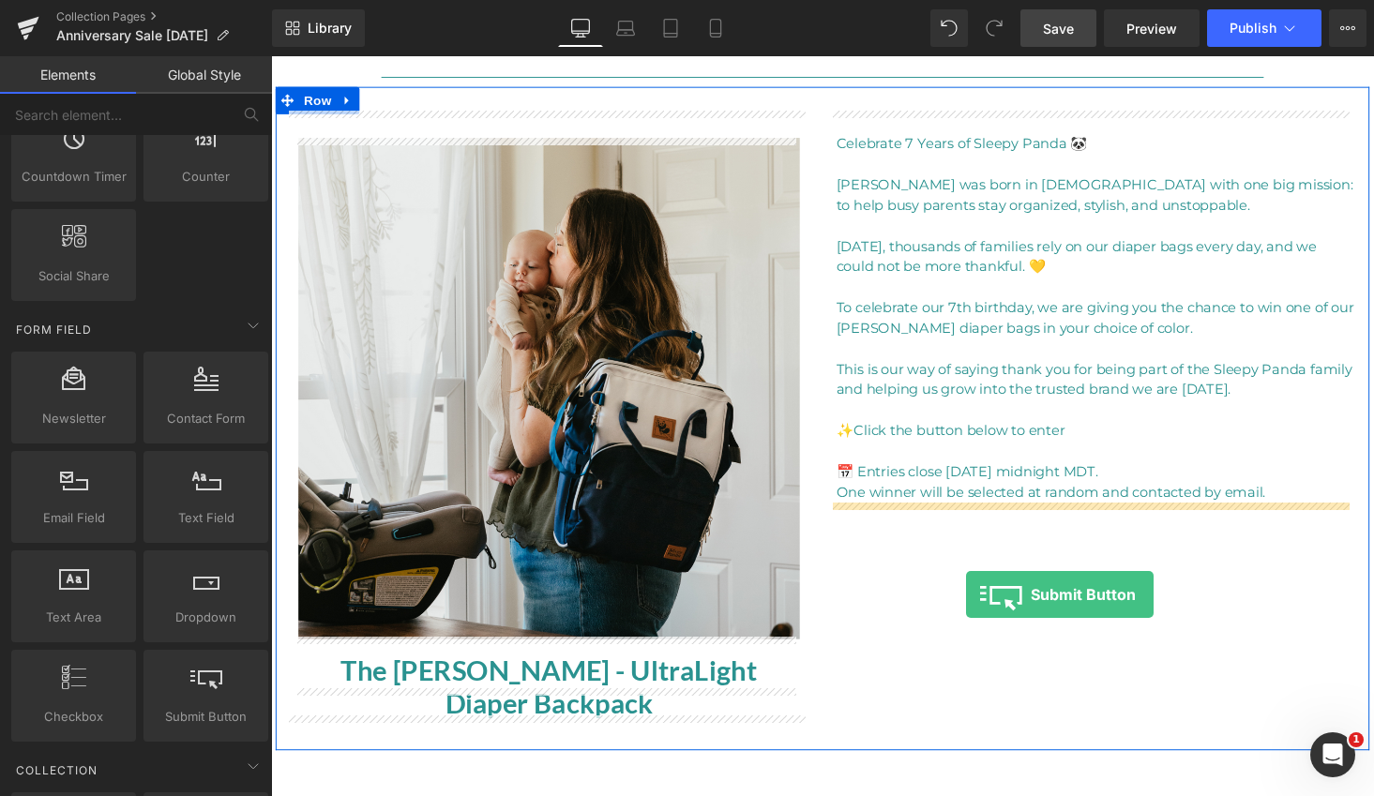
drag, startPoint x: 521, startPoint y: 724, endPoint x: 986, endPoint y: 611, distance: 477.9
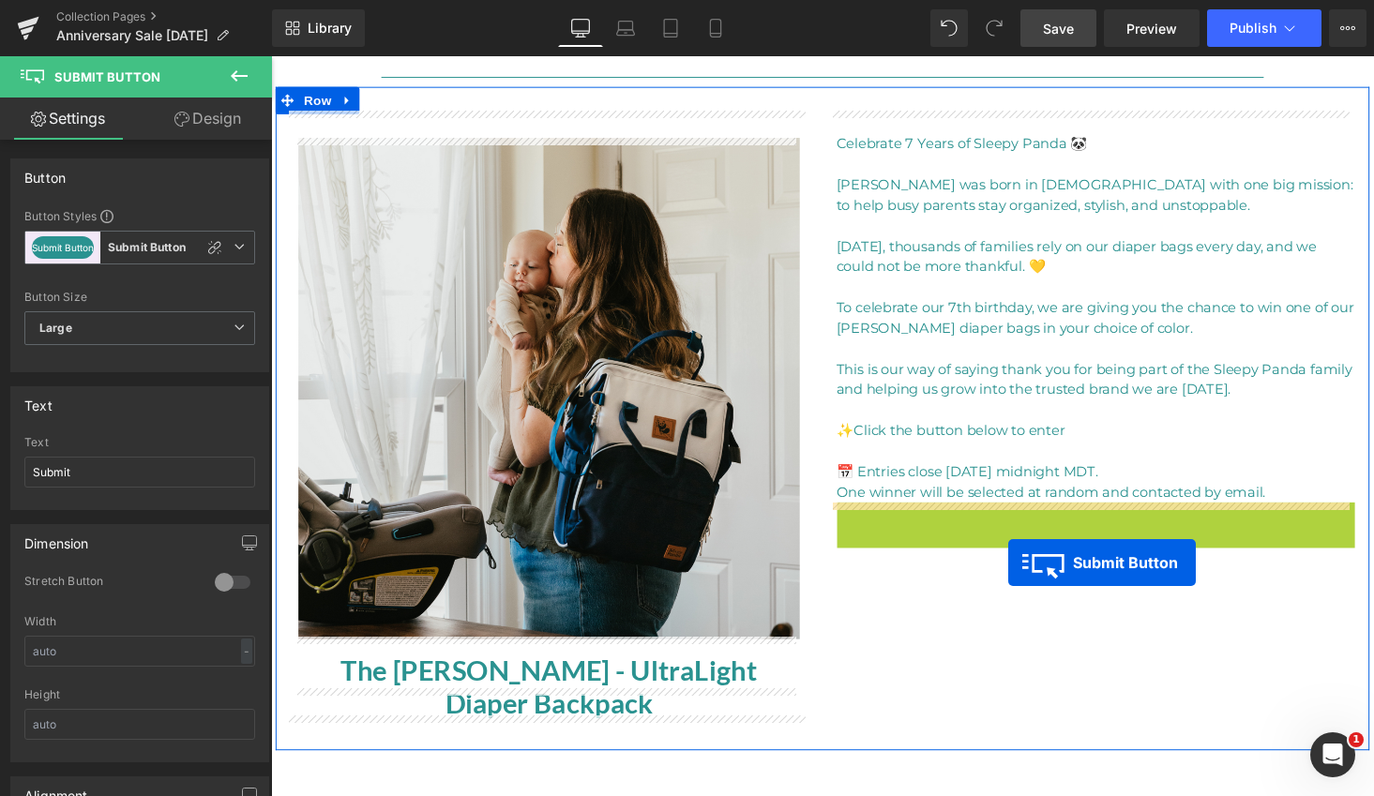
drag, startPoint x: 1100, startPoint y: 529, endPoint x: 1028, endPoint y: 565, distance: 80.5
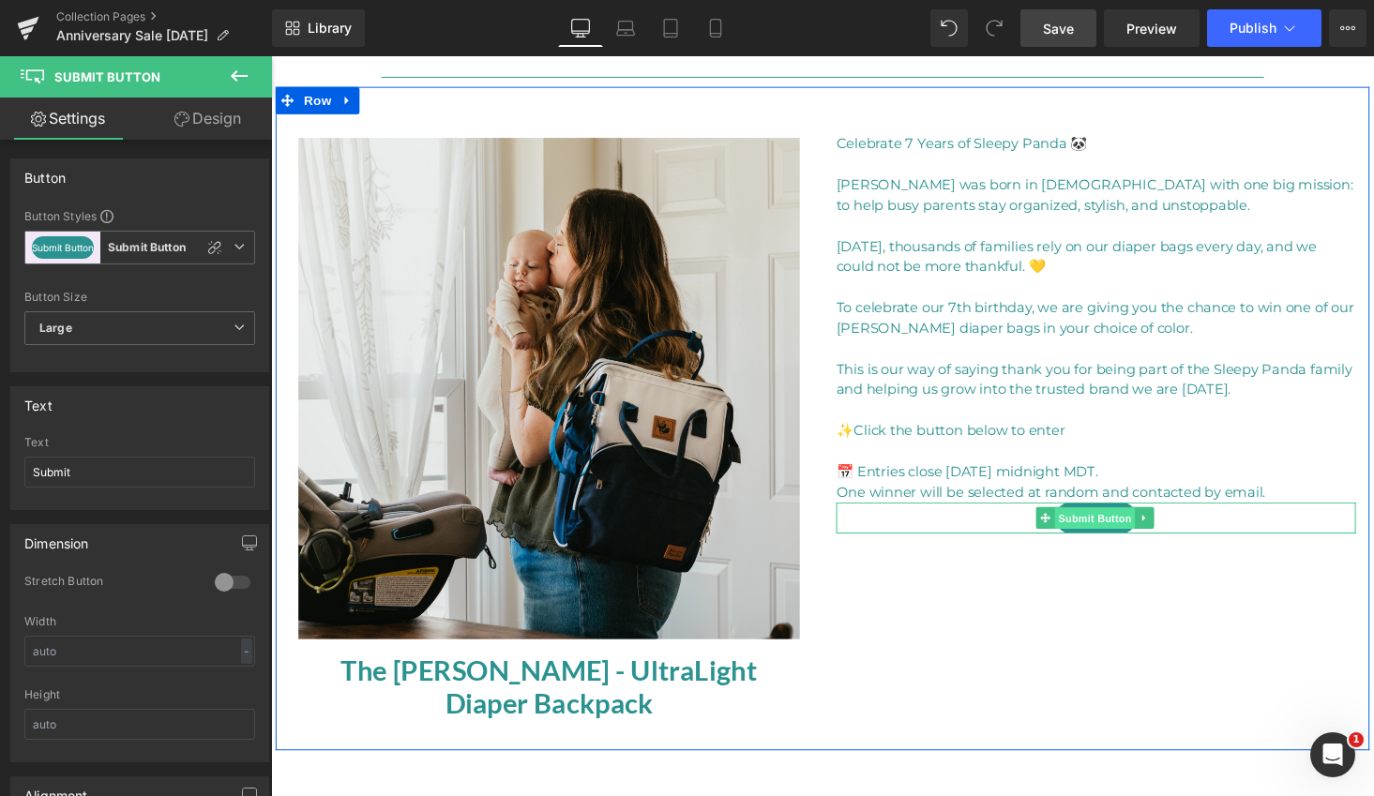
click at [1103, 529] on span "Submit Button" at bounding box center [1119, 532] width 83 height 23
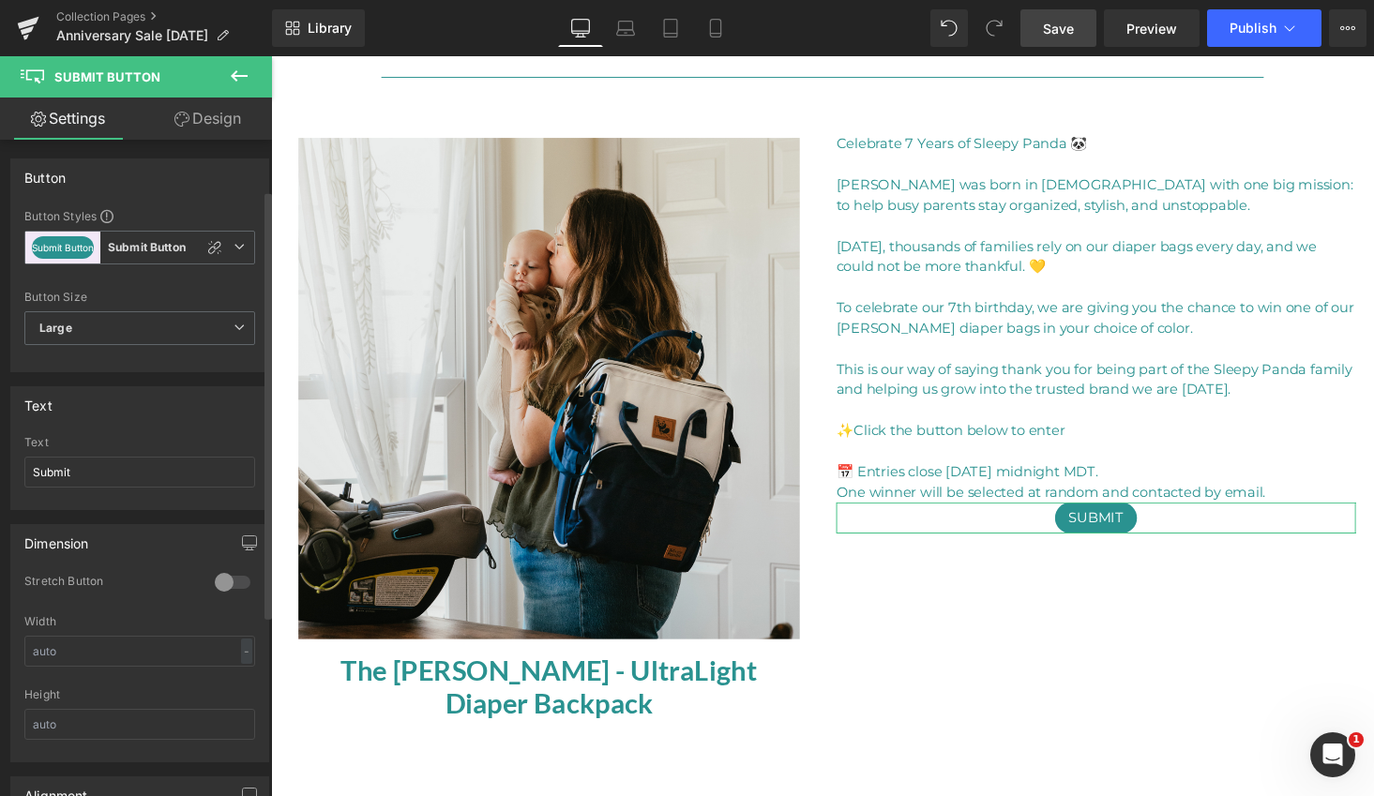
scroll to position [77, 0]
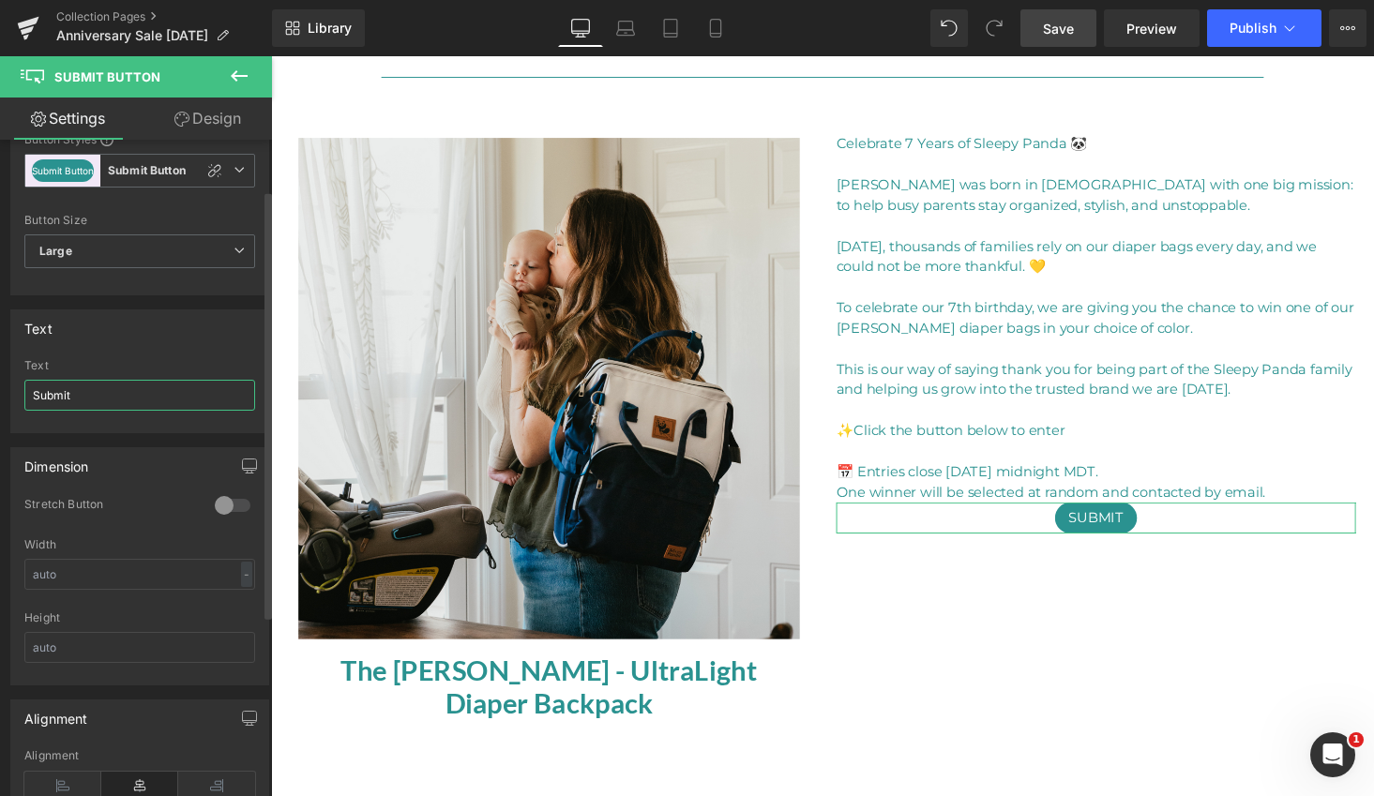
click at [84, 389] on input "Submit" at bounding box center [139, 395] width 231 height 31
drag, startPoint x: 60, startPoint y: 393, endPoint x: -1, endPoint y: 392, distance: 61.0
click at [0, 392] on div "Text Submit Text Submit" at bounding box center [140, 364] width 280 height 138
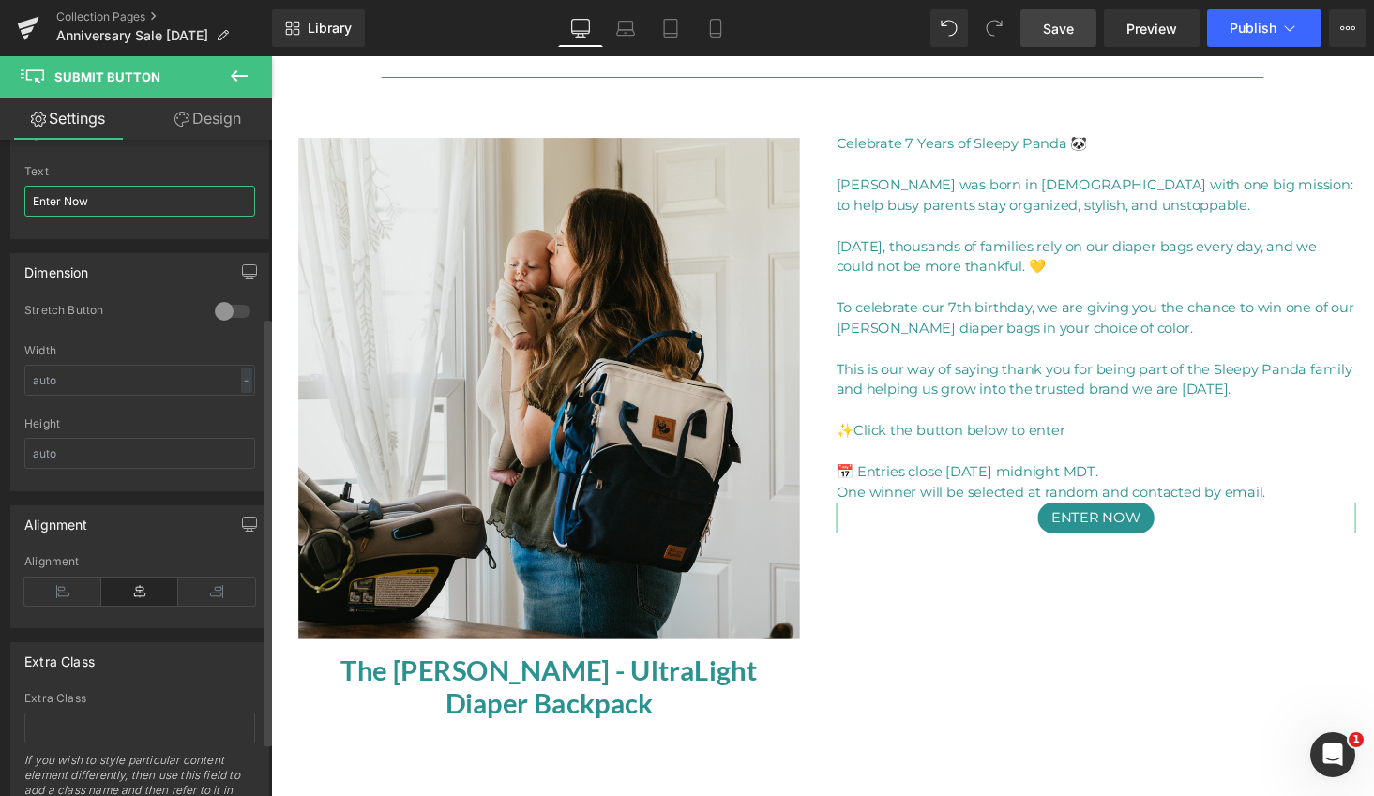
scroll to position [0, 0]
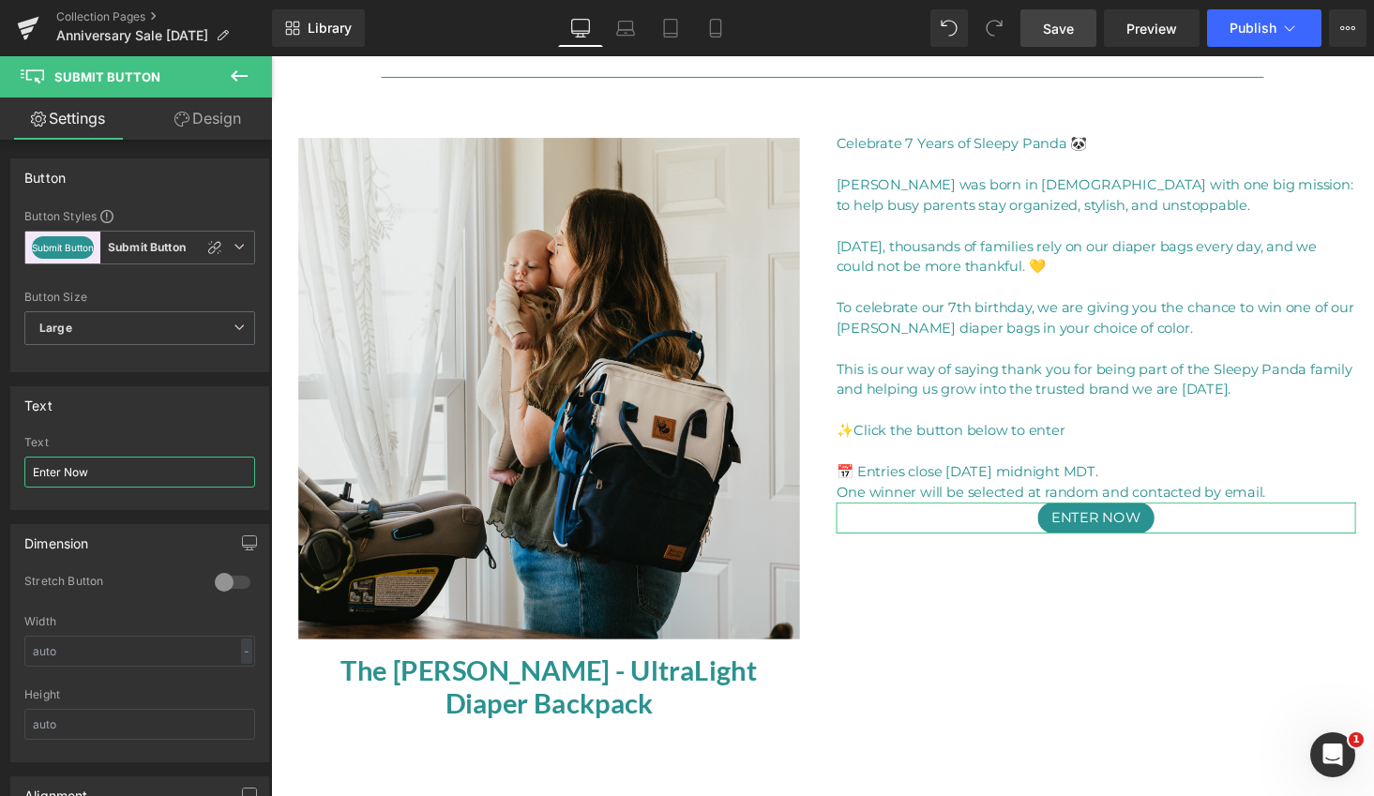
type input "Enter Now"
click at [222, 116] on link "Design" at bounding box center [208, 119] width 136 height 42
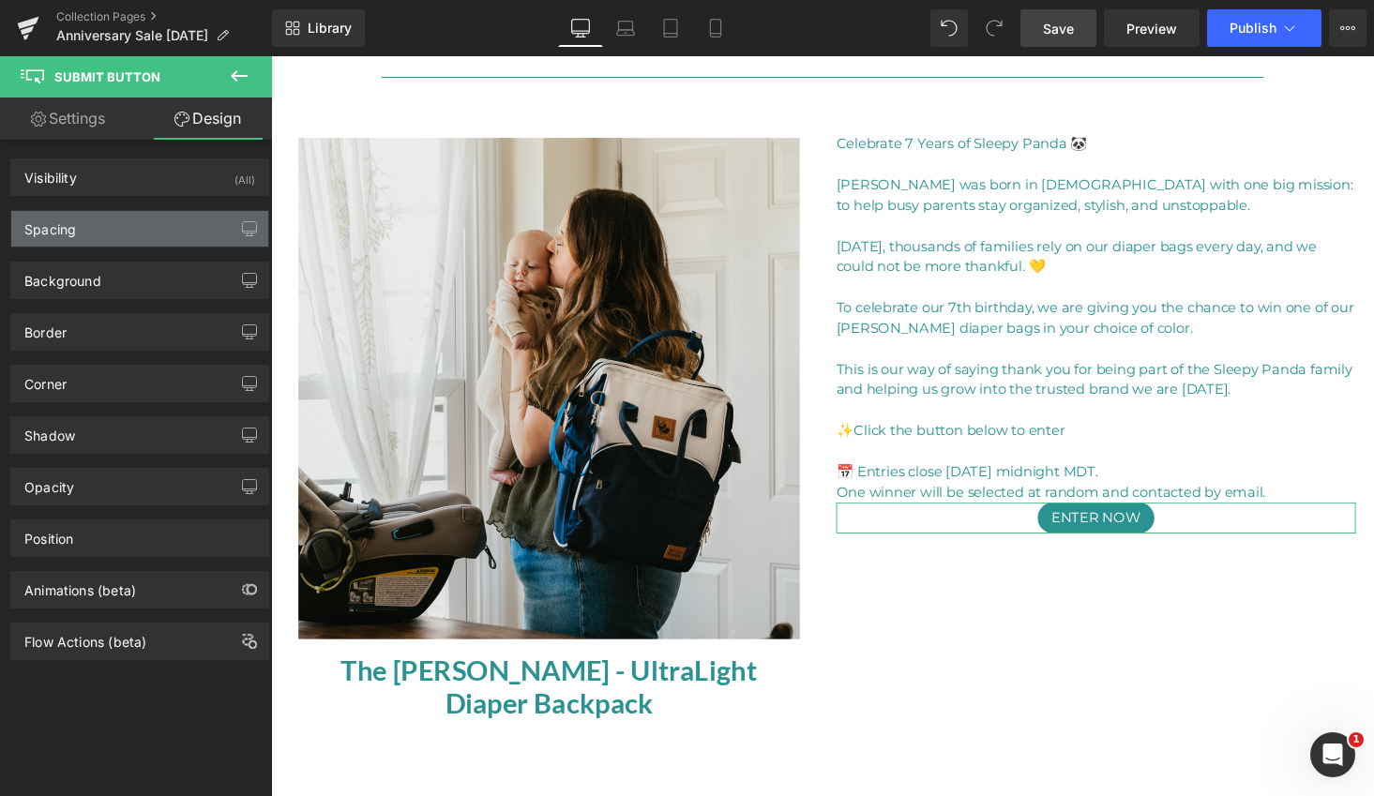
click at [64, 224] on div "Spacing" at bounding box center [50, 224] width 52 height 26
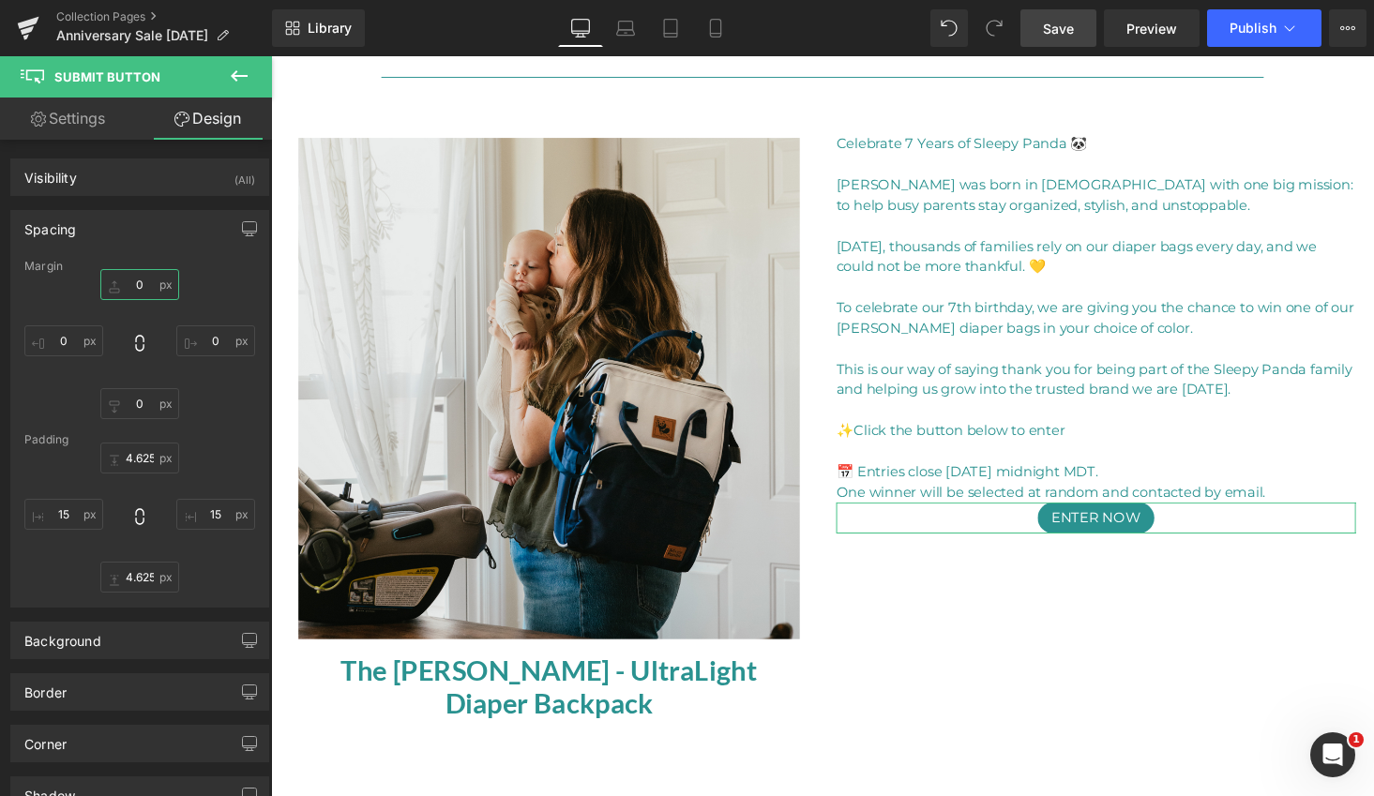
click at [127, 282] on input "0" at bounding box center [139, 284] width 79 height 31
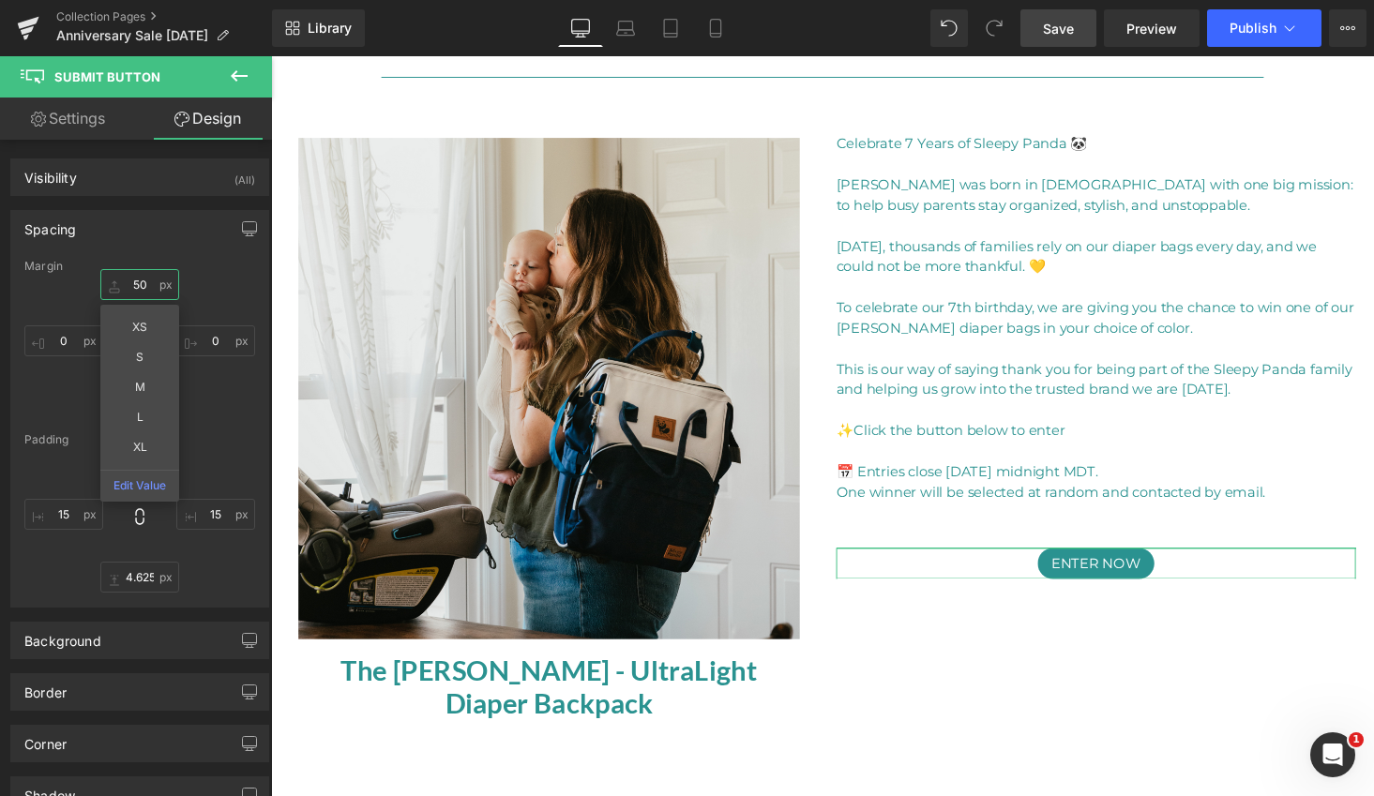
type input "5"
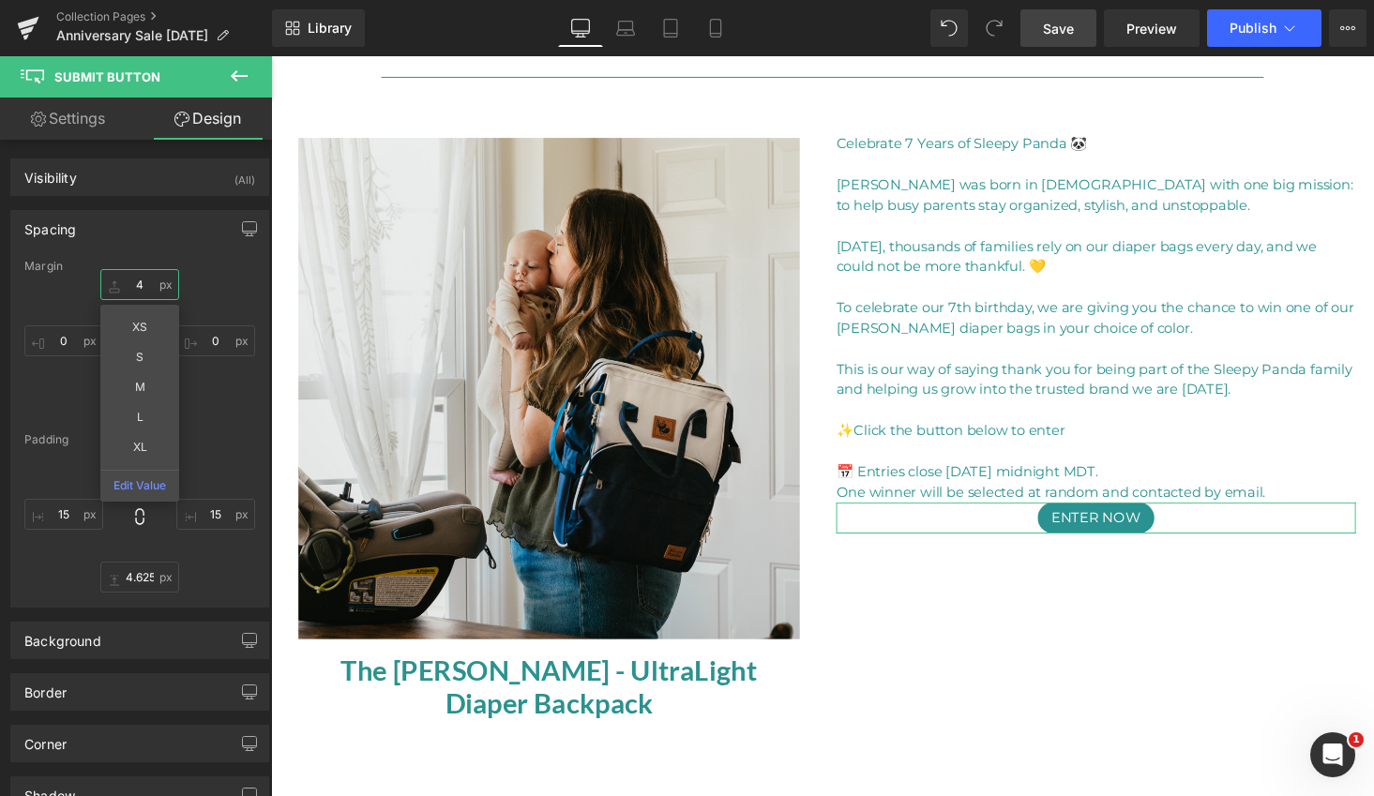
type input "40"
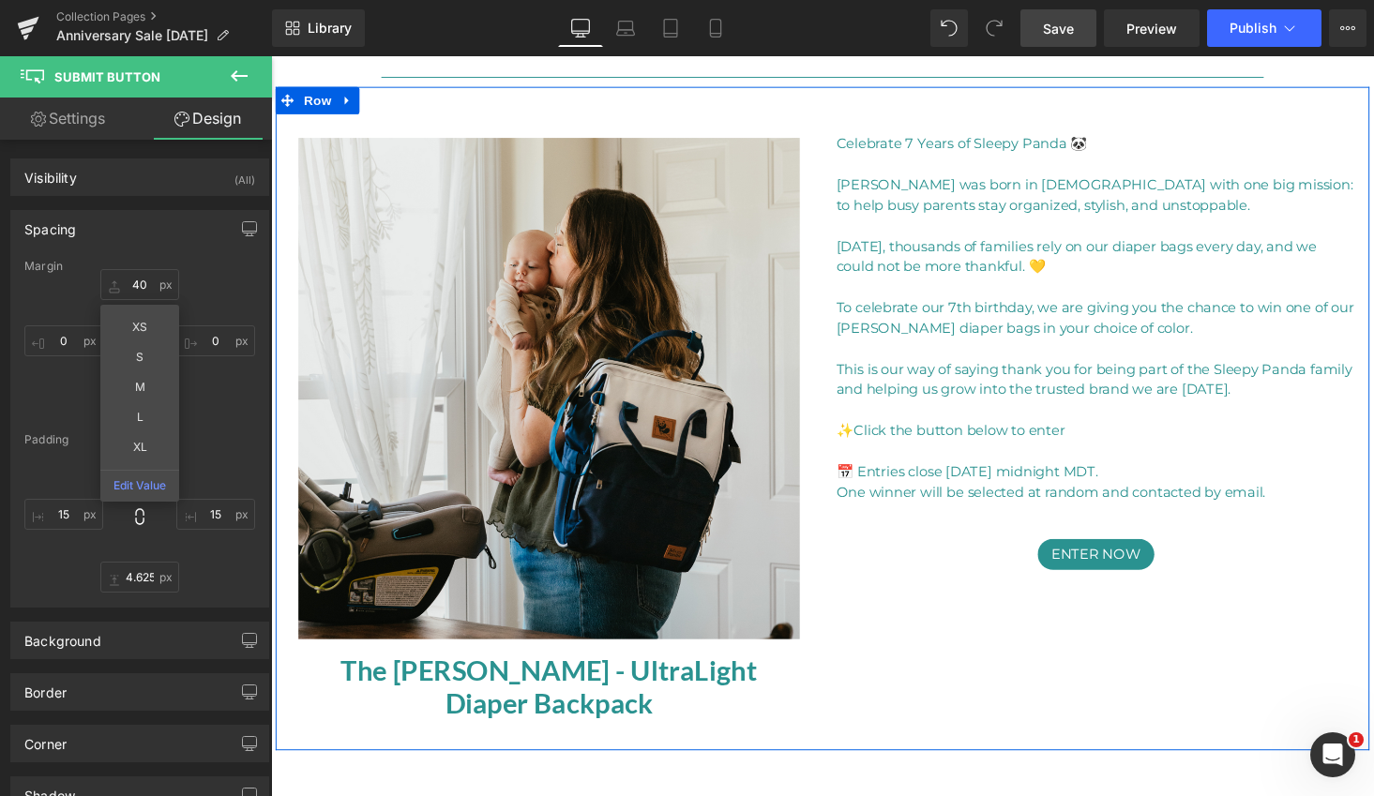
click at [1063, 648] on div "Sale Off (P) Image The [PERSON_NAME] - UltraLight Diaper Backpack (P) Title Pro…" at bounding box center [838, 429] width 1125 height 683
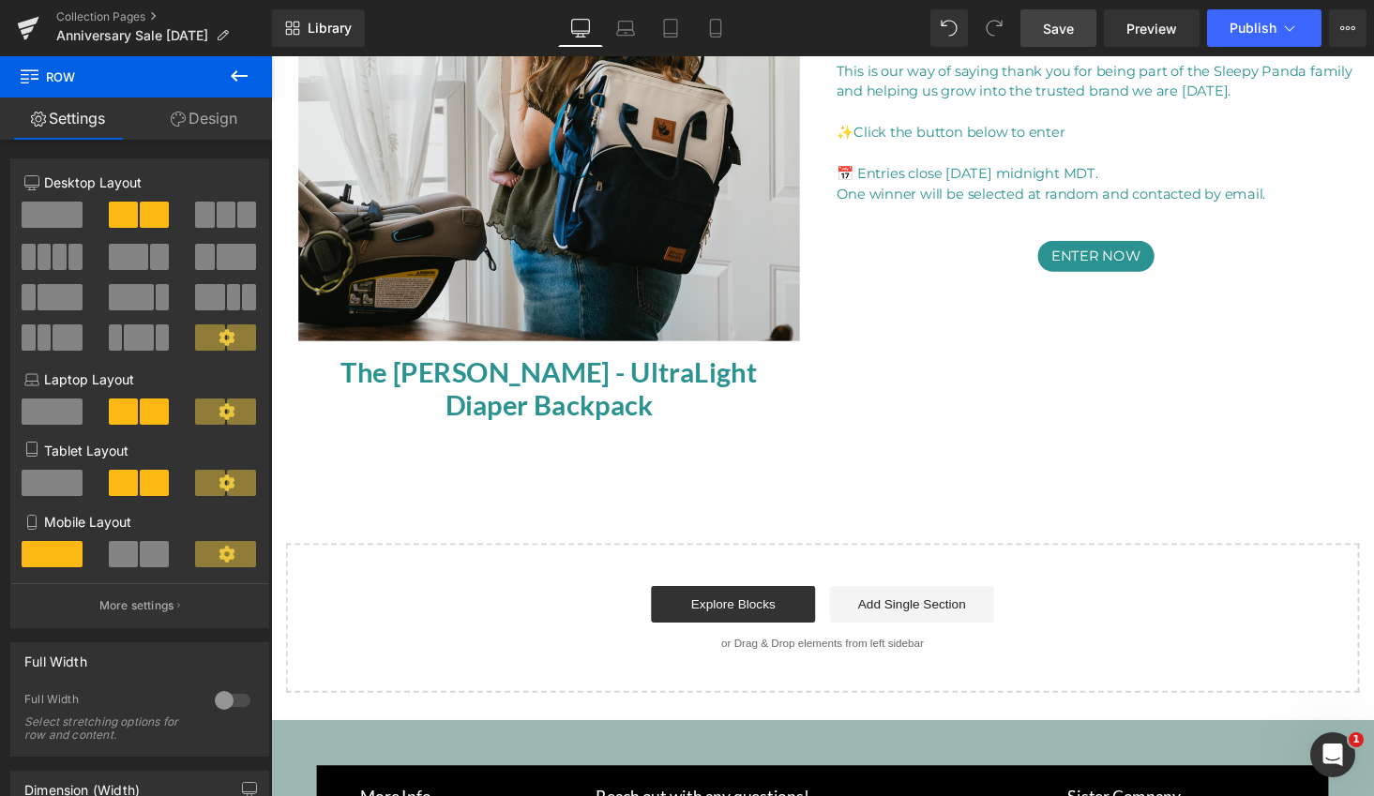
scroll to position [213, 0]
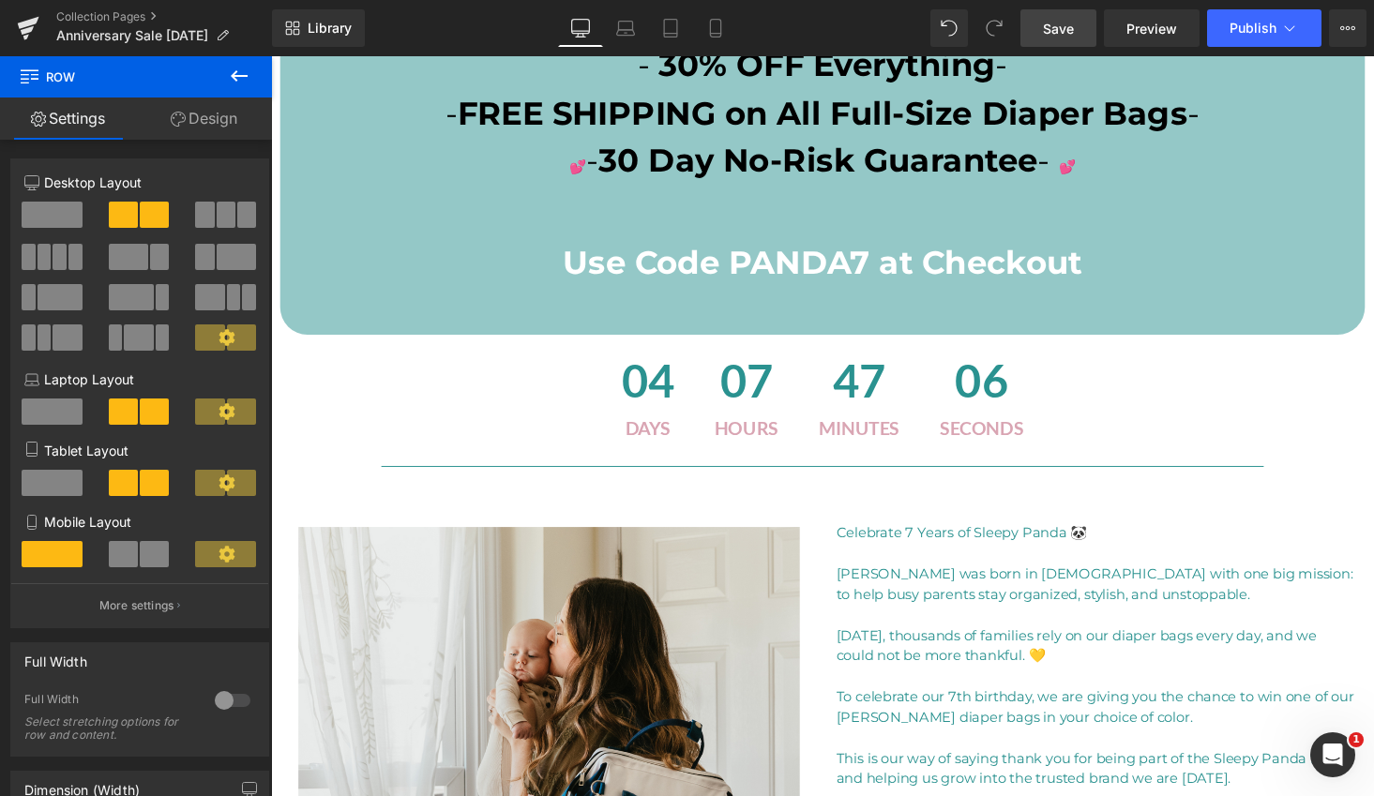
click at [1059, 32] on span "Save" at bounding box center [1058, 29] width 31 height 20
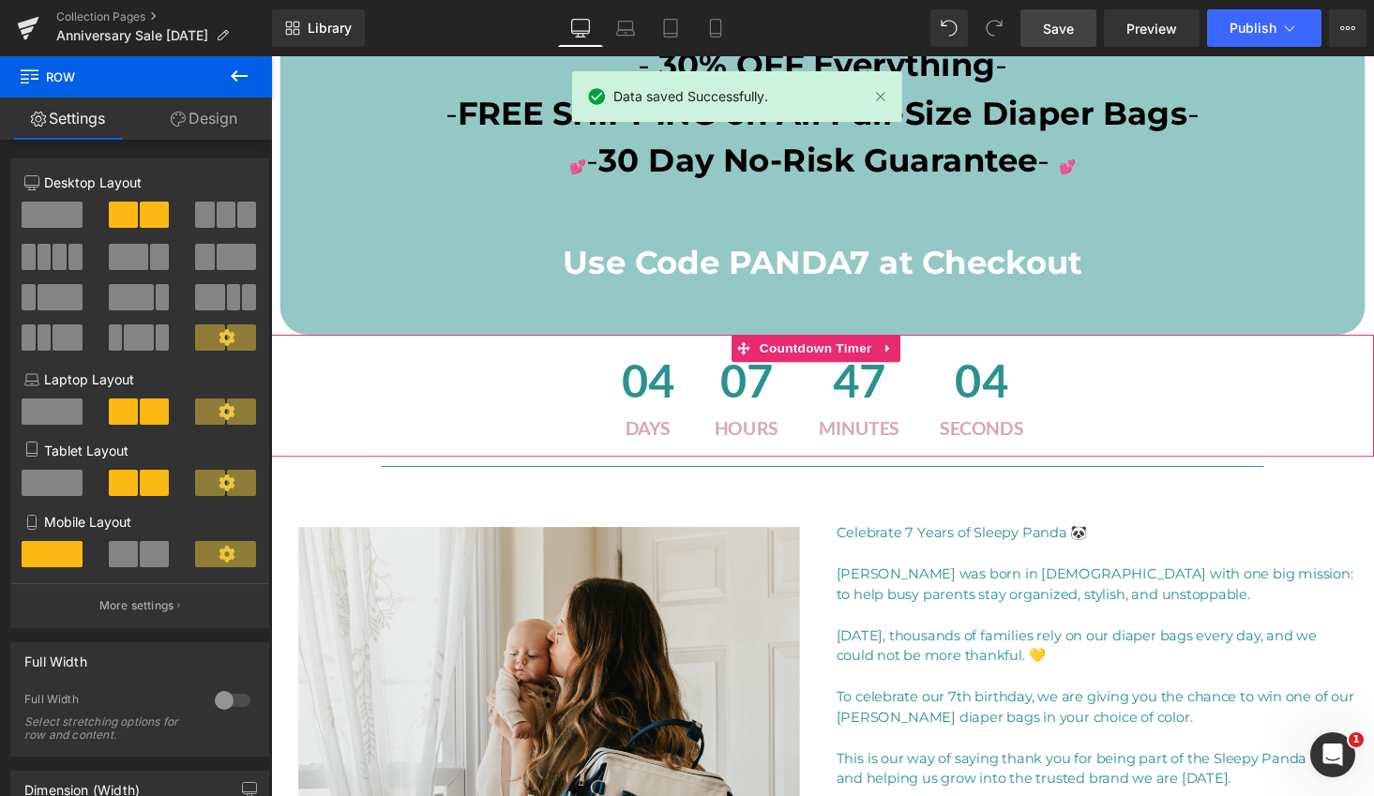
scroll to position [0, 0]
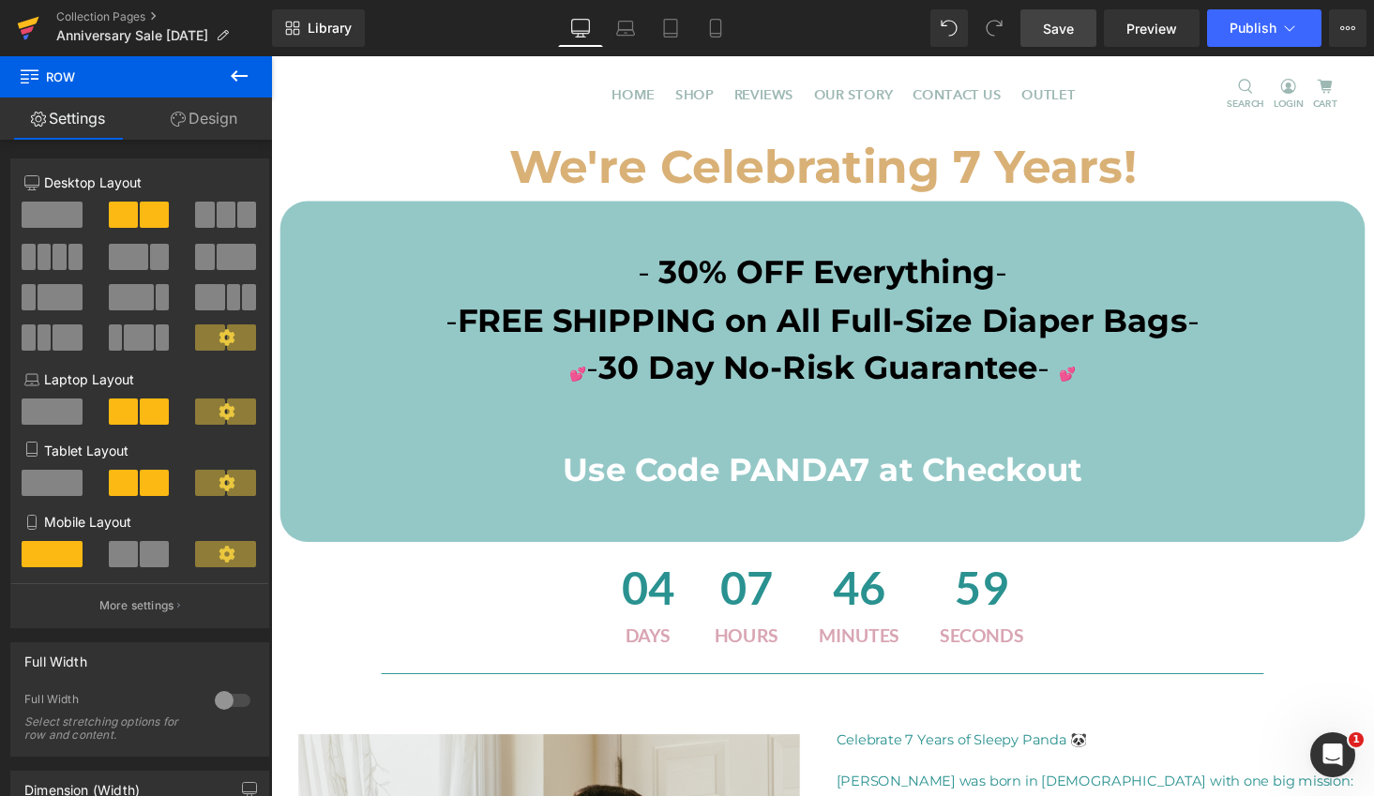
click at [26, 23] on icon at bounding box center [29, 23] width 22 height 12
